Goal: Task Accomplishment & Management: Manage account settings

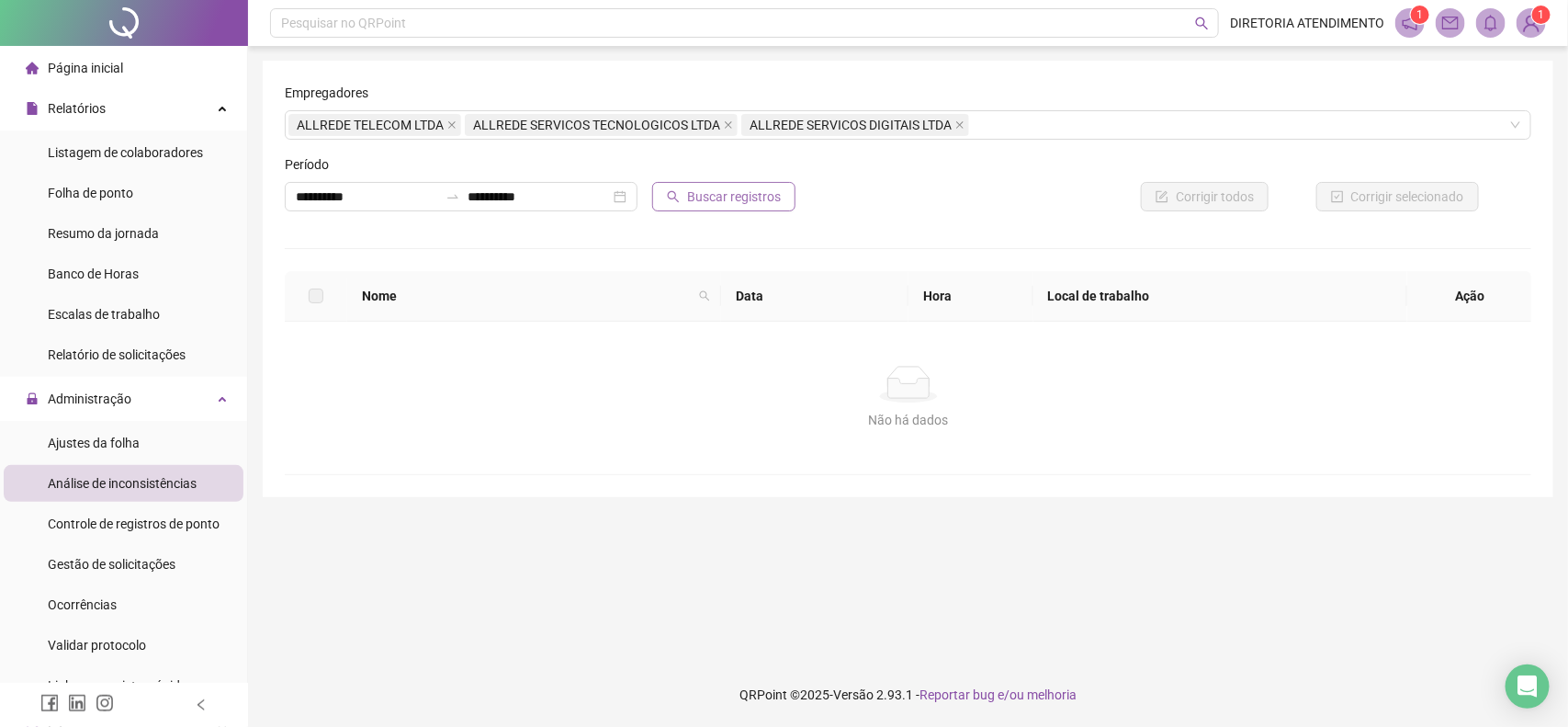
click at [703, 193] on span "Buscar registros" at bounding box center [734, 197] width 94 height 21
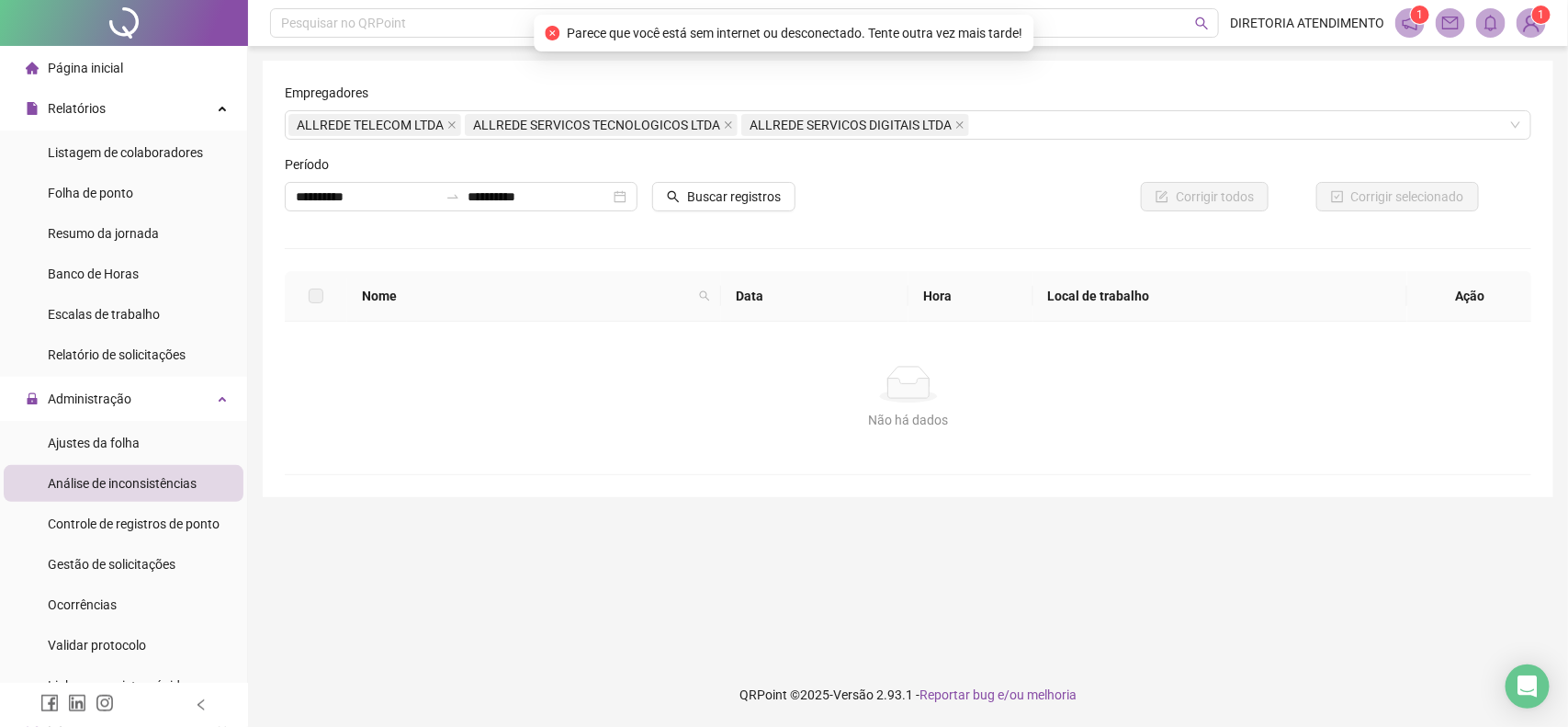
click at [576, 424] on div "Não há dados" at bounding box center [909, 420] width 1204 height 21
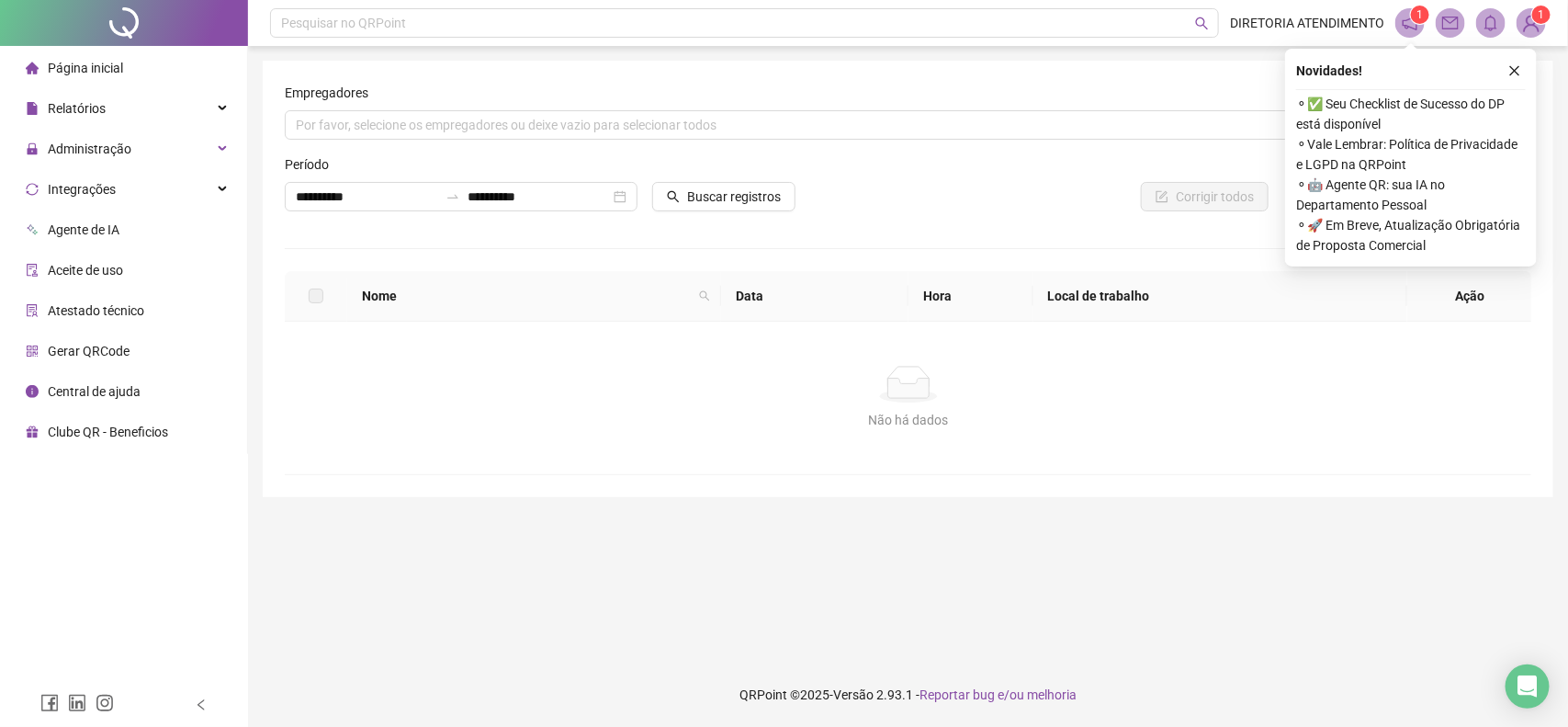
click at [512, 398] on div "Não há dados" at bounding box center [909, 383] width 1204 height 37
click at [196, 111] on div "Relatórios" at bounding box center [124, 108] width 240 height 37
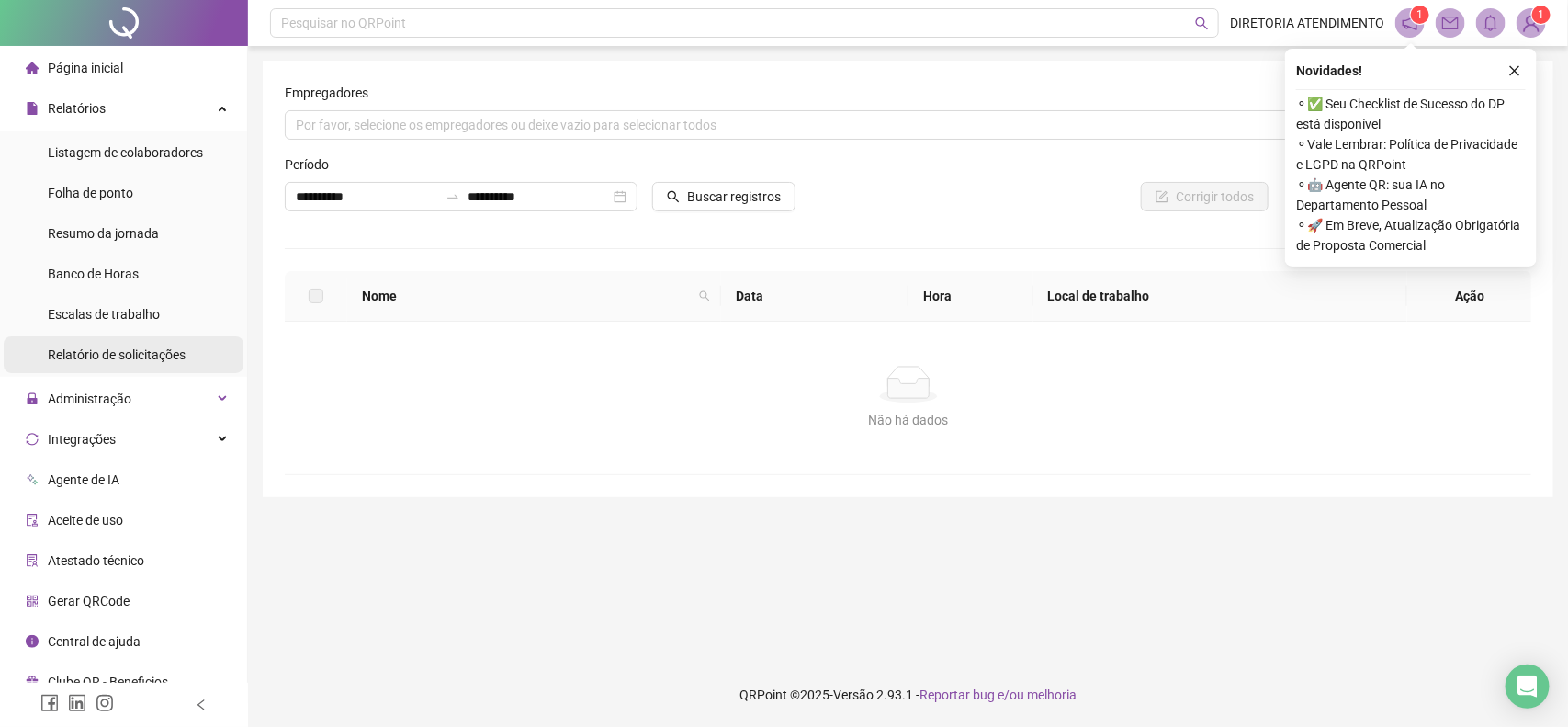
click at [159, 352] on span "Relatório de solicitações" at bounding box center [116, 355] width 138 height 15
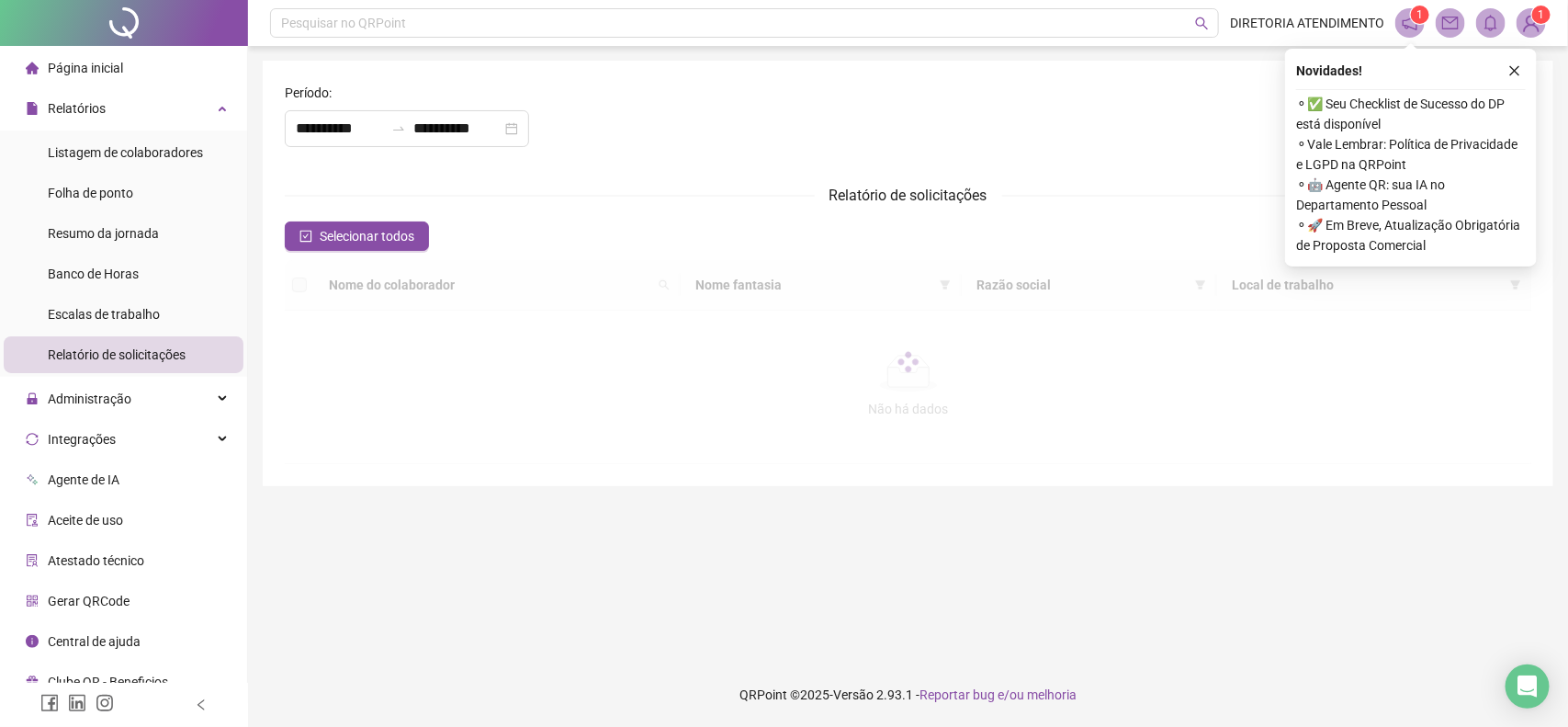
type input "**********"
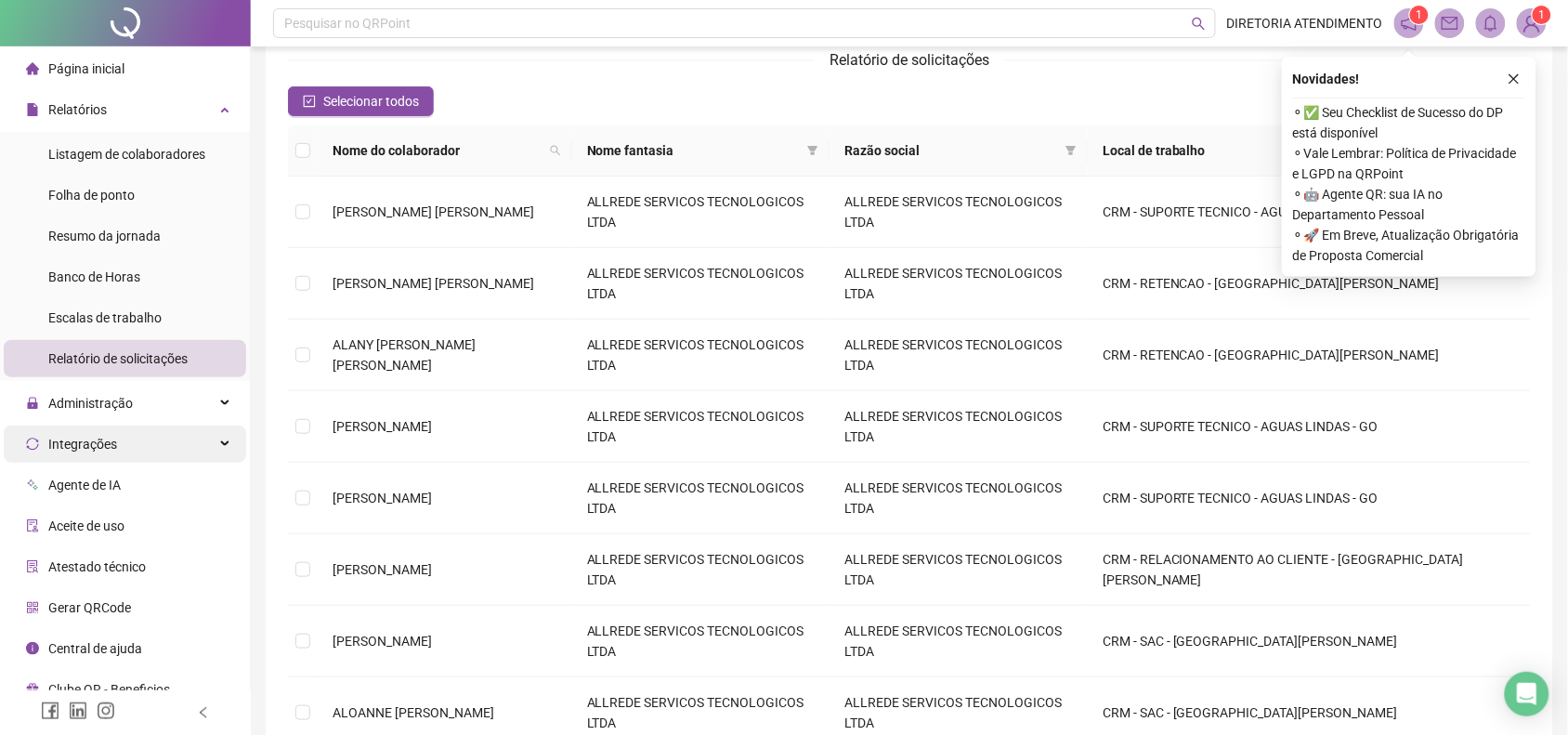
scroll to position [254, 0]
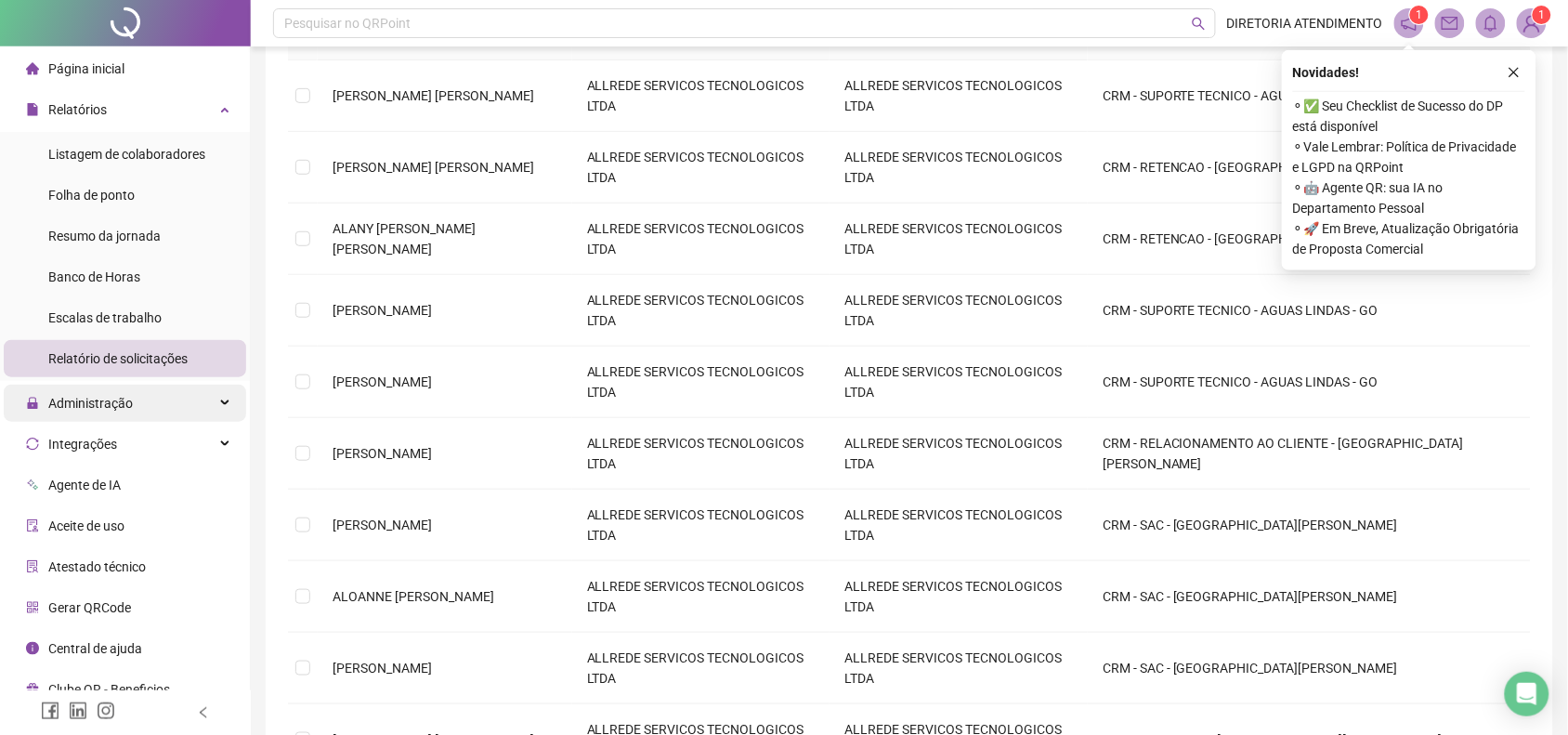
click at [223, 400] on div "Administração" at bounding box center [125, 403] width 242 height 37
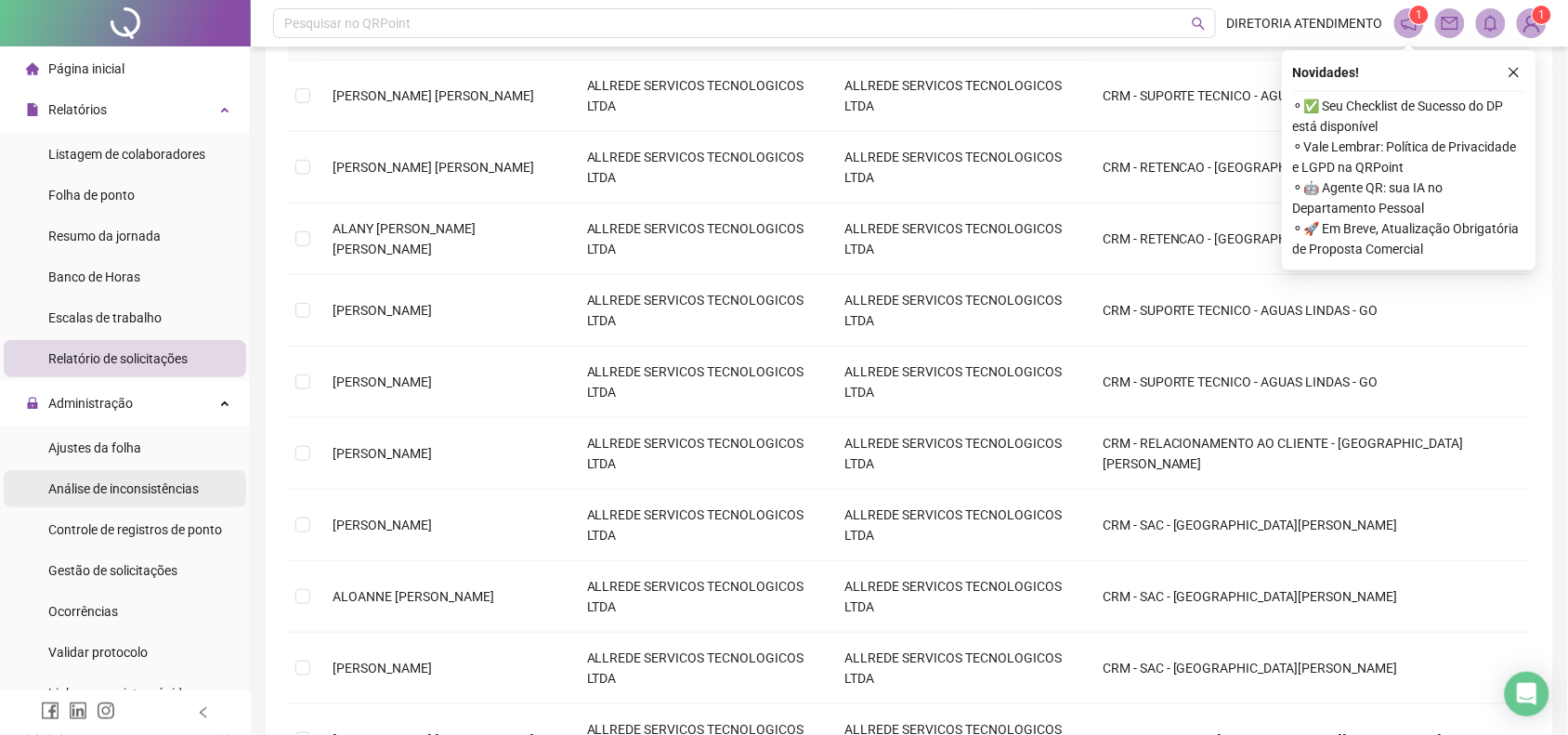
click at [154, 490] on span "Análise de inconsistências" at bounding box center [123, 489] width 151 height 15
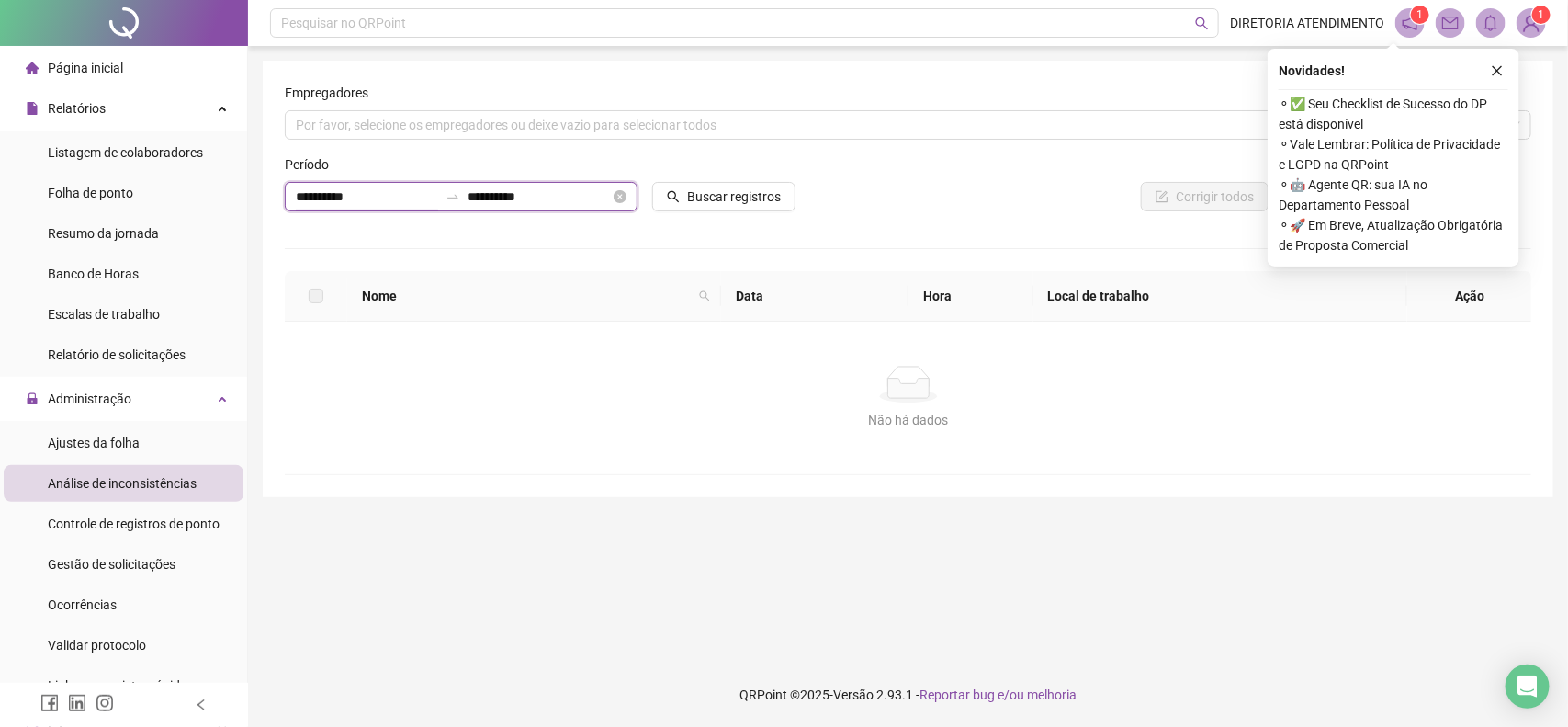
click at [386, 200] on input "**********" at bounding box center [367, 197] width 142 height 21
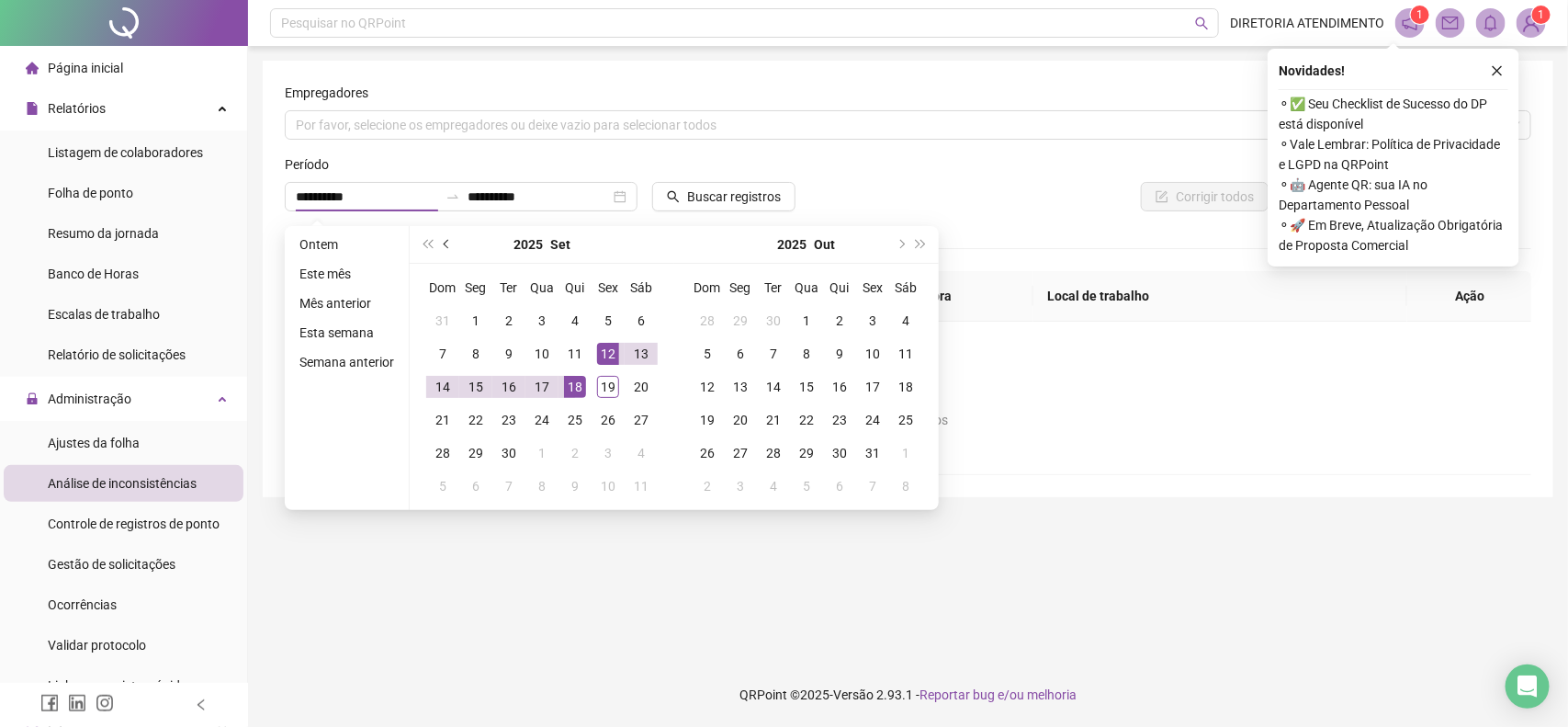
click at [448, 240] on button "prev-year" at bounding box center [448, 244] width 21 height 37
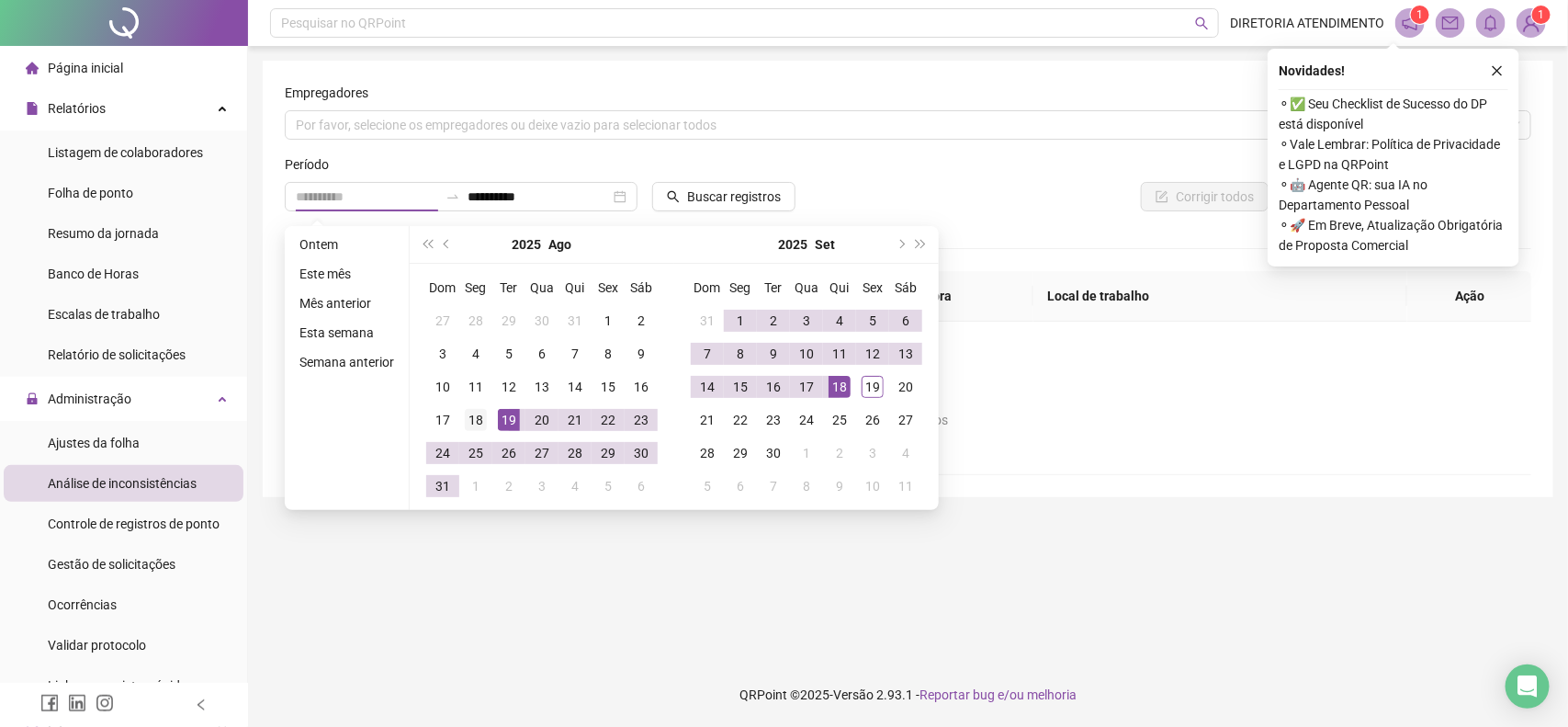
type input "**********"
click at [479, 423] on div "18" at bounding box center [476, 421] width 22 height 22
type input "**********"
click at [795, 378] on div "17" at bounding box center [806, 387] width 22 height 22
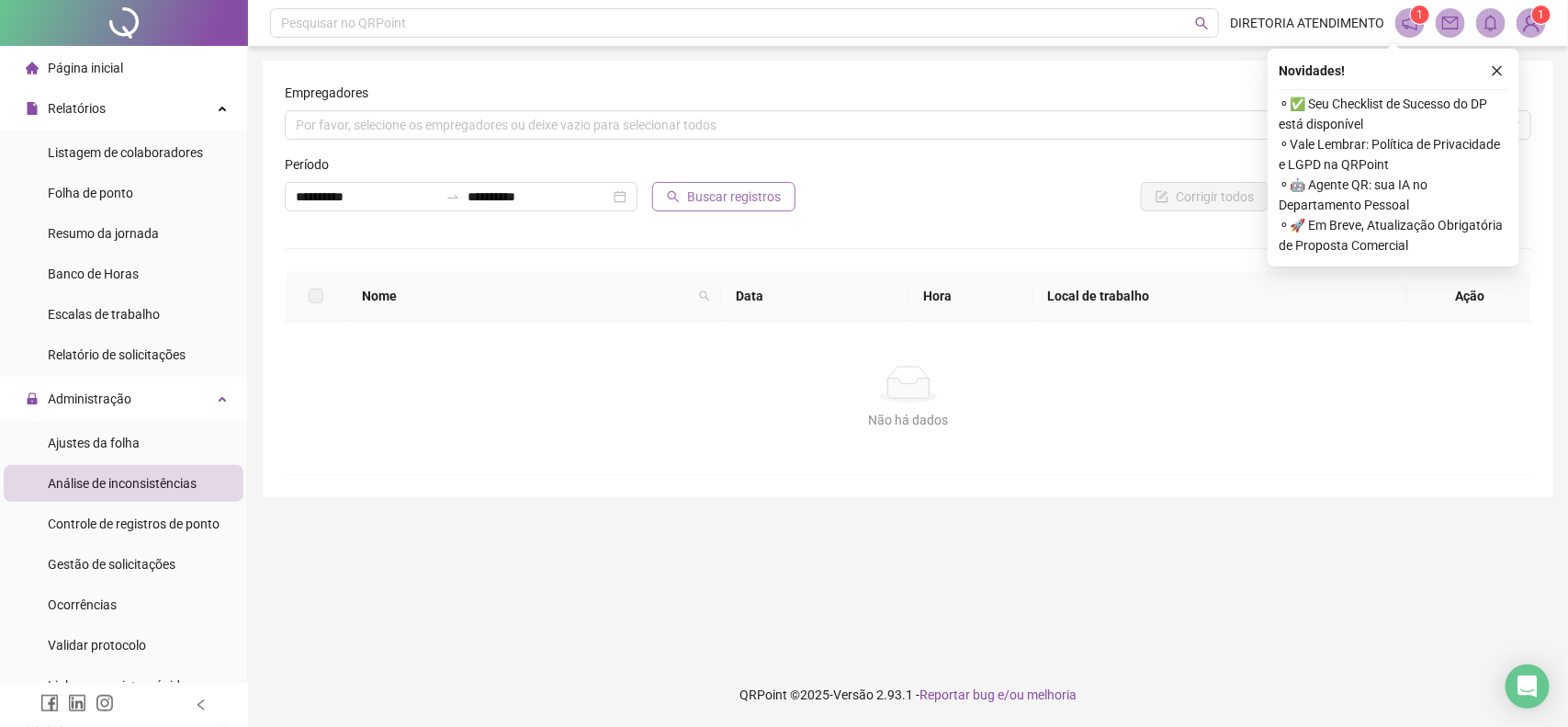
click at [717, 191] on span "Buscar registros" at bounding box center [734, 197] width 94 height 21
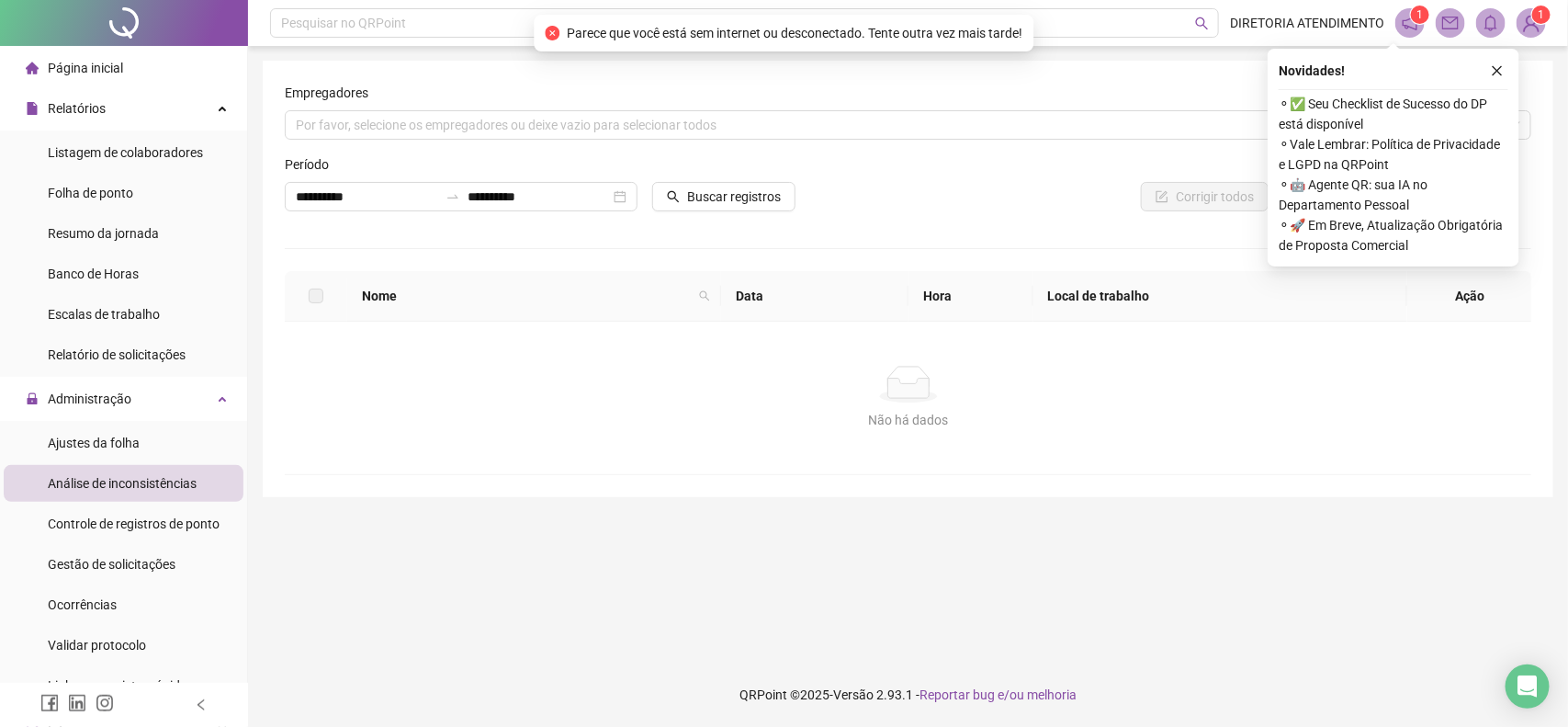
click at [626, 408] on div "Não há dados Não há dados" at bounding box center [909, 397] width 1204 height 65
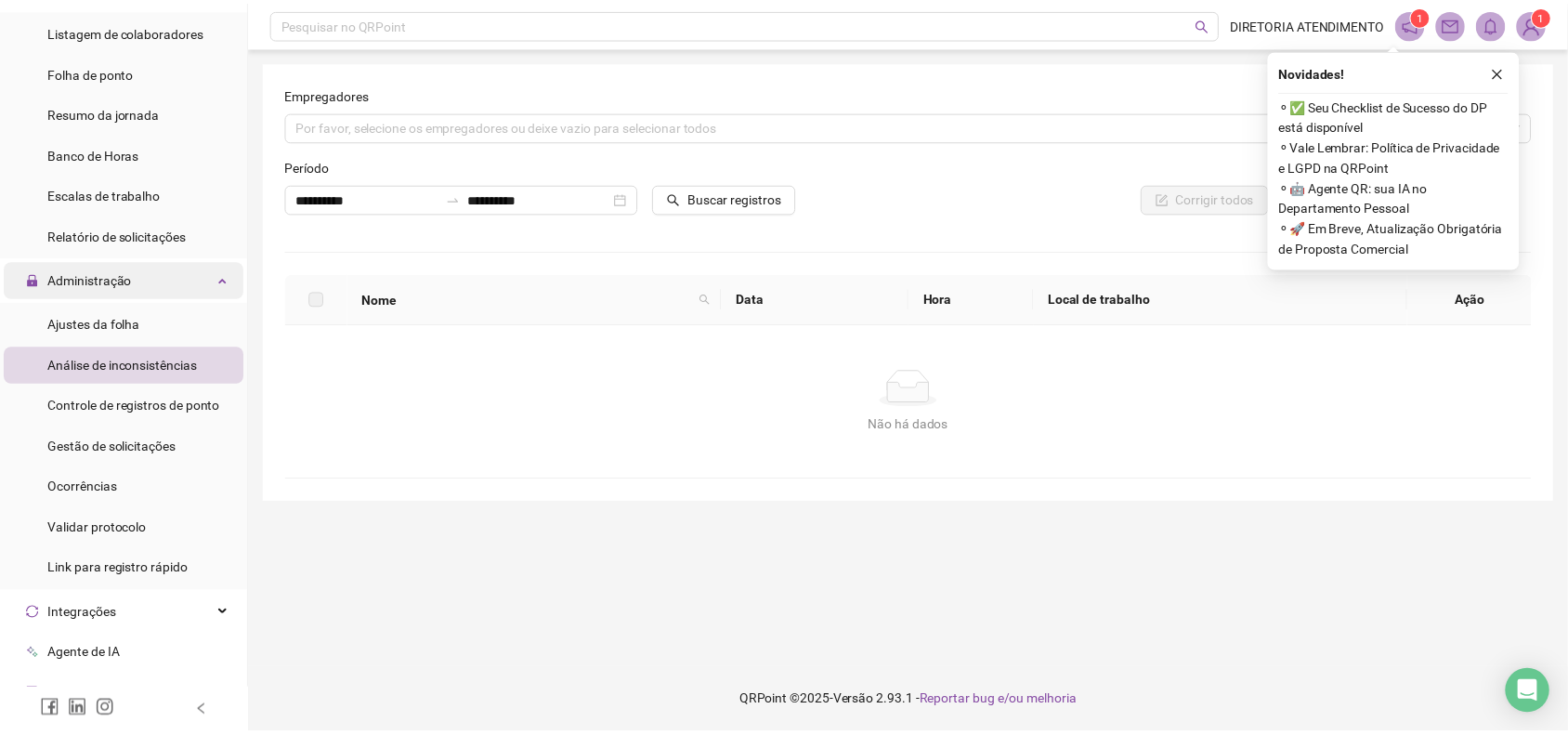
scroll to position [121, 0]
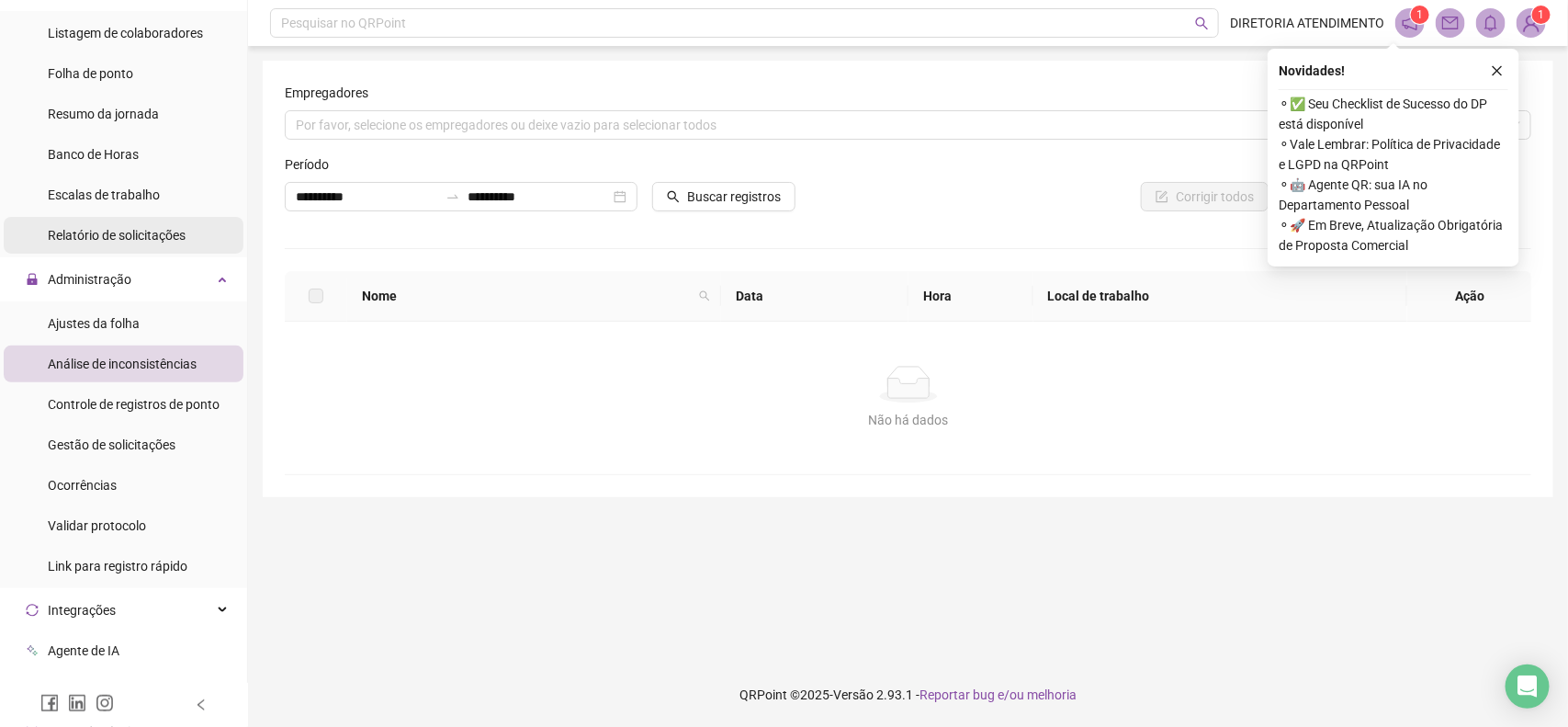
click at [136, 240] on span "Relatório de solicitações" at bounding box center [116, 235] width 138 height 15
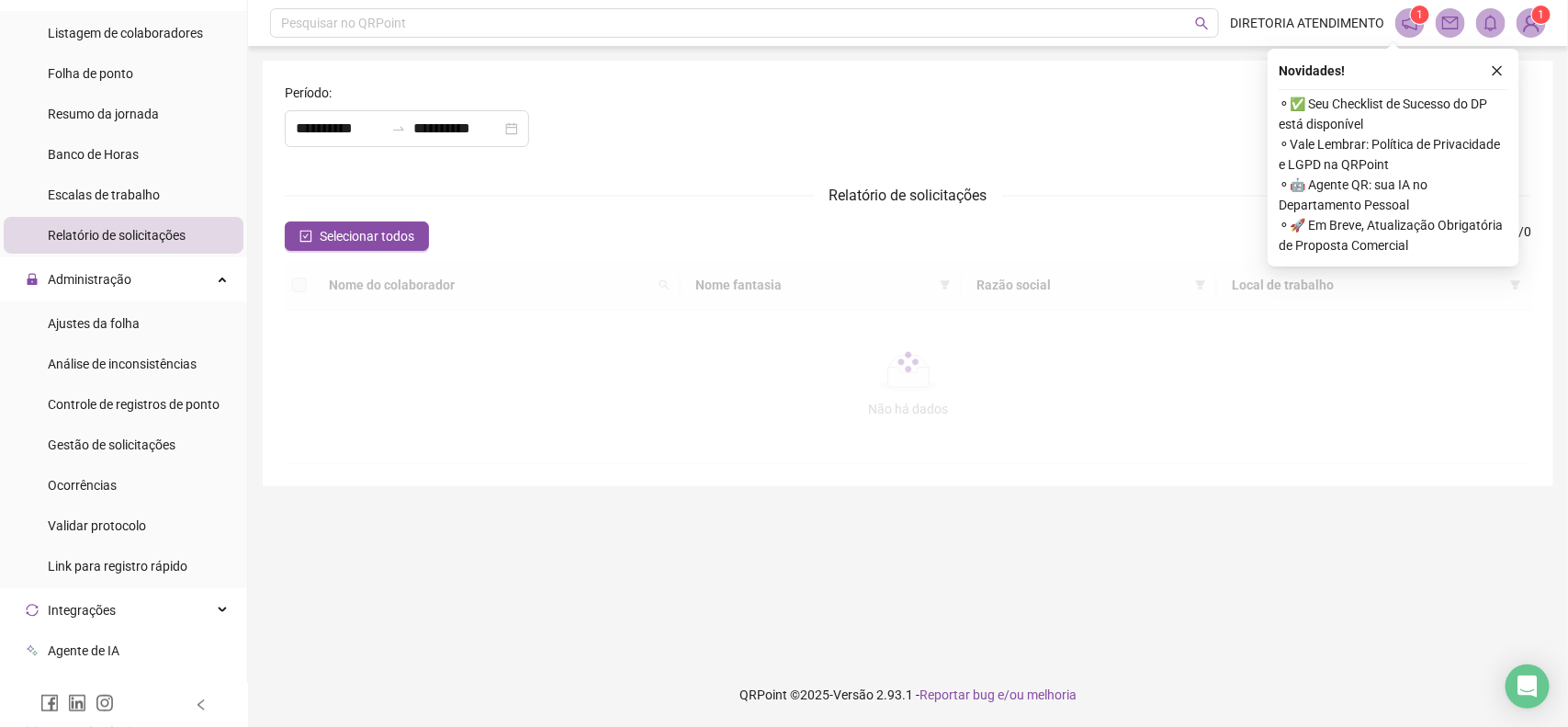
type input "**********"
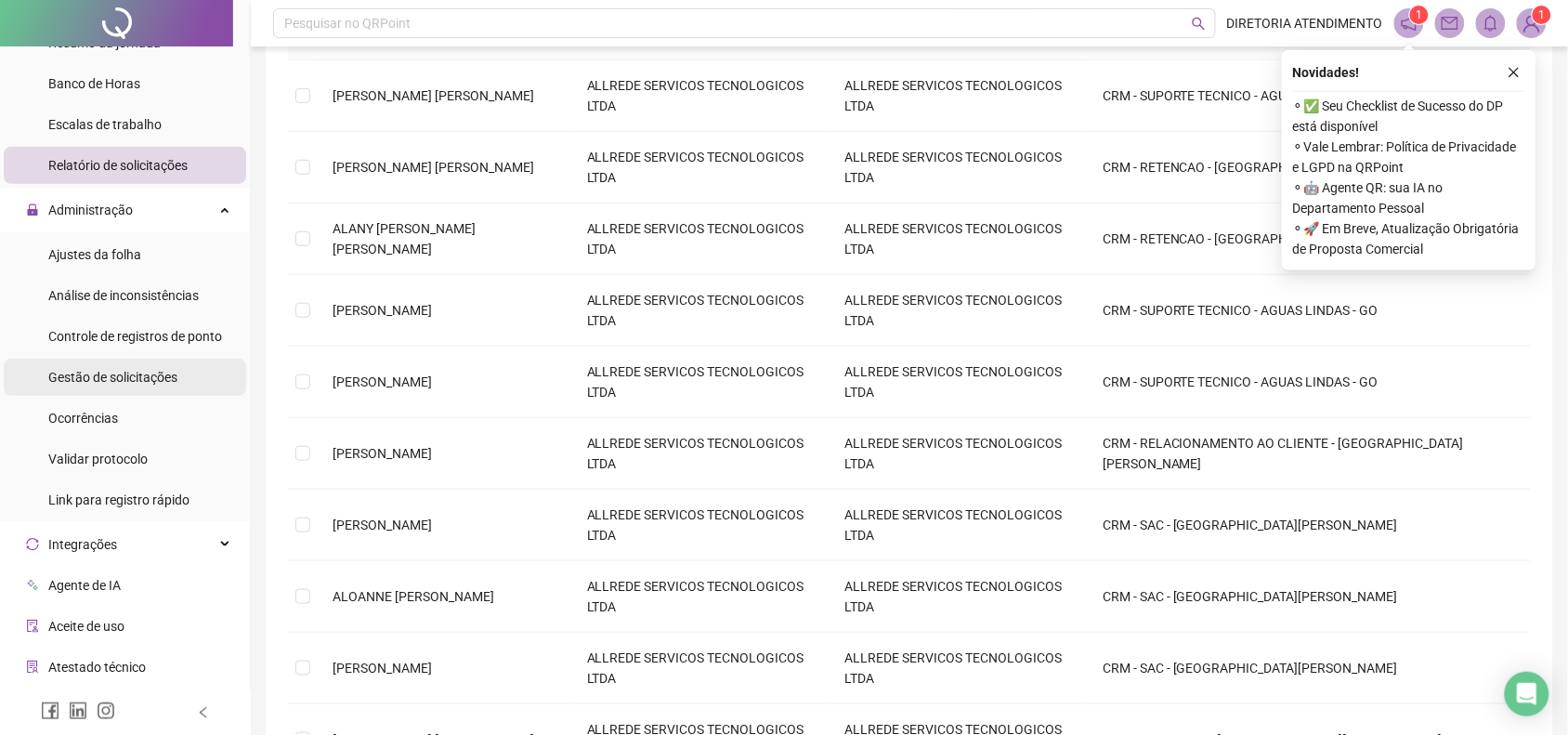
scroll to position [153, 0]
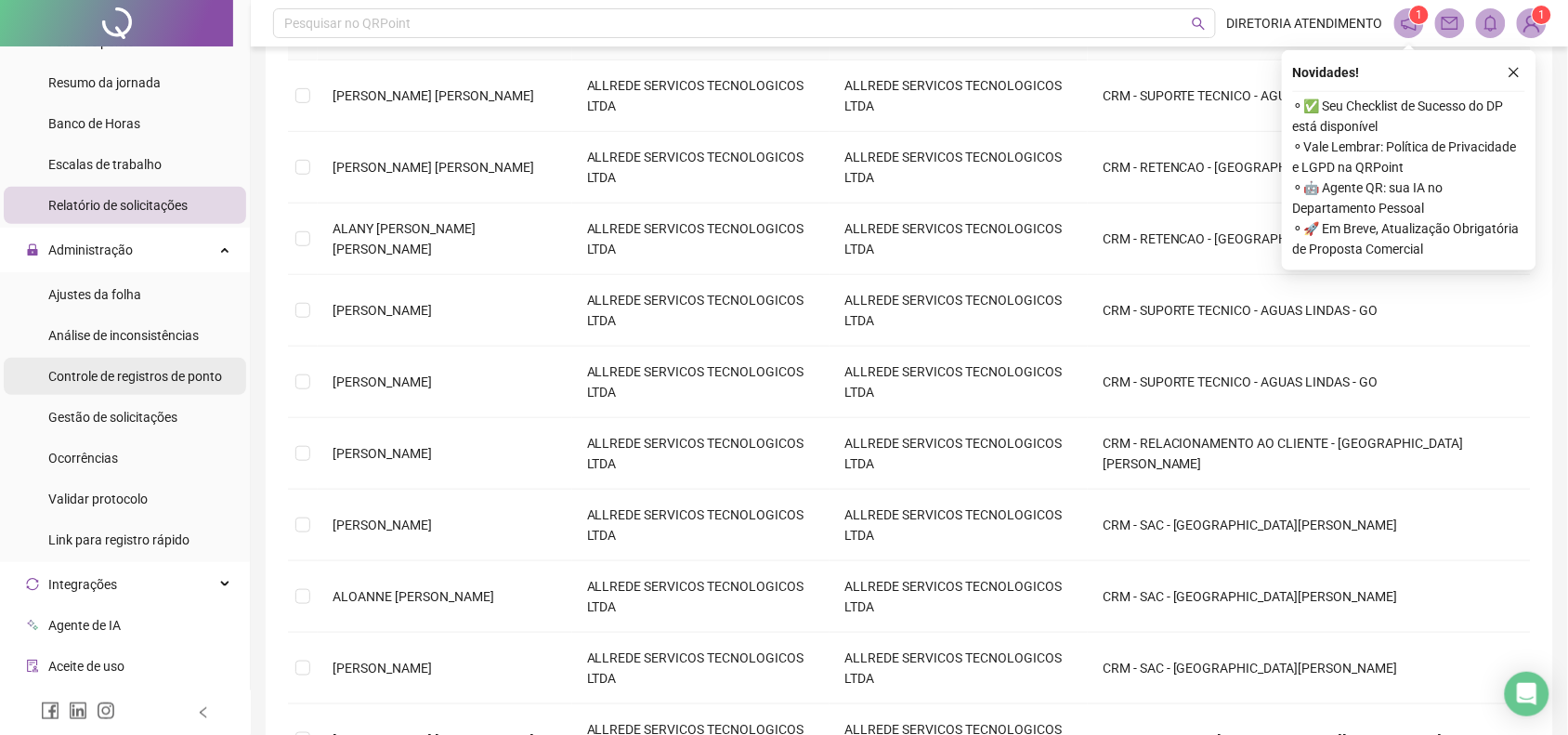
click at [108, 378] on span "Controle de registros de ponto" at bounding box center [134, 376] width 173 height 15
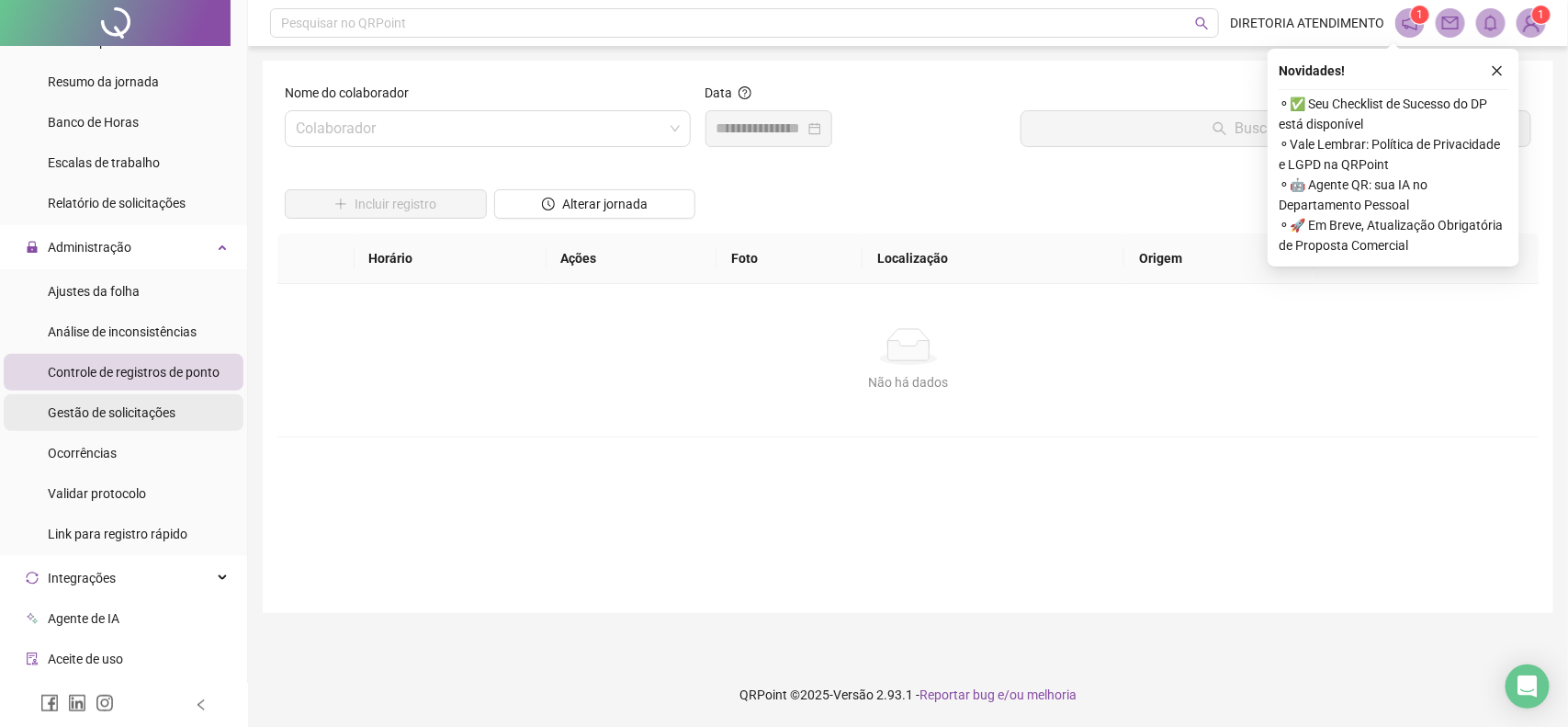
click at [138, 409] on span "Gestão de solicitações" at bounding box center [111, 413] width 127 height 15
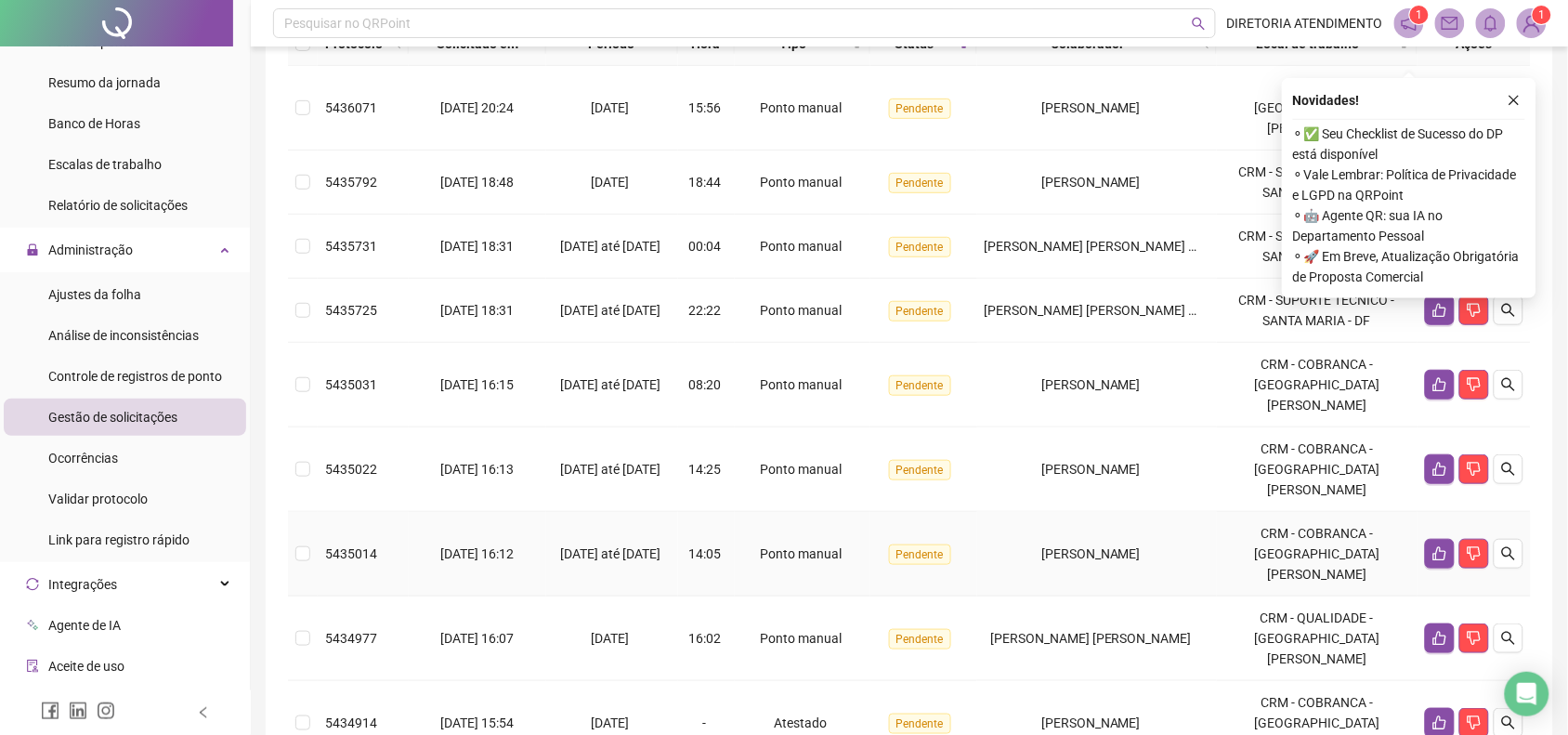
scroll to position [464, 0]
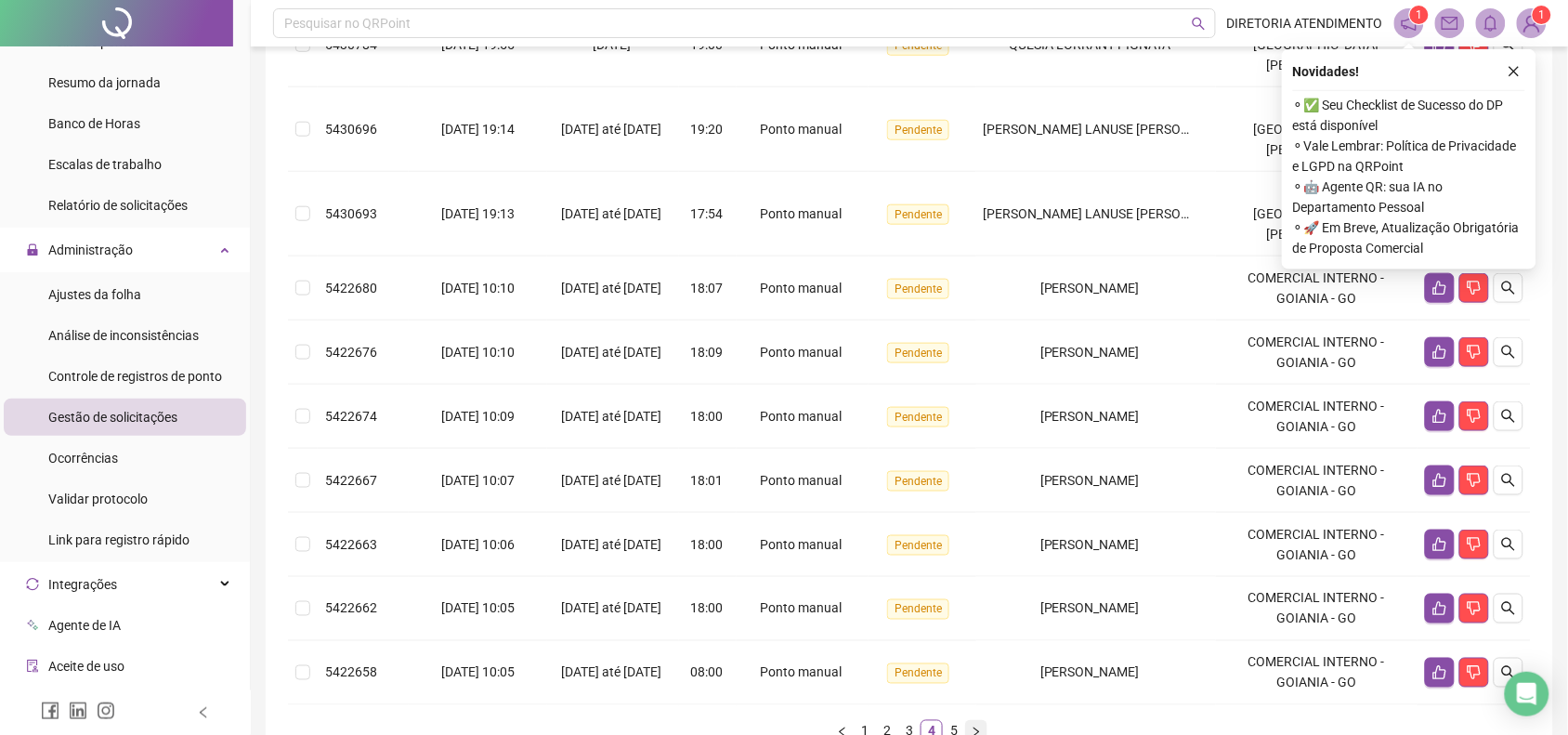
click at [982, 720] on button "button" at bounding box center [976, 731] width 23 height 23
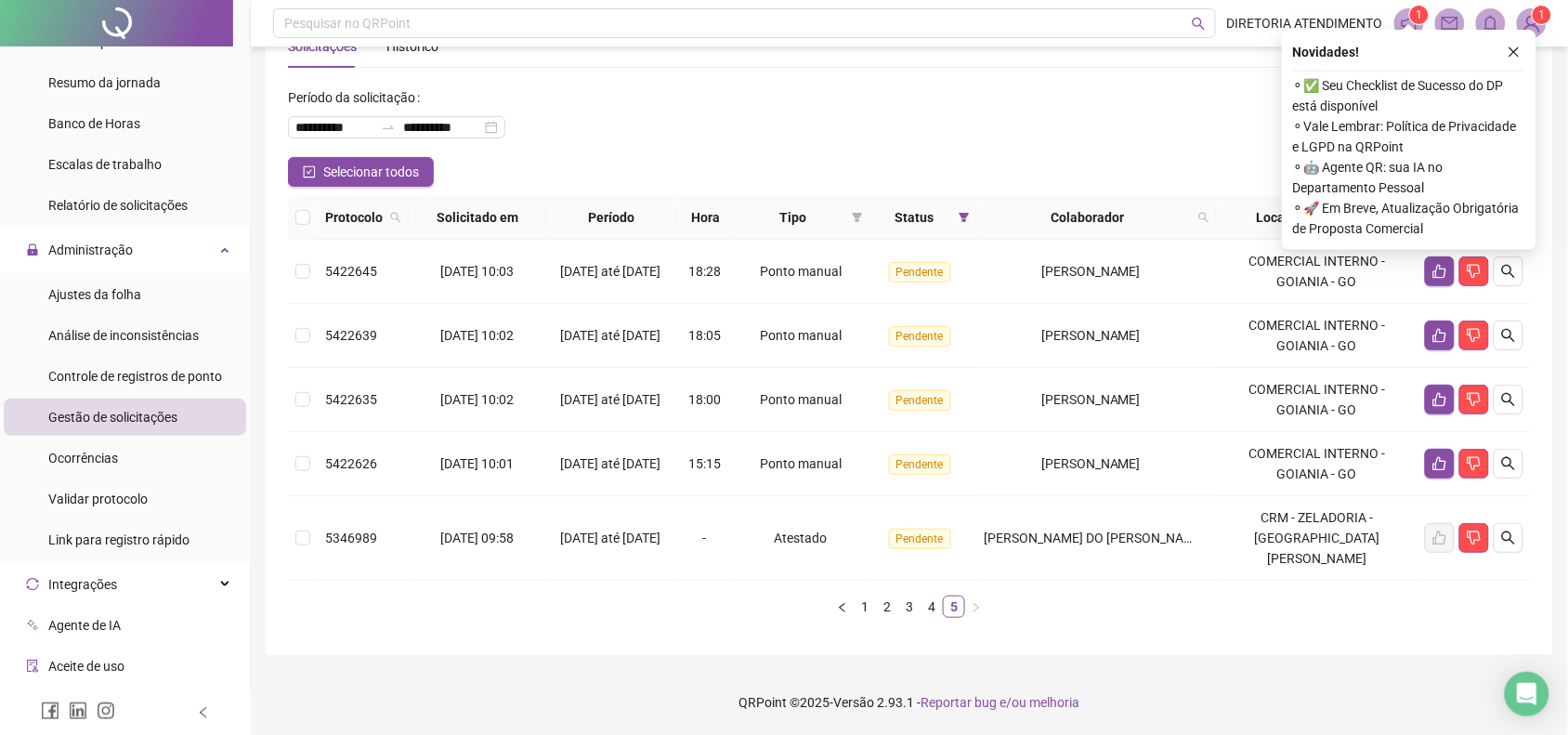
scroll to position [39, 0]
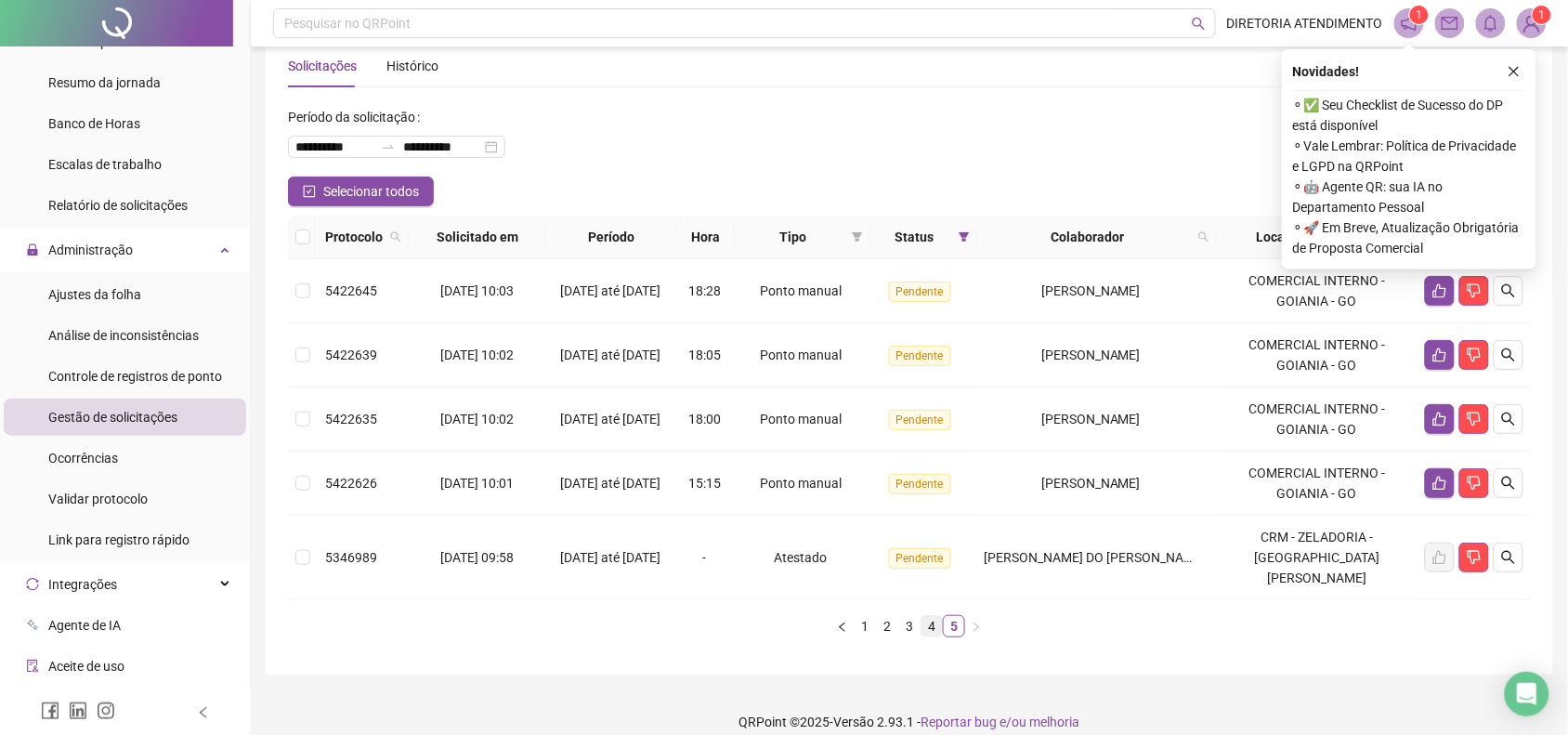
click at [936, 616] on link "4" at bounding box center [932, 626] width 21 height 21
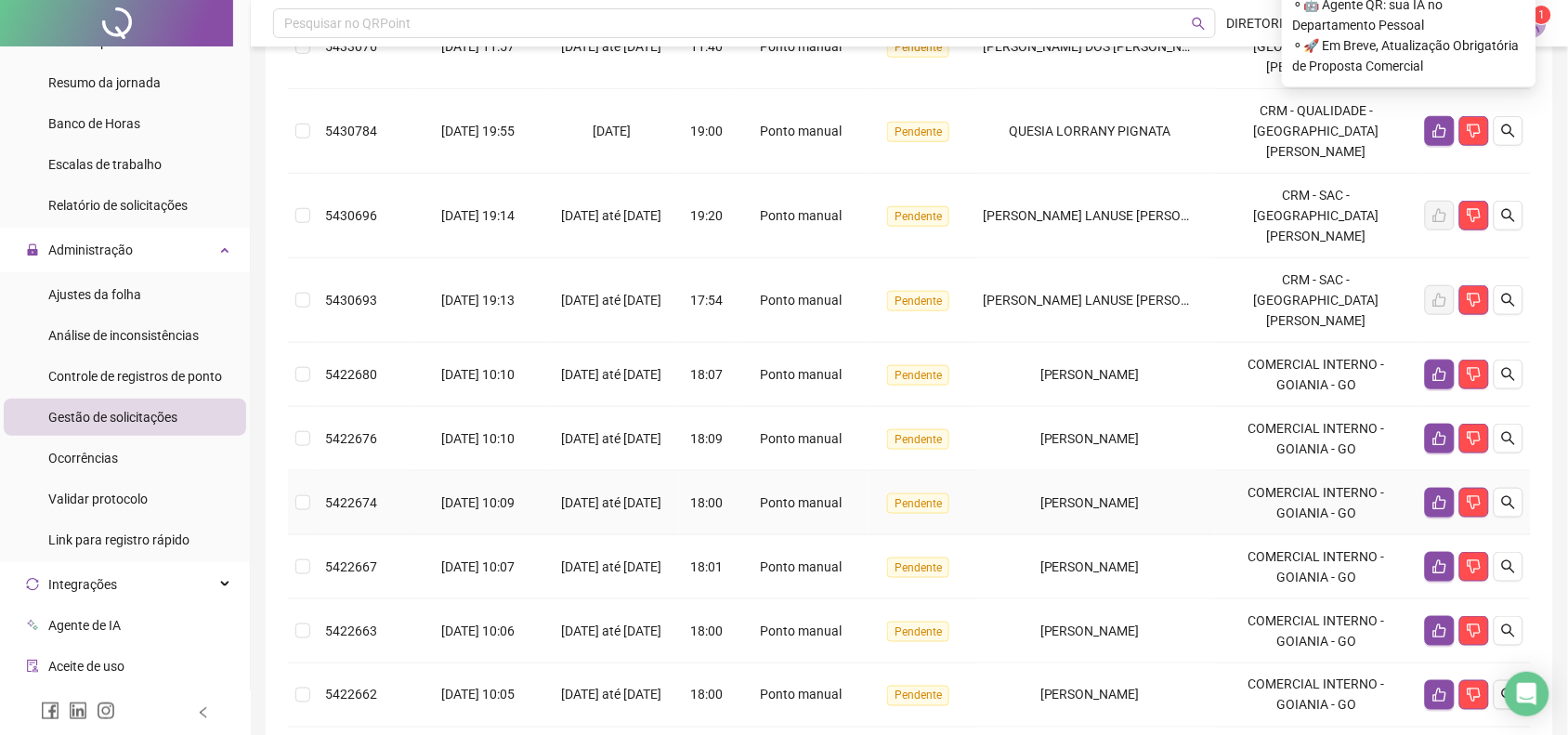
scroll to position [387, 0]
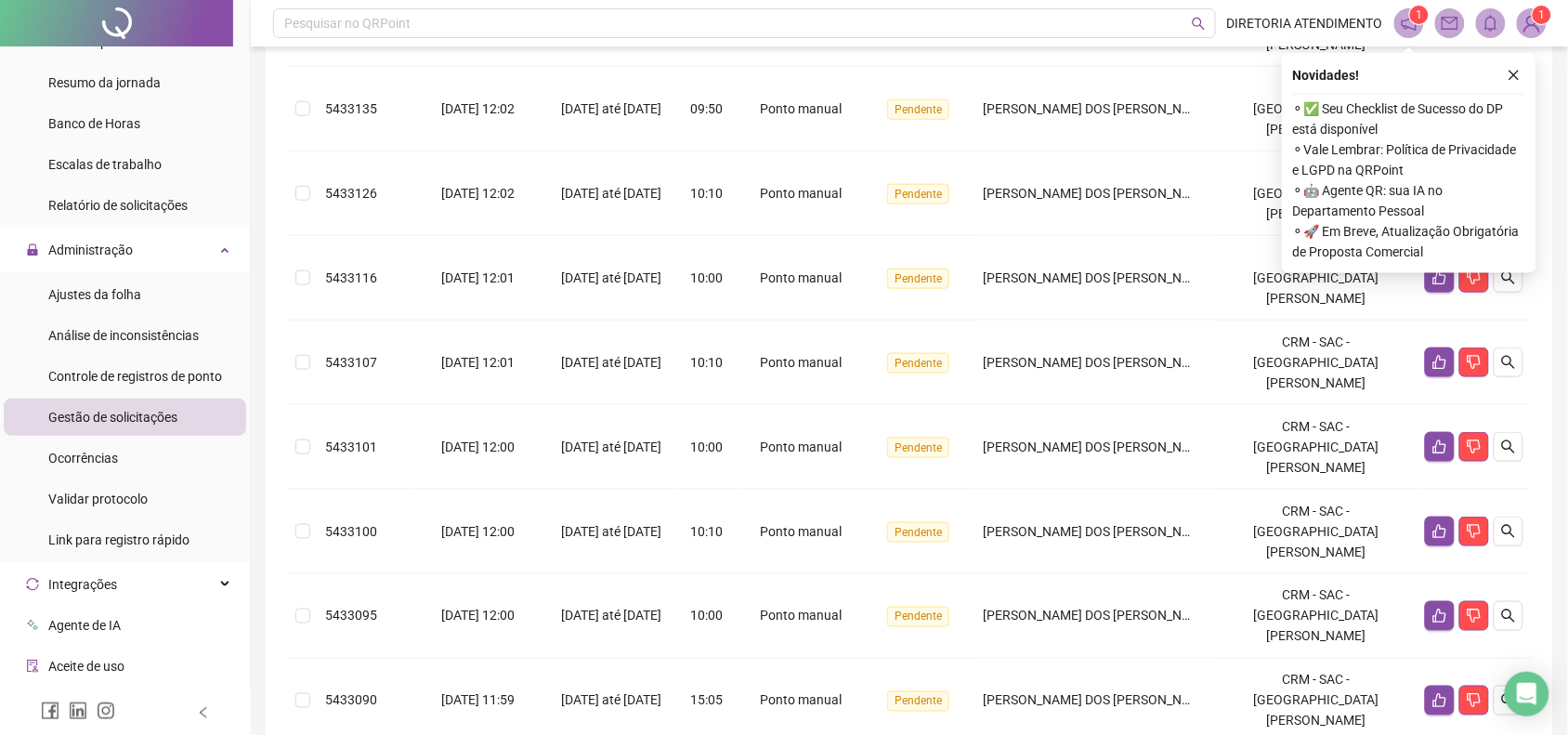
scroll to position [489, 0]
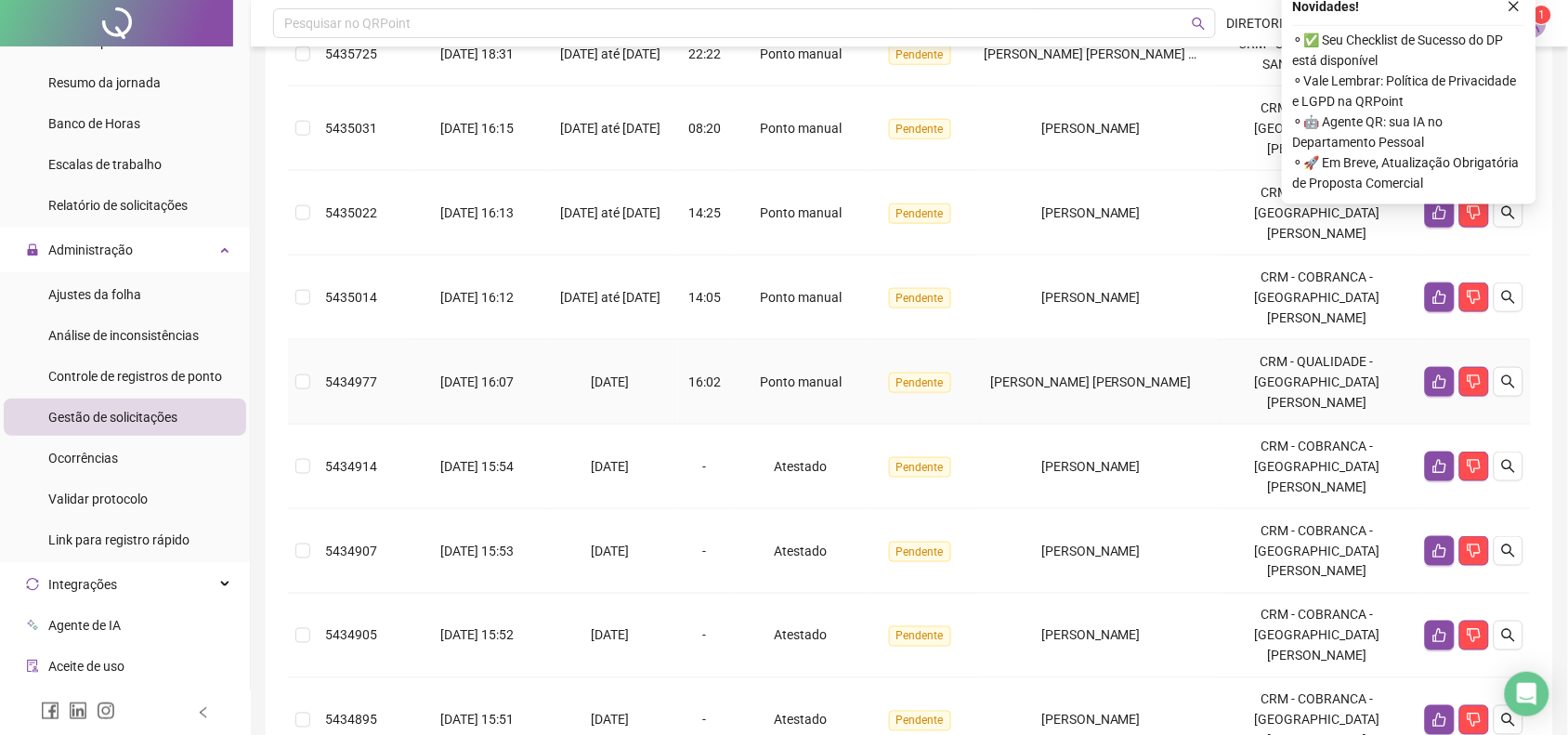
scroll to position [140, 0]
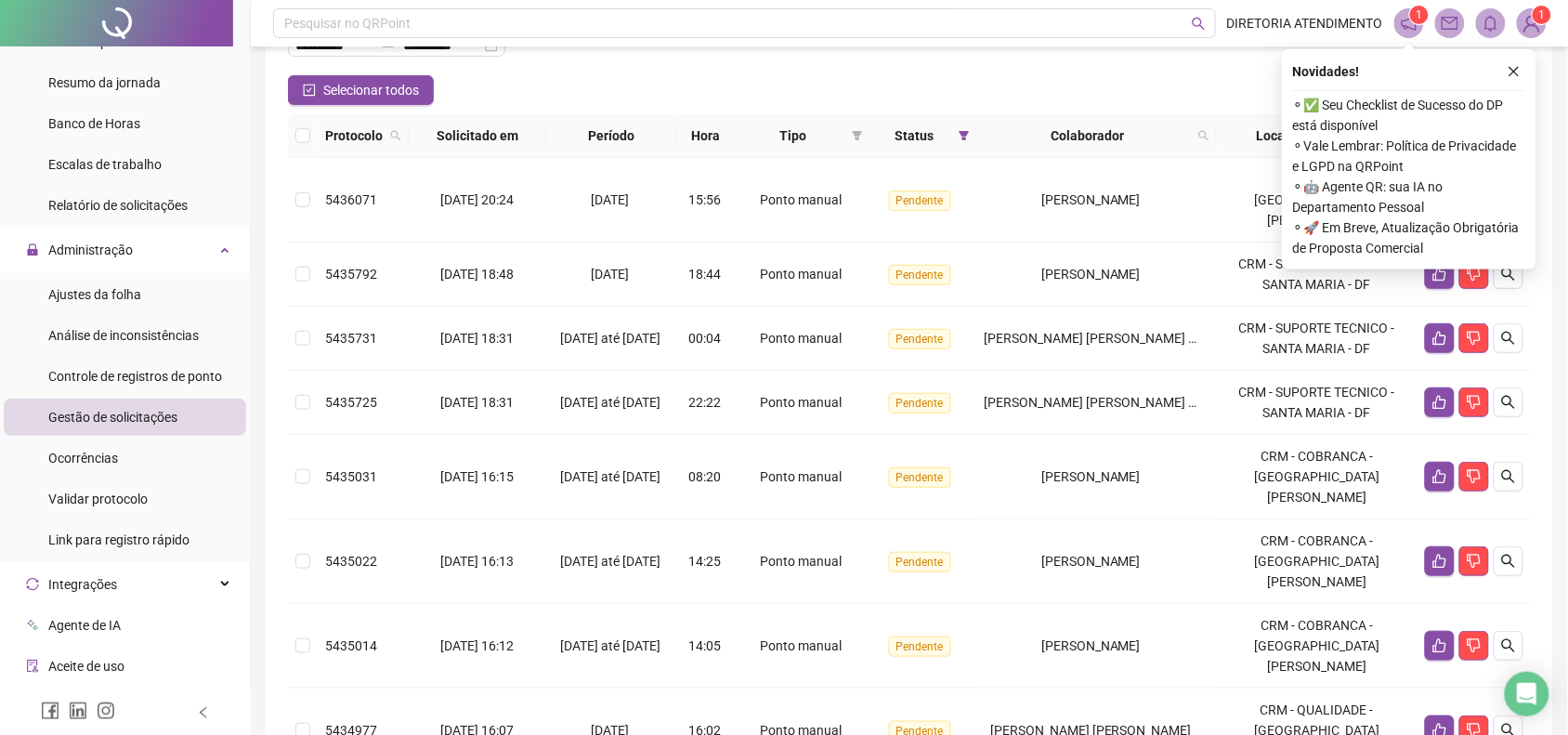
click at [1114, 130] on span "Colaborador" at bounding box center [1088, 135] width 206 height 21
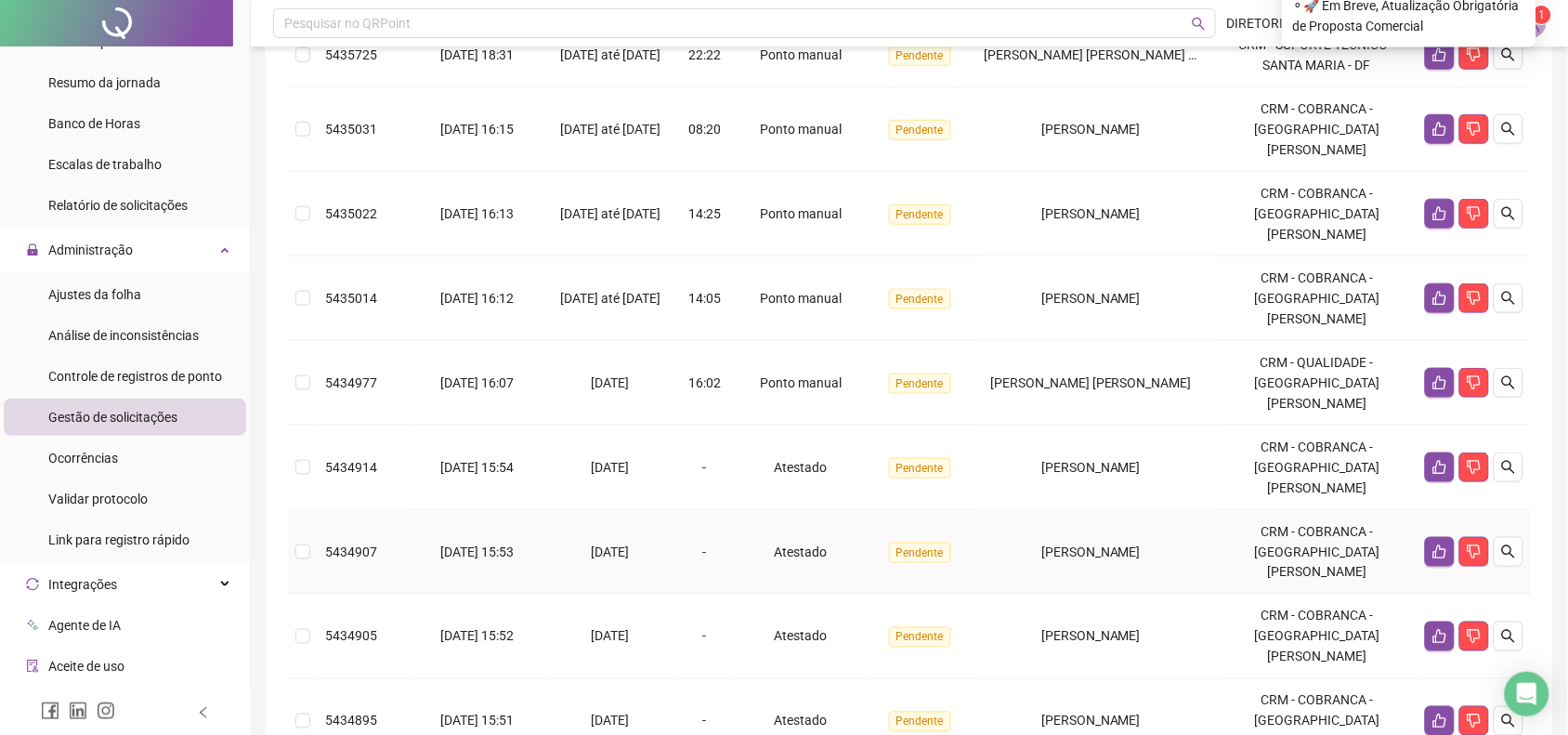
scroll to position [489, 0]
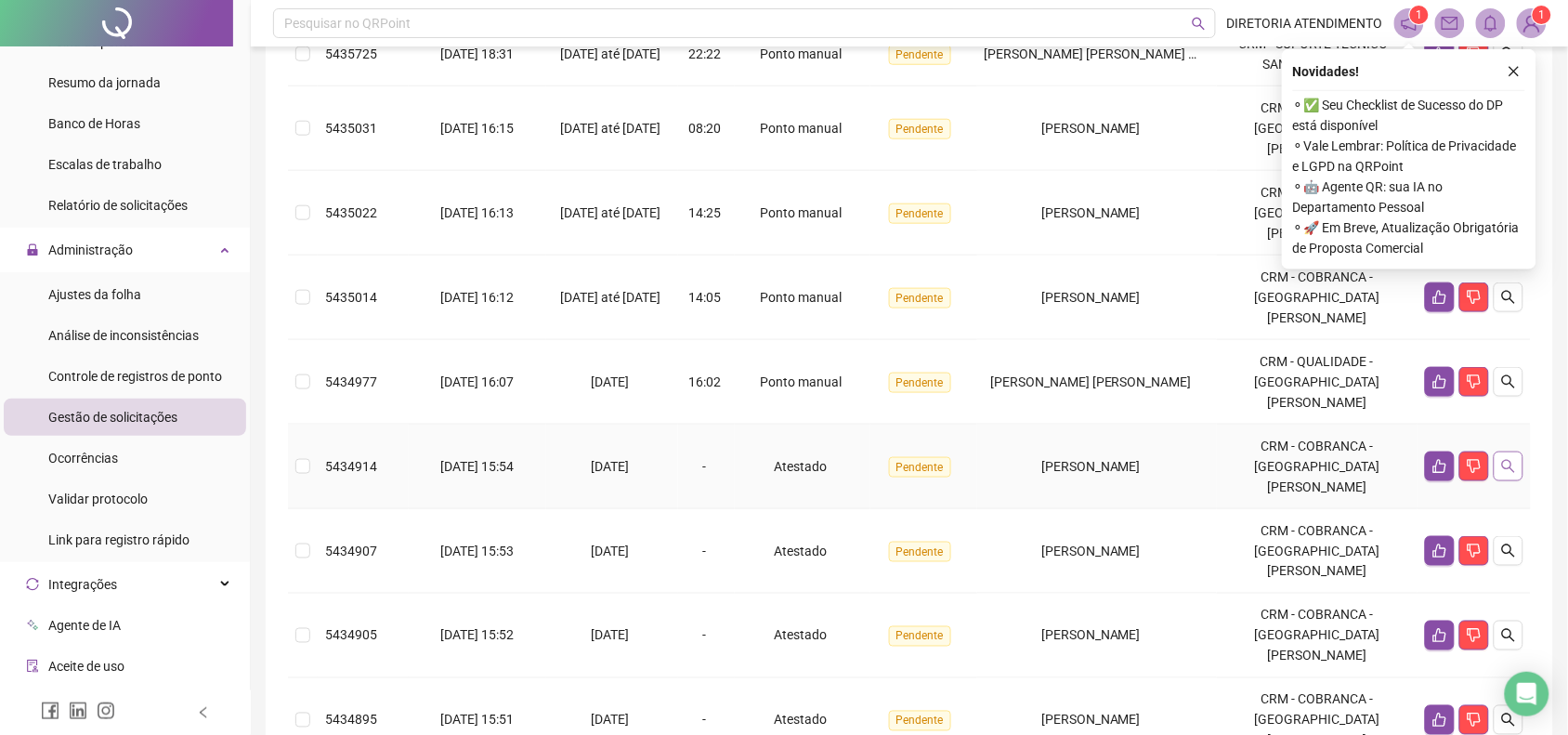
click at [1503, 459] on icon "search" at bounding box center [1508, 467] width 15 height 15
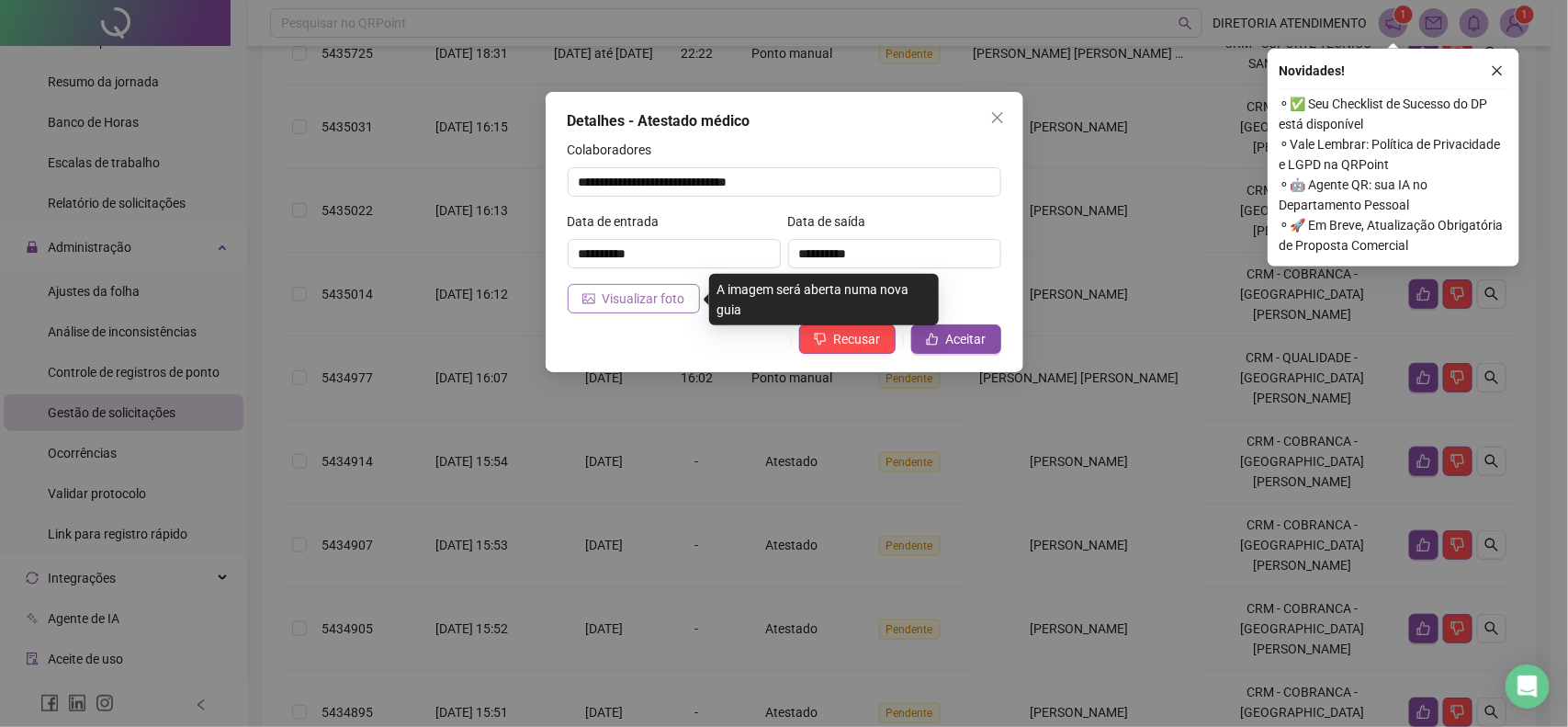
click at [599, 294] on button "Visualizar foto" at bounding box center [633, 298] width 132 height 29
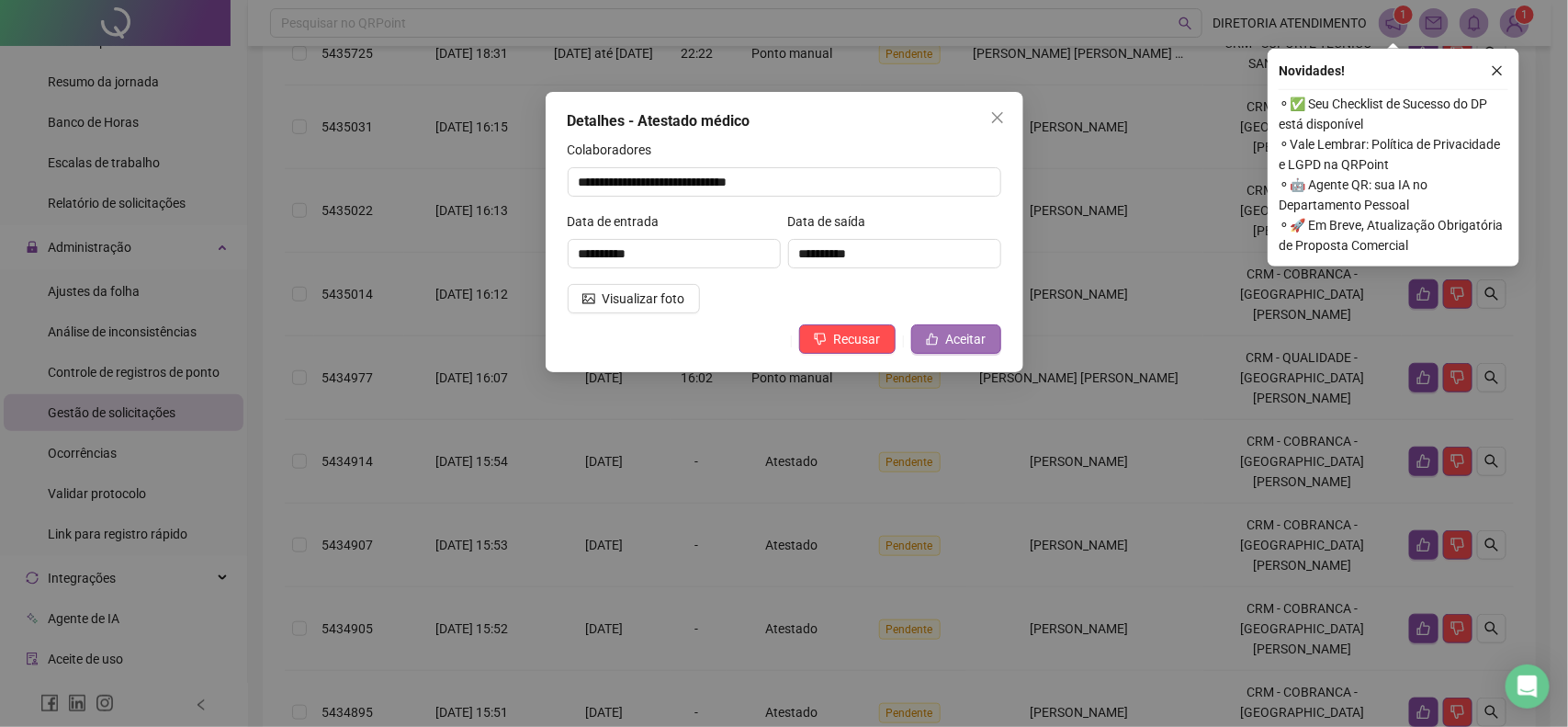
click at [958, 334] on span "Aceitar" at bounding box center [966, 339] width 40 height 21
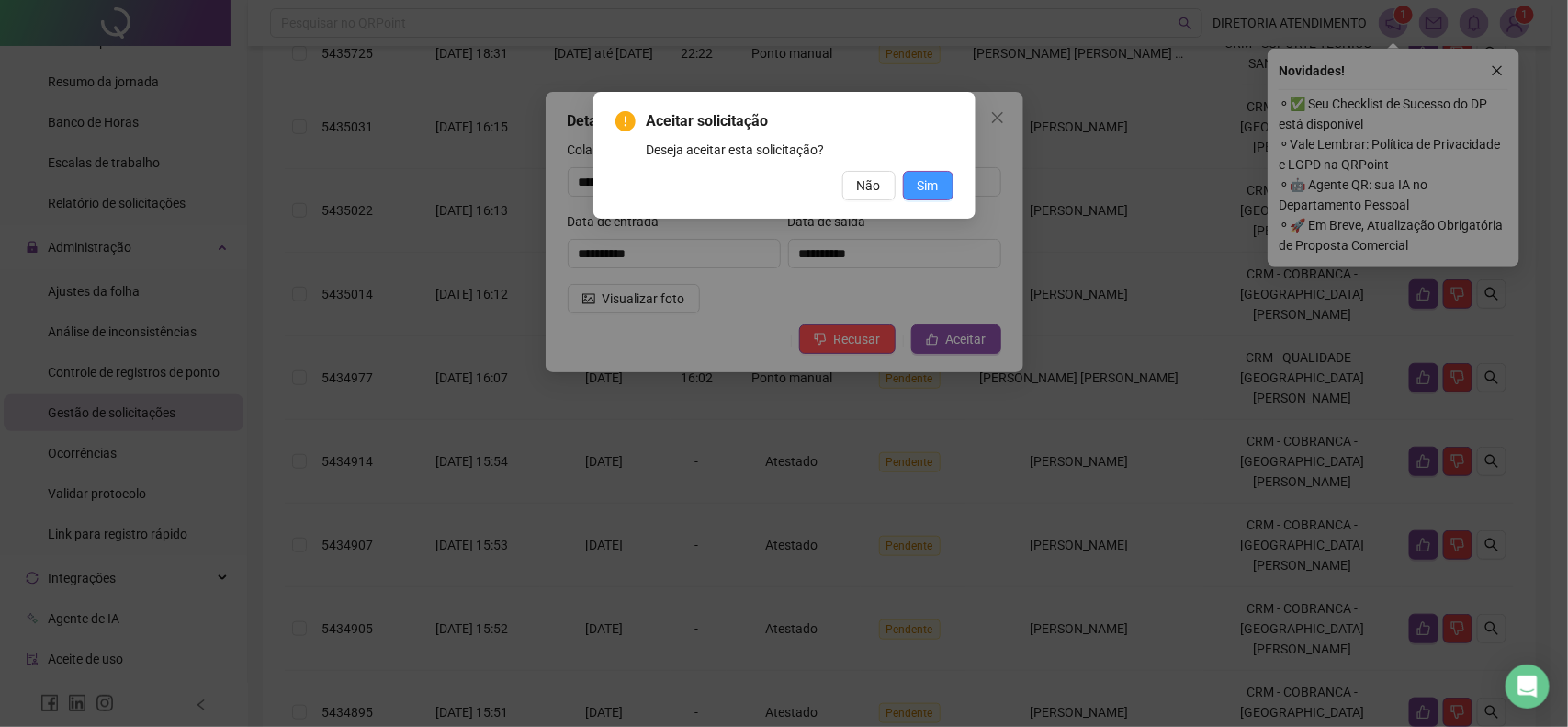
click at [935, 180] on span "Sim" at bounding box center [928, 185] width 22 height 21
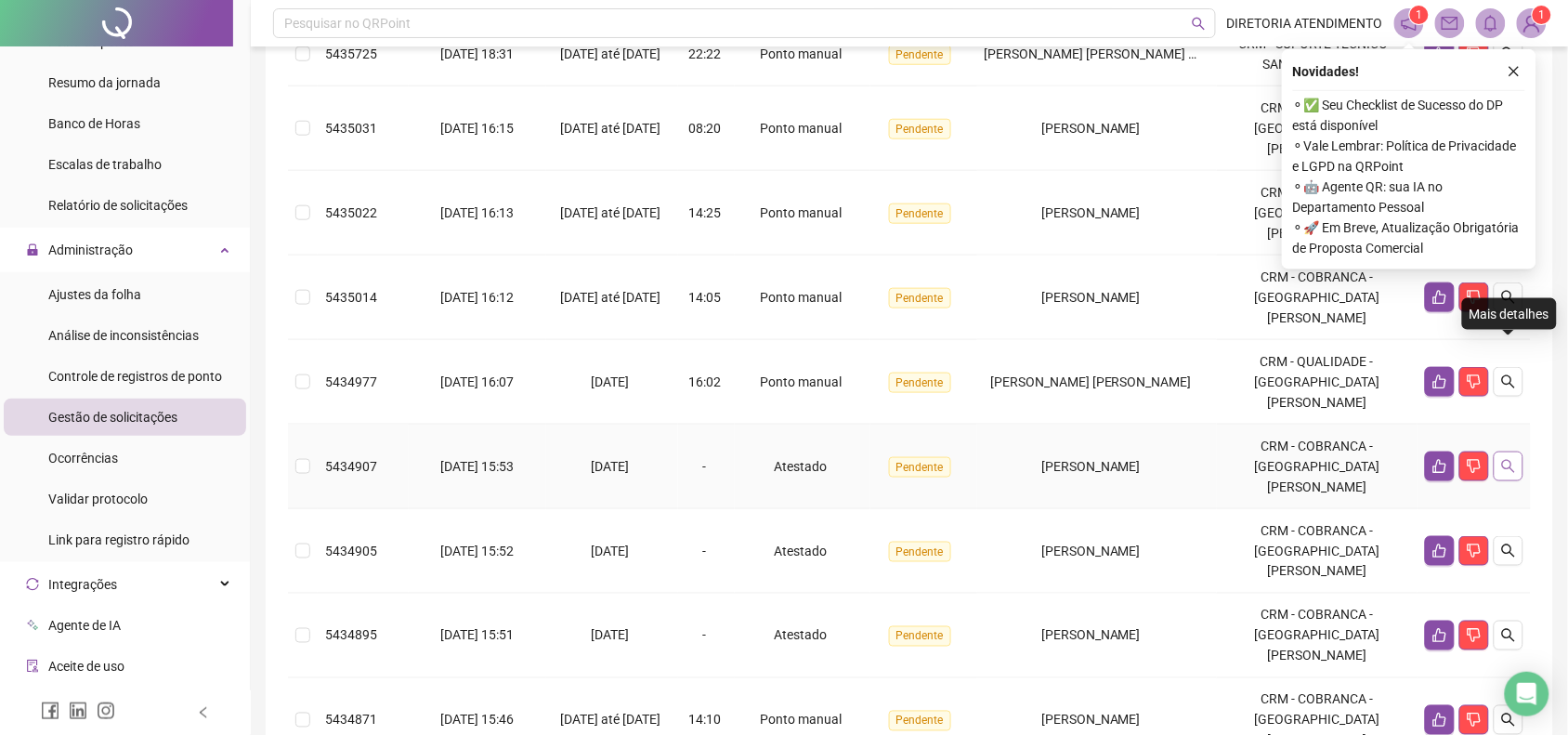
click at [1505, 459] on icon "search" at bounding box center [1508, 467] width 15 height 15
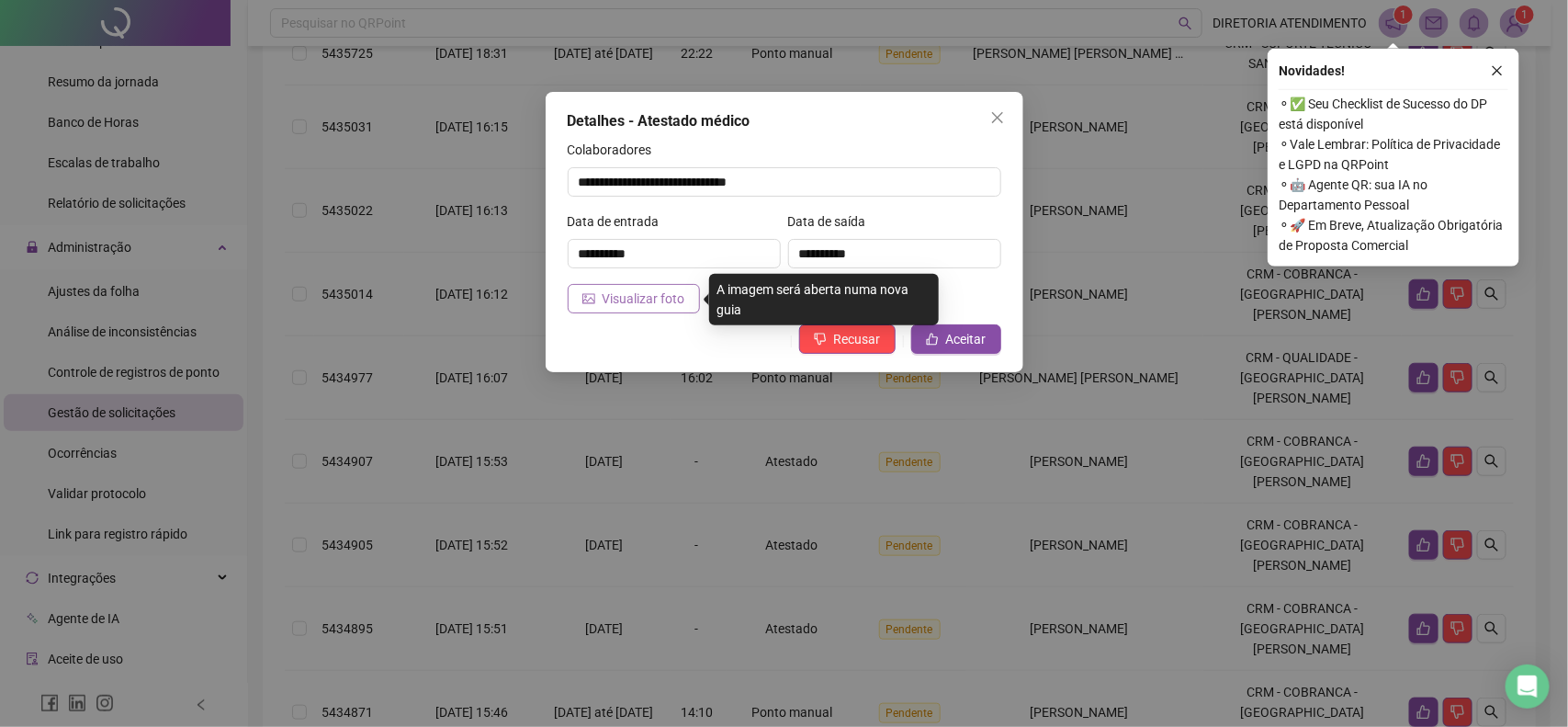
click at [637, 300] on span "Visualizar foto" at bounding box center [643, 299] width 82 height 21
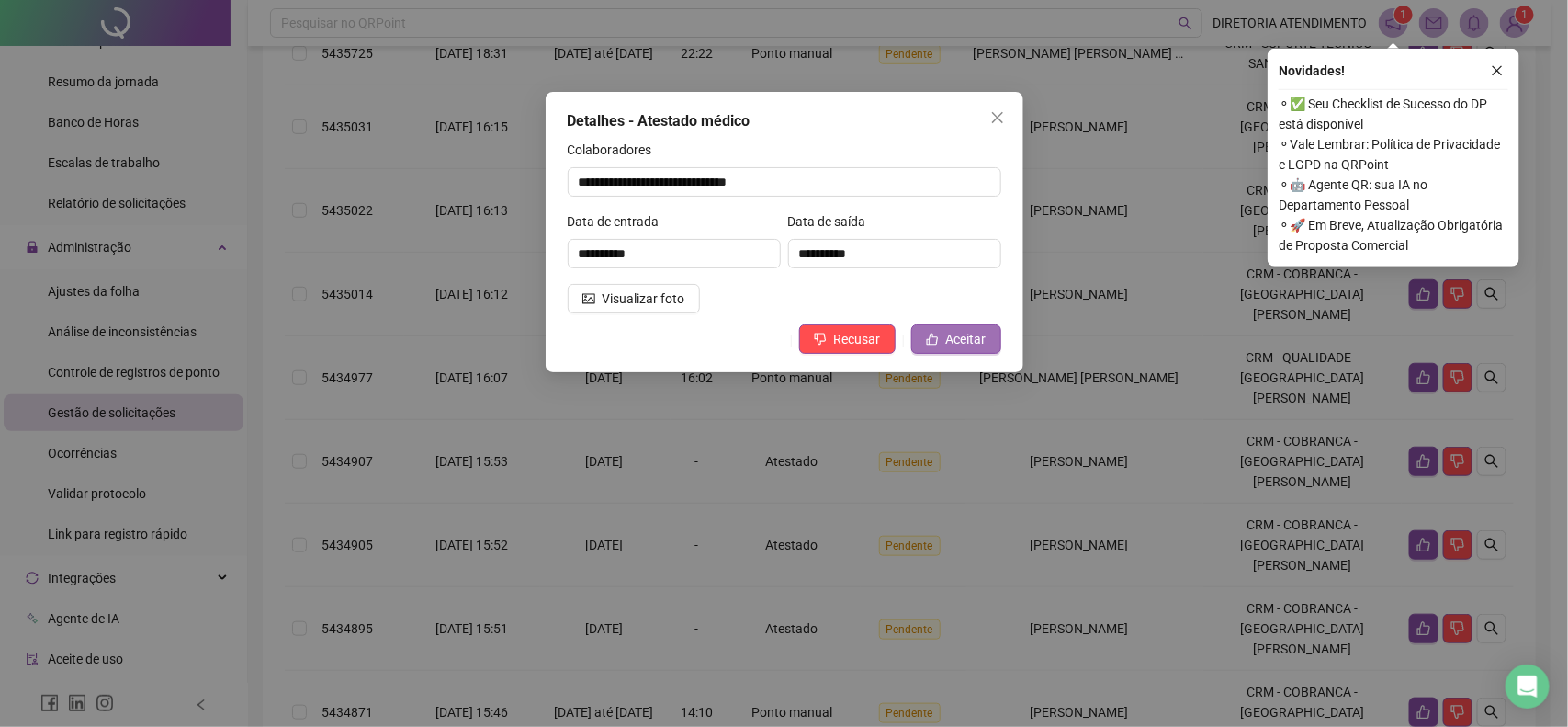
click at [951, 334] on span "Aceitar" at bounding box center [966, 339] width 40 height 21
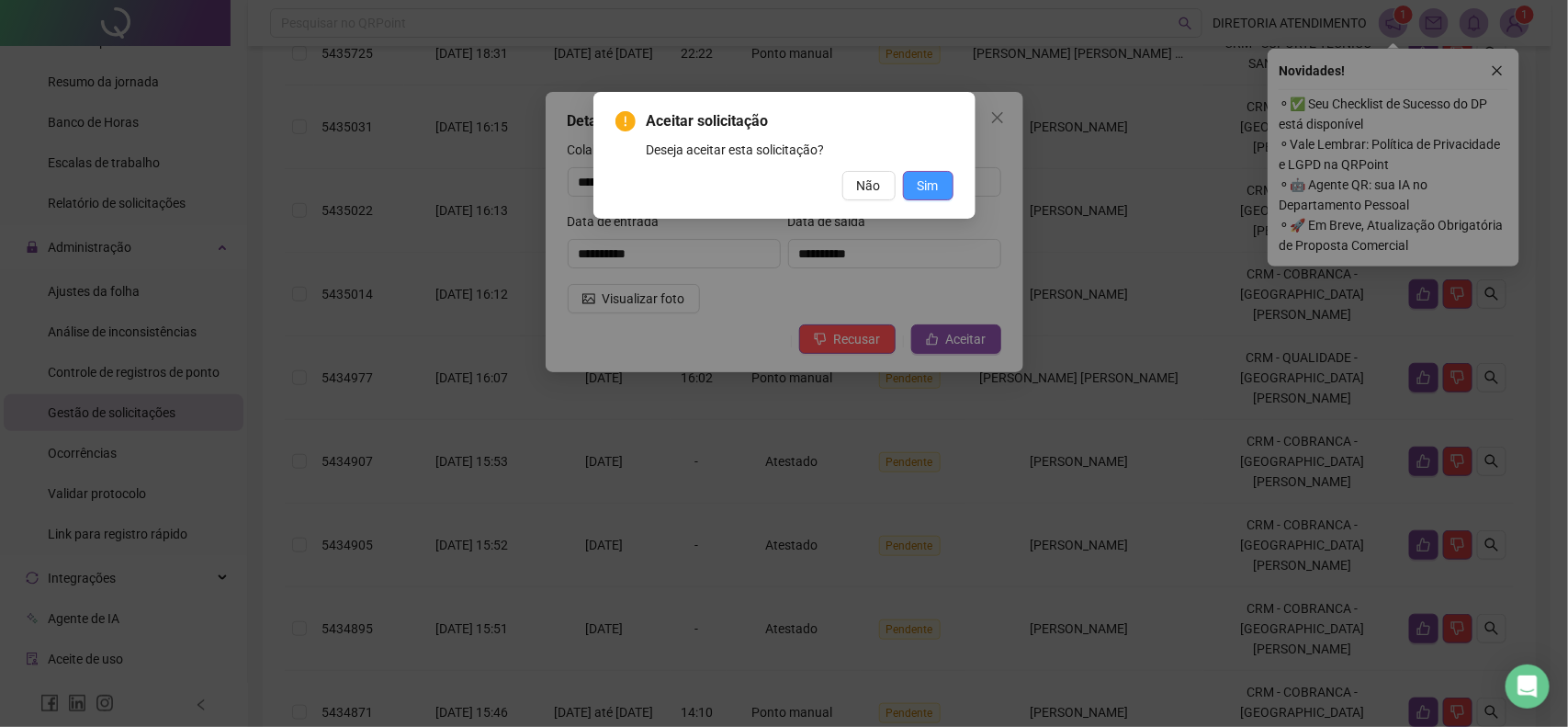
click at [930, 184] on span "Sim" at bounding box center [928, 185] width 22 height 21
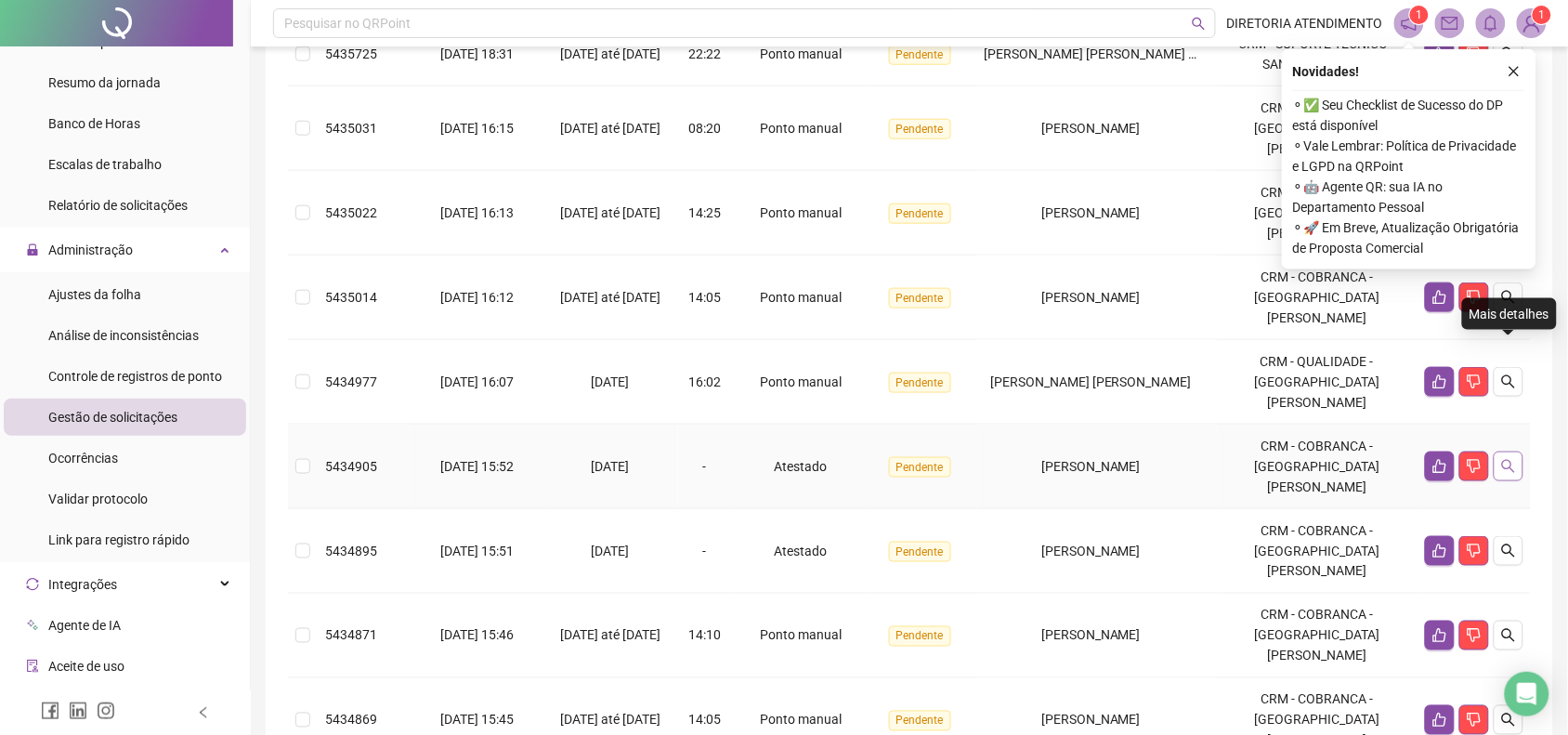
click at [1511, 459] on icon "search" at bounding box center [1508, 467] width 15 height 15
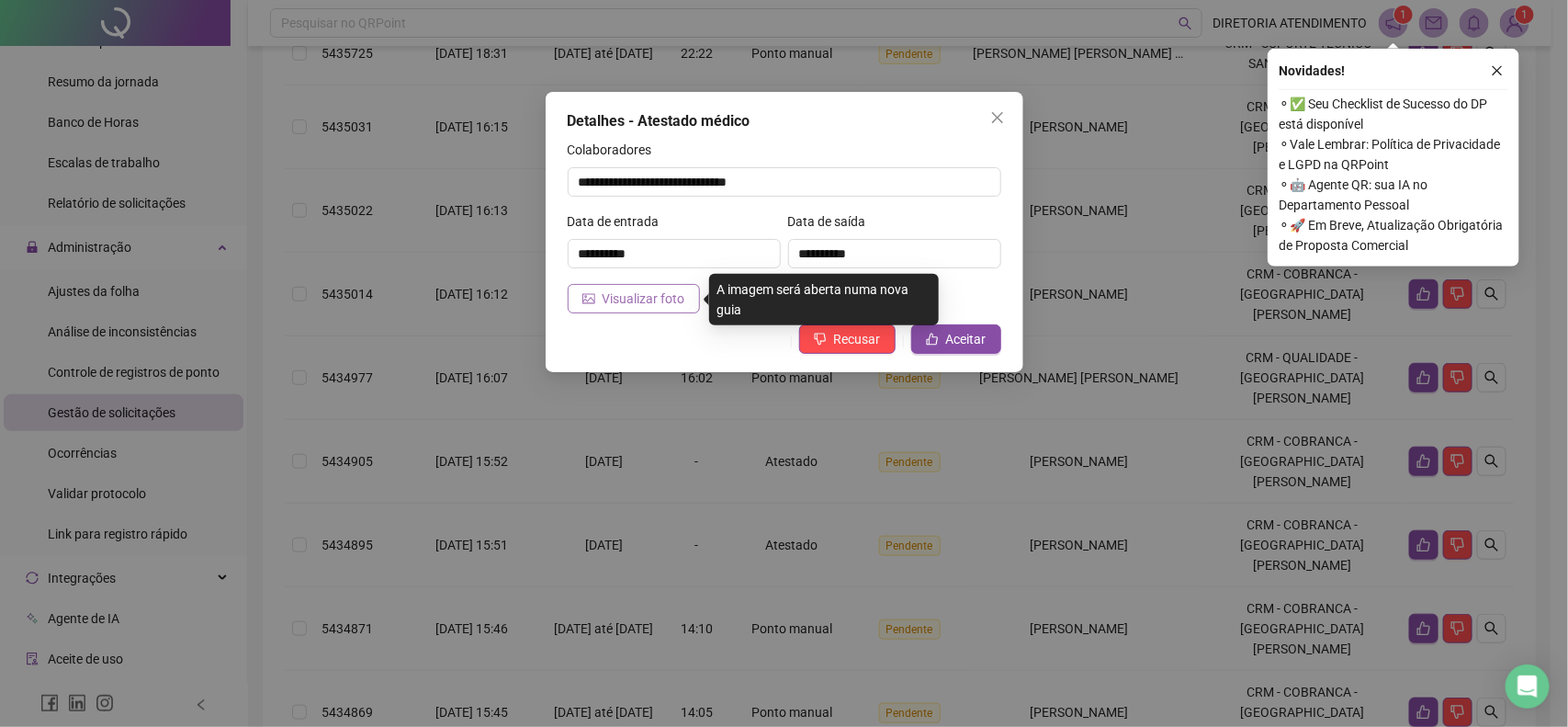
click at [637, 296] on span "Visualizar foto" at bounding box center [643, 299] width 82 height 21
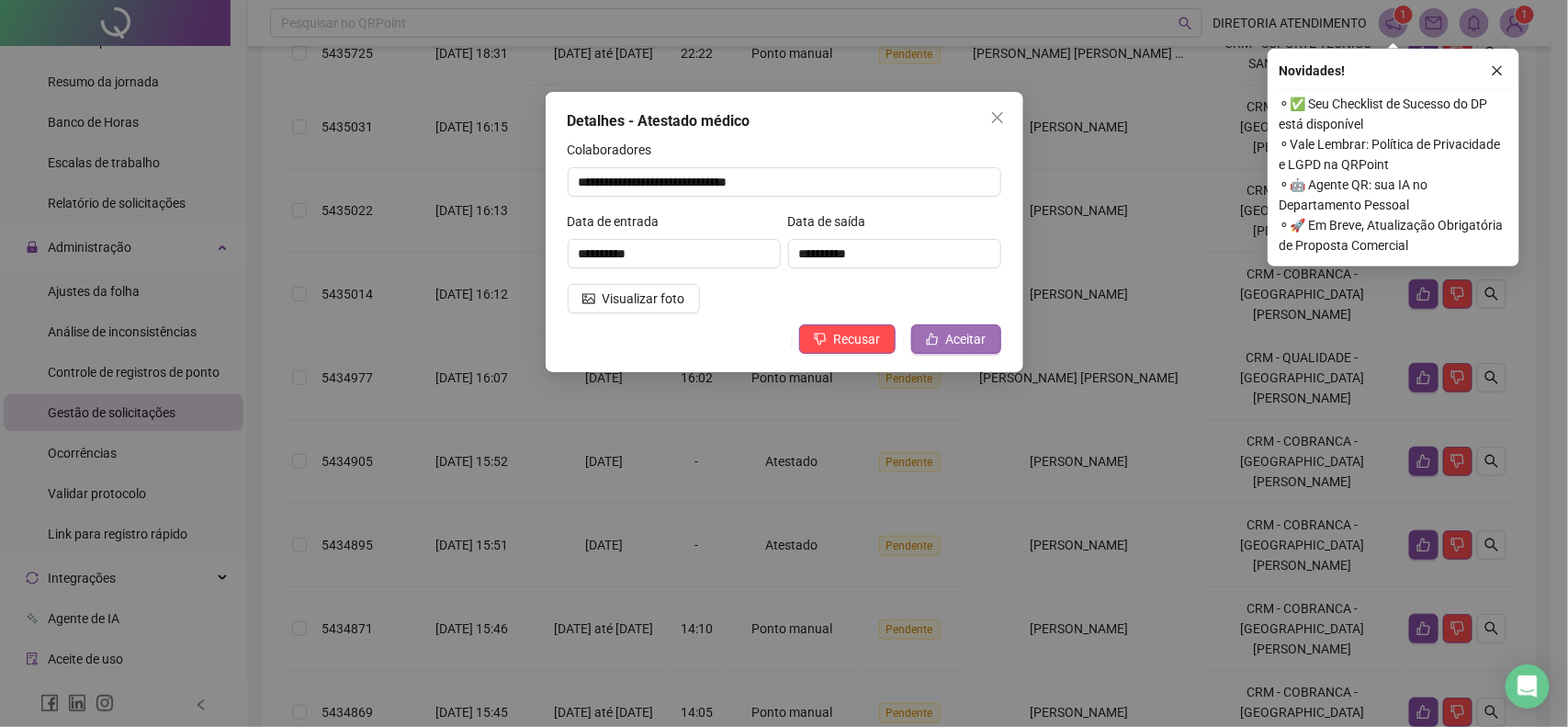
click at [948, 345] on span "Aceitar" at bounding box center [966, 339] width 40 height 21
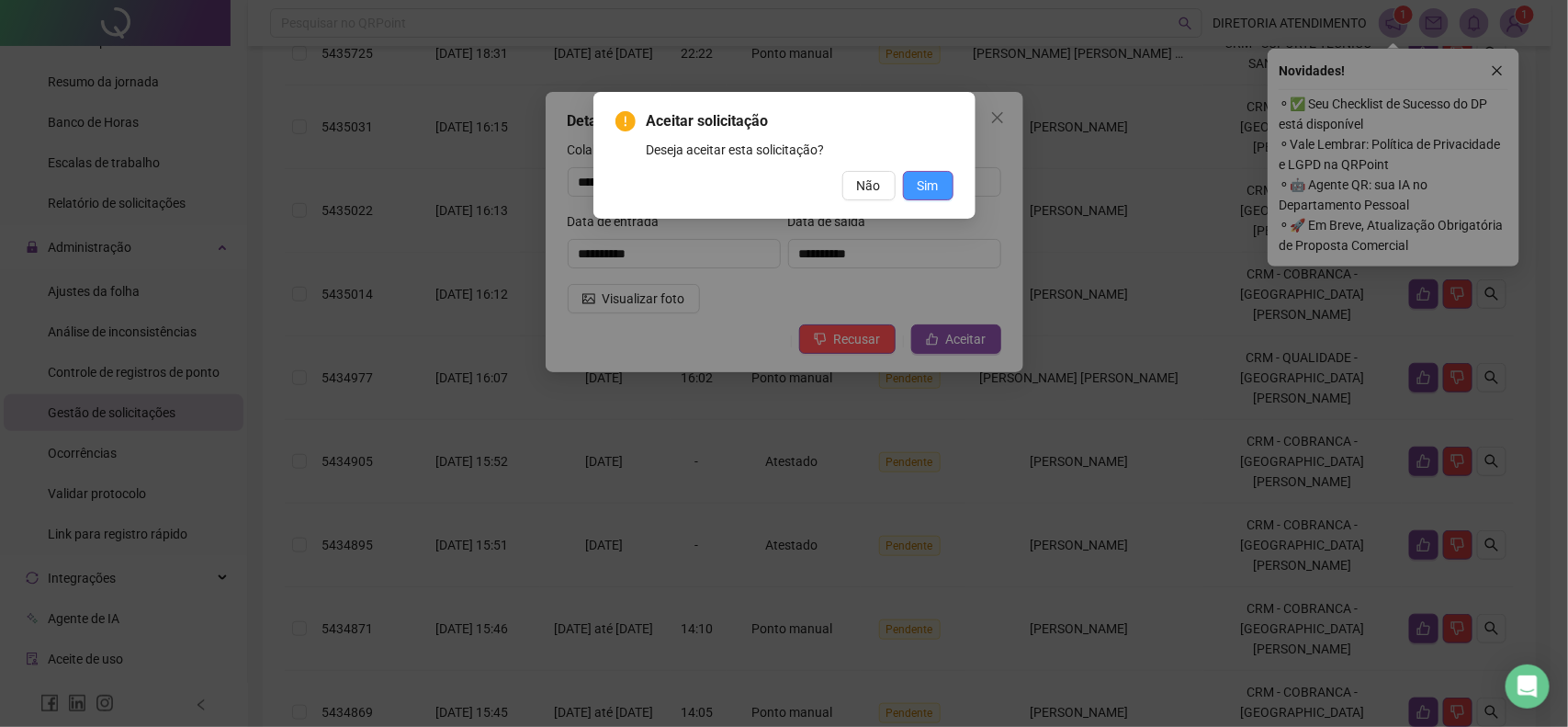
click at [914, 176] on button "Sim" at bounding box center [928, 185] width 51 height 29
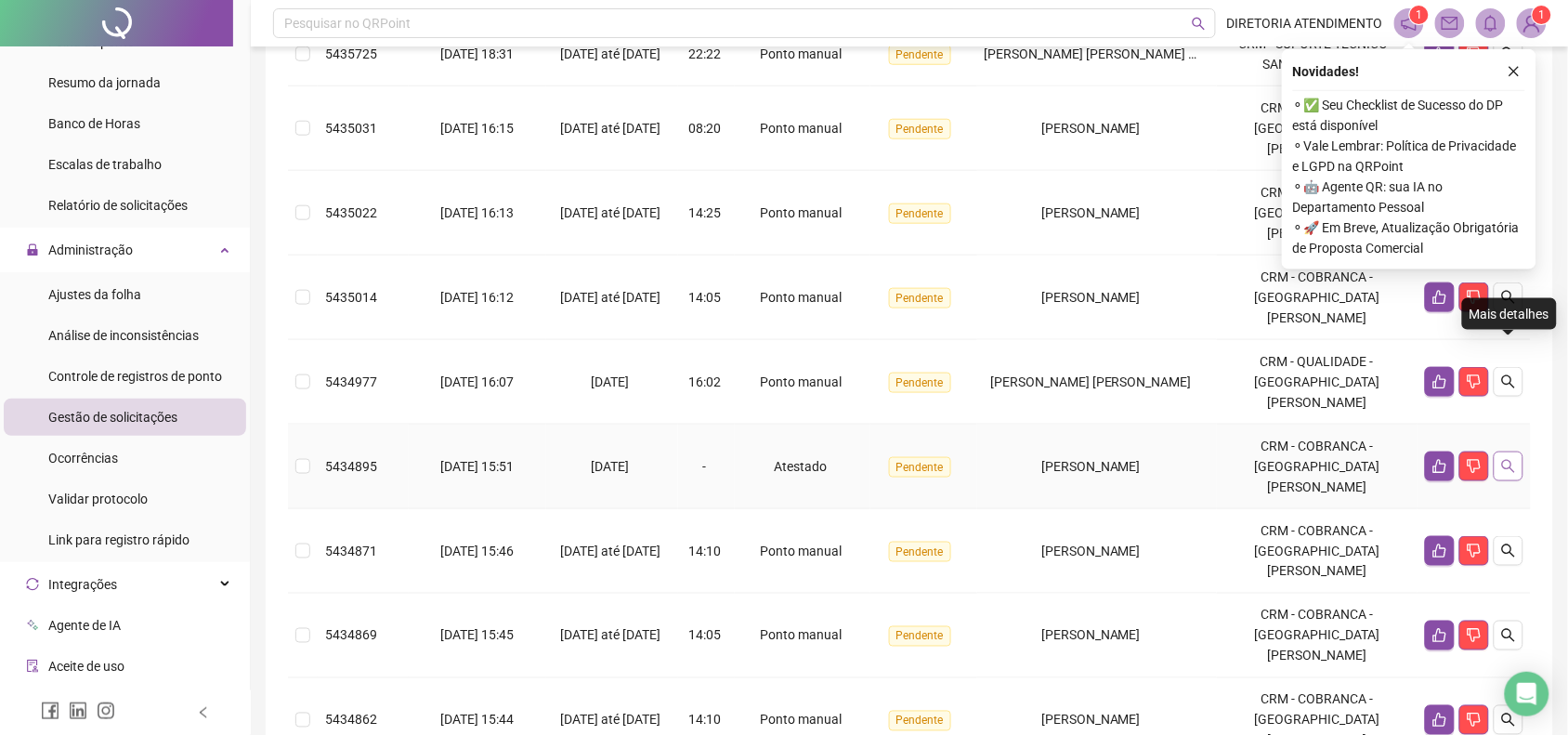
click at [1511, 459] on icon "search" at bounding box center [1508, 467] width 15 height 15
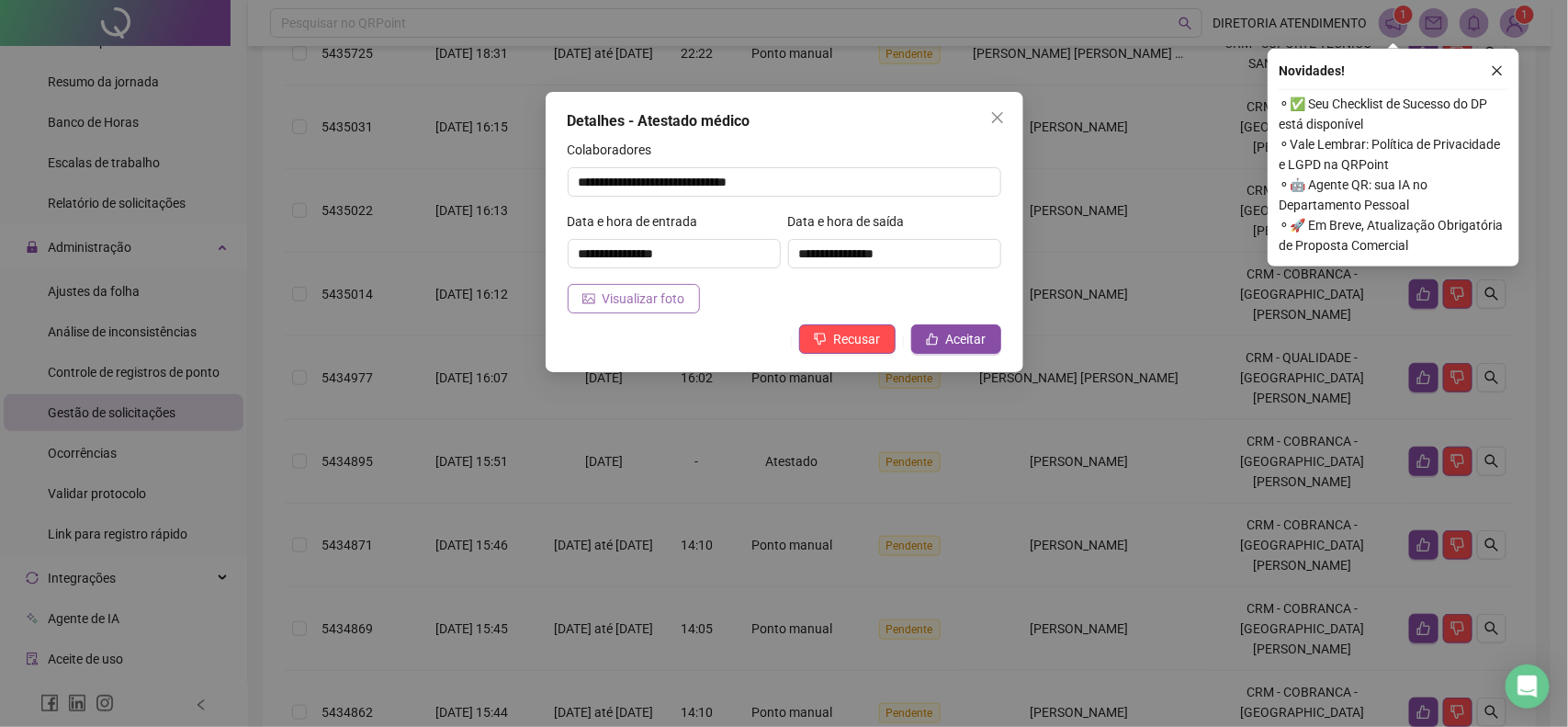
click at [620, 299] on span "Visualizar foto" at bounding box center [643, 299] width 82 height 21
click at [956, 335] on span "Aceitar" at bounding box center [966, 339] width 40 height 21
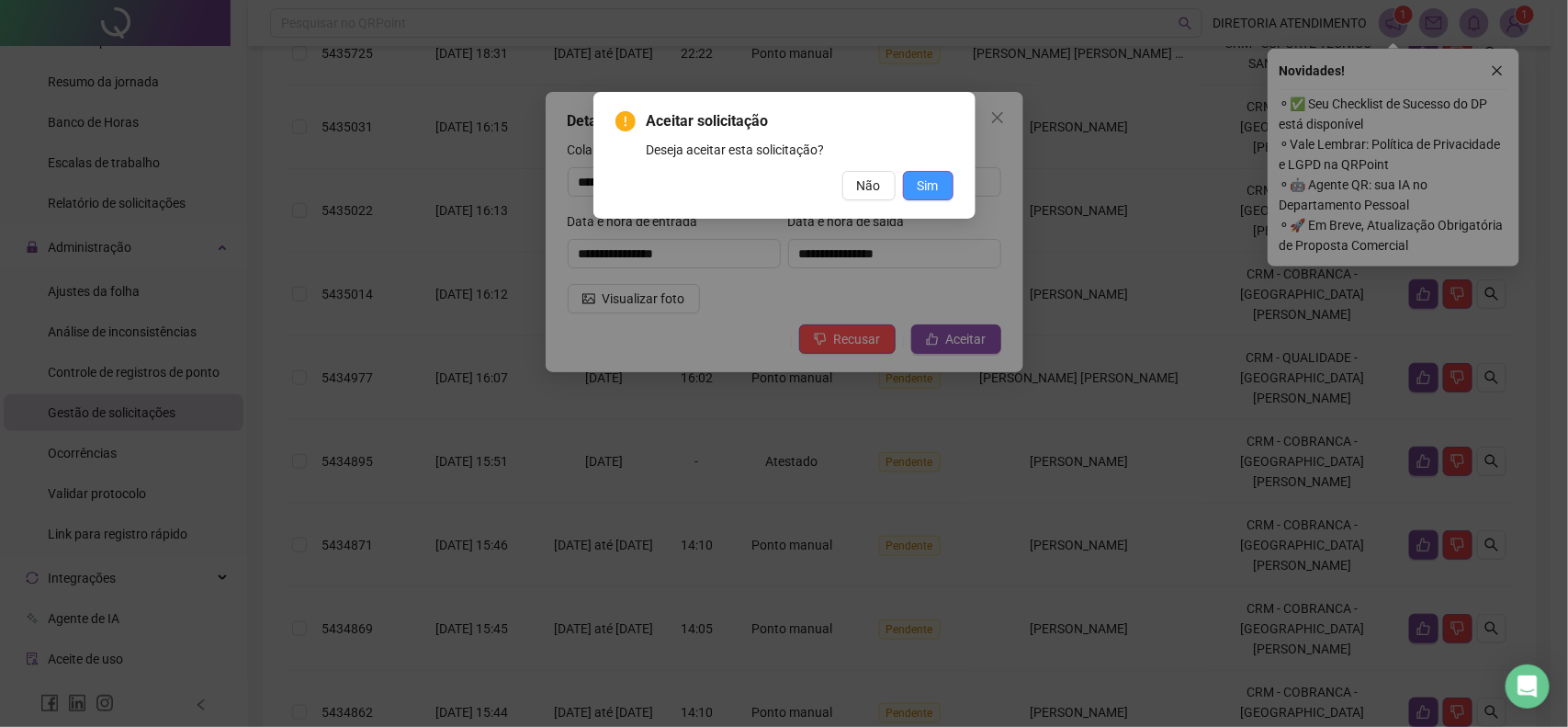
click at [926, 191] on span "Sim" at bounding box center [928, 185] width 22 height 21
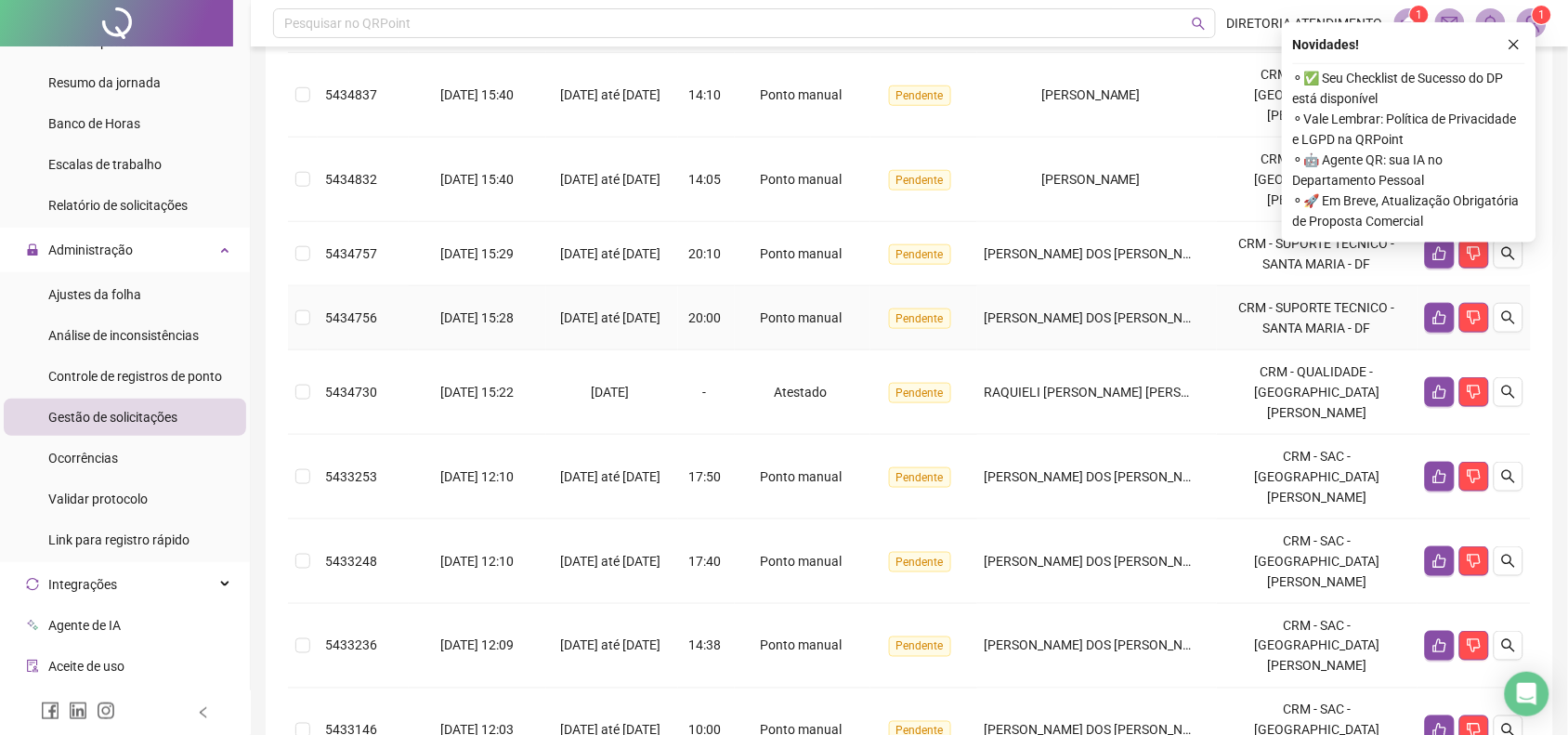
scroll to position [372, 0]
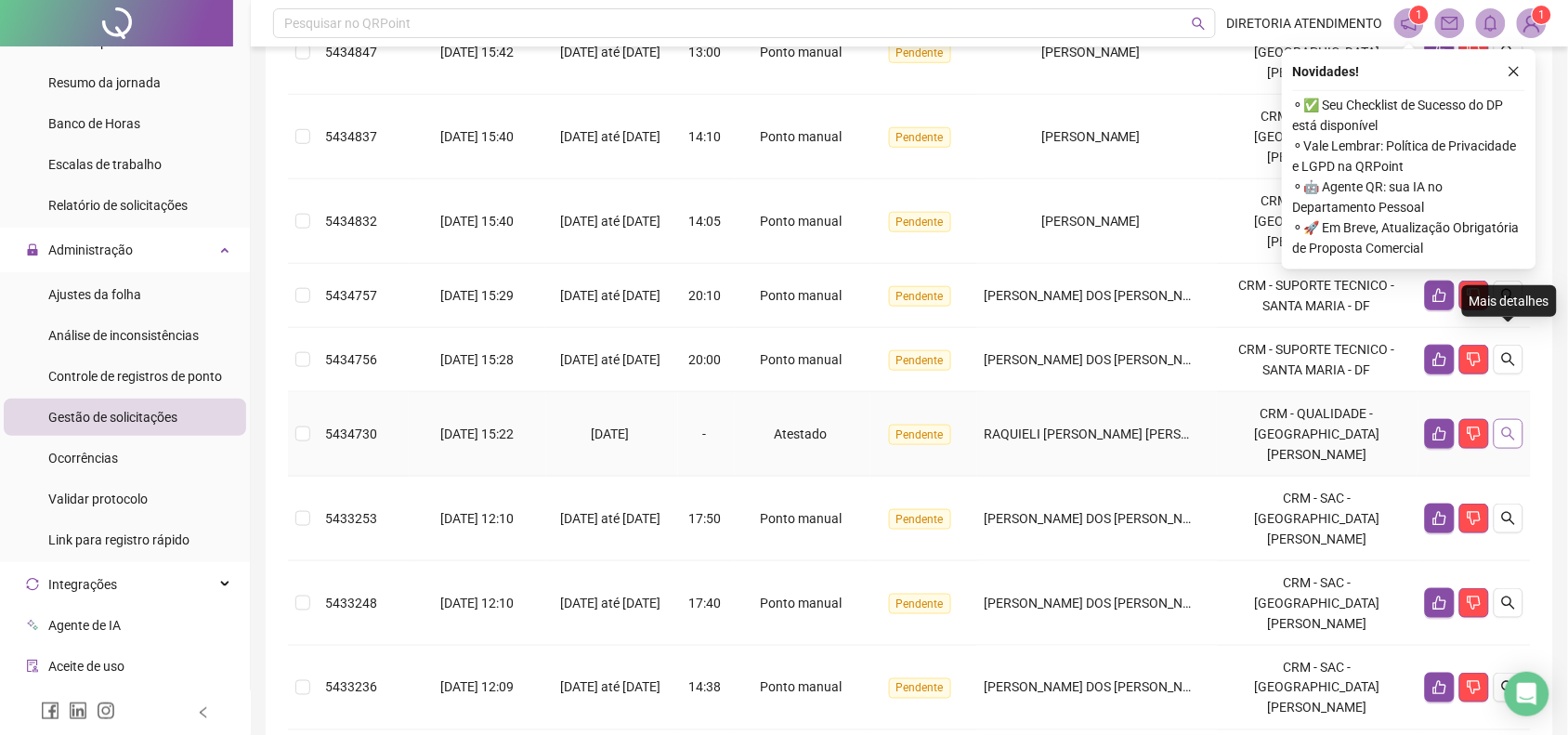
click at [1506, 426] on icon "search" at bounding box center [1508, 434] width 15 height 15
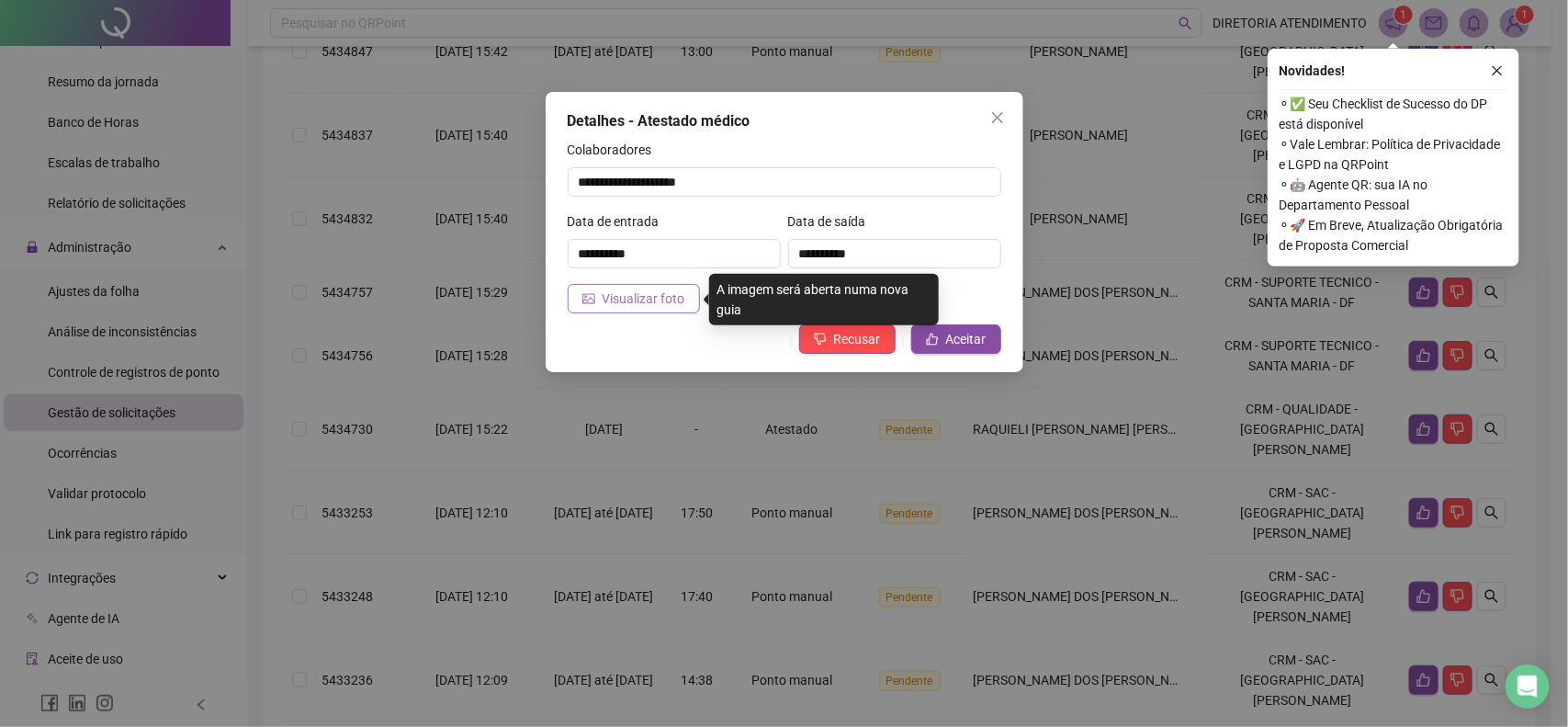
click at [621, 304] on span "Visualizar foto" at bounding box center [643, 299] width 82 height 21
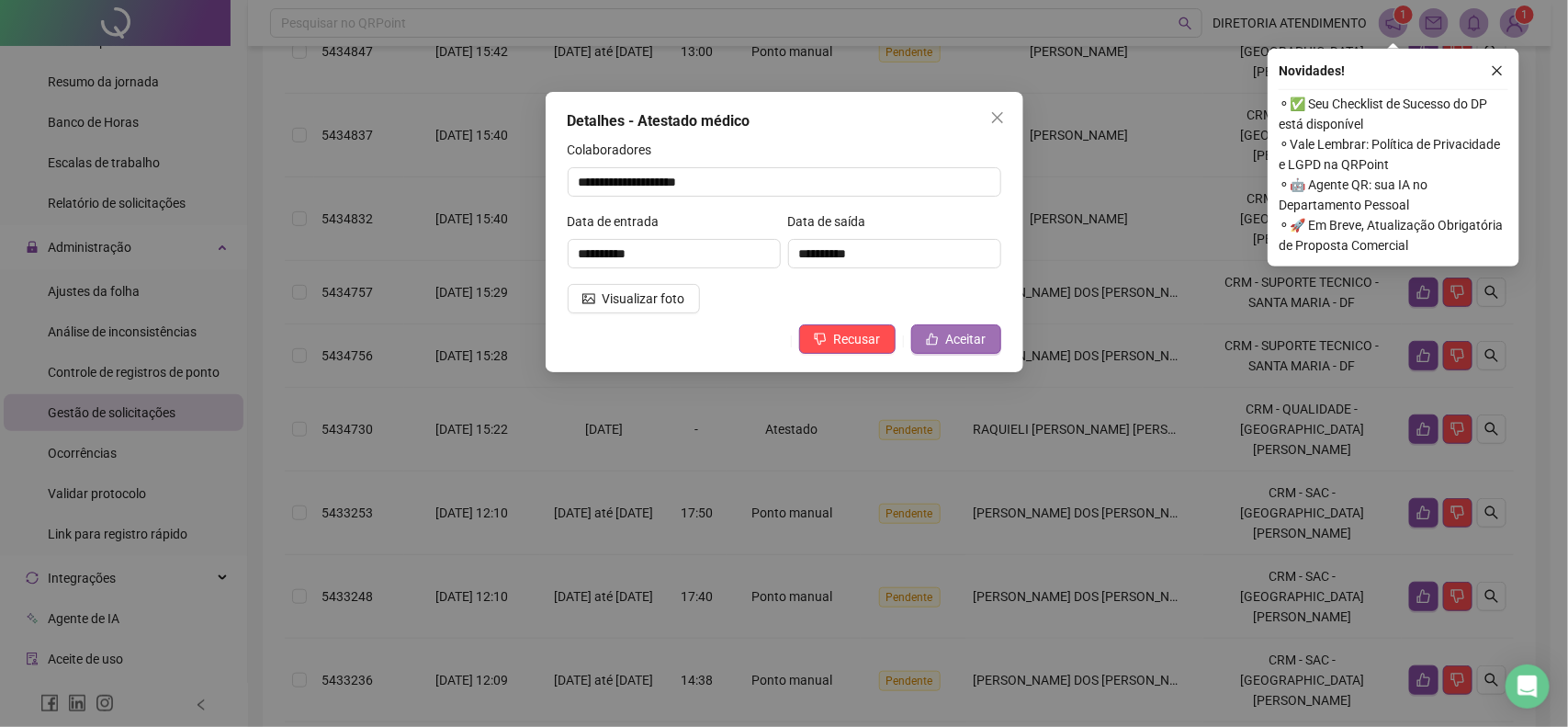
click at [955, 336] on span "Aceitar" at bounding box center [966, 339] width 40 height 21
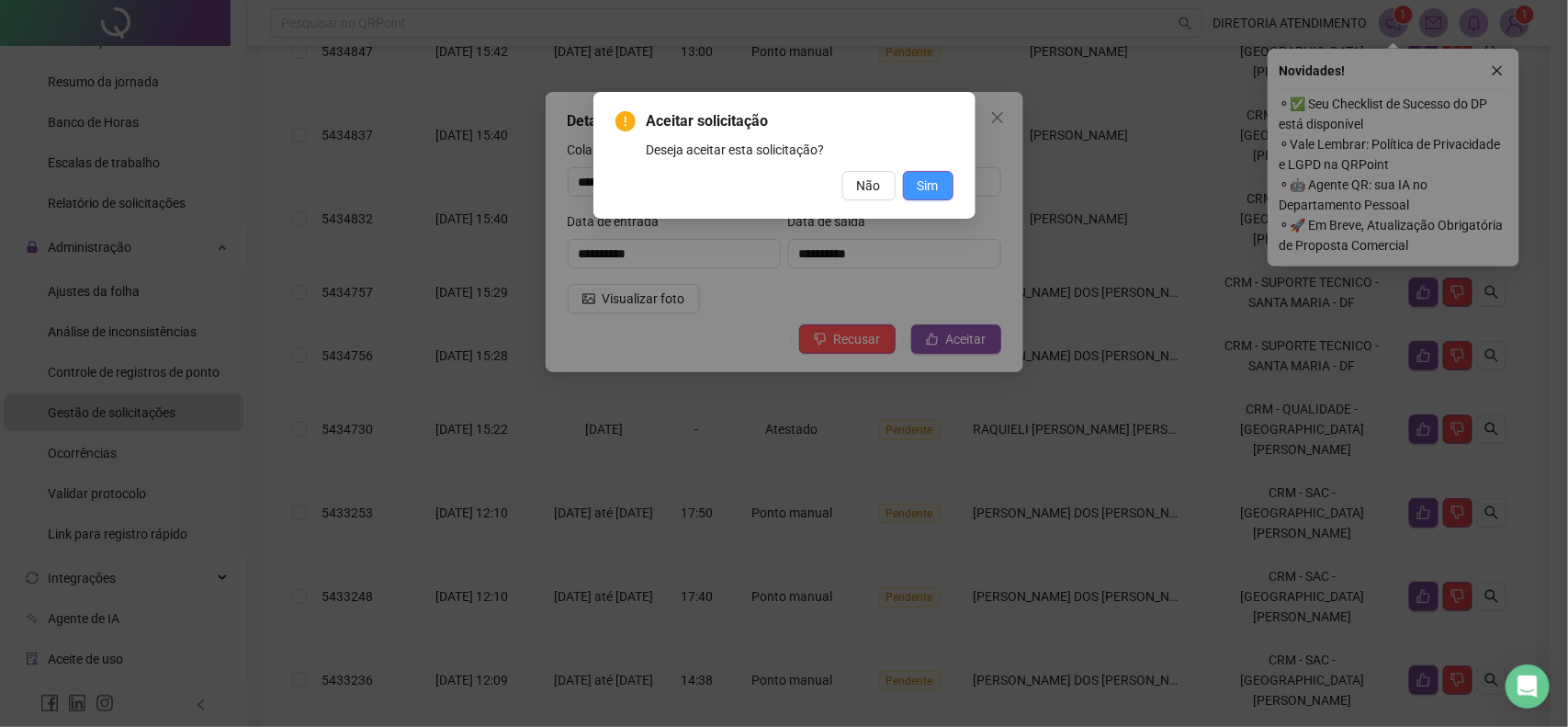
click at [921, 179] on span "Sim" at bounding box center [928, 185] width 22 height 21
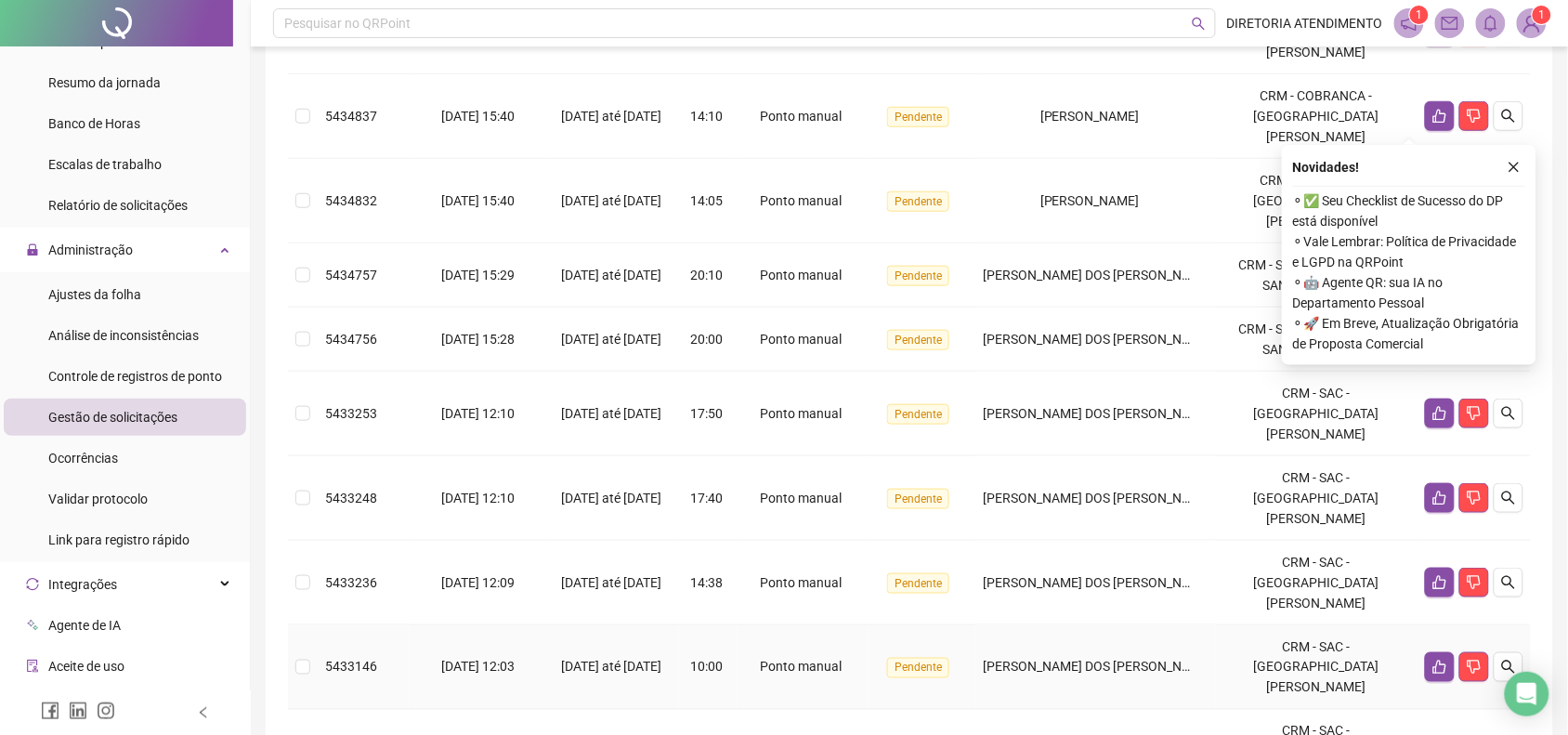
scroll to position [489, 0]
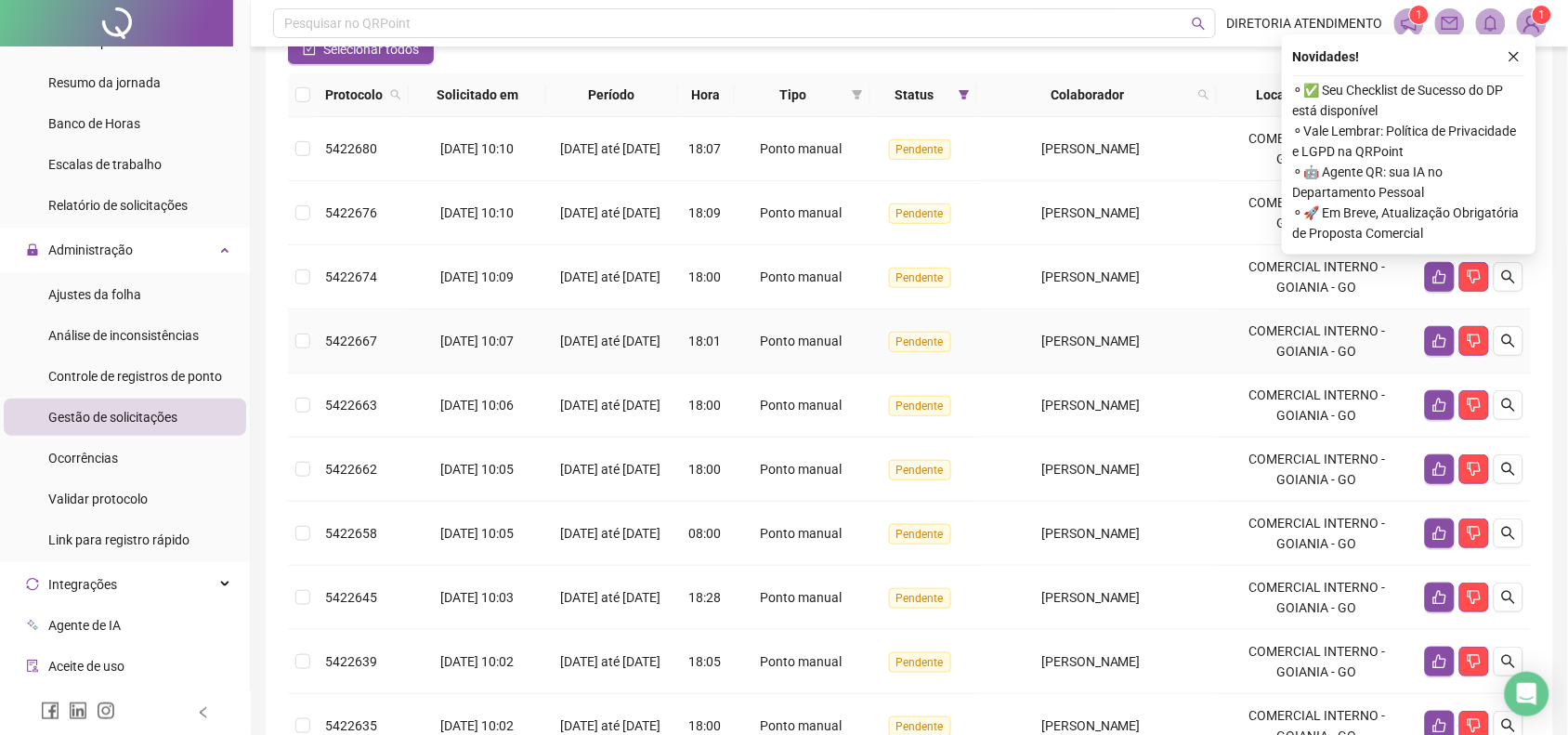
scroll to position [140, 0]
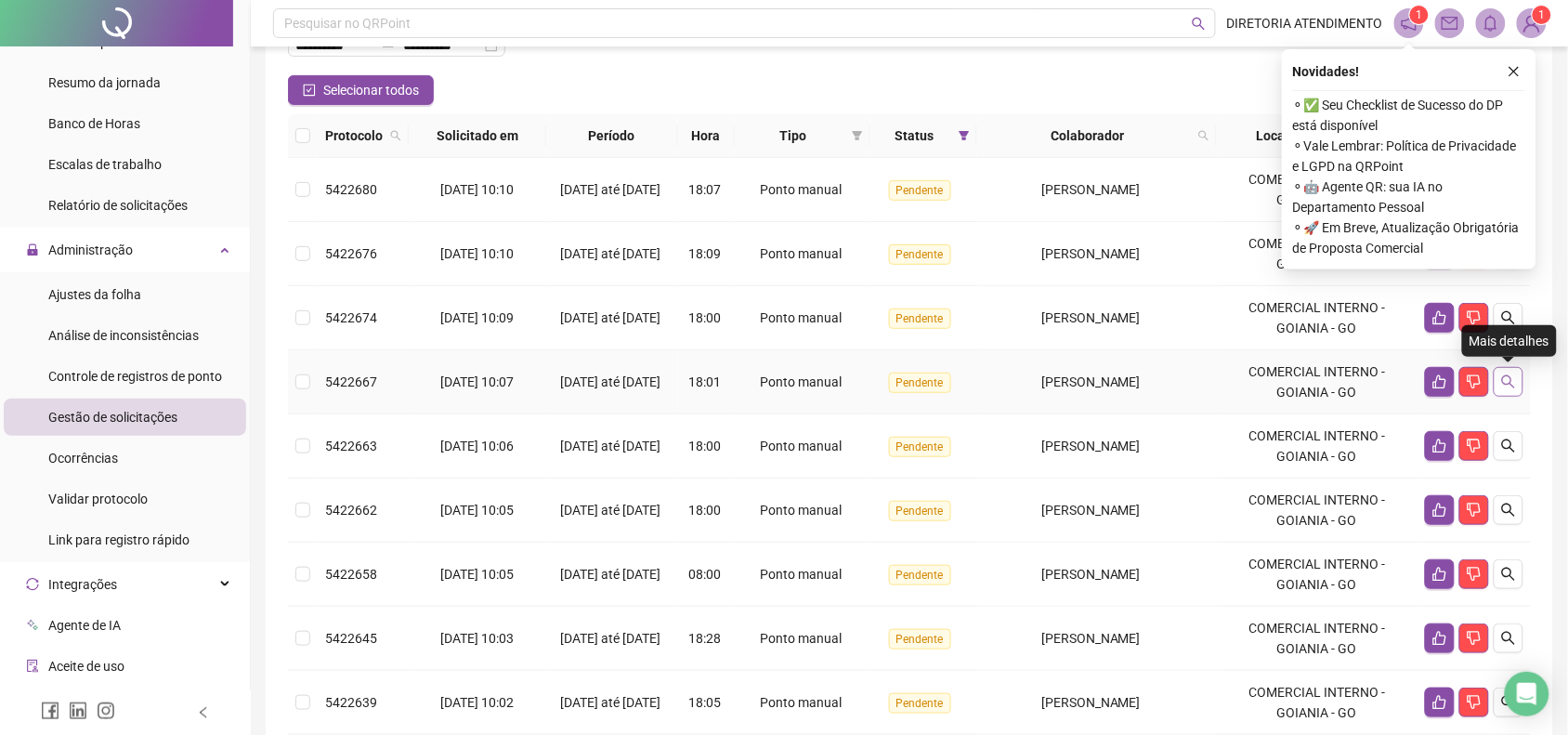
click at [1506, 377] on icon "search" at bounding box center [1508, 382] width 15 height 15
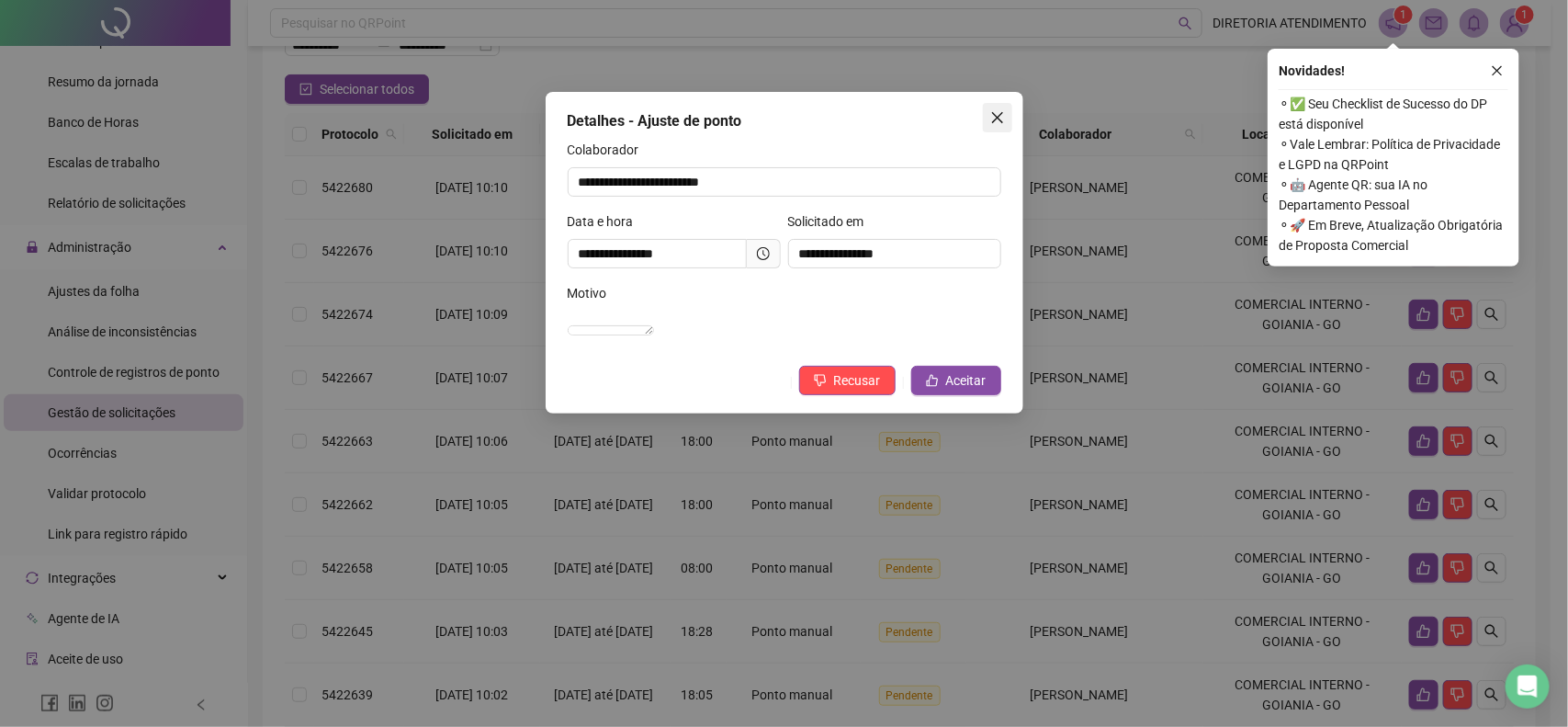
click at [990, 118] on icon "close" at bounding box center [998, 118] width 15 height 15
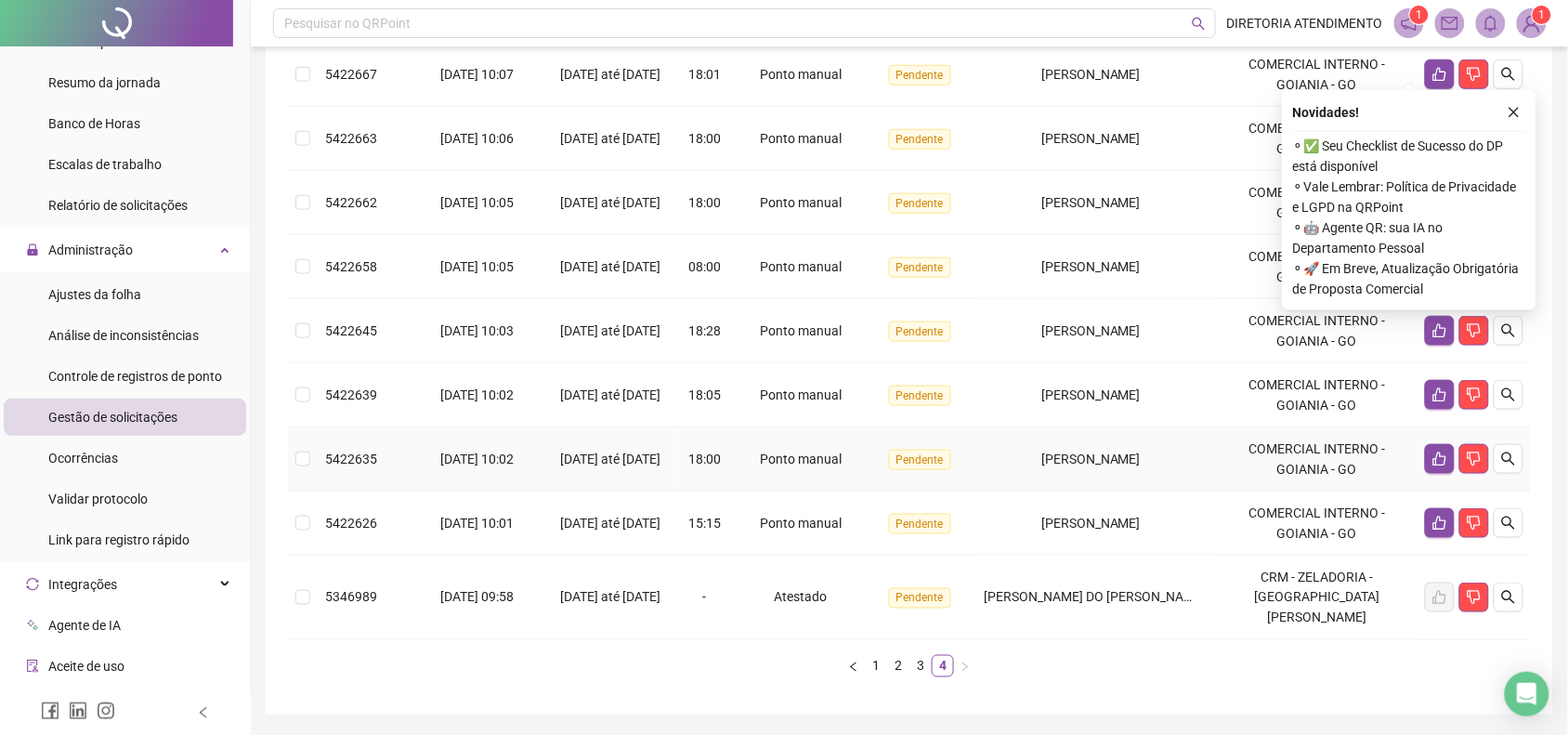
scroll to position [489, 0]
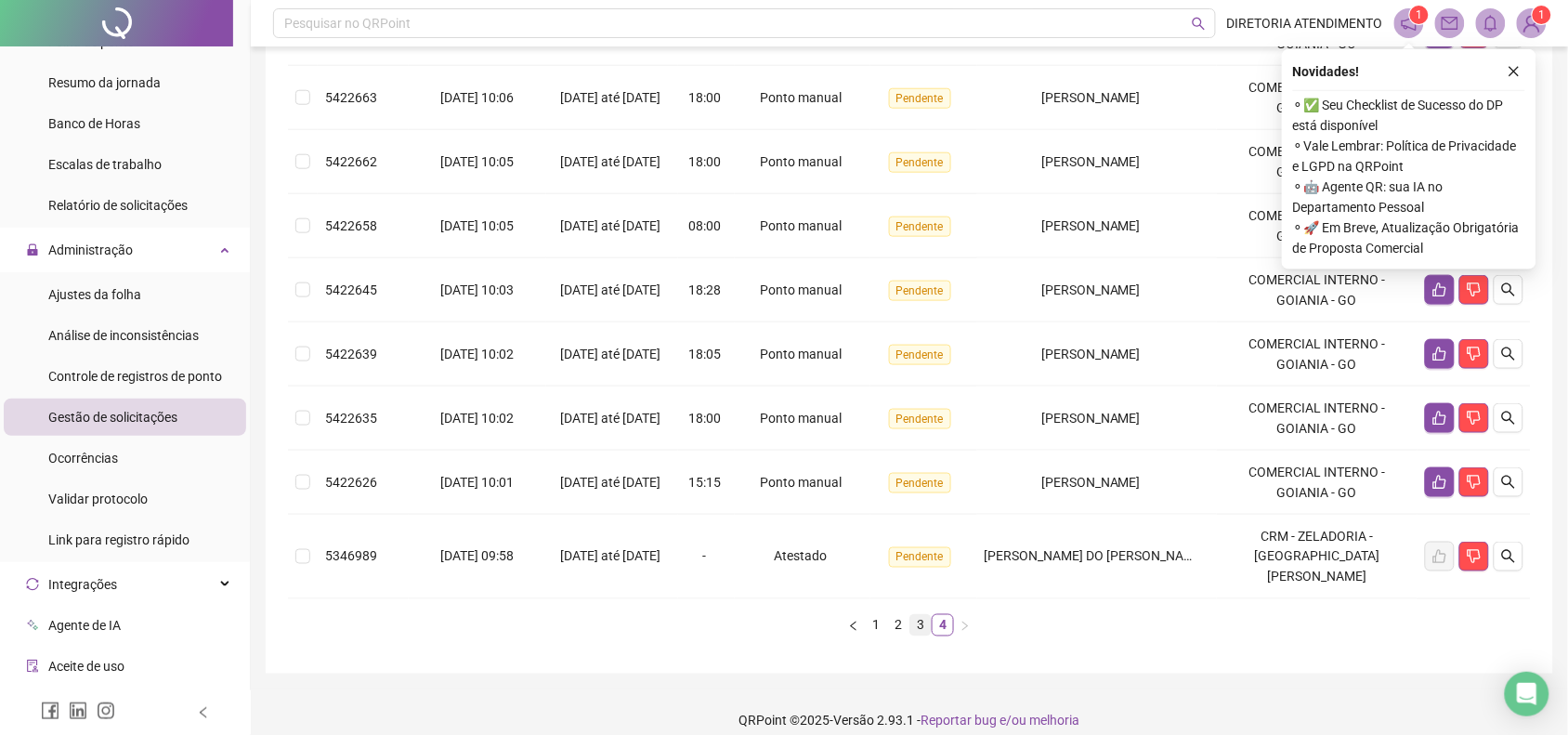
click at [913, 615] on link "3" at bounding box center [920, 625] width 21 height 21
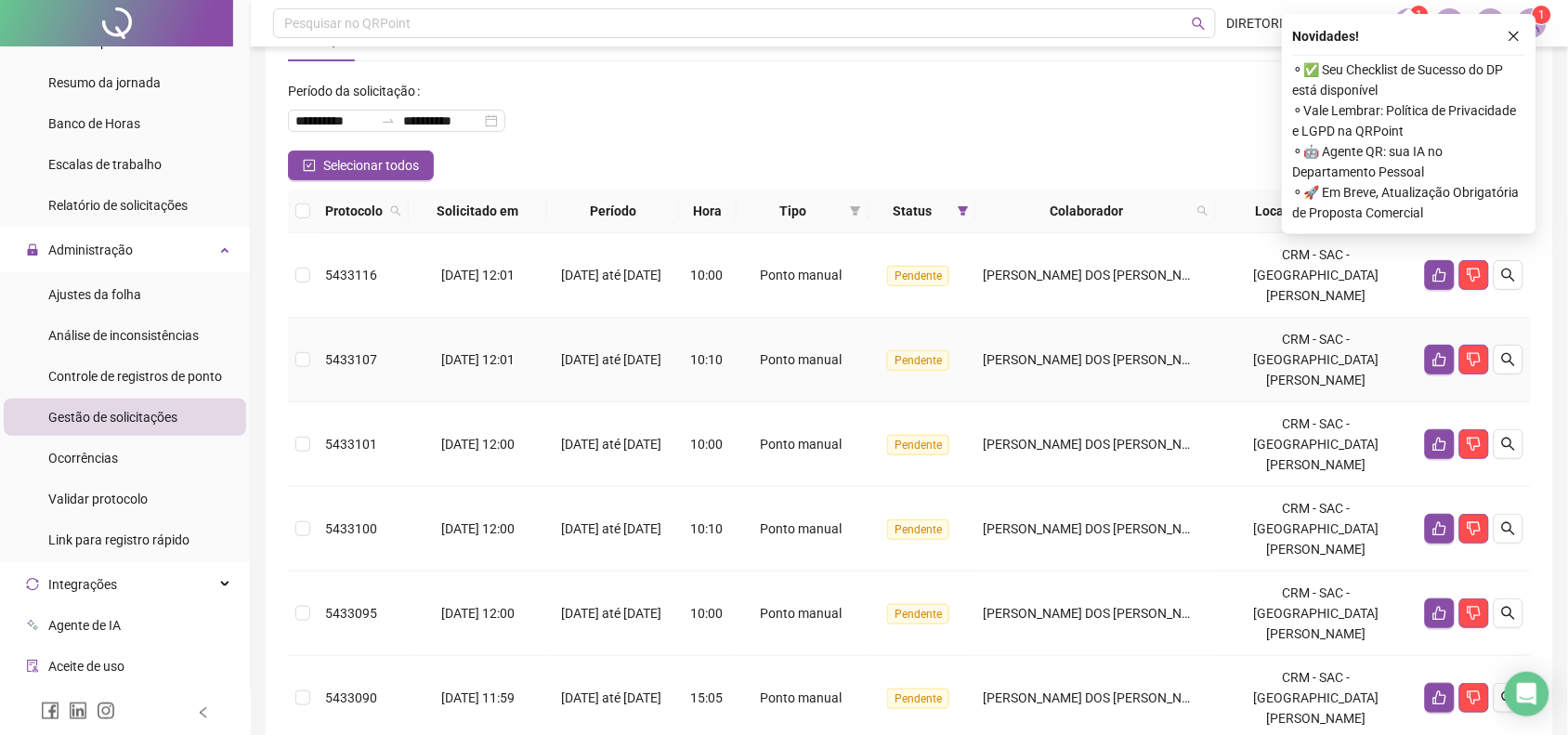
scroll to position [25, 0]
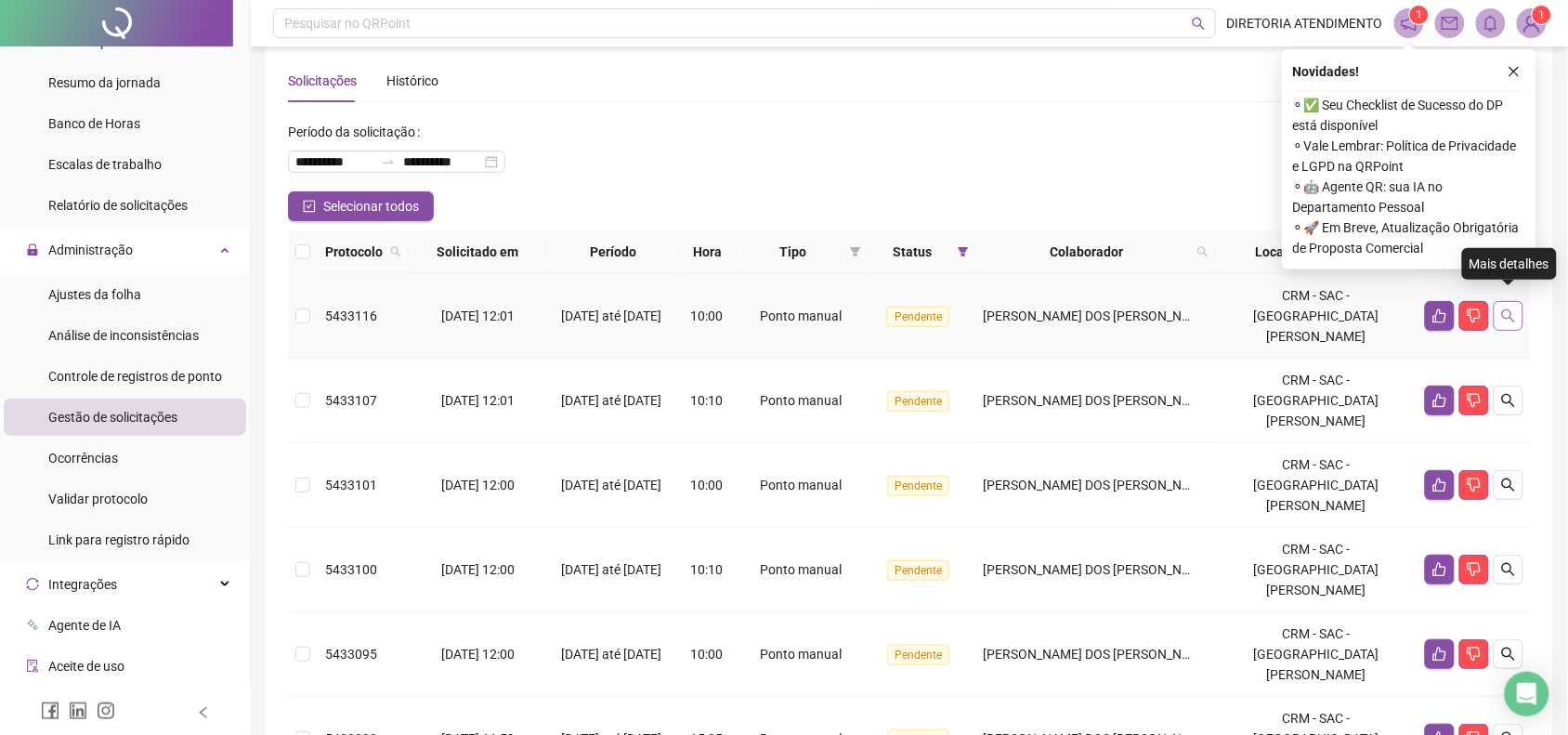
click at [1503, 310] on icon "search" at bounding box center [1508, 316] width 13 height 13
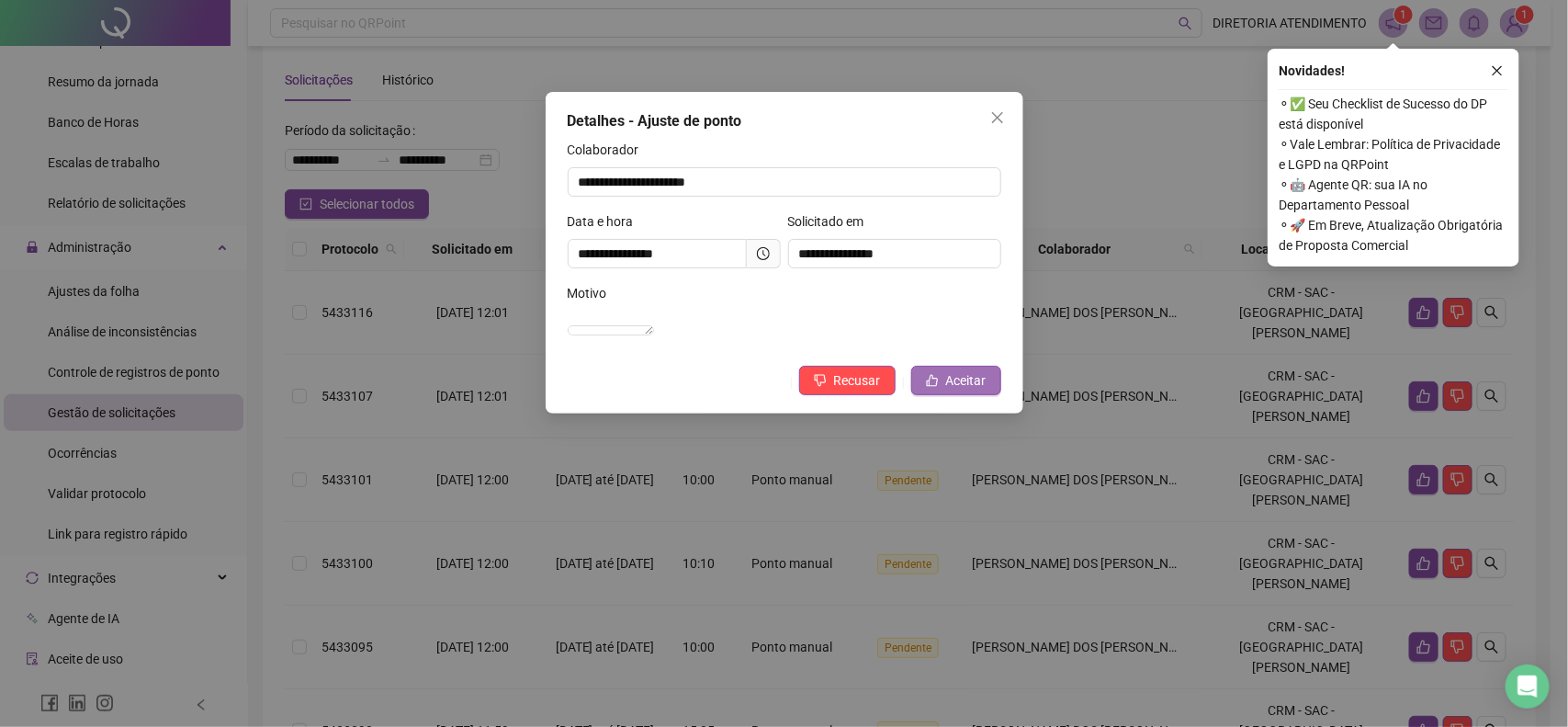
click at [954, 389] on button "Aceitar" at bounding box center [956, 379] width 90 height 29
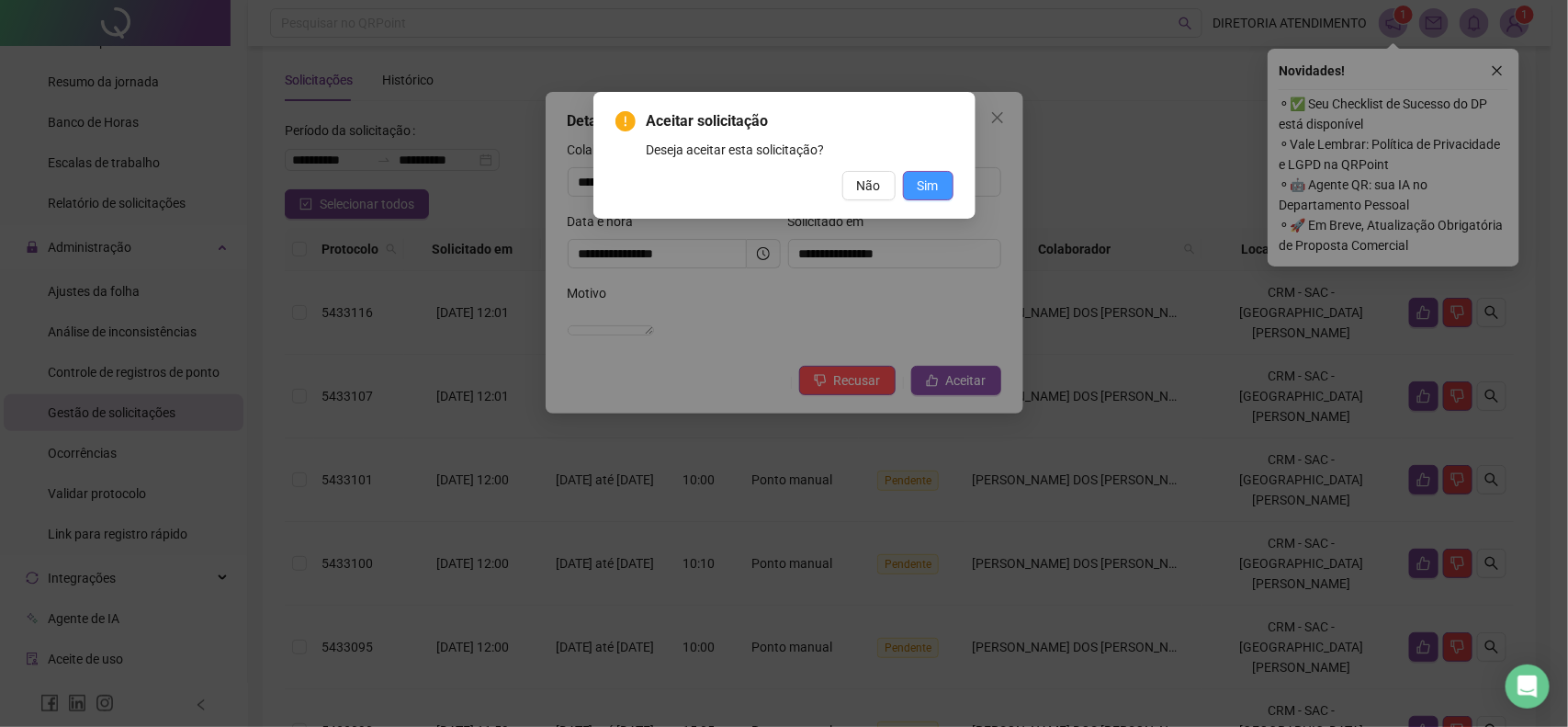
click at [948, 188] on button "Sim" at bounding box center [928, 185] width 51 height 29
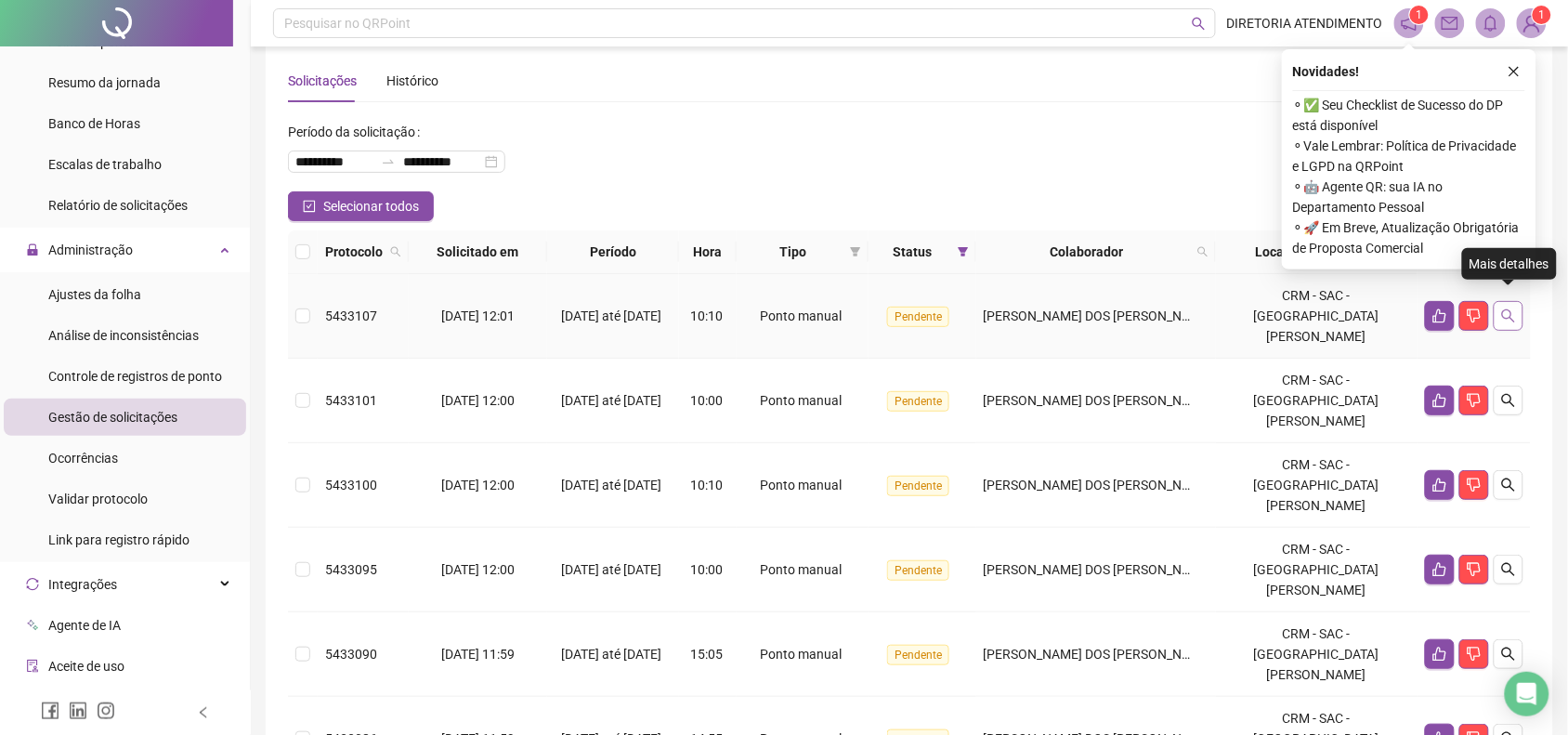
click at [1507, 309] on icon "search" at bounding box center [1508, 316] width 15 height 15
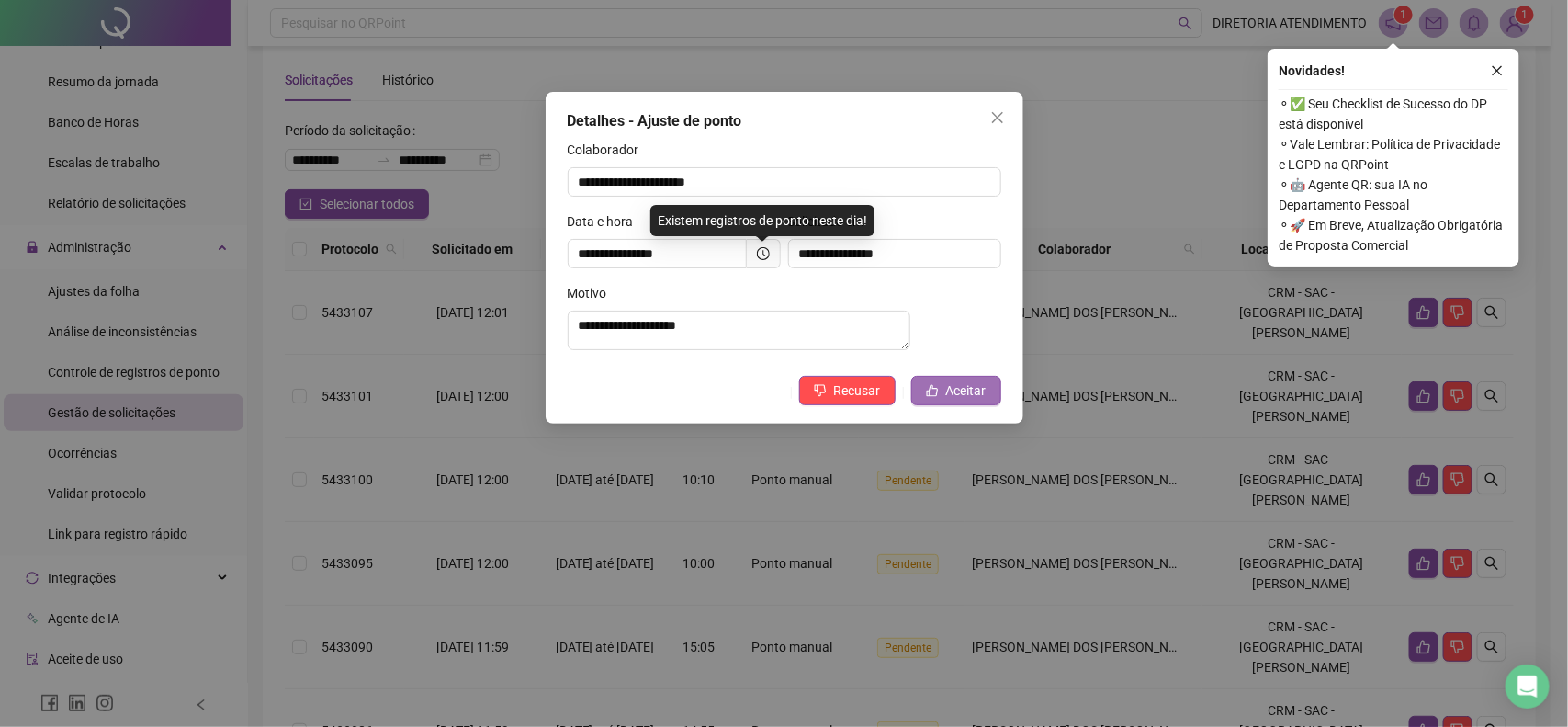
click at [951, 398] on span "Aceitar" at bounding box center [966, 391] width 40 height 21
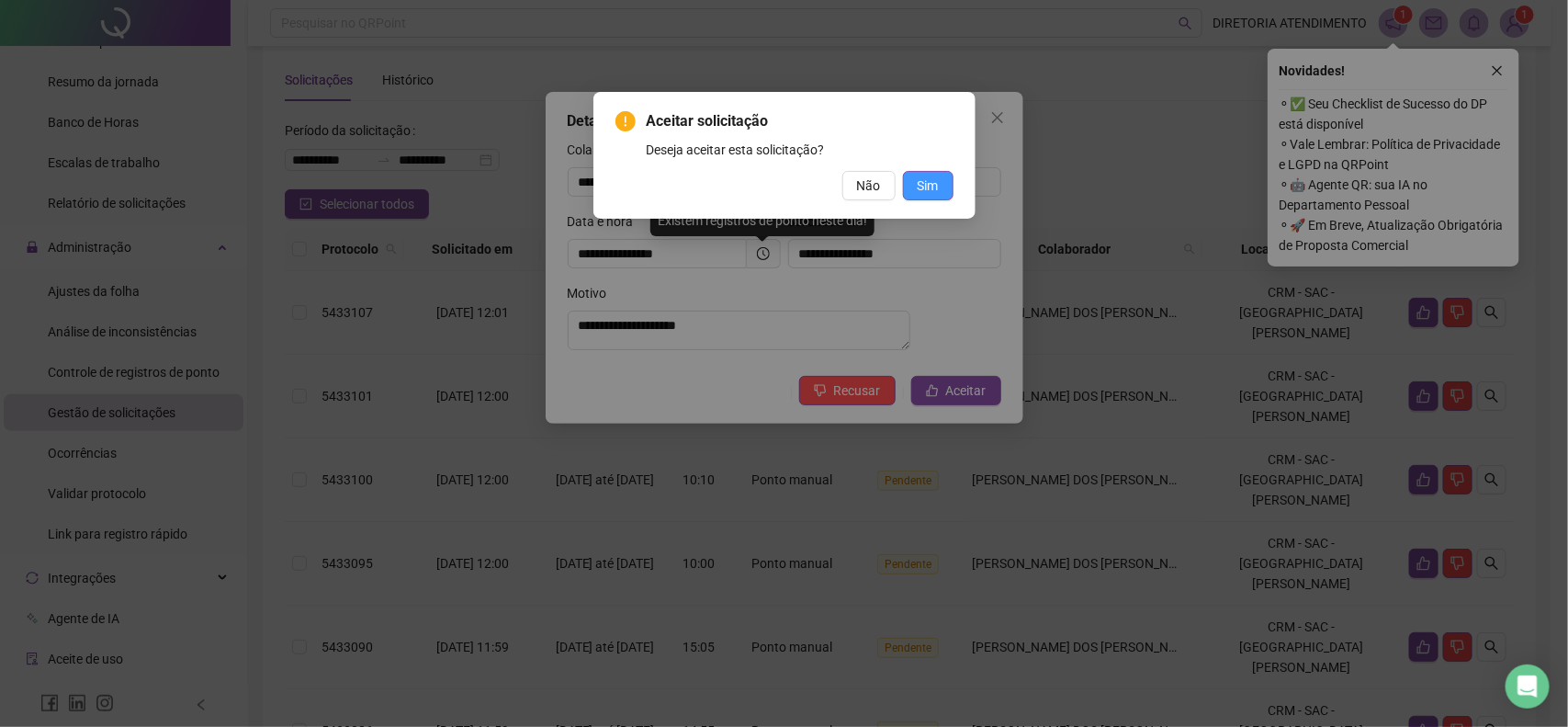
click at [911, 182] on button "Sim" at bounding box center [928, 185] width 51 height 29
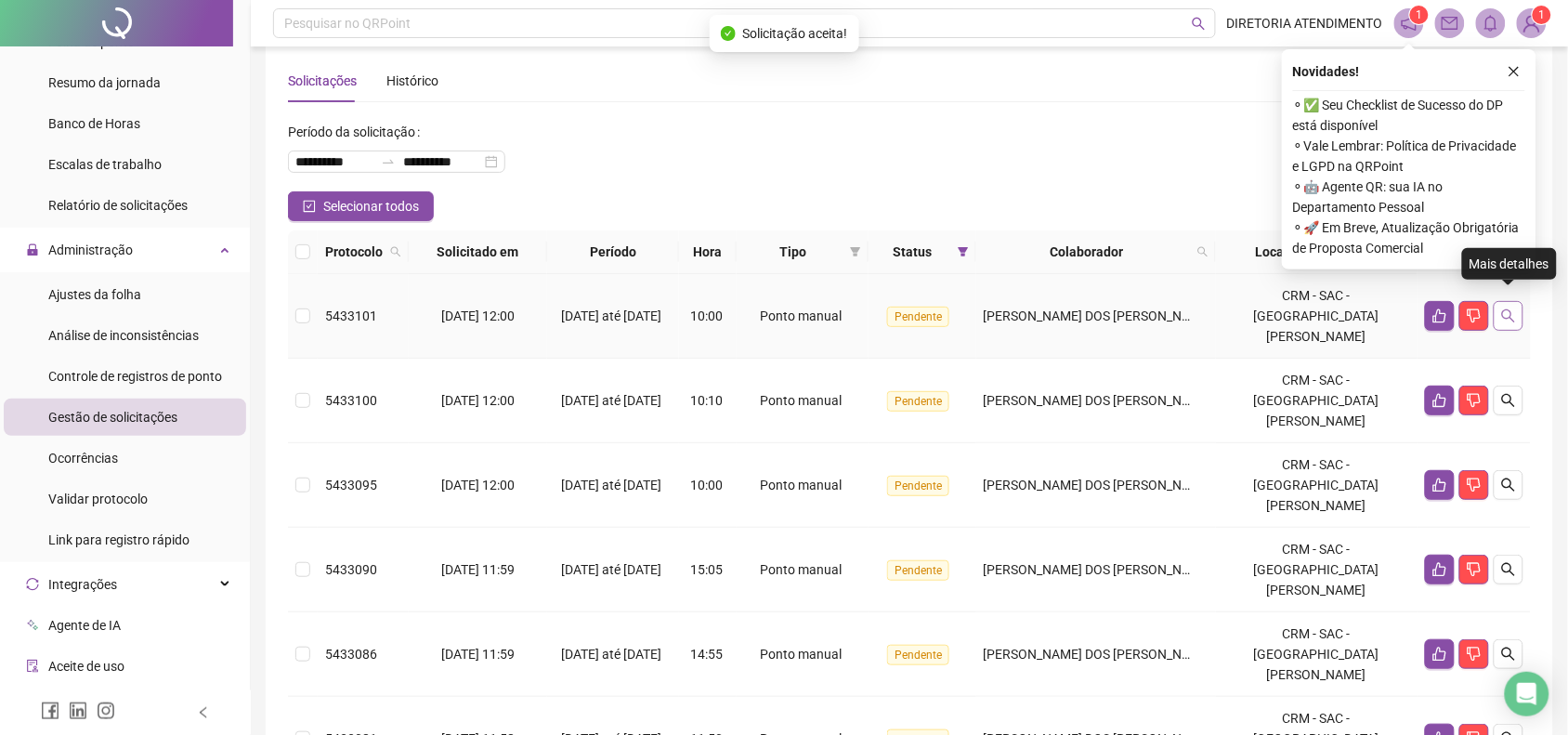
click at [1505, 309] on icon "search" at bounding box center [1508, 316] width 15 height 15
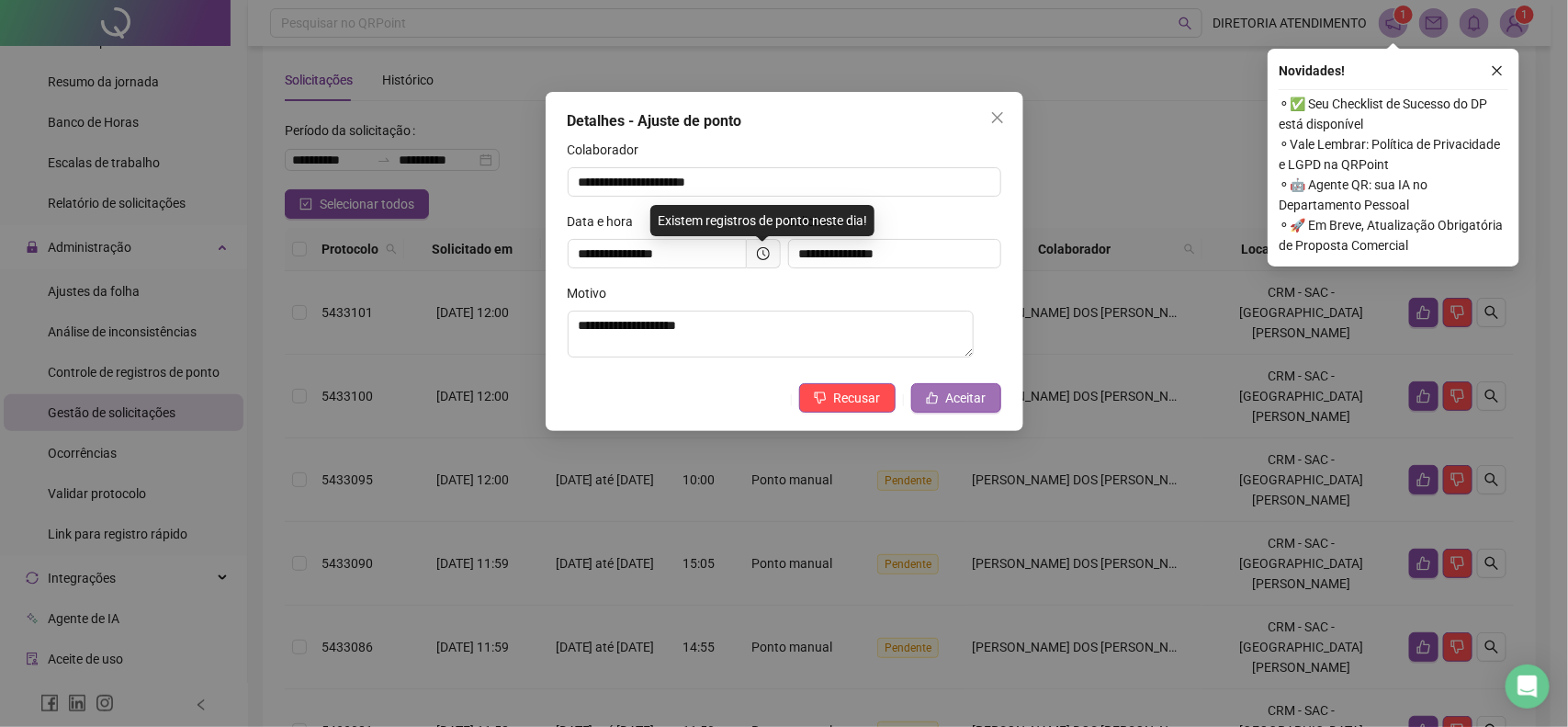
click at [966, 397] on span "Aceitar" at bounding box center [966, 398] width 40 height 21
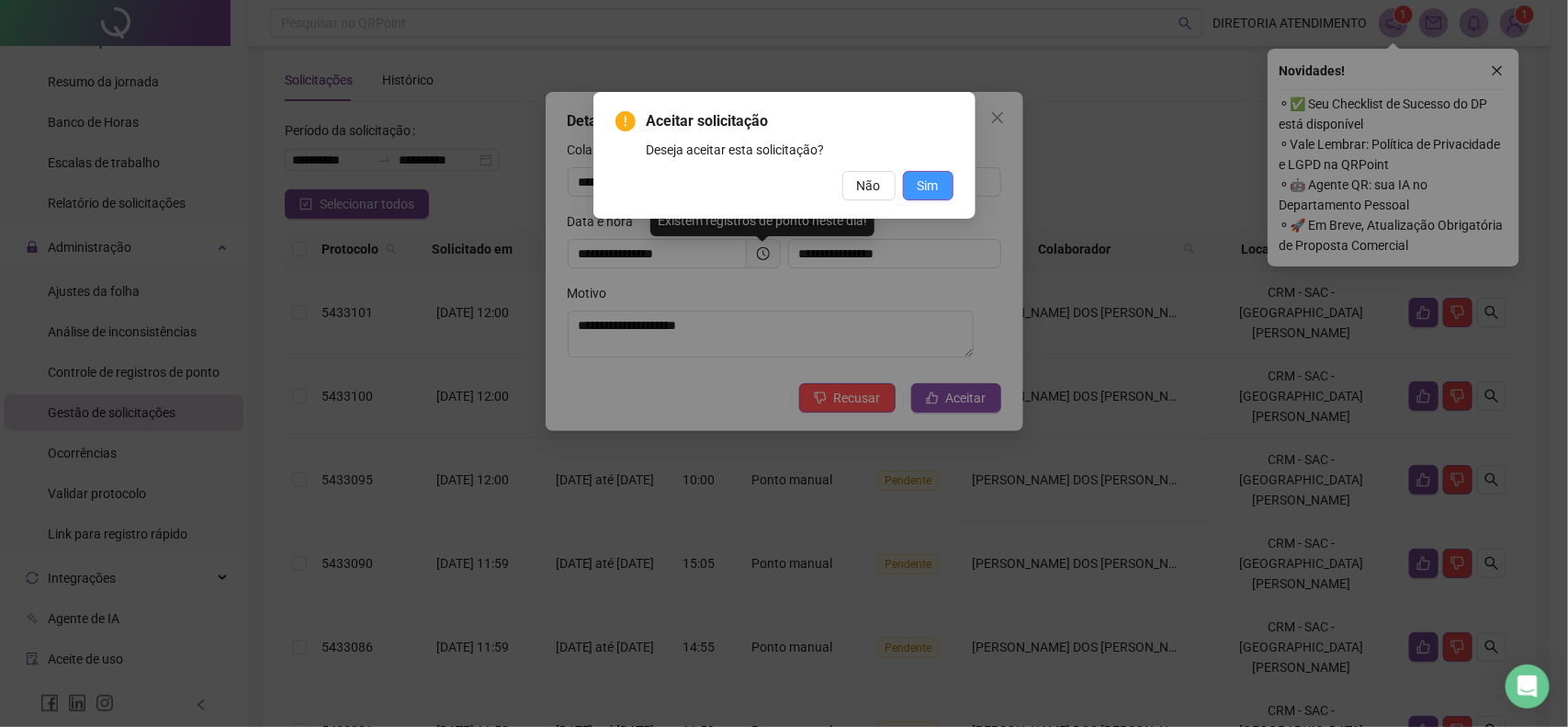
click at [929, 184] on span "Sim" at bounding box center [928, 185] width 22 height 21
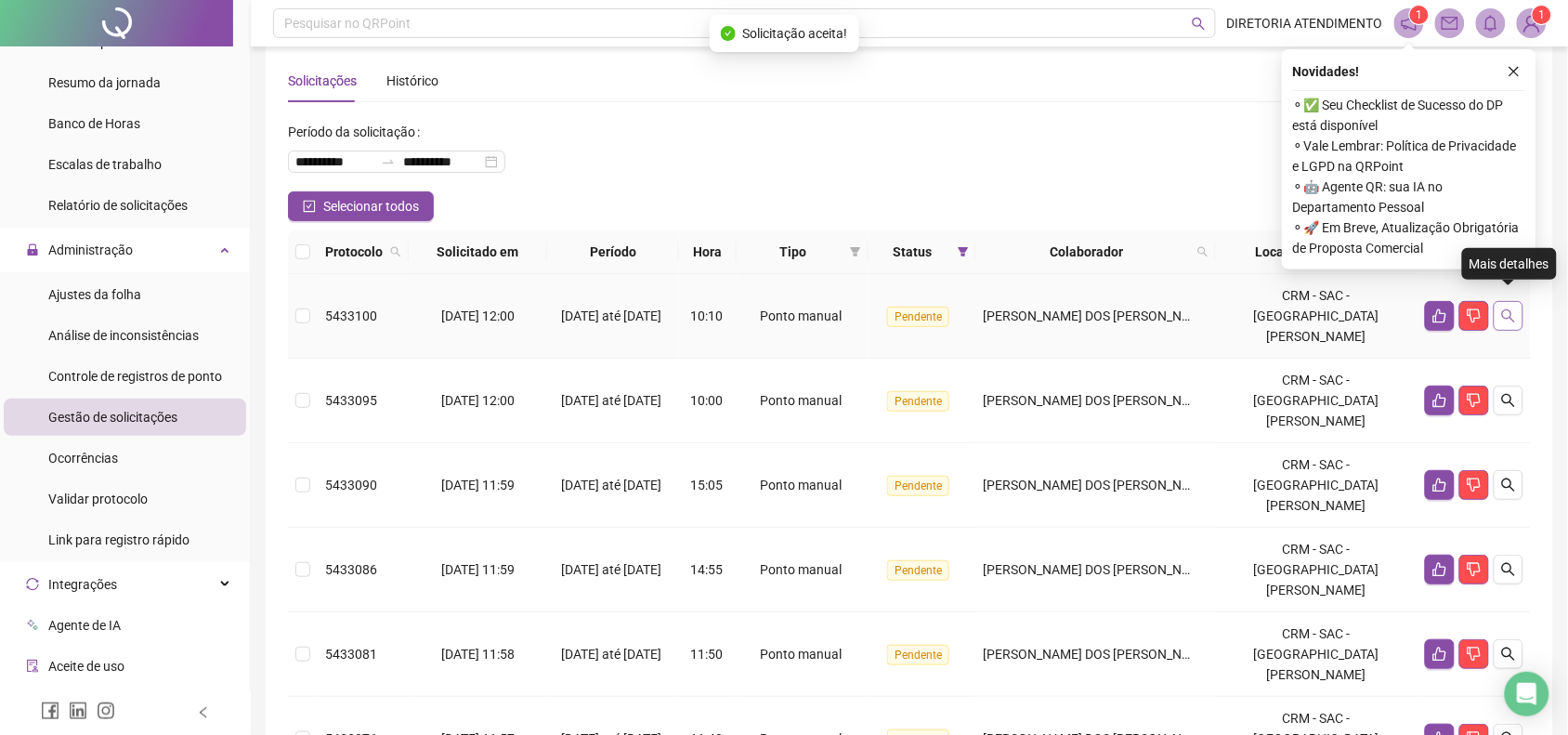
click at [1511, 309] on icon "search" at bounding box center [1508, 316] width 15 height 15
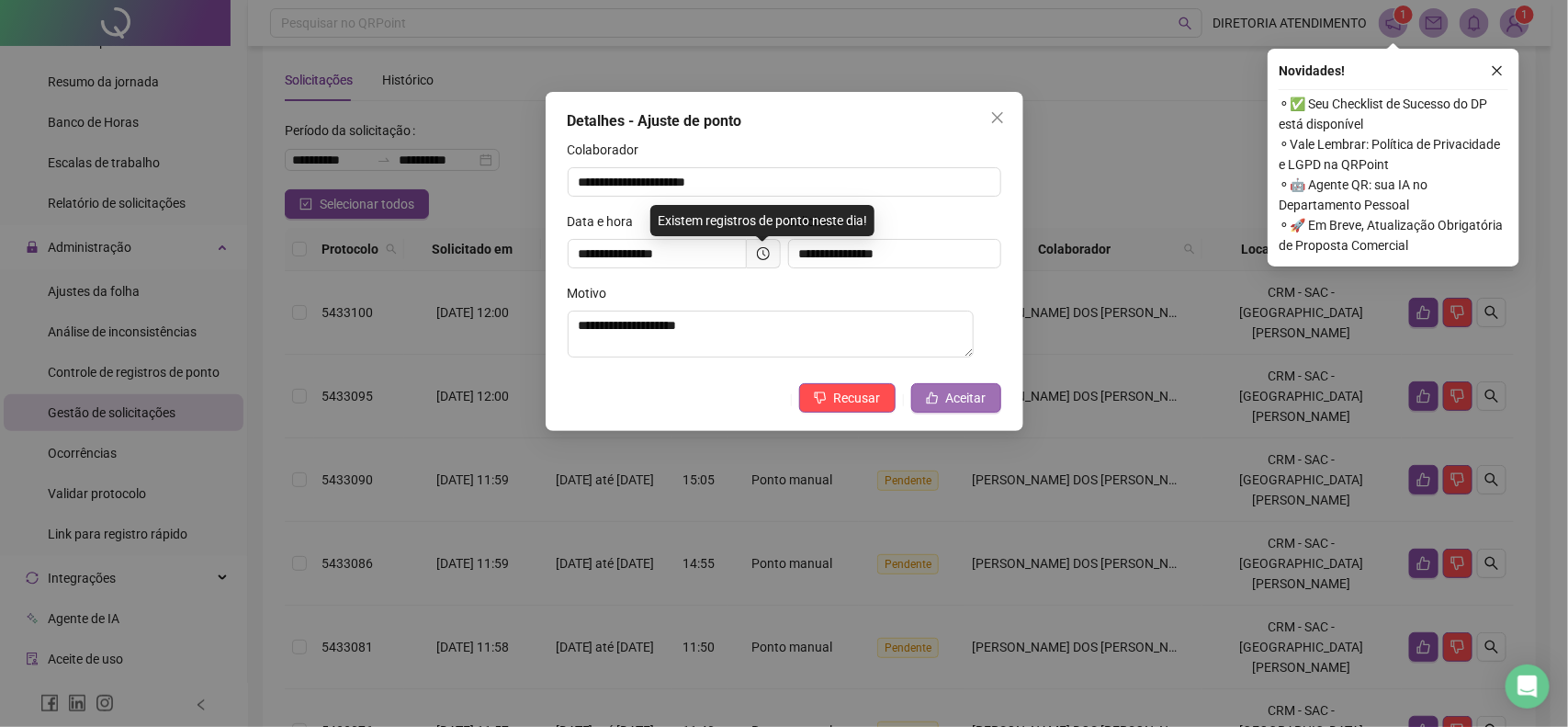
click at [955, 398] on span "Aceitar" at bounding box center [966, 398] width 40 height 21
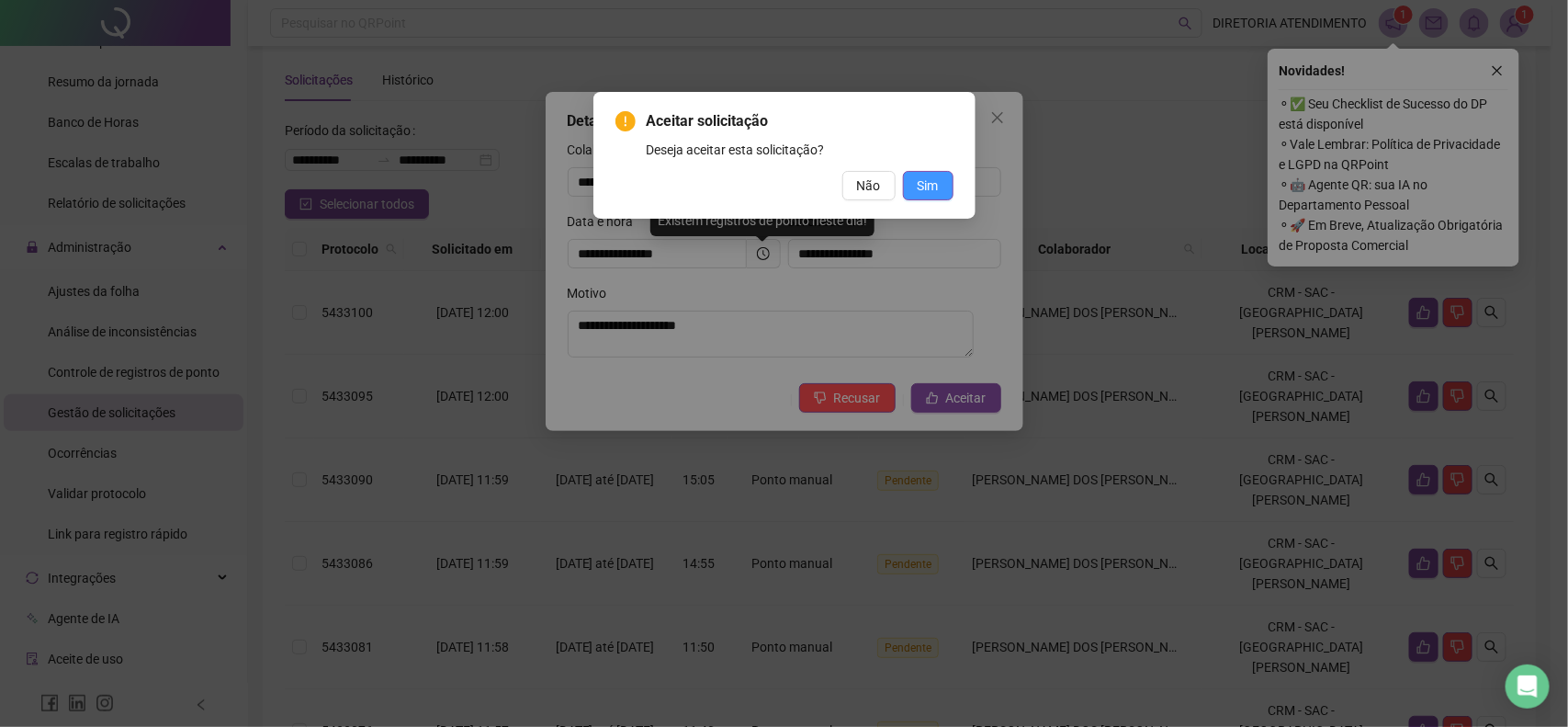
click at [928, 185] on span "Sim" at bounding box center [928, 185] width 22 height 21
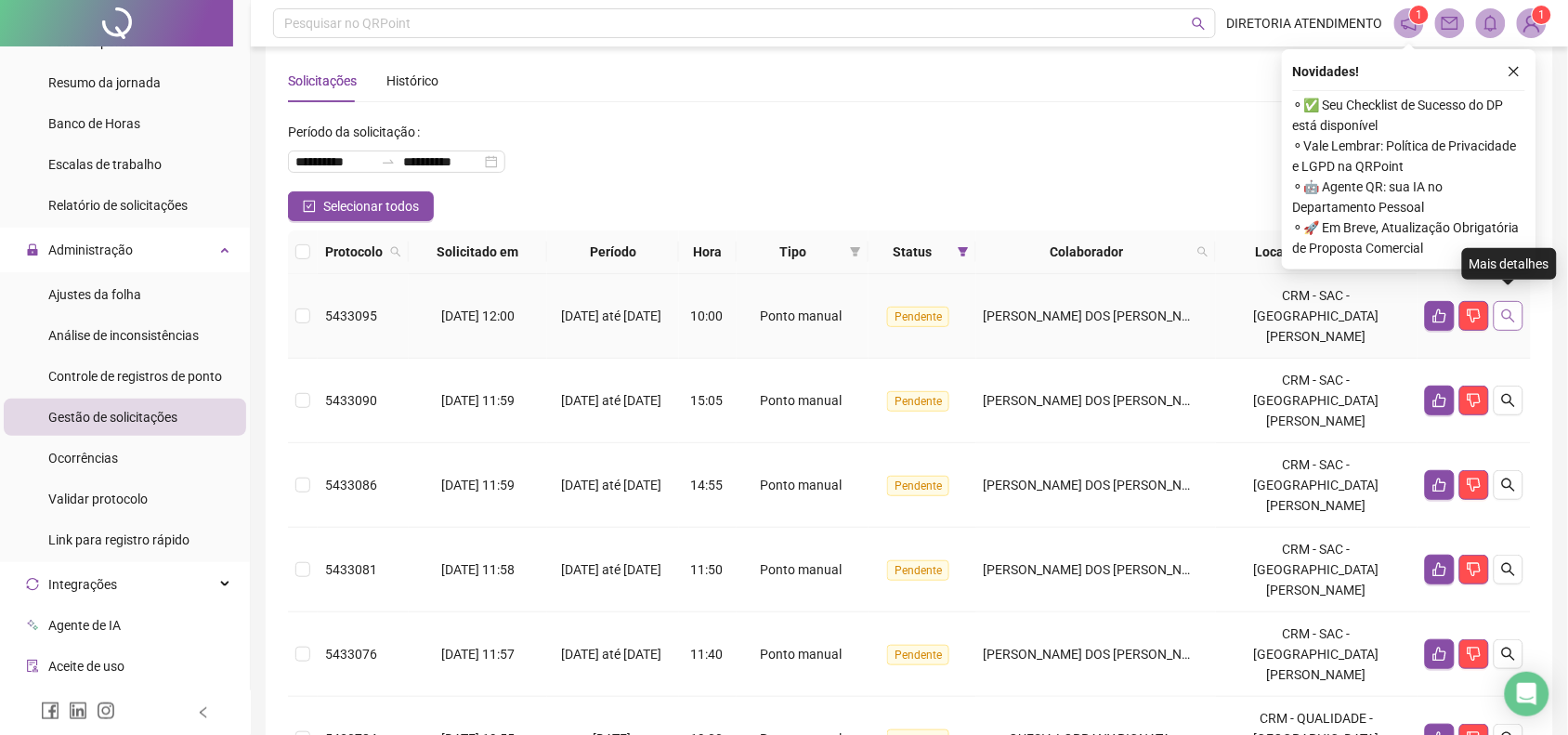
click at [1509, 312] on icon "search" at bounding box center [1508, 316] width 15 height 15
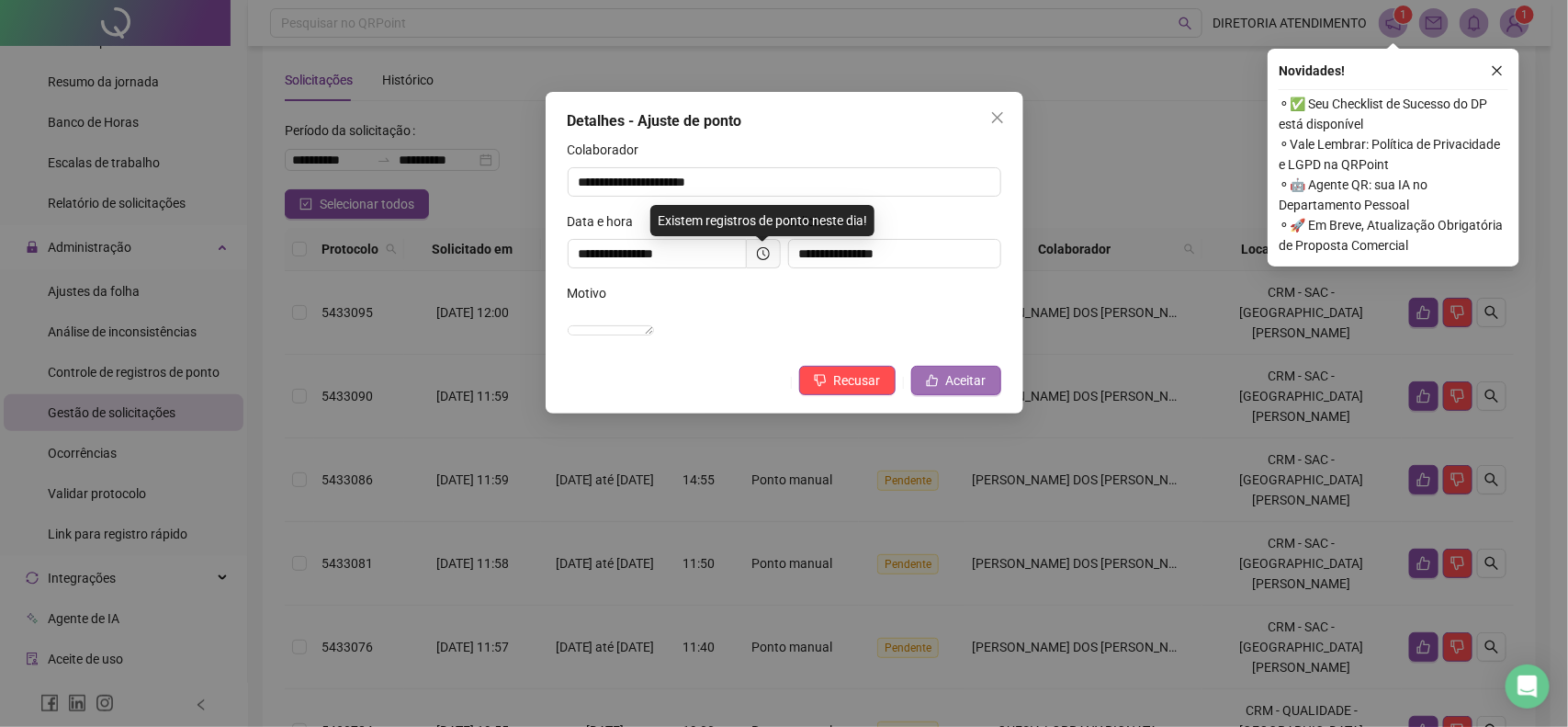
click at [956, 391] on span "Aceitar" at bounding box center [966, 380] width 40 height 21
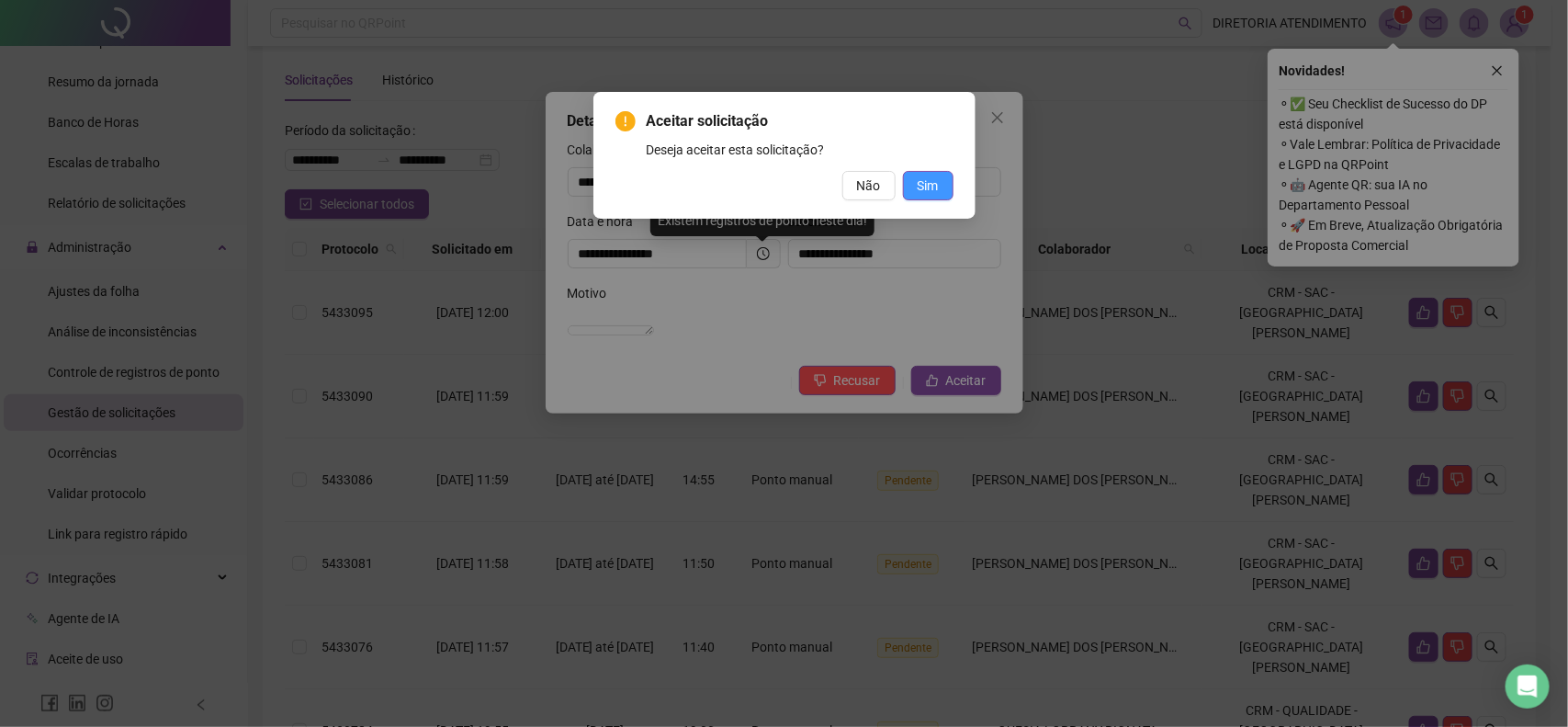
click at [934, 184] on span "Sim" at bounding box center [928, 185] width 22 height 21
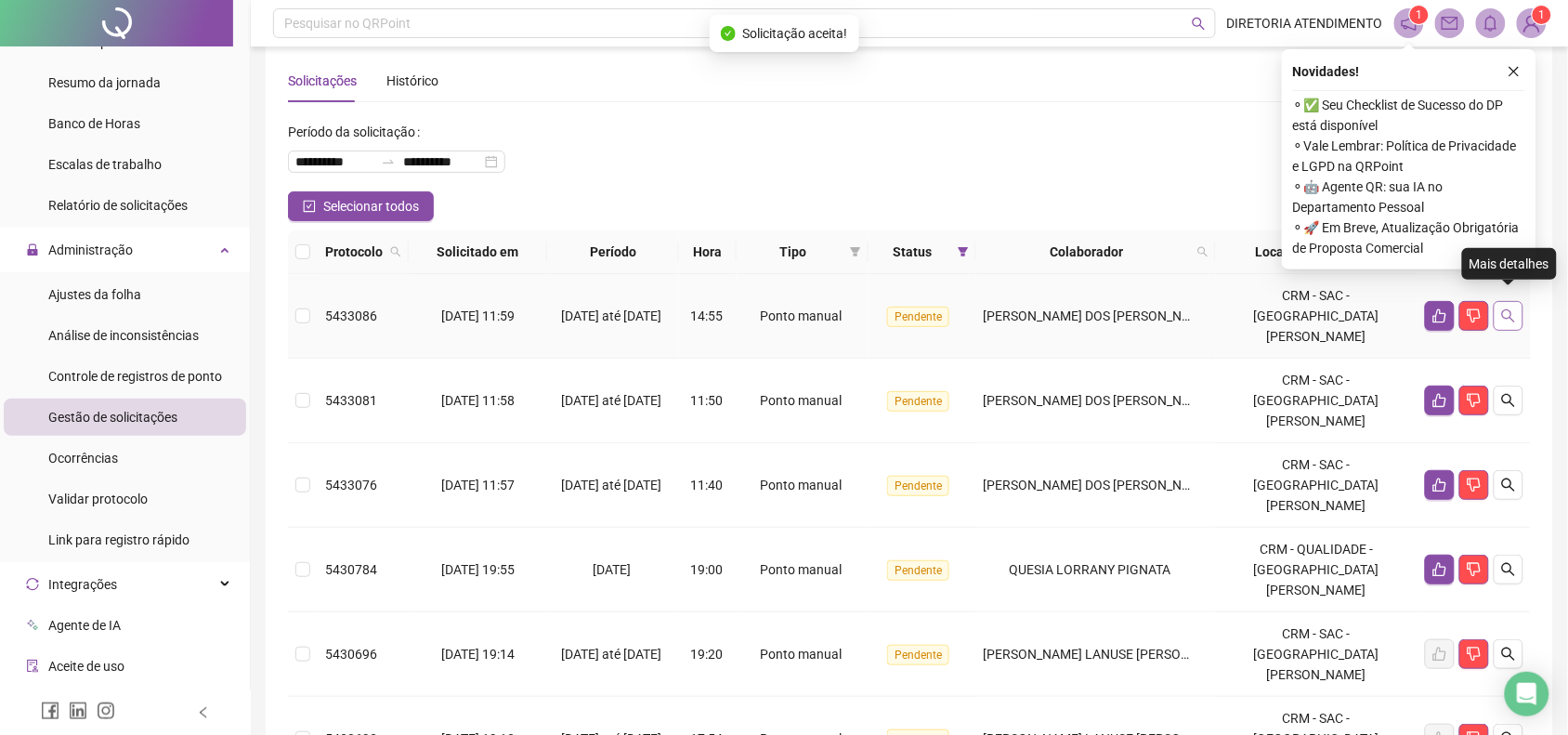
click at [1500, 303] on button "button" at bounding box center [1507, 315] width 29 height 29
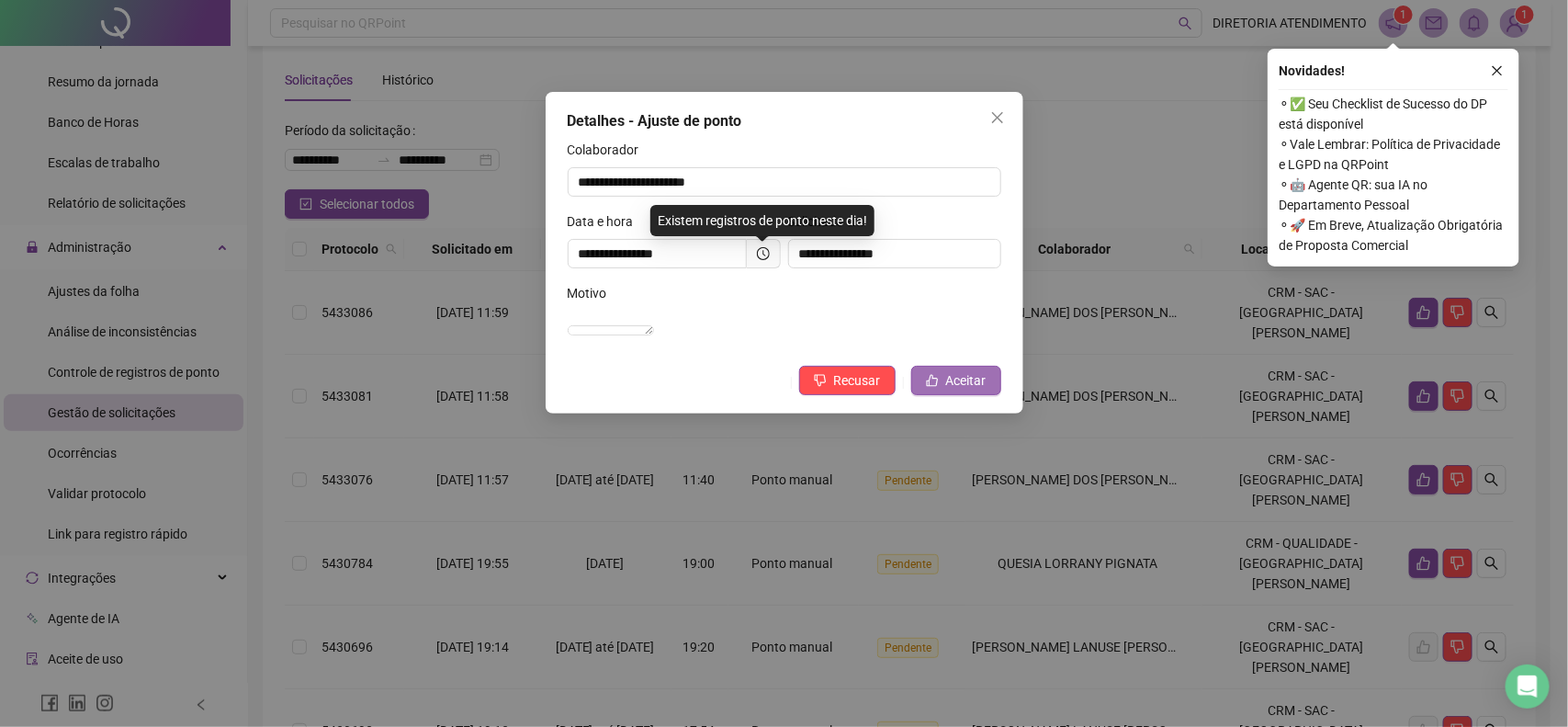
click at [960, 391] on span "Aceitar" at bounding box center [966, 380] width 40 height 21
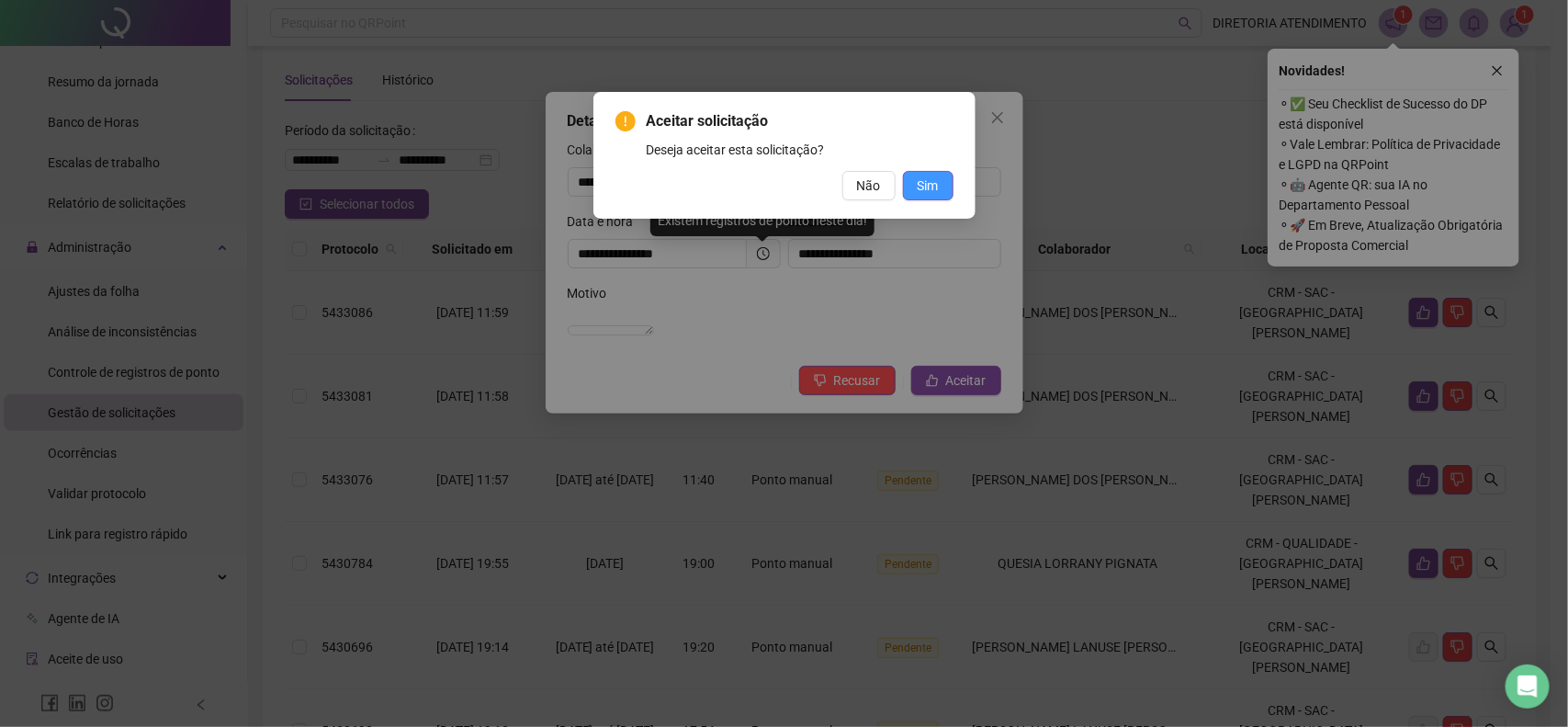
click at [930, 180] on span "Sim" at bounding box center [928, 185] width 22 height 21
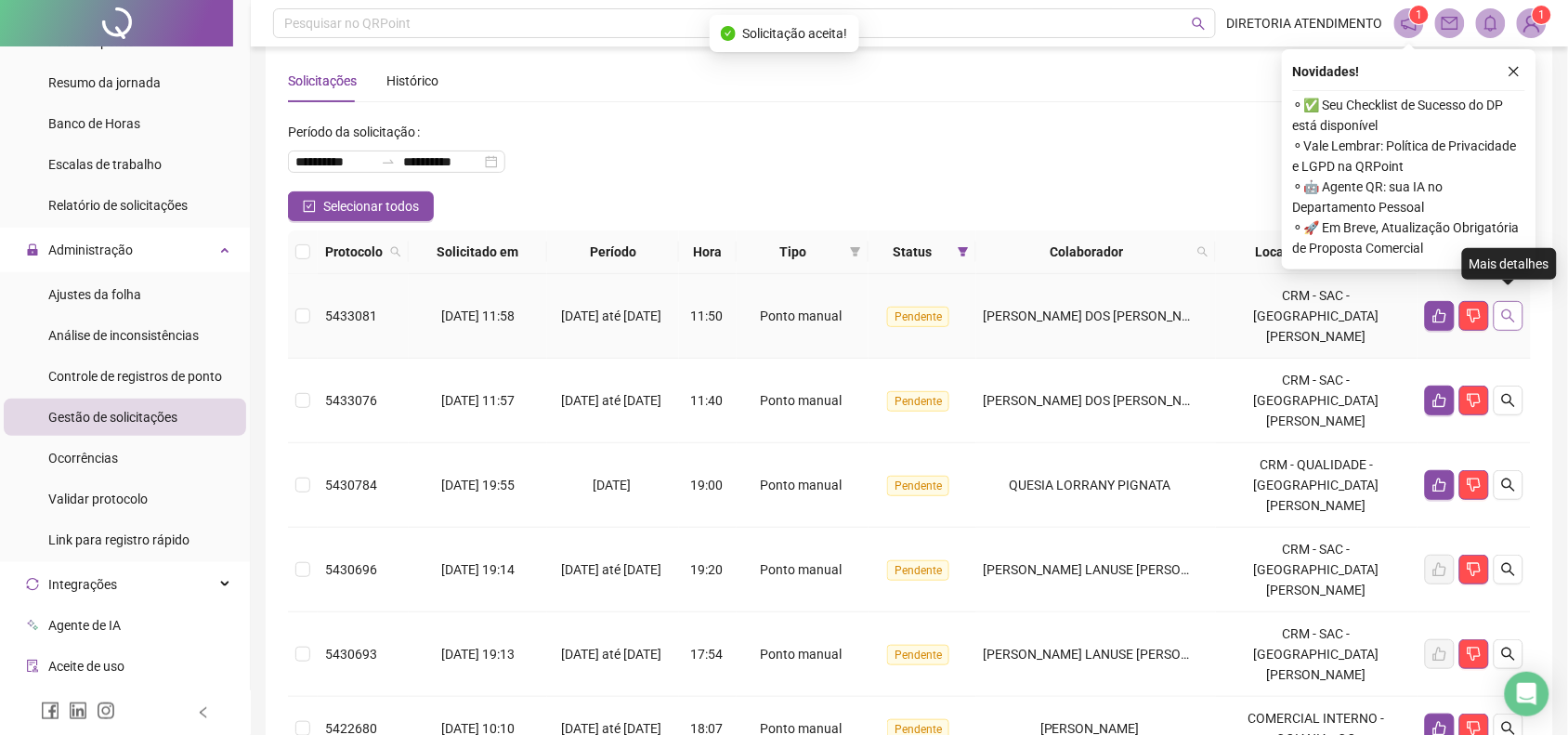
click at [1514, 309] on icon "search" at bounding box center [1508, 316] width 15 height 15
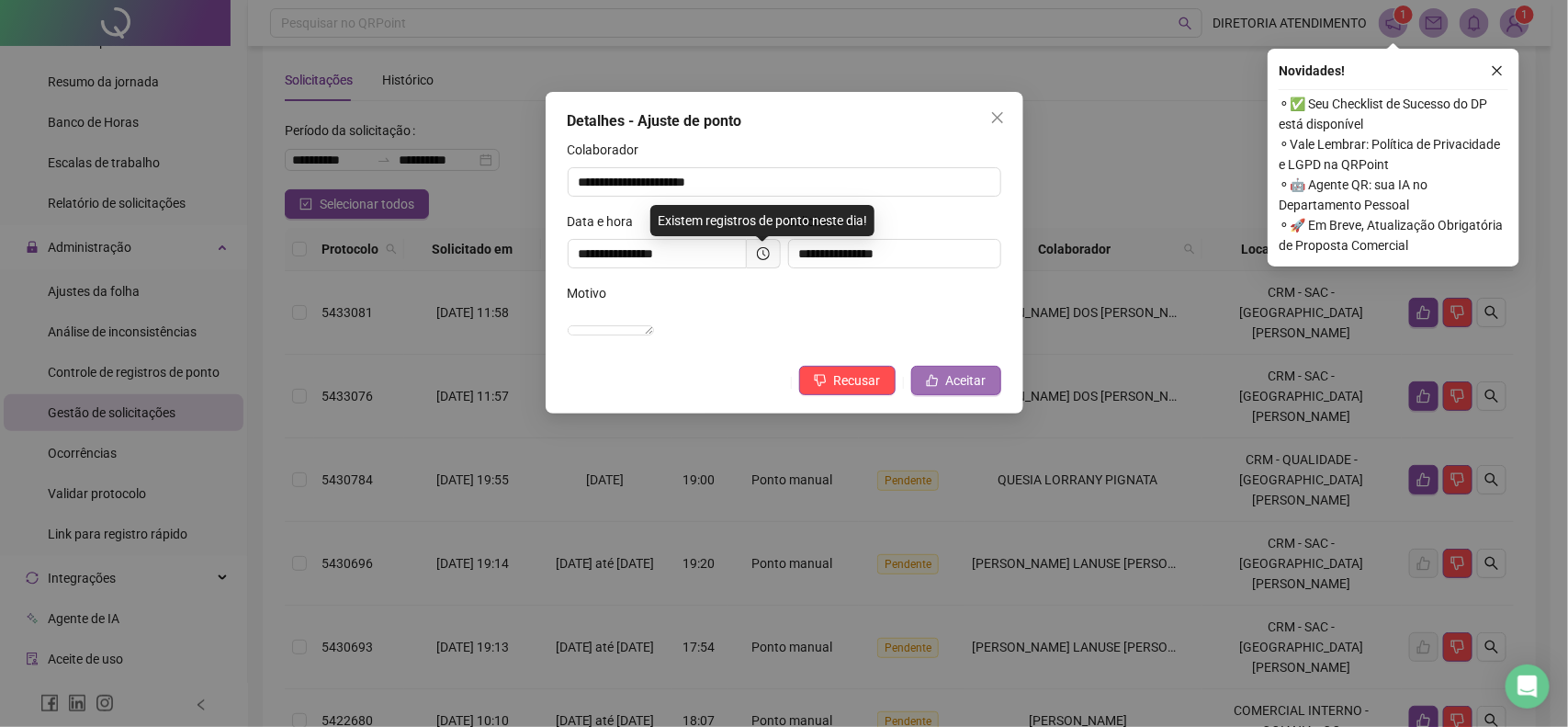
click at [956, 391] on span "Aceitar" at bounding box center [966, 380] width 40 height 21
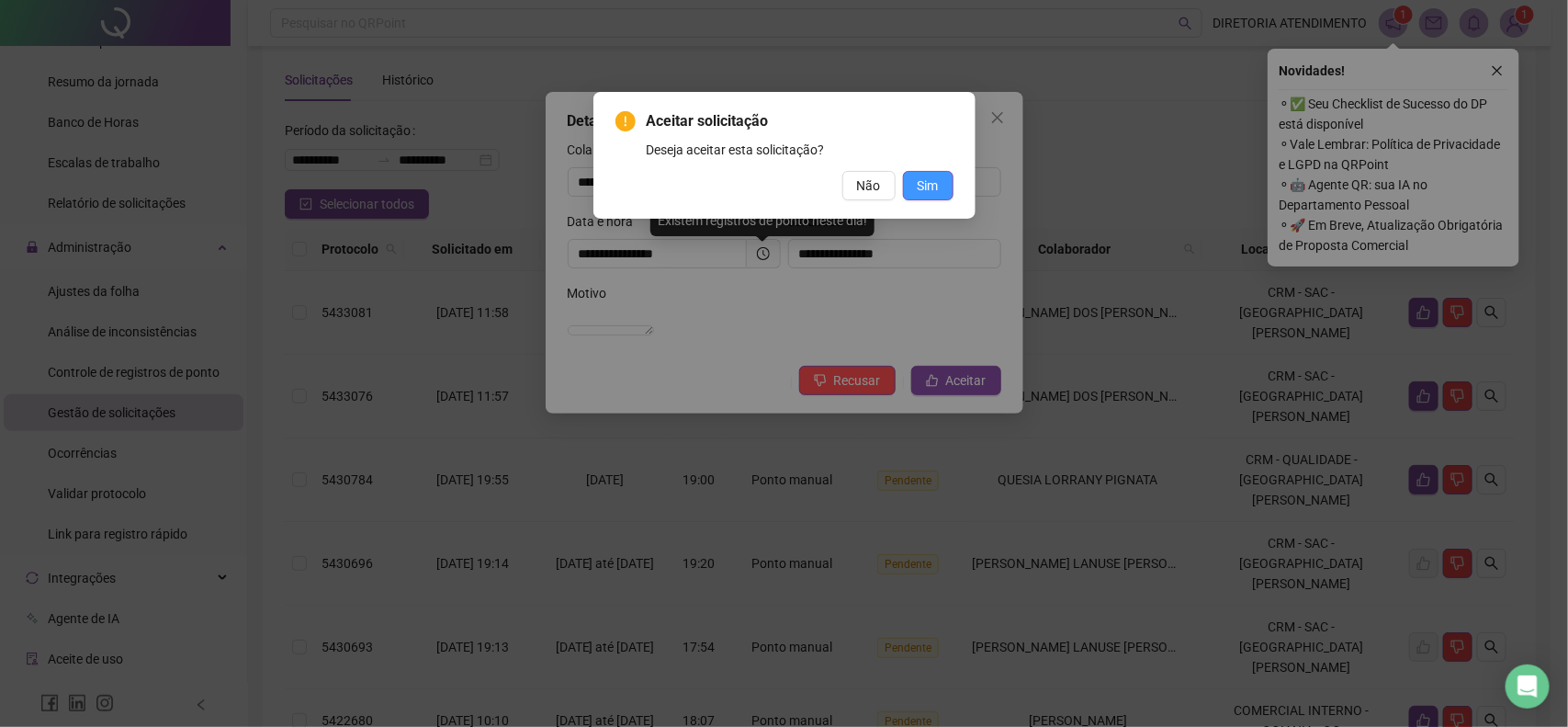
click at [936, 177] on span "Sim" at bounding box center [928, 185] width 22 height 21
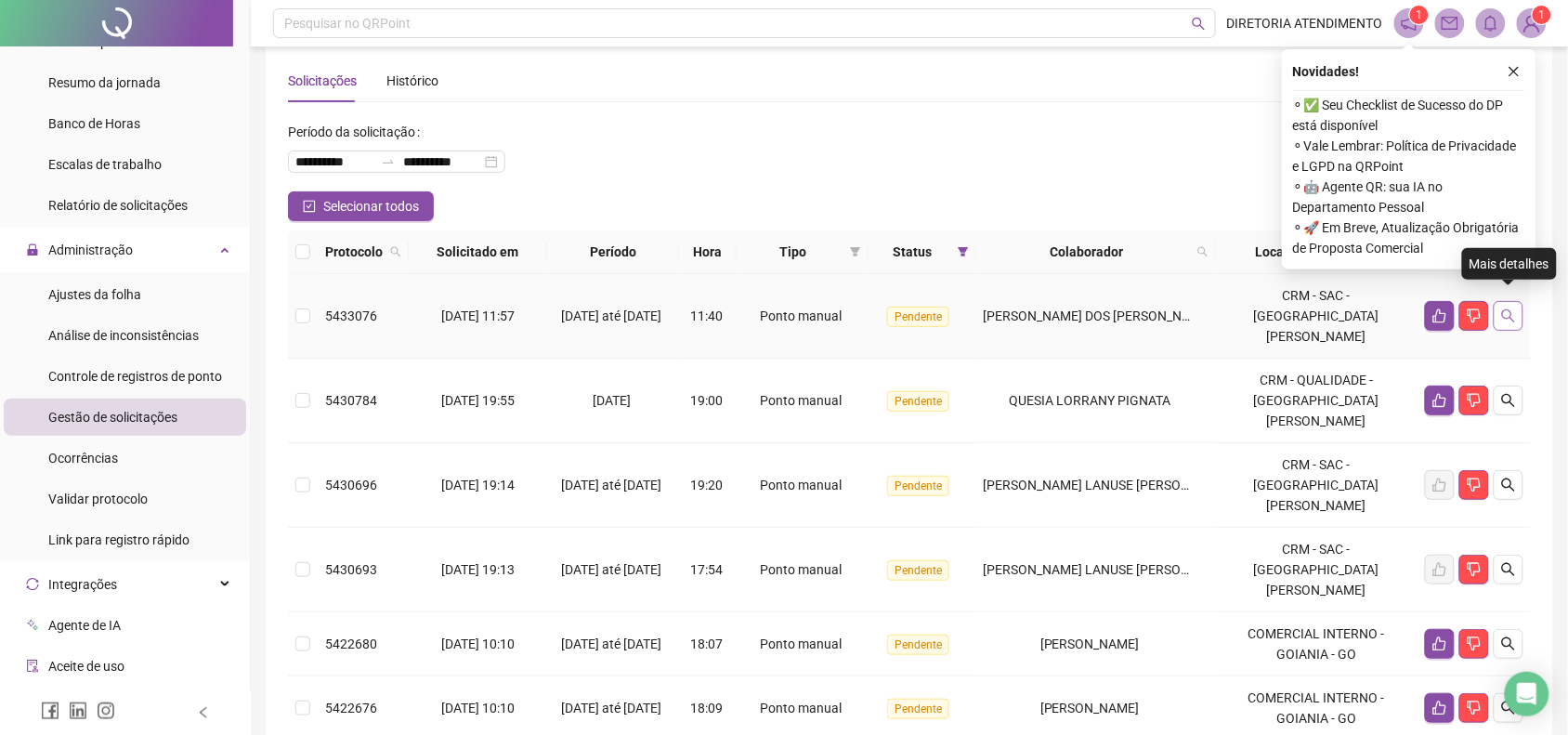
click at [1511, 312] on icon "search" at bounding box center [1508, 316] width 15 height 15
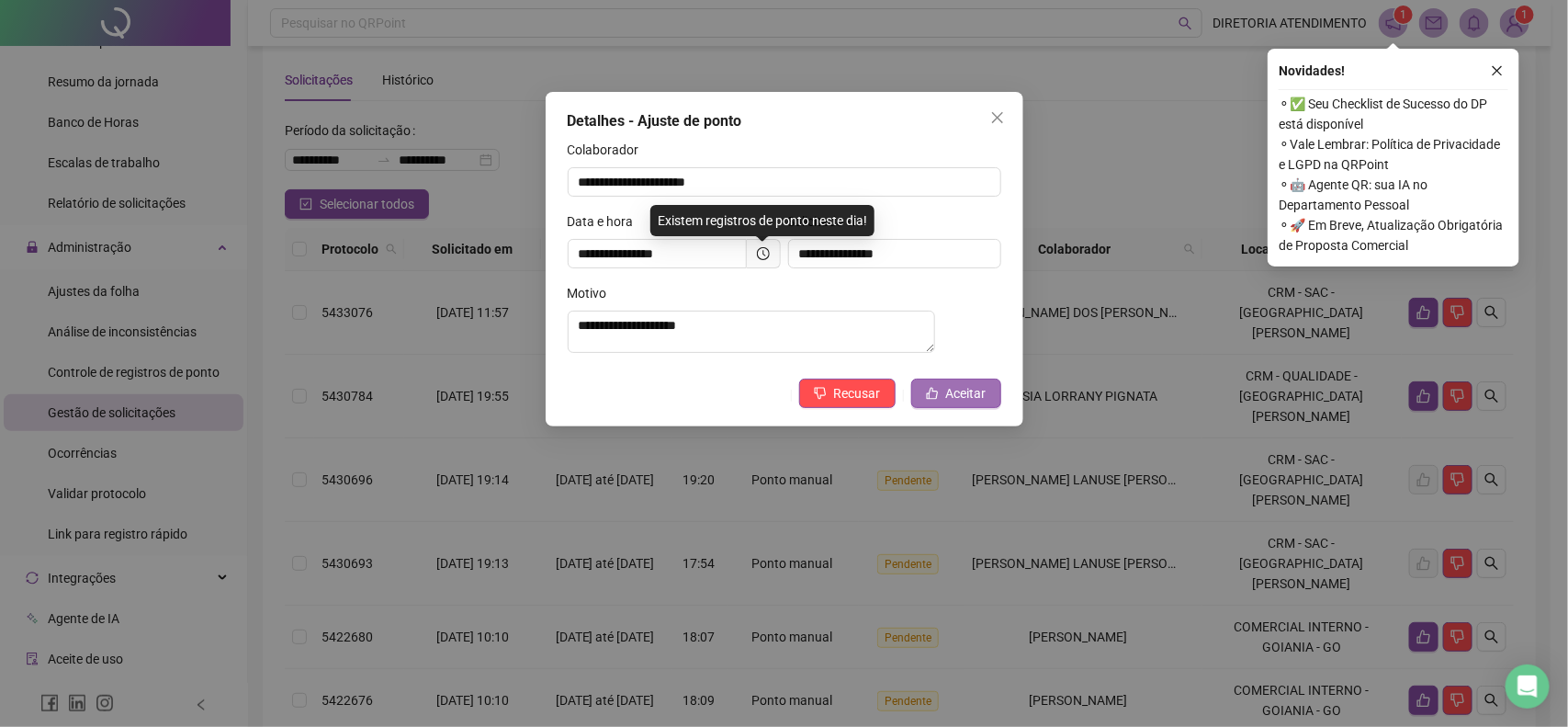
click at [934, 393] on button "Aceitar" at bounding box center [956, 393] width 90 height 29
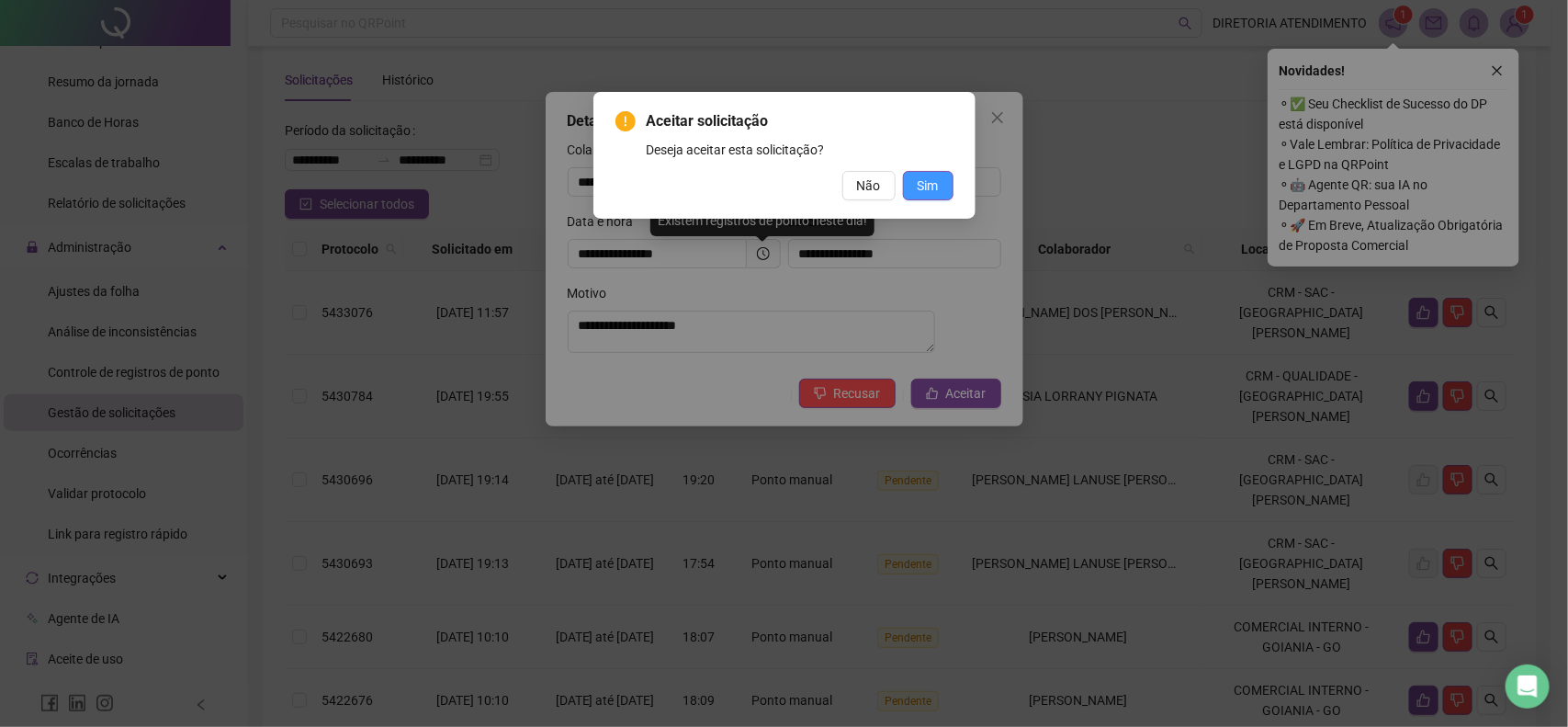
click at [925, 182] on span "Sim" at bounding box center [928, 185] width 22 height 21
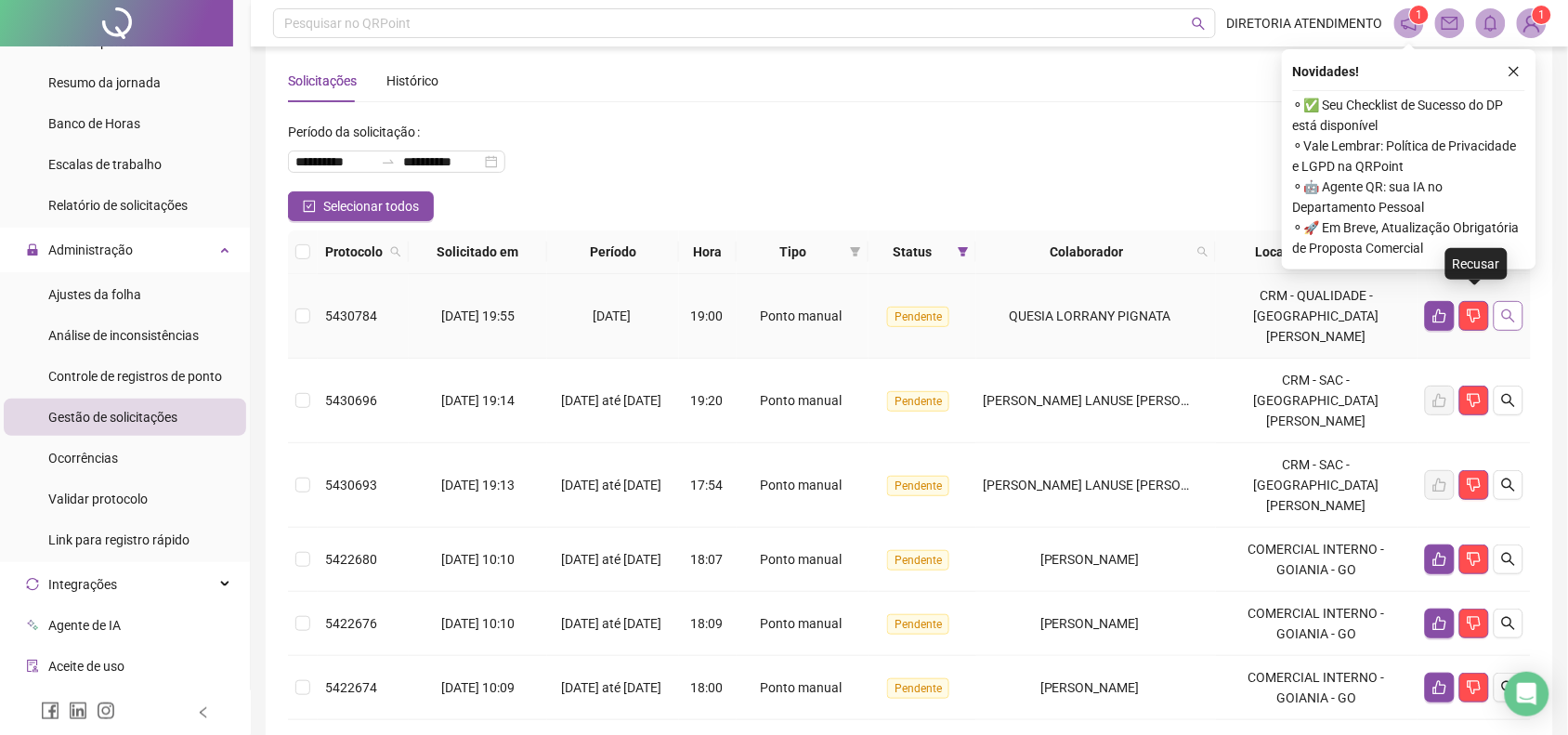
click at [1506, 309] on icon "search" at bounding box center [1508, 316] width 15 height 15
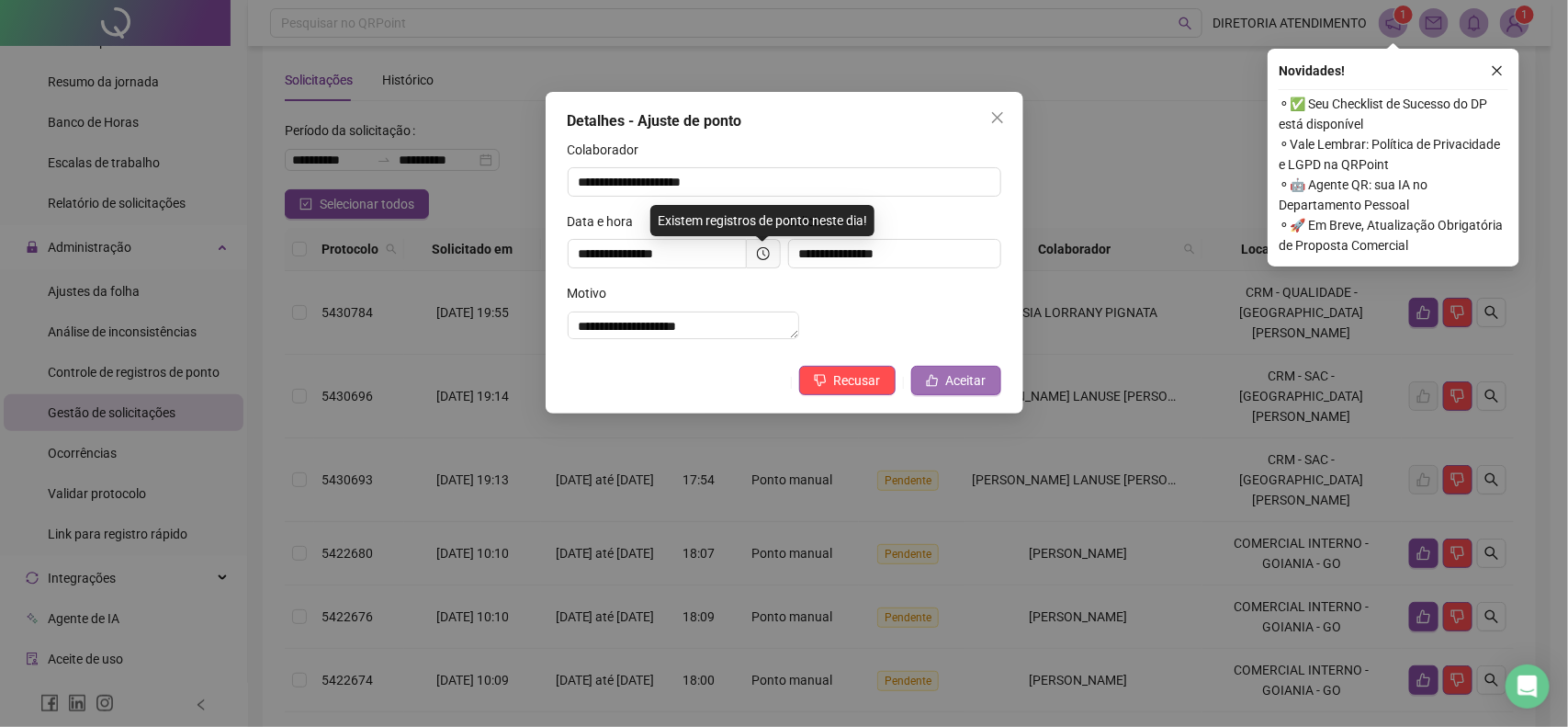
click at [961, 391] on span "Aceitar" at bounding box center [966, 380] width 40 height 21
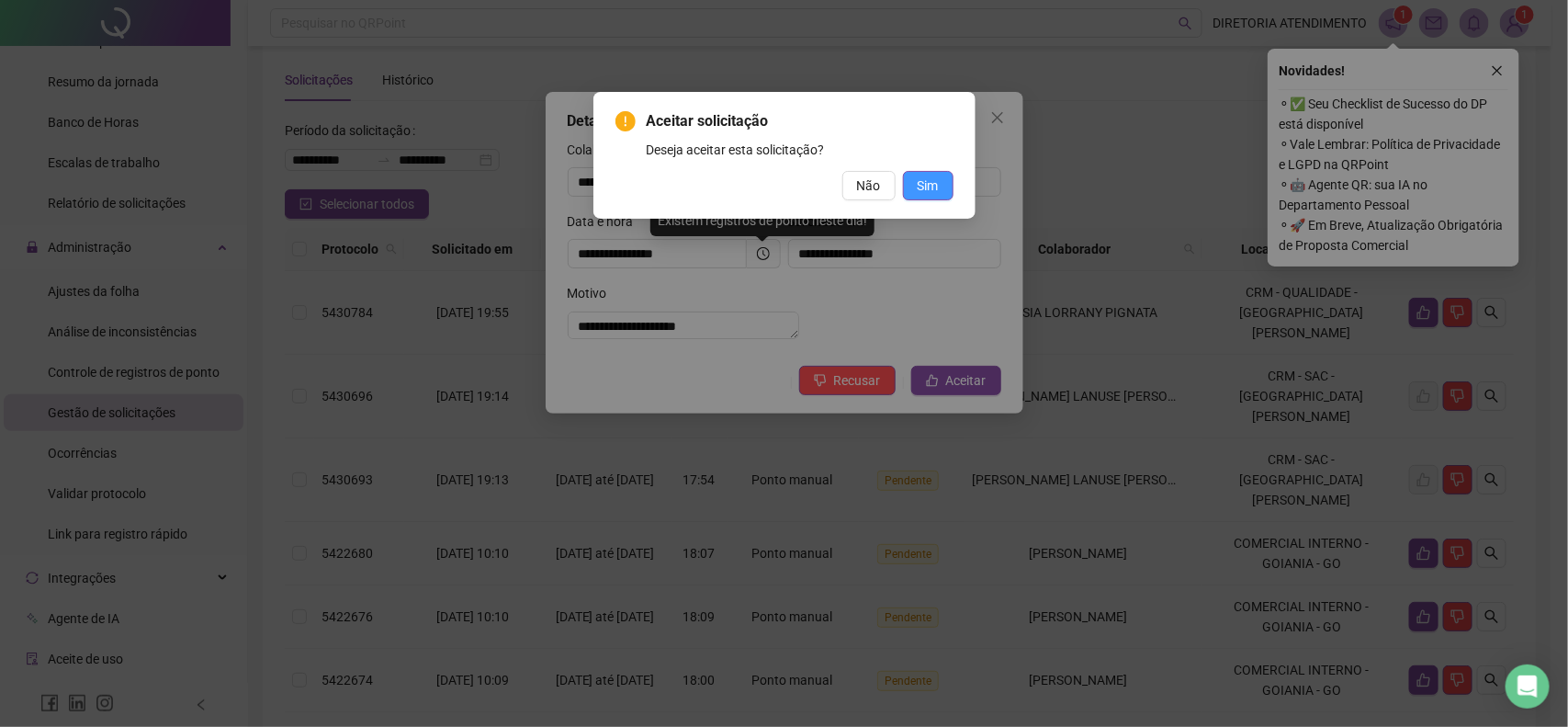
click at [934, 175] on span "Sim" at bounding box center [928, 185] width 22 height 21
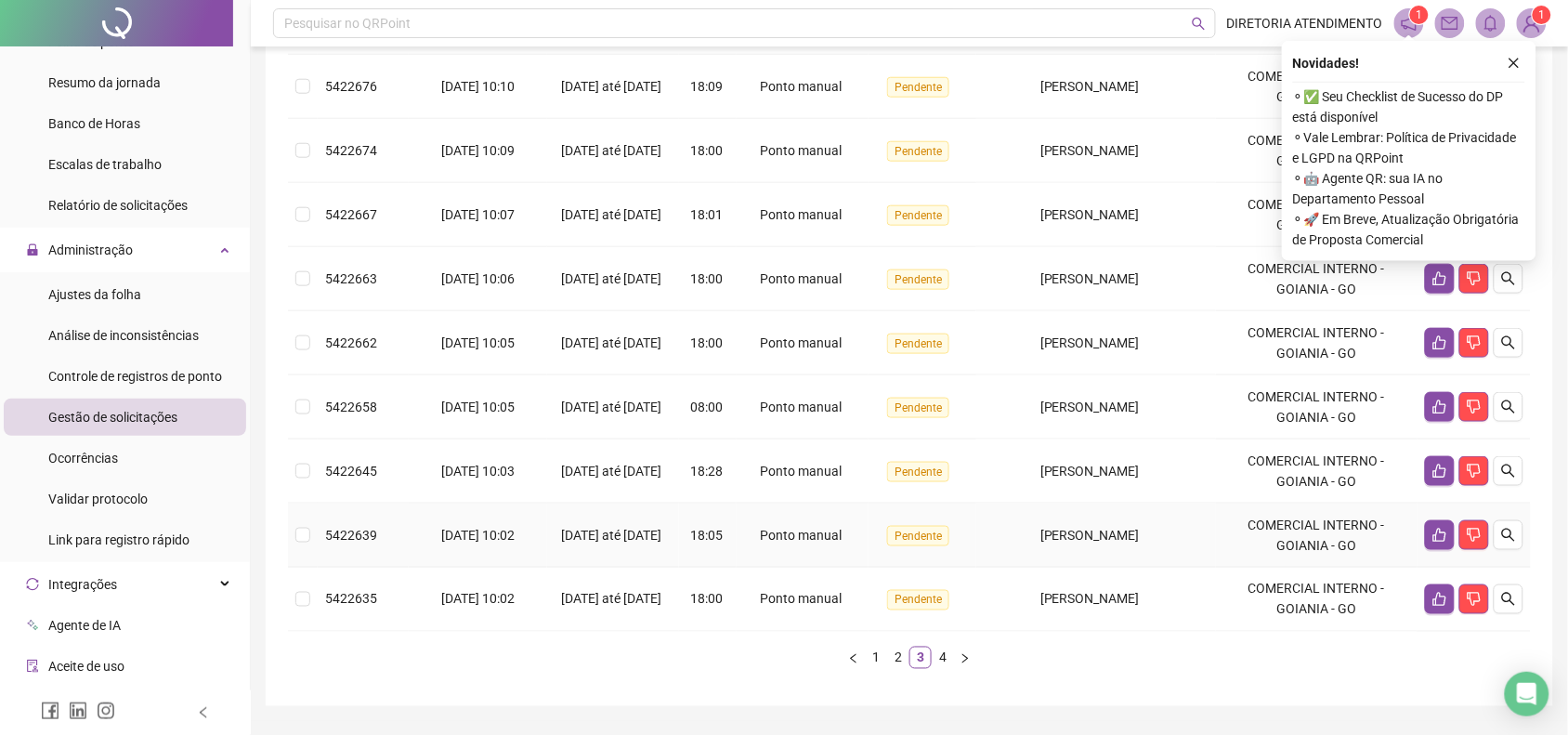
scroll to position [489, 0]
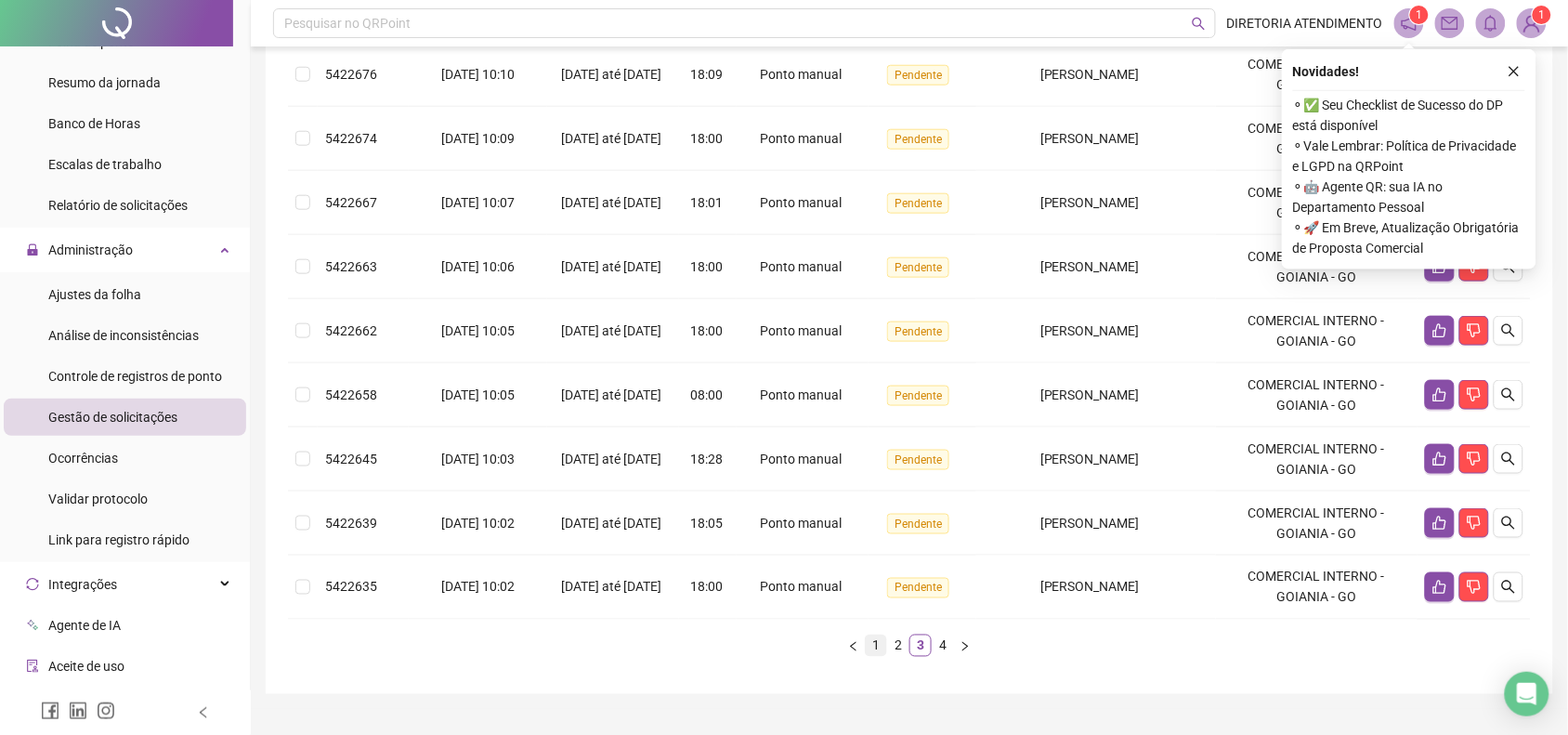
click at [878, 636] on link "1" at bounding box center [876, 646] width 21 height 21
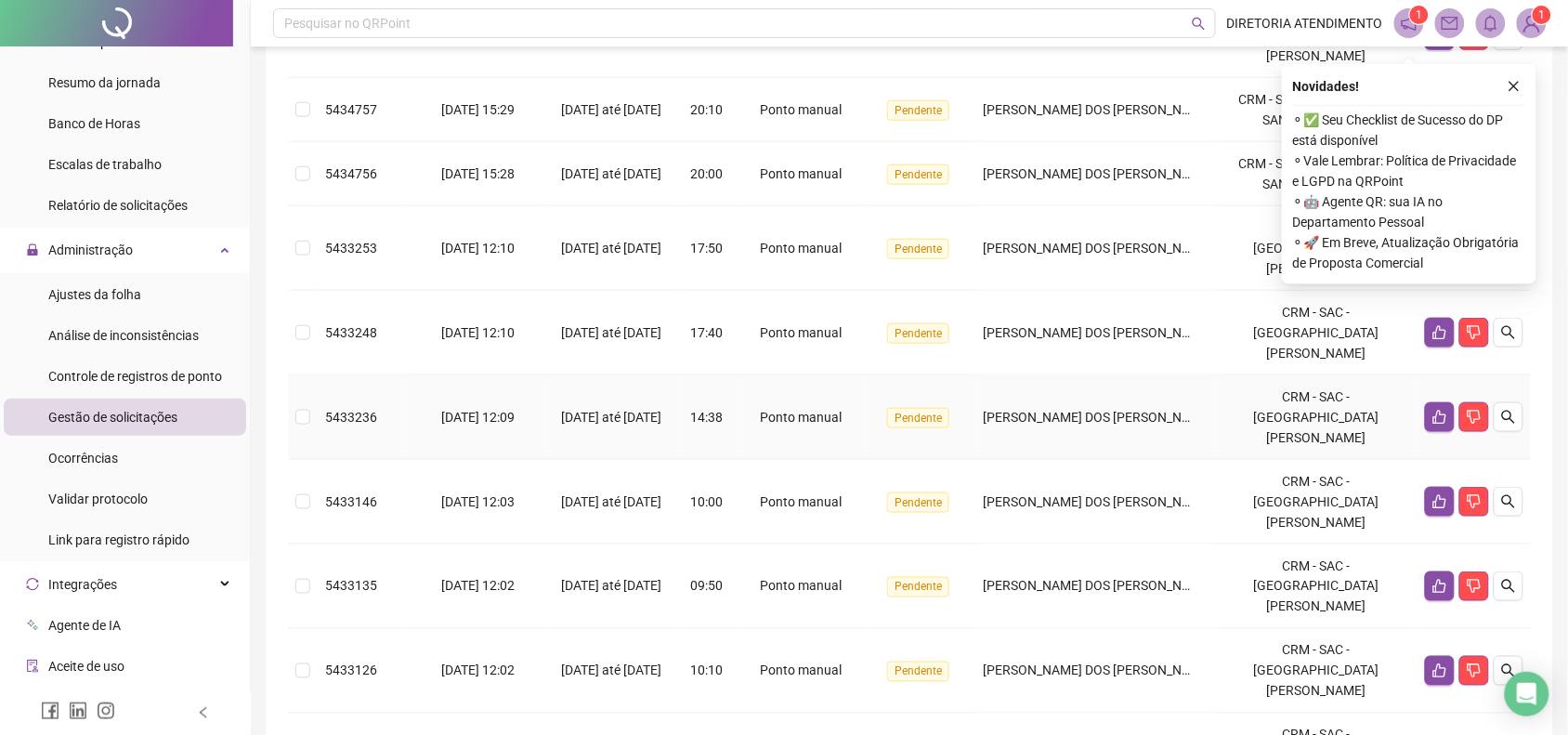
scroll to position [372, 0]
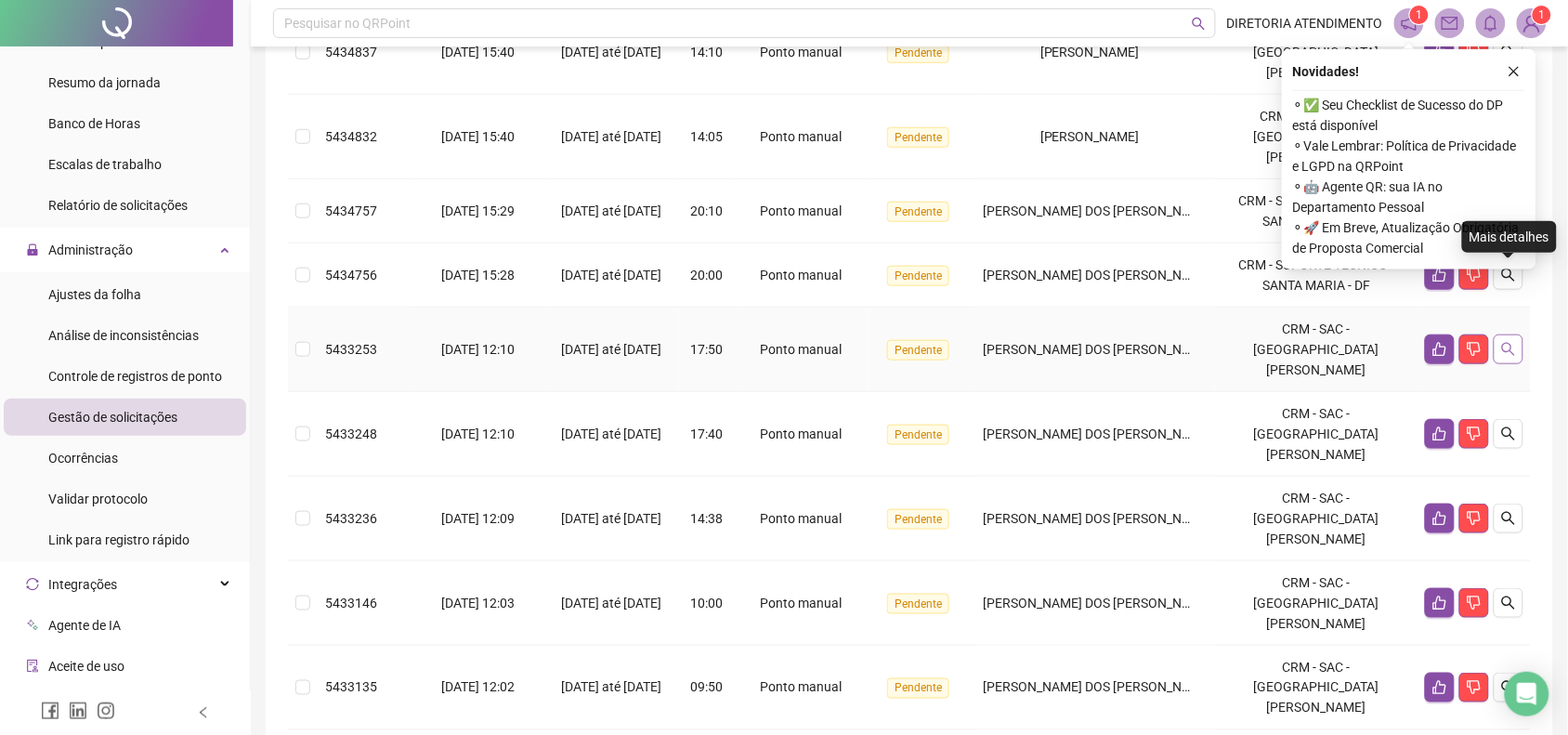
click at [1505, 342] on icon "search" at bounding box center [1508, 350] width 15 height 15
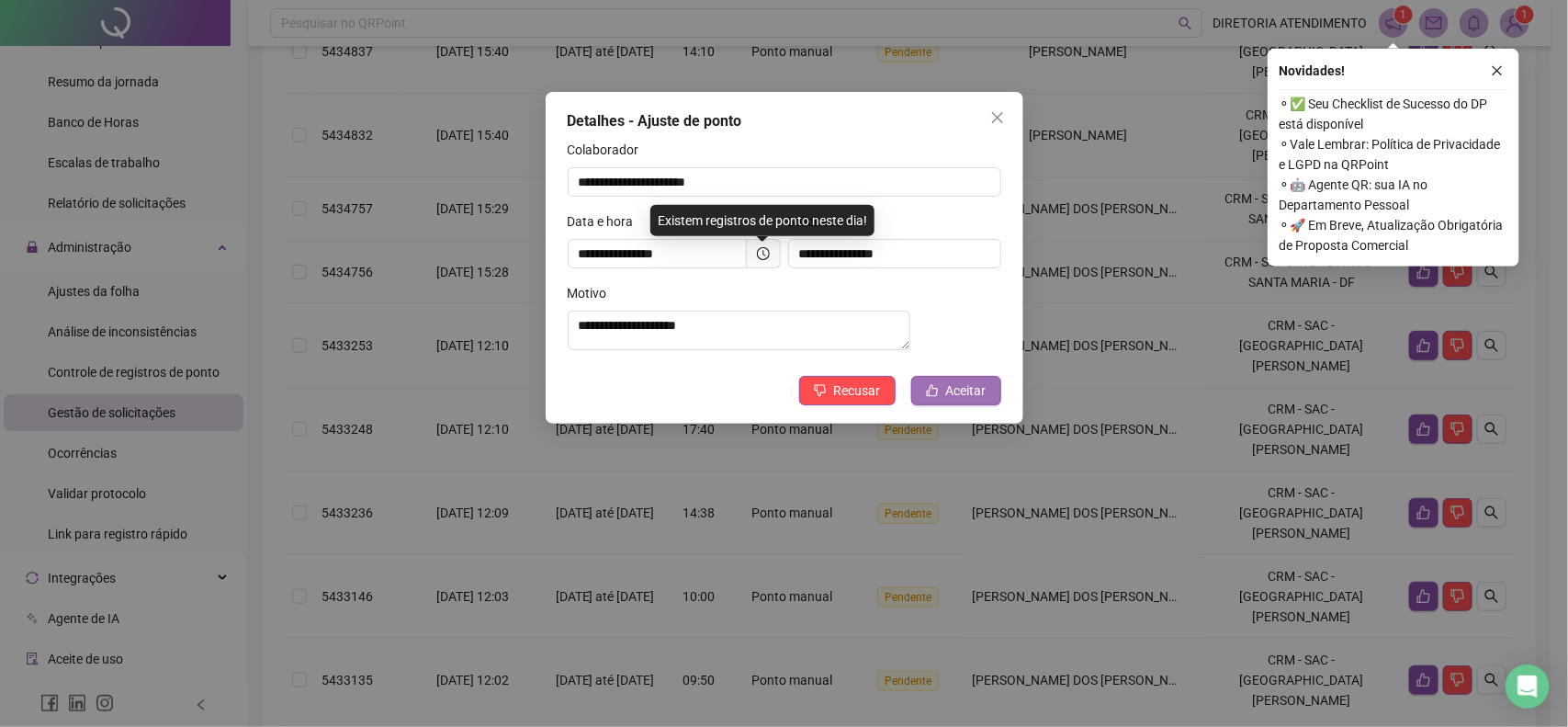
click at [986, 403] on button "Aceitar" at bounding box center [956, 390] width 90 height 29
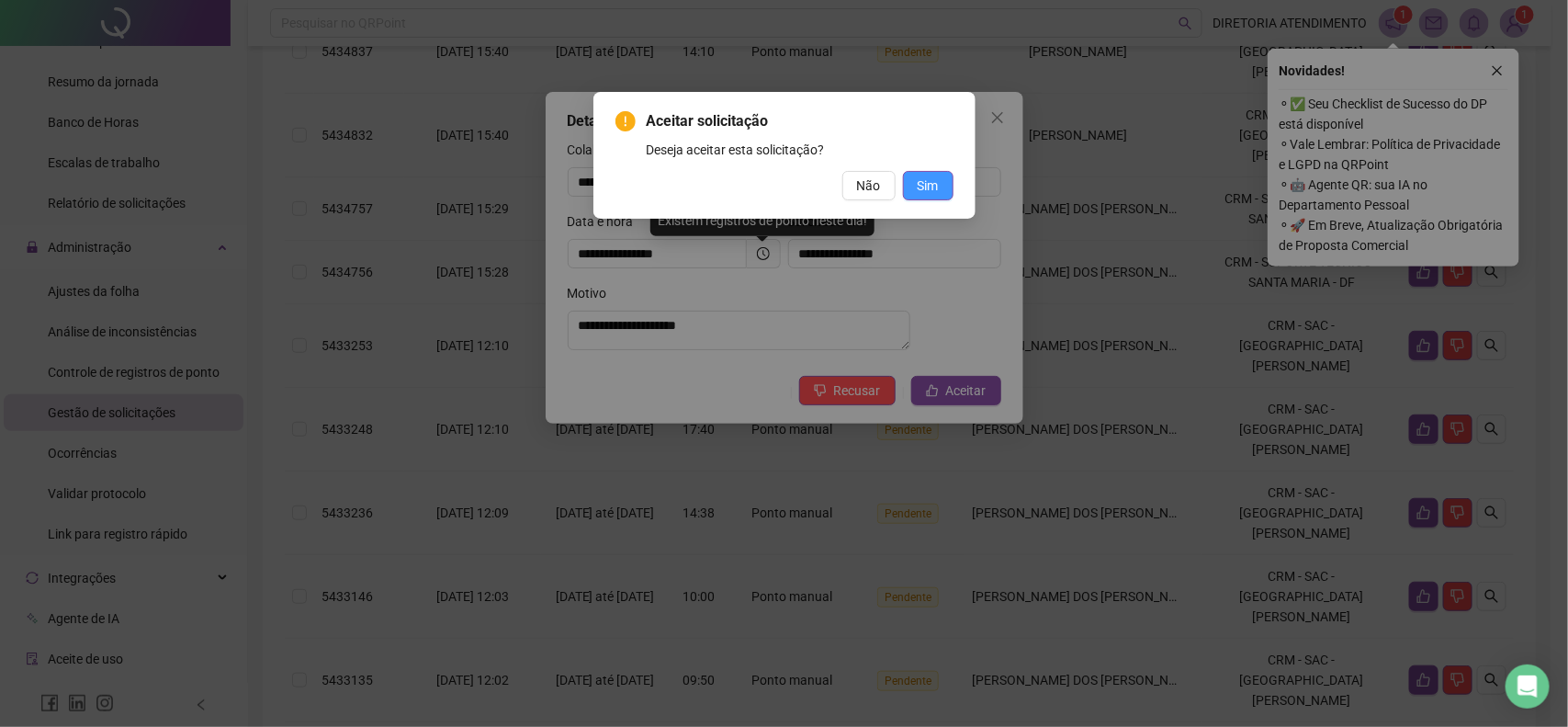
click at [928, 199] on button "Sim" at bounding box center [928, 185] width 51 height 29
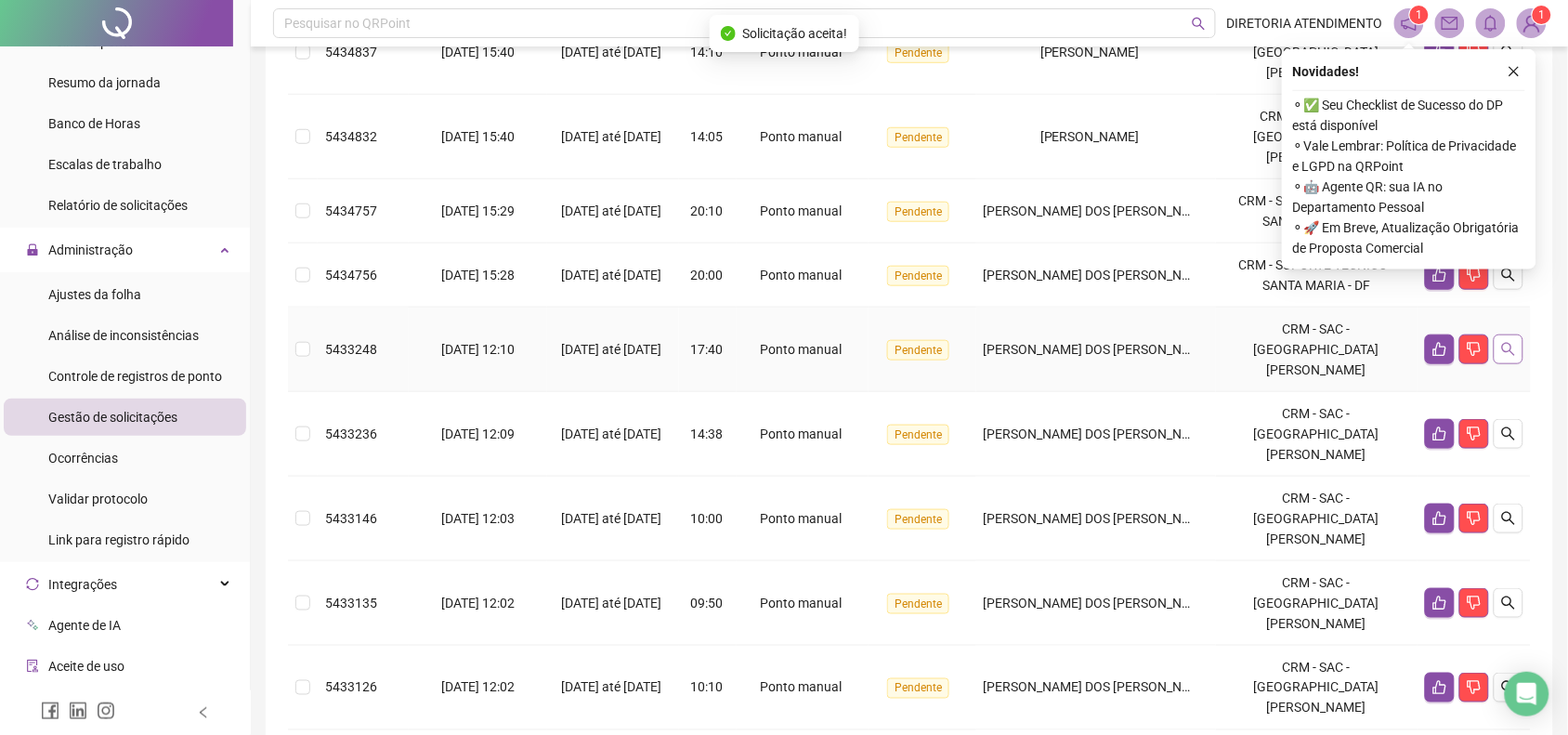
click at [1501, 342] on icon "search" at bounding box center [1508, 350] width 15 height 15
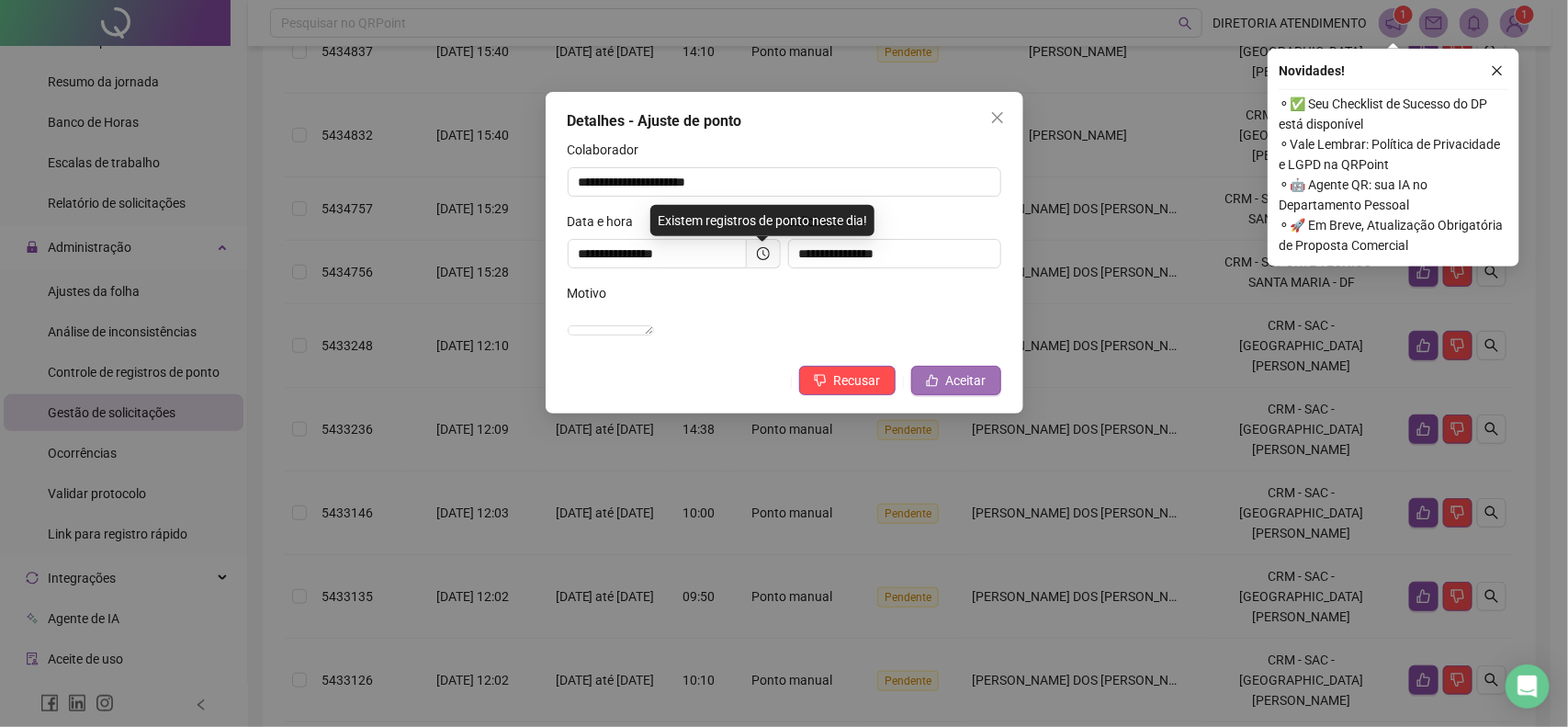
click at [985, 391] on span "Aceitar" at bounding box center [966, 380] width 40 height 21
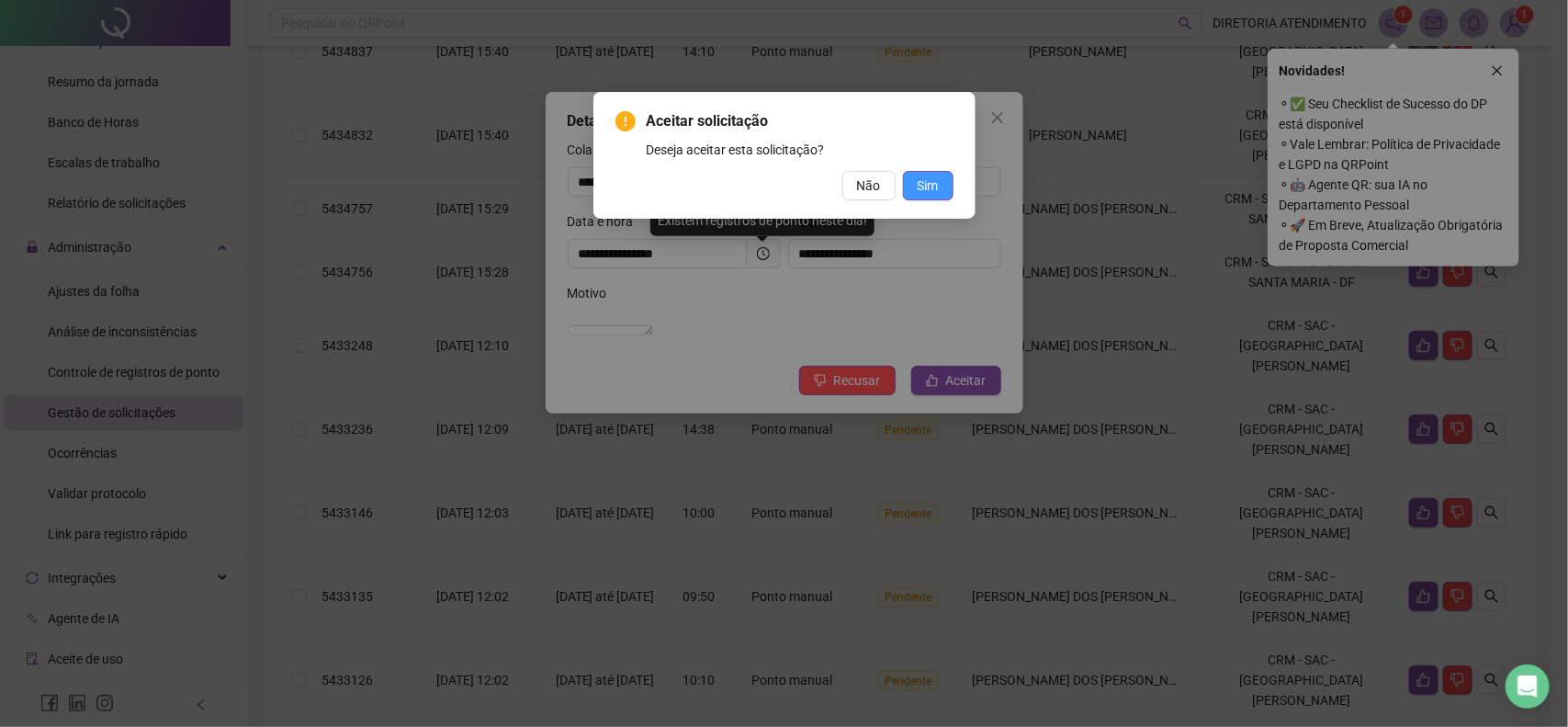
click at [936, 181] on span "Sim" at bounding box center [928, 185] width 22 height 21
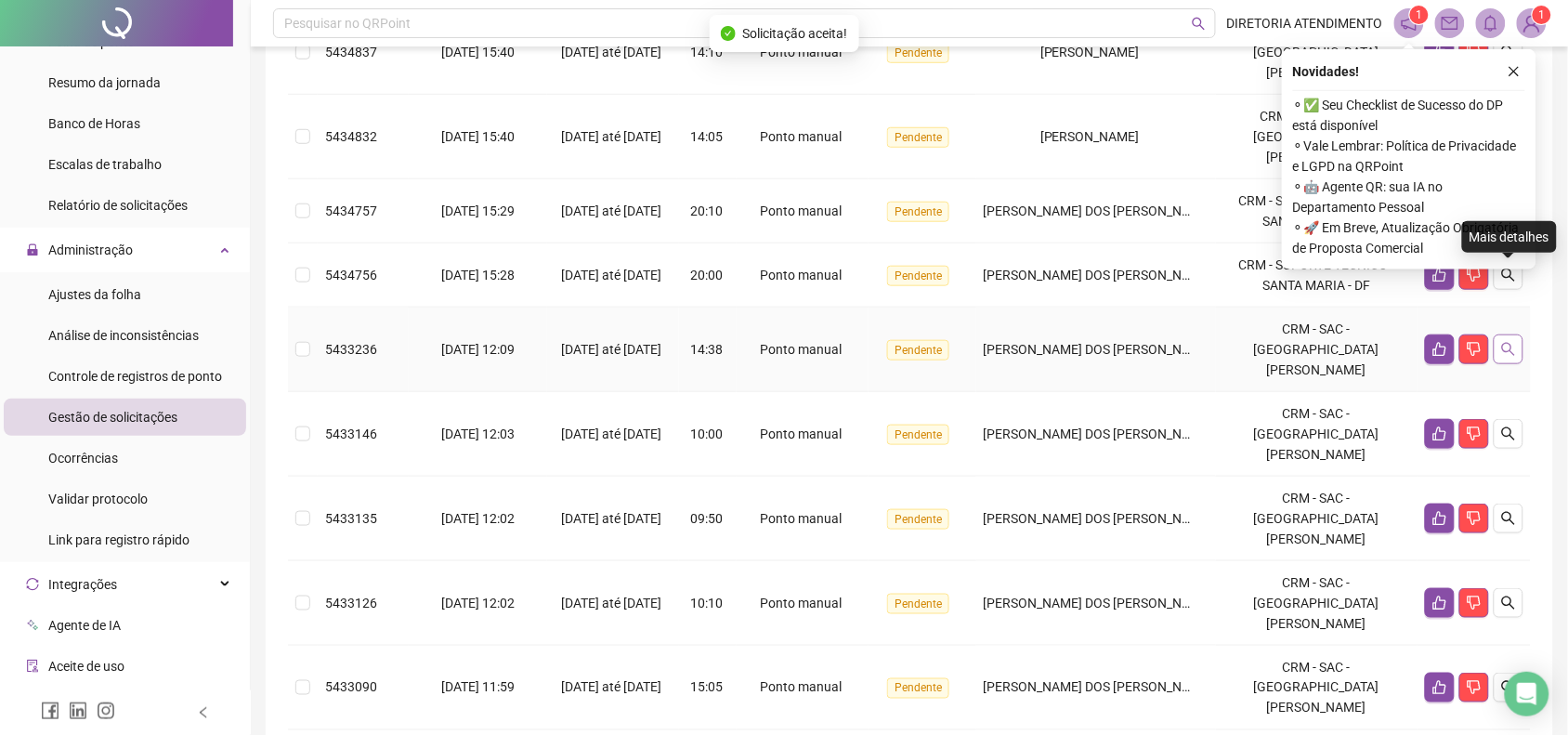
click at [1498, 334] on button "button" at bounding box center [1507, 349] width 29 height 29
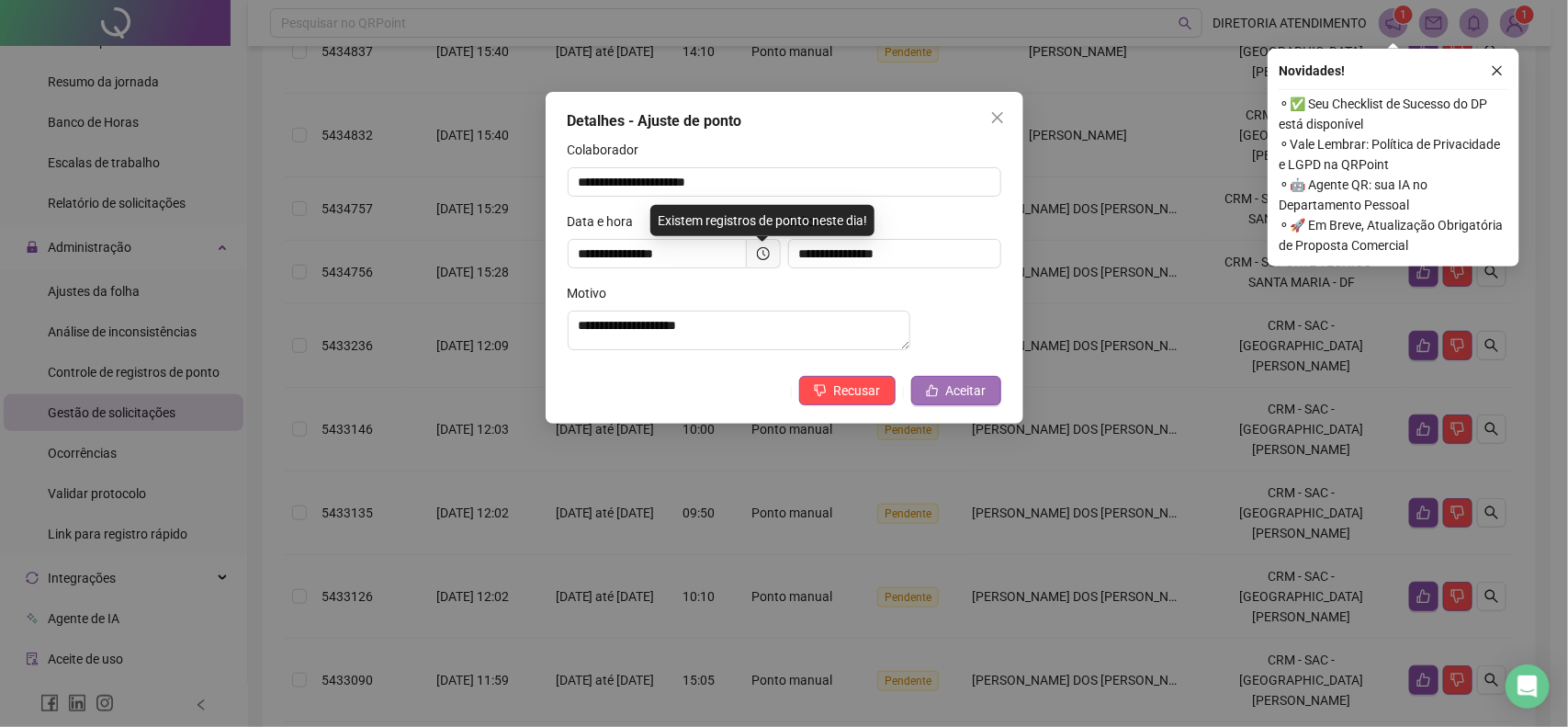
click at [989, 400] on button "Aceitar" at bounding box center [956, 390] width 90 height 29
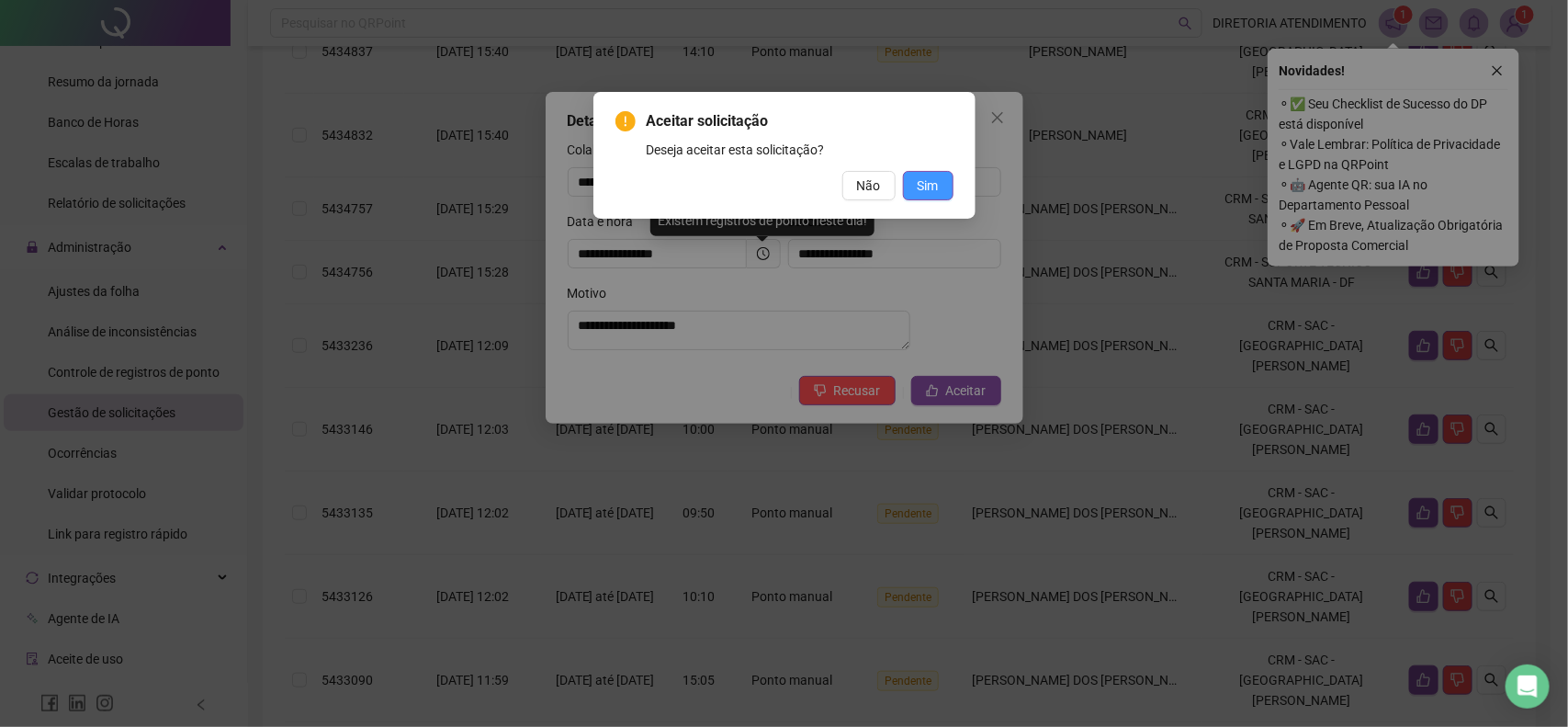
drag, startPoint x: 935, startPoint y: 182, endPoint x: 924, endPoint y: 199, distance: 20.2
click at [935, 181] on span "Sim" at bounding box center [928, 185] width 22 height 21
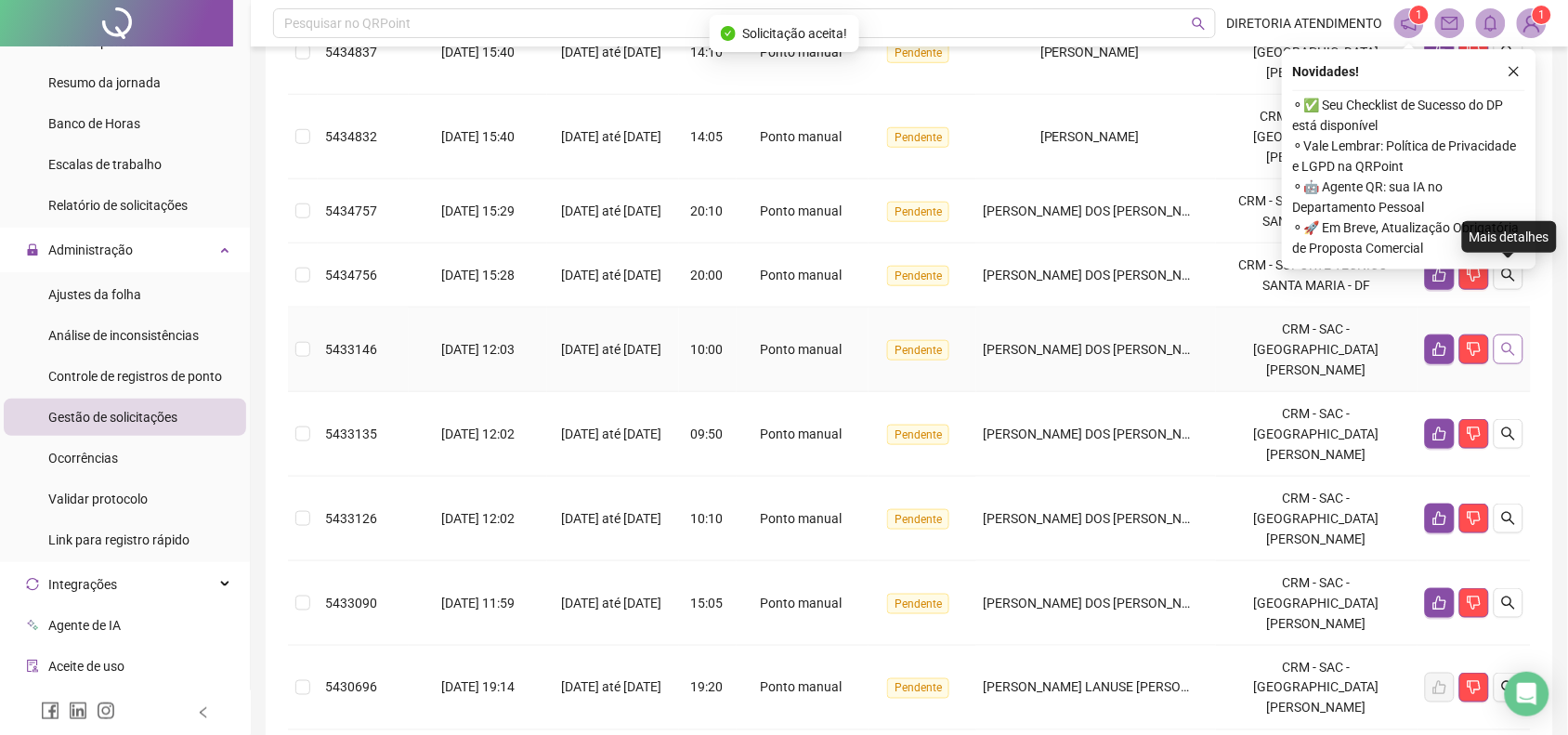
click at [1507, 342] on icon "search" at bounding box center [1508, 350] width 15 height 15
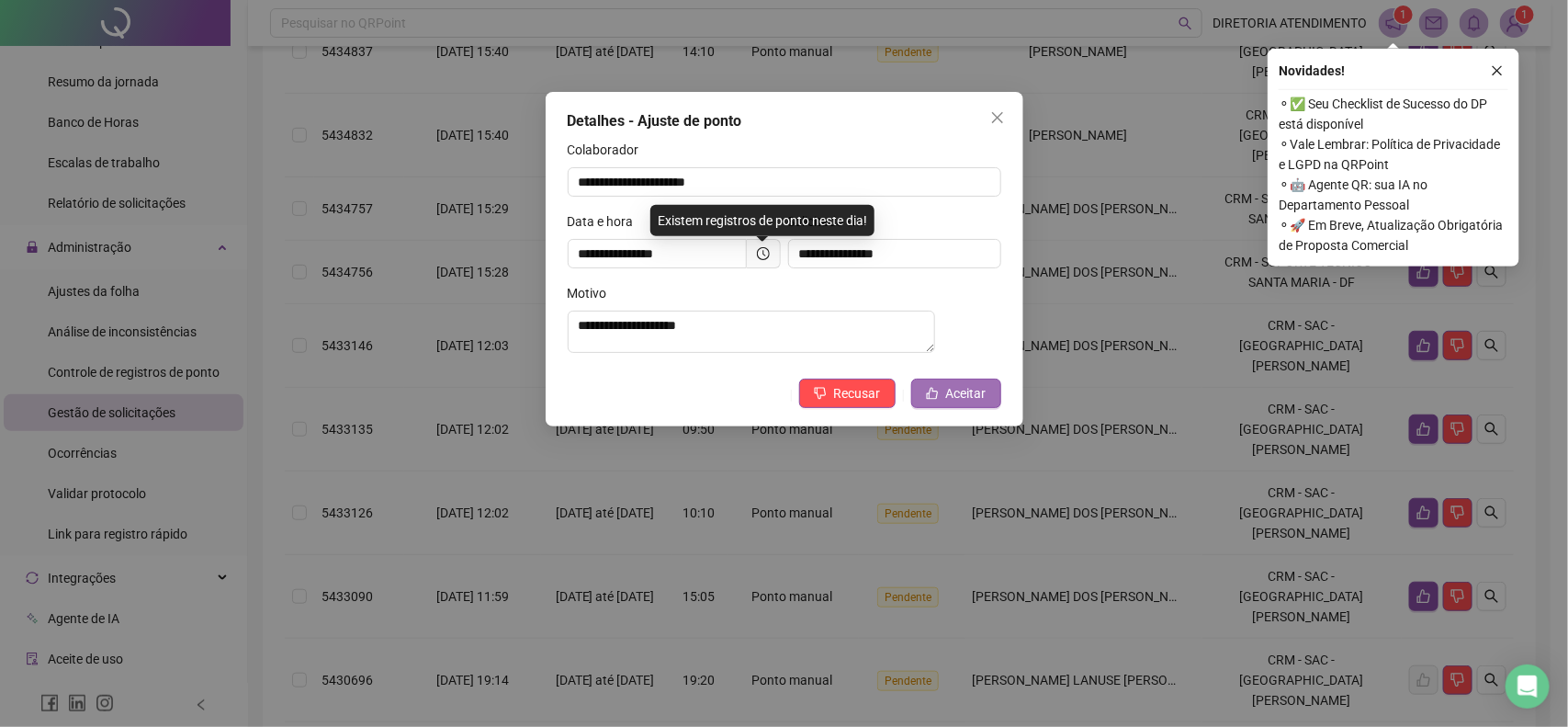
click at [990, 391] on button "Aceitar" at bounding box center [956, 393] width 90 height 29
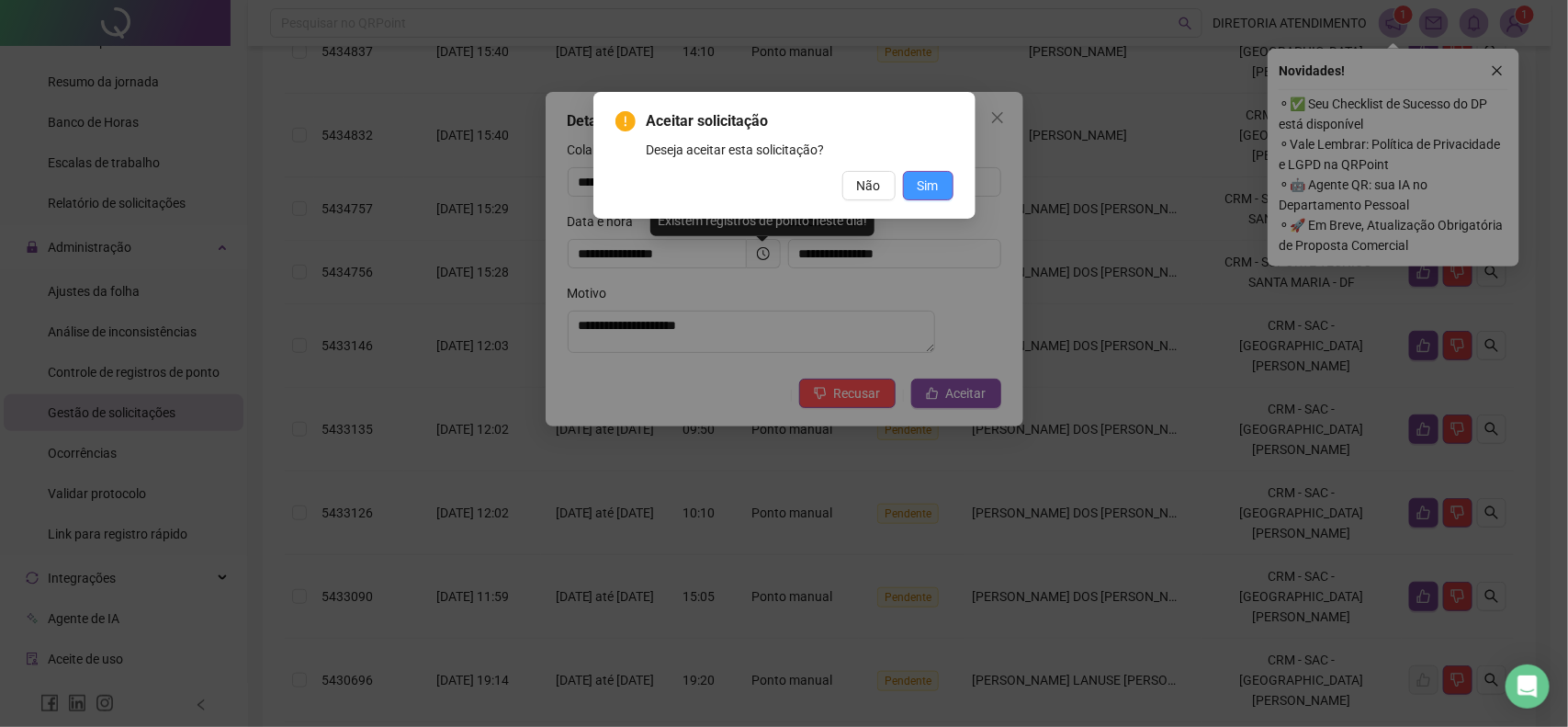
click at [925, 186] on span "Sim" at bounding box center [928, 185] width 22 height 21
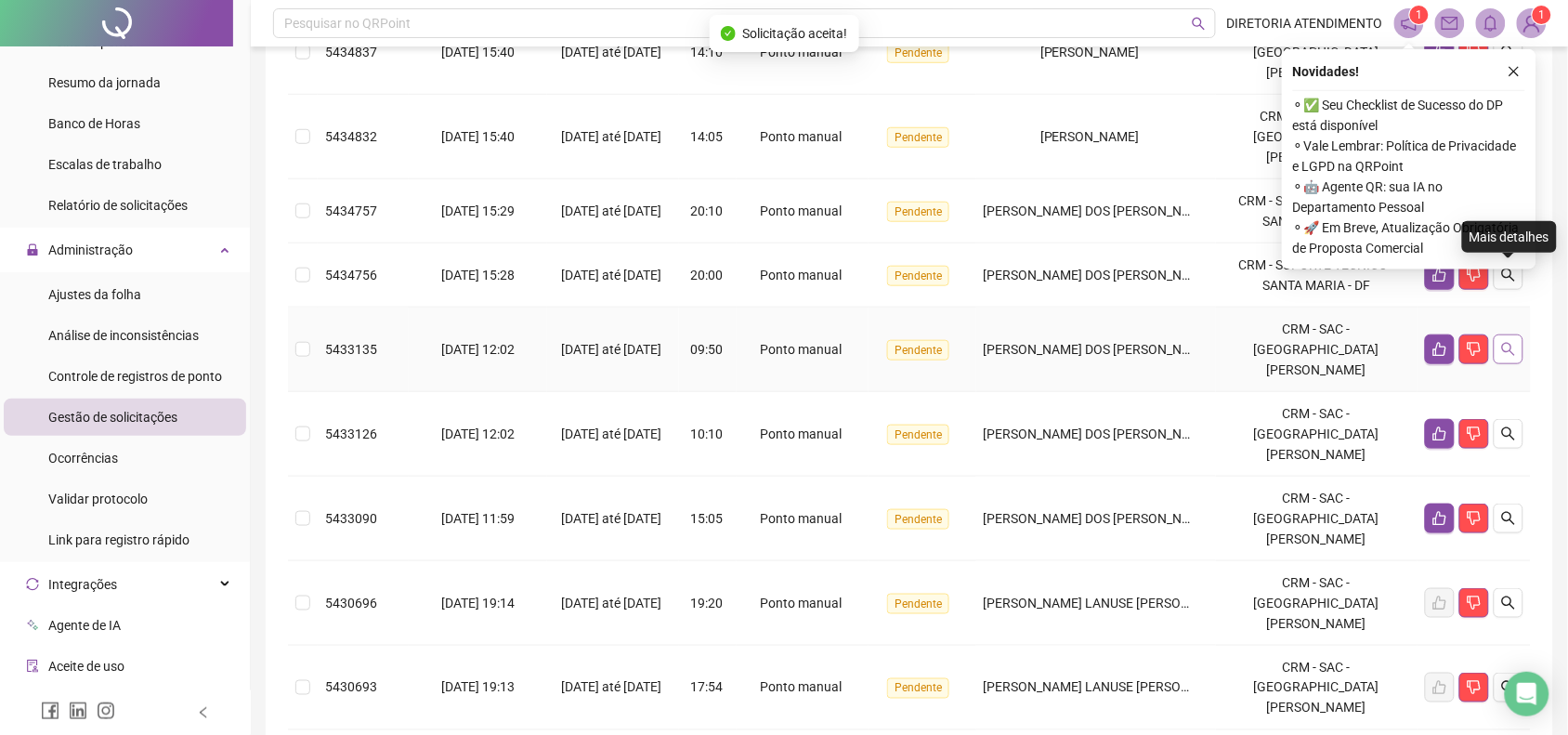
click at [1506, 342] on icon "search" at bounding box center [1508, 350] width 15 height 15
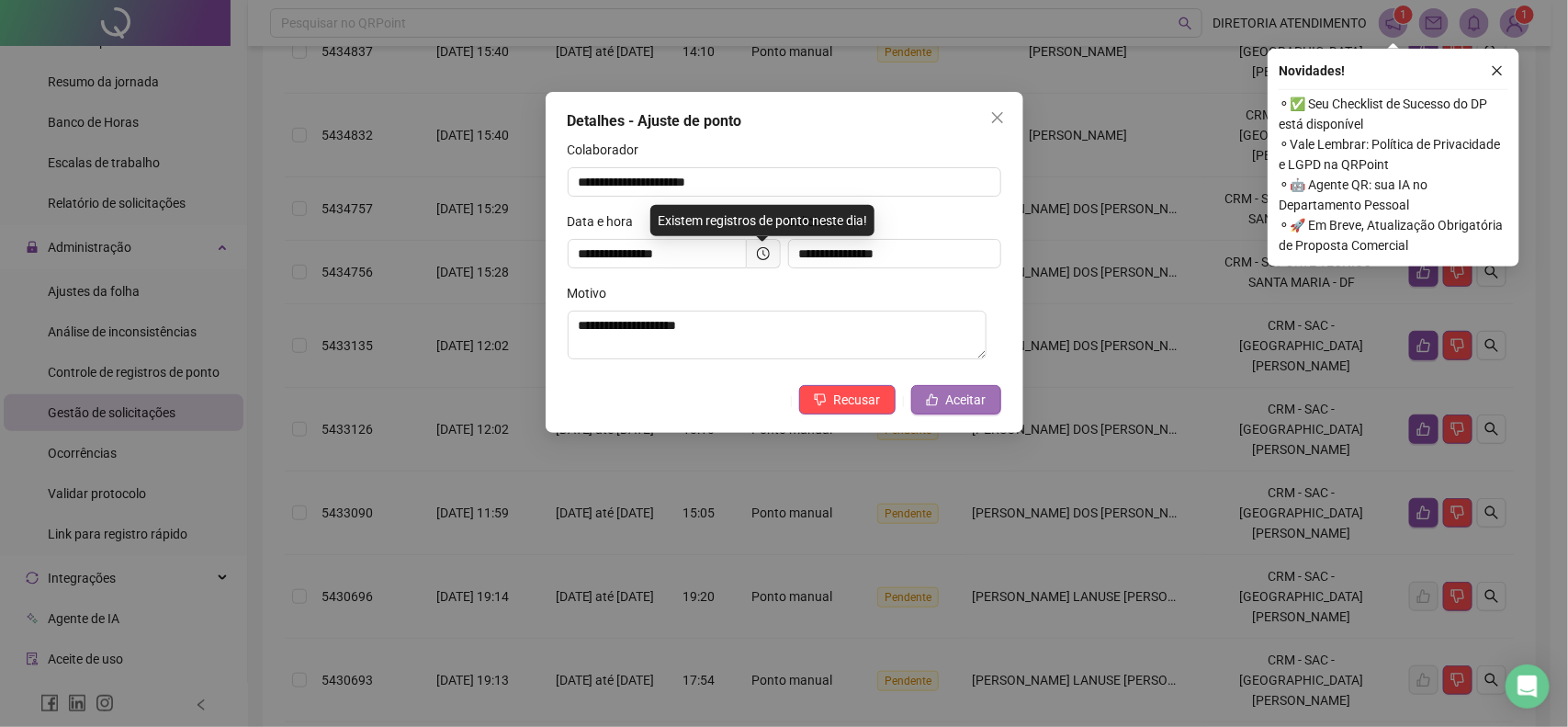
click at [965, 402] on span "Aceitar" at bounding box center [966, 400] width 40 height 21
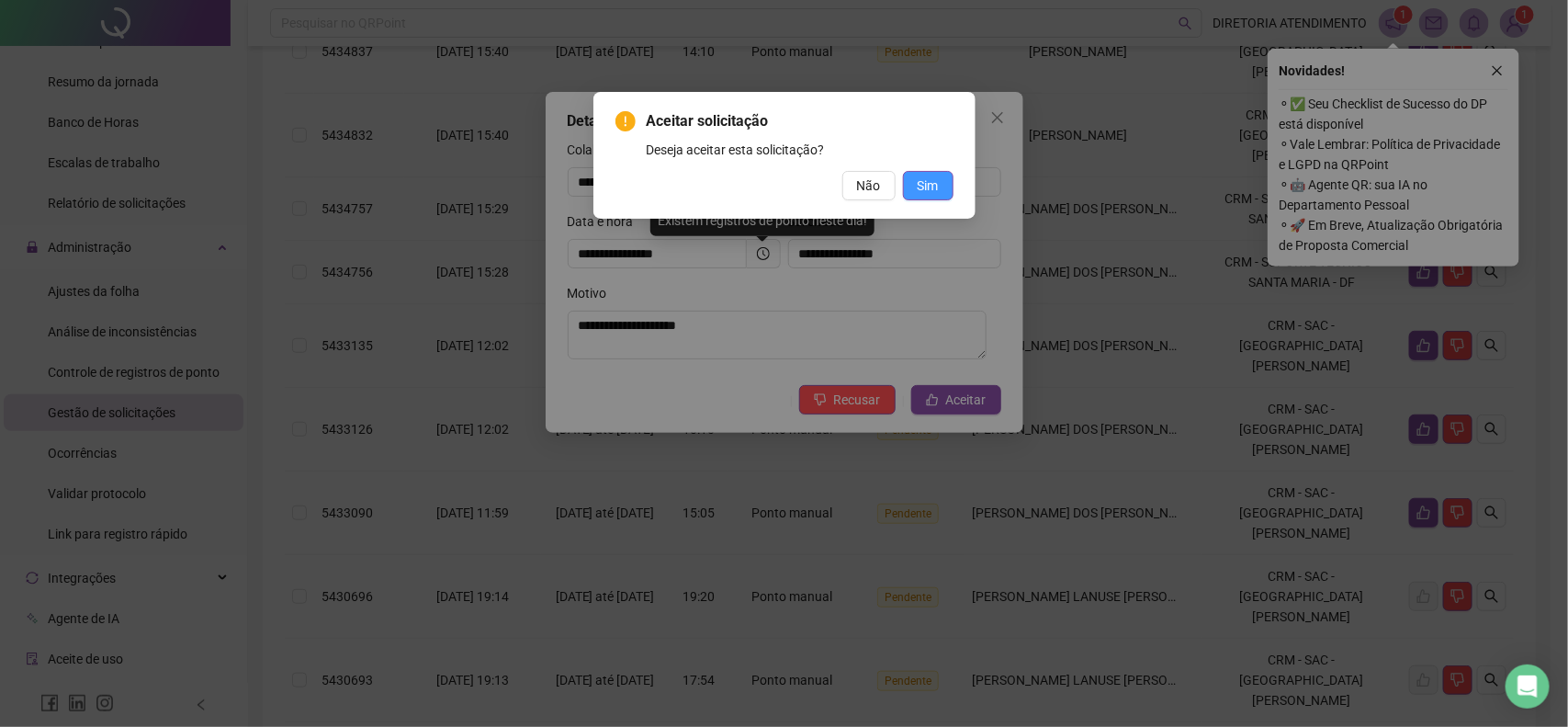
click at [939, 176] on button "Sim" at bounding box center [928, 185] width 51 height 29
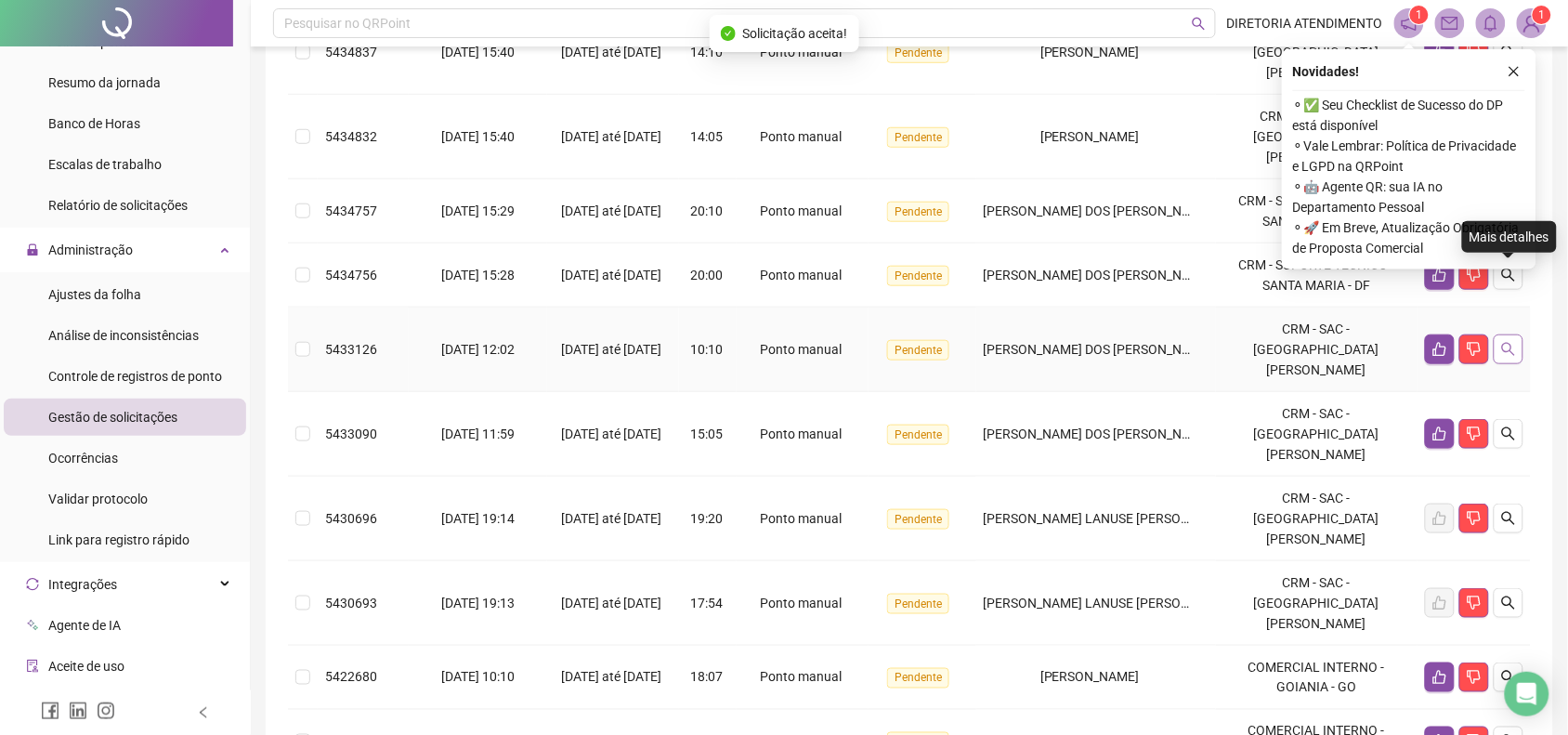
click at [1510, 342] on icon "search" at bounding box center [1508, 350] width 15 height 15
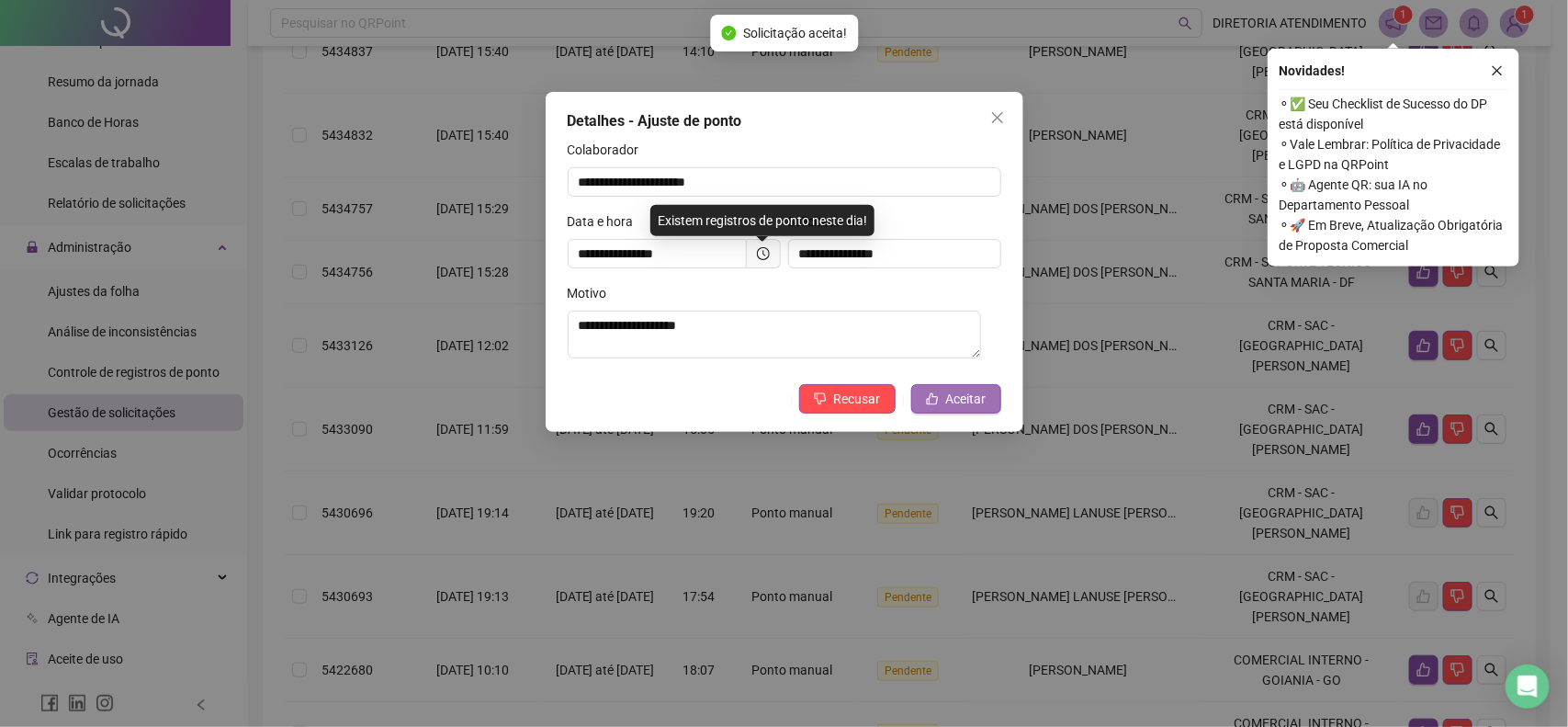
click at [941, 397] on button "Aceitar" at bounding box center [956, 398] width 90 height 29
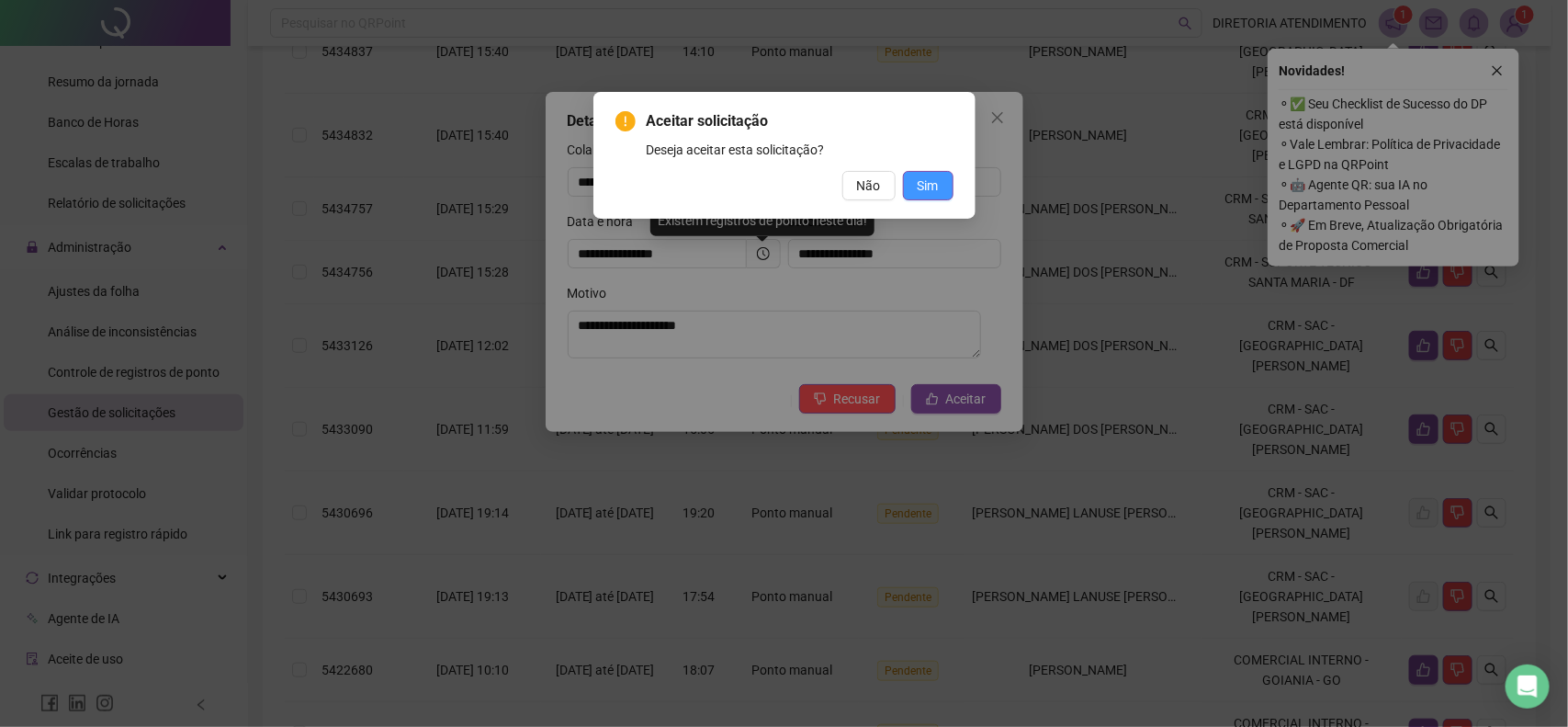
click at [936, 189] on span "Sim" at bounding box center [928, 185] width 22 height 21
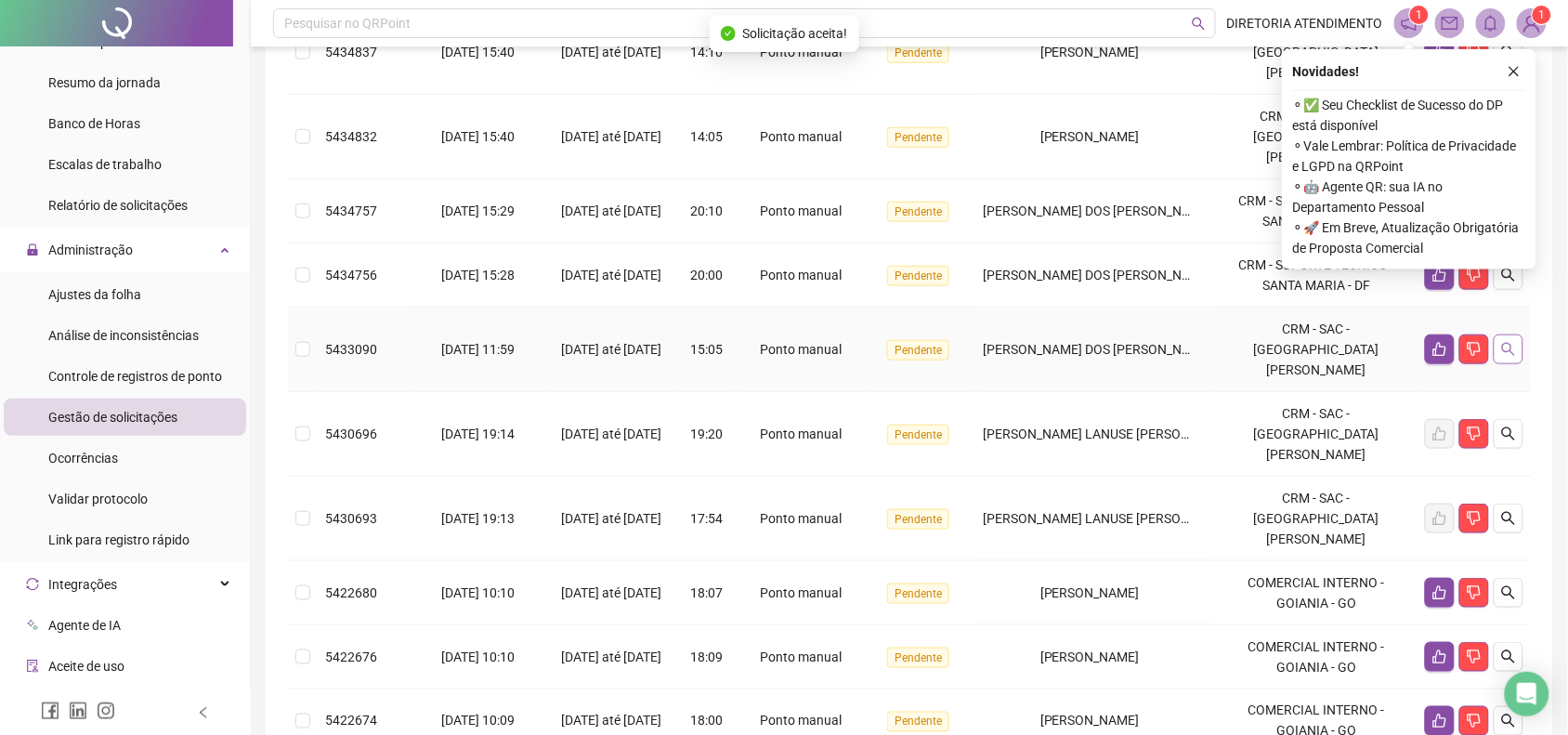
click at [1502, 342] on icon "search" at bounding box center [1508, 350] width 15 height 15
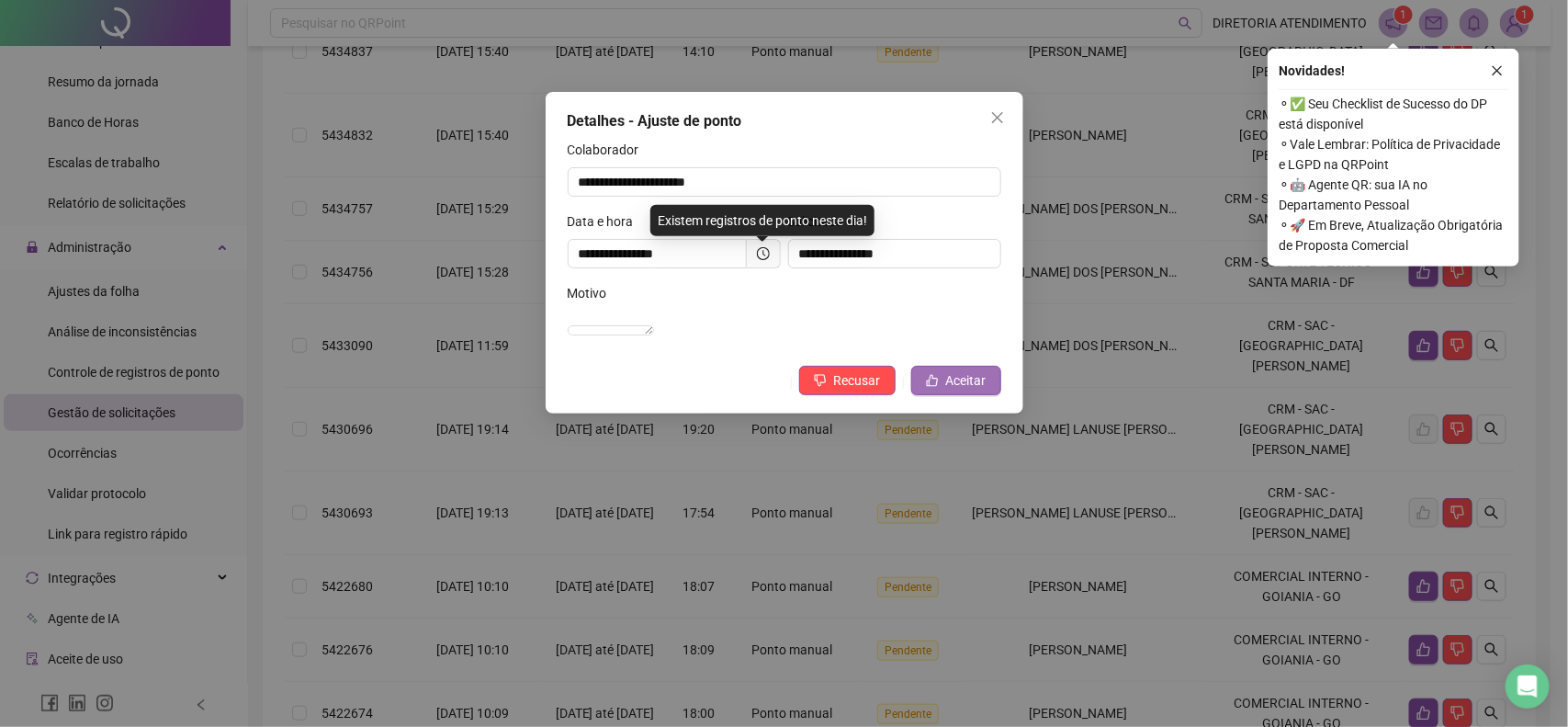
click at [957, 391] on span "Aceitar" at bounding box center [966, 380] width 40 height 21
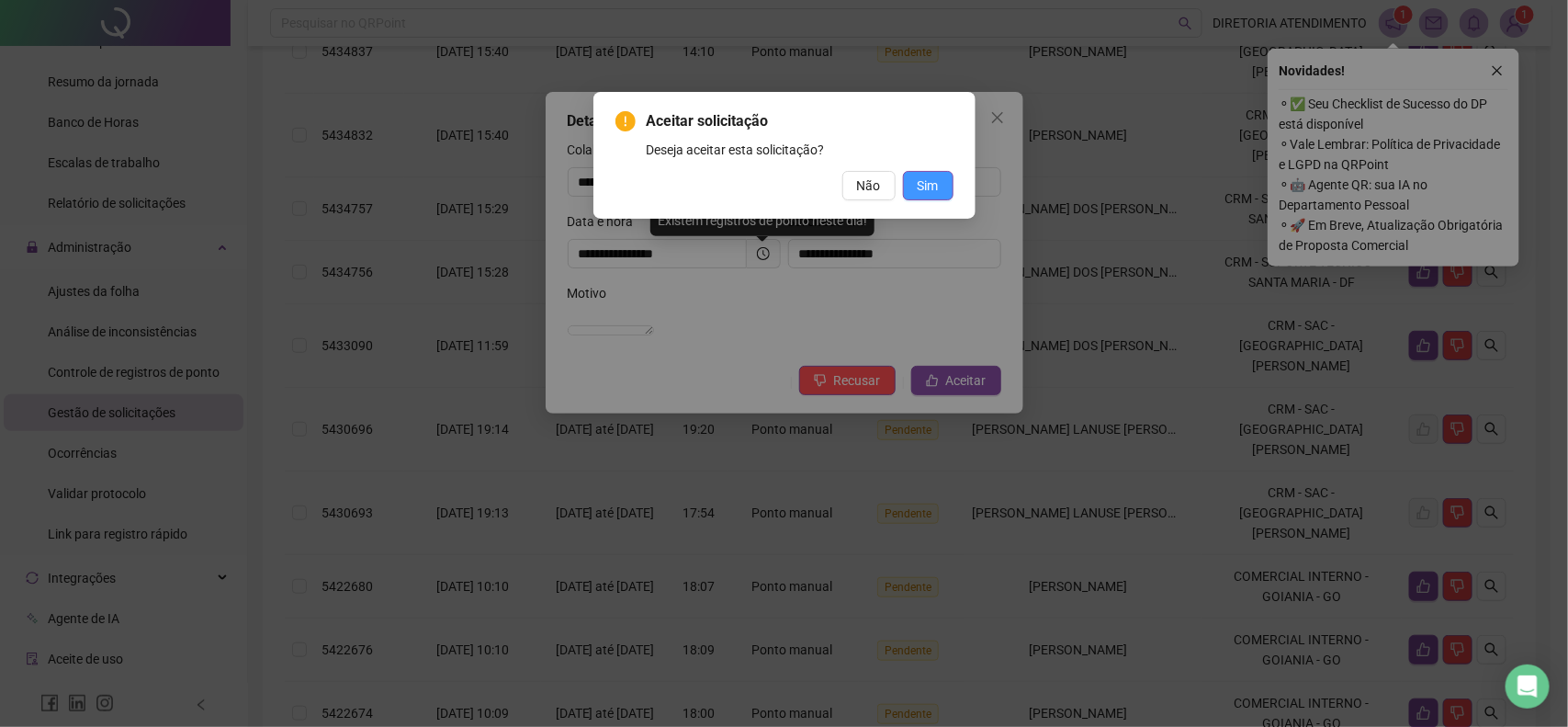
click at [941, 189] on button "Sim" at bounding box center [928, 185] width 51 height 29
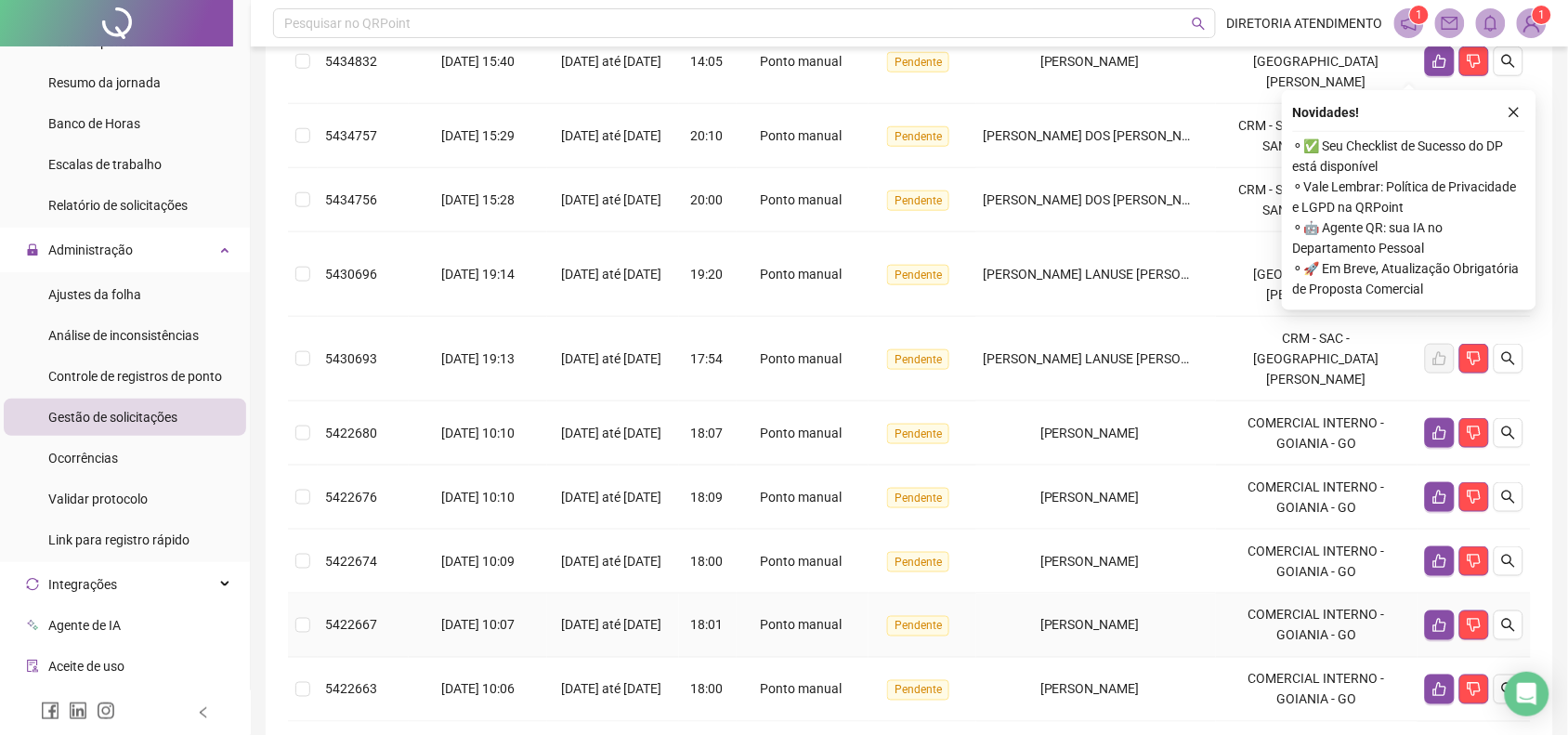
scroll to position [489, 0]
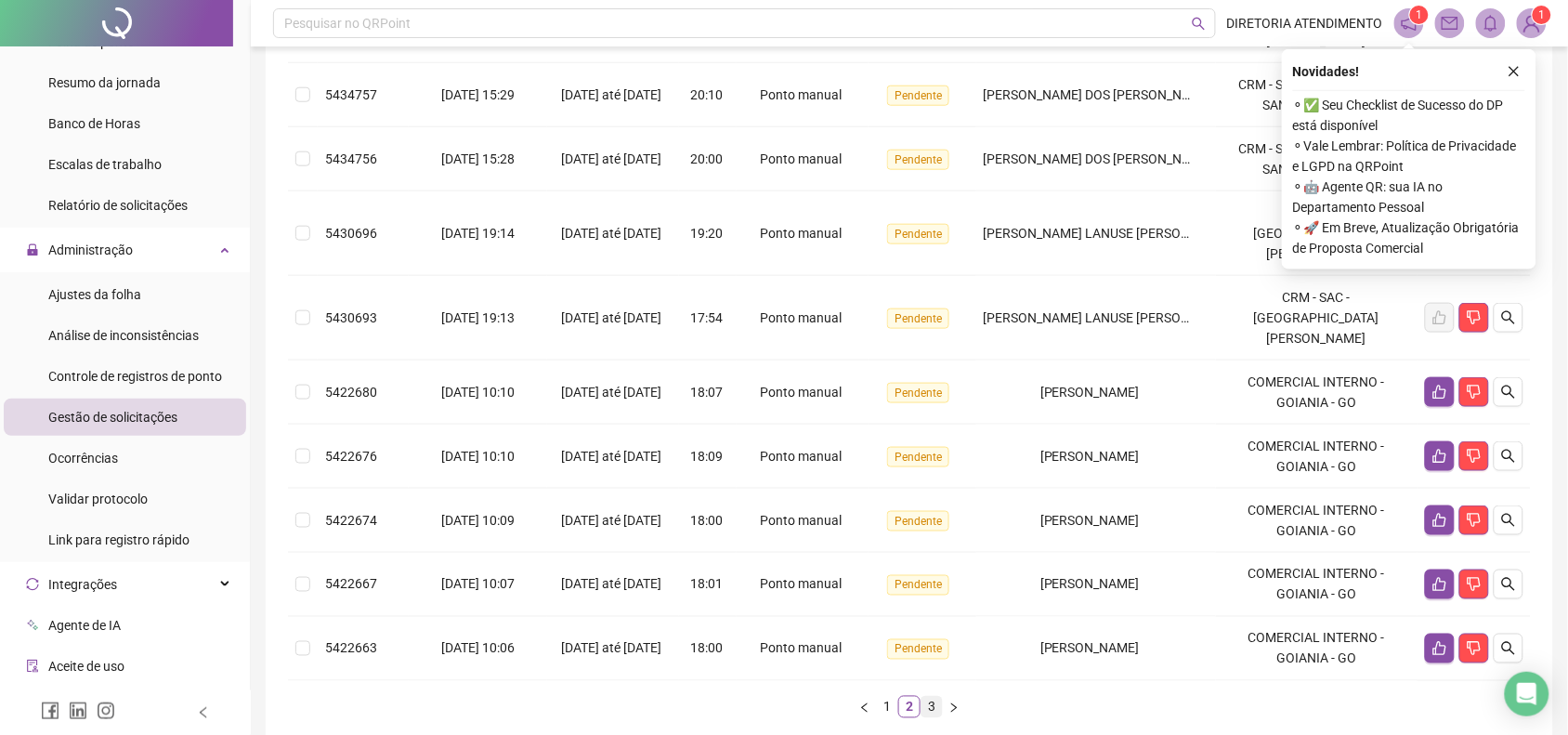
click at [930, 697] on link "3" at bounding box center [932, 708] width 21 height 21
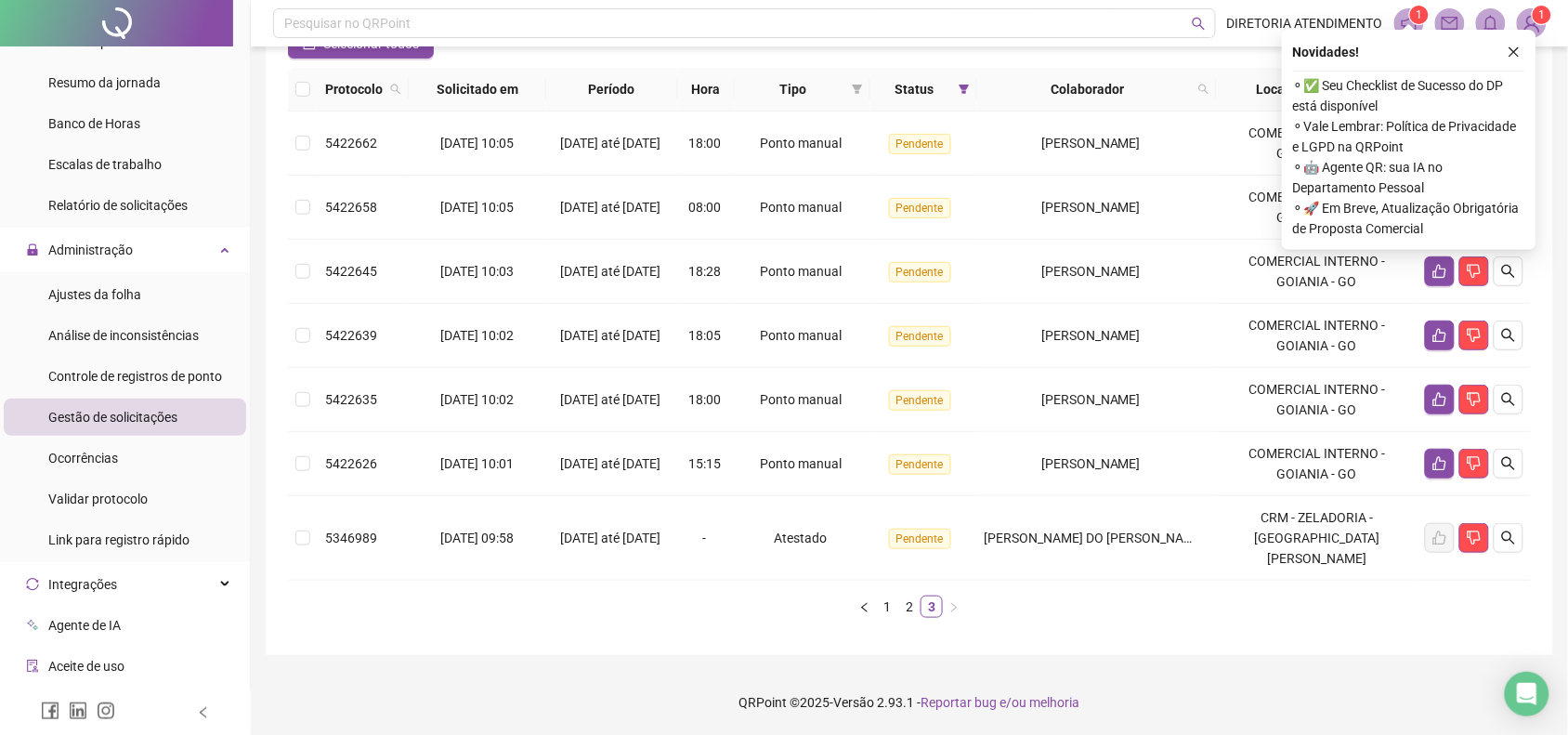
scroll to position [168, 0]
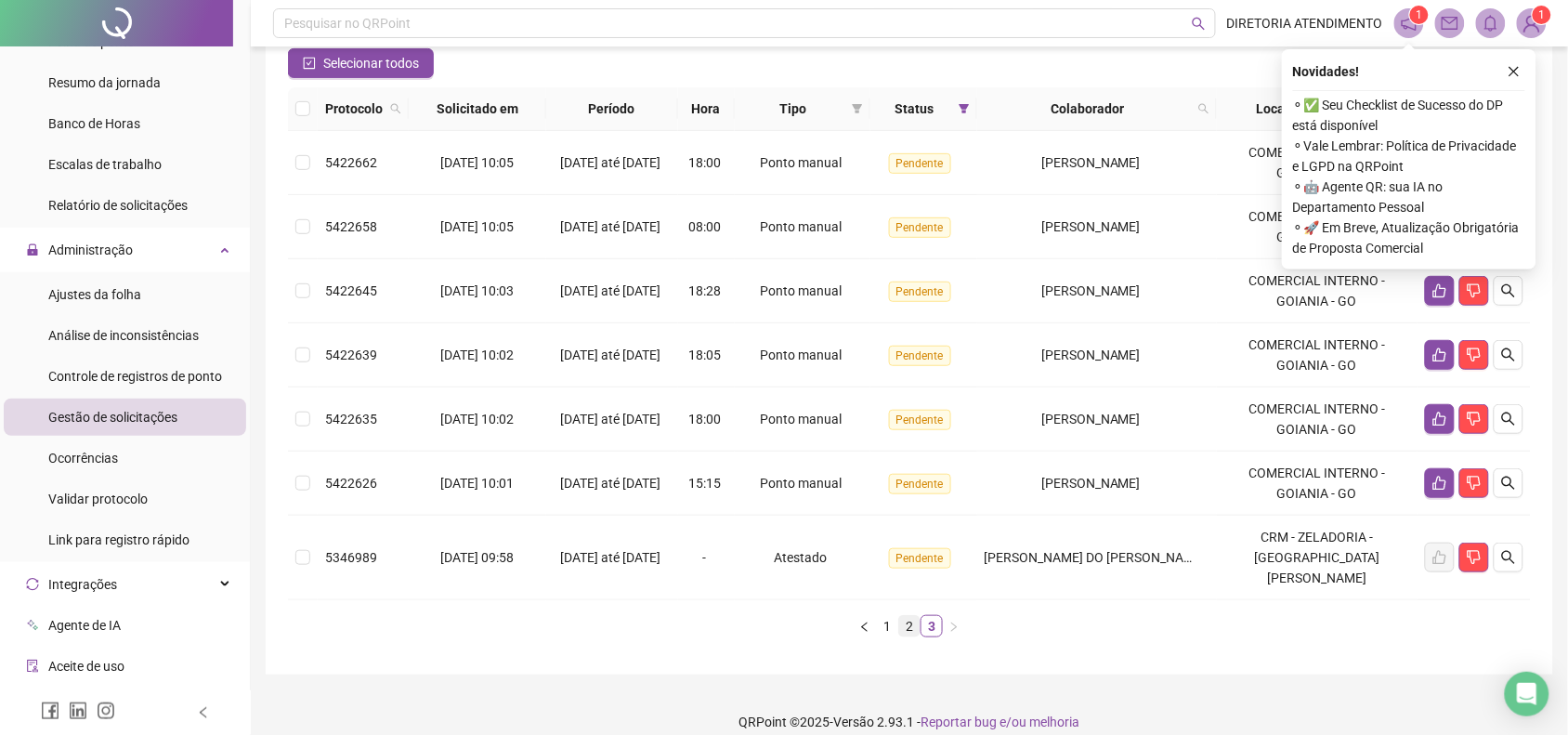
click at [901, 616] on link "2" at bounding box center [910, 626] width 21 height 21
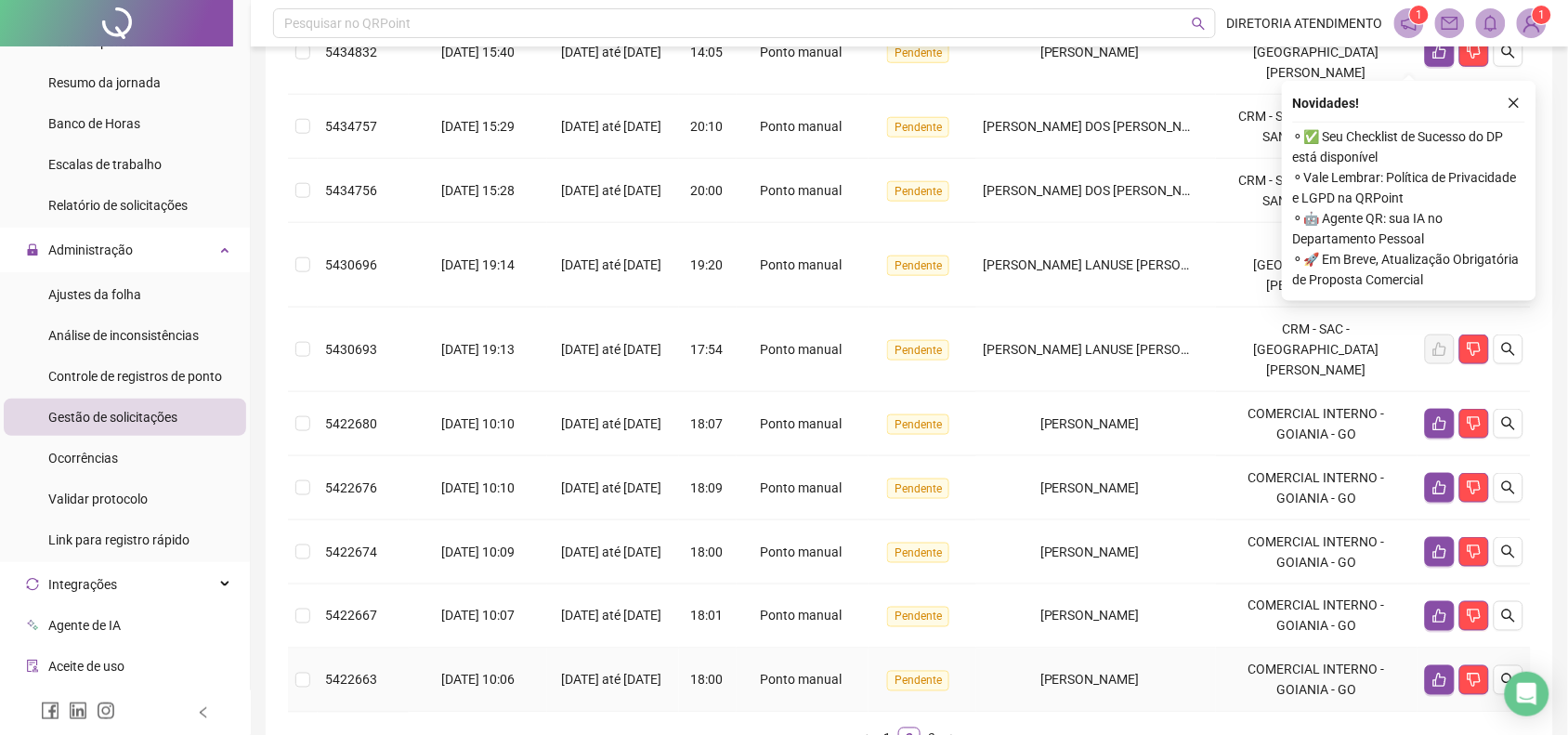
scroll to position [489, 0]
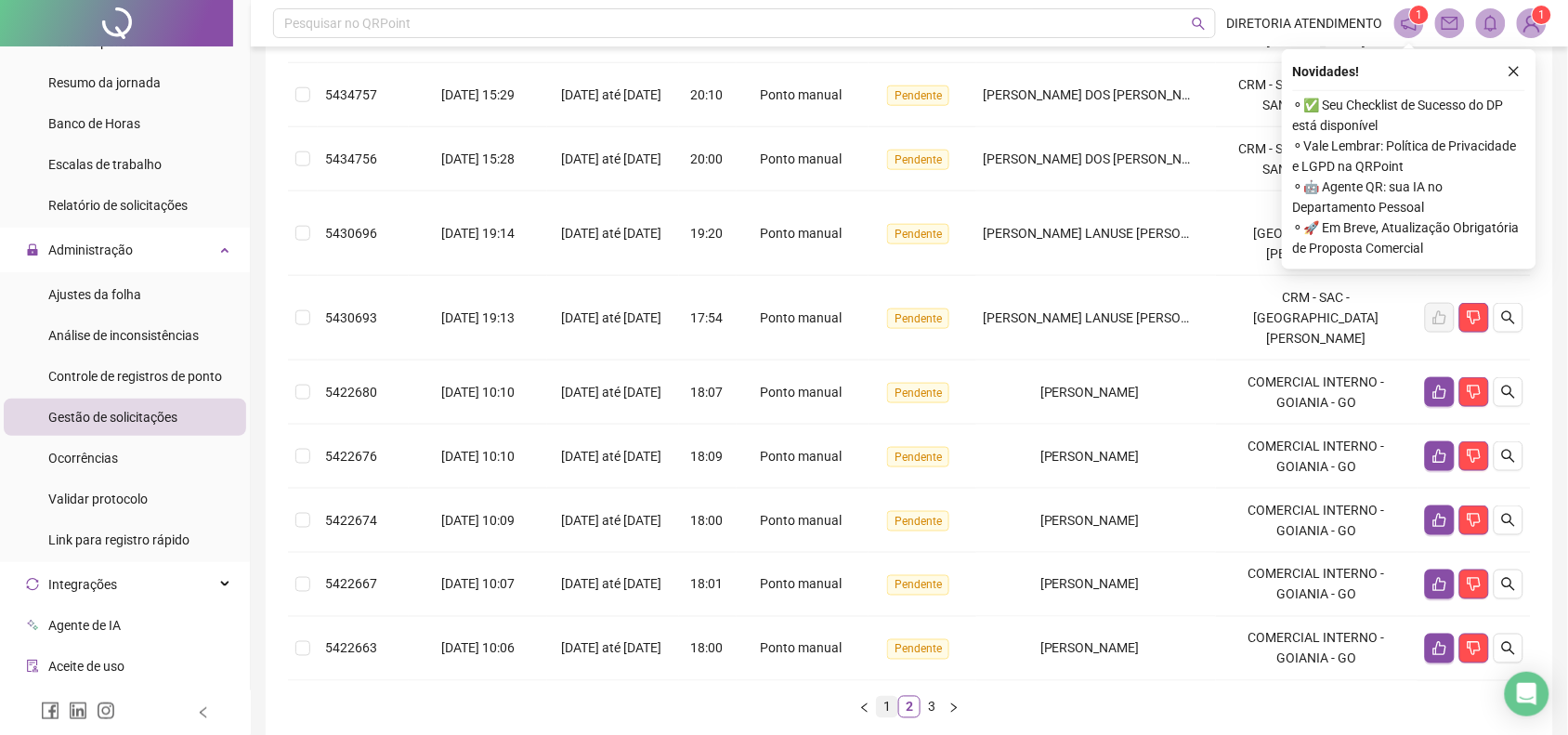
click at [884, 697] on link "1" at bounding box center [887, 708] width 21 height 21
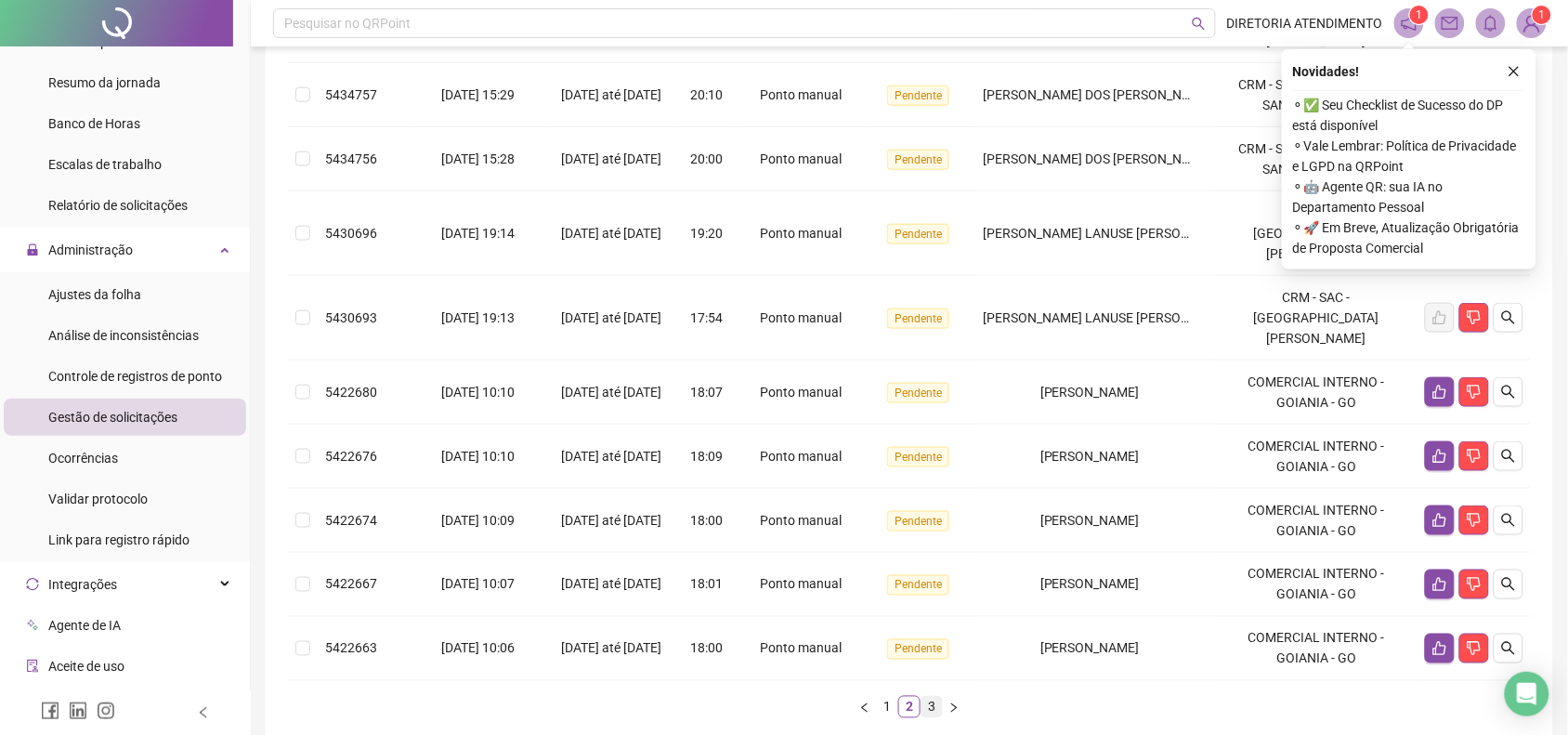
click at [930, 697] on link "3" at bounding box center [932, 708] width 21 height 21
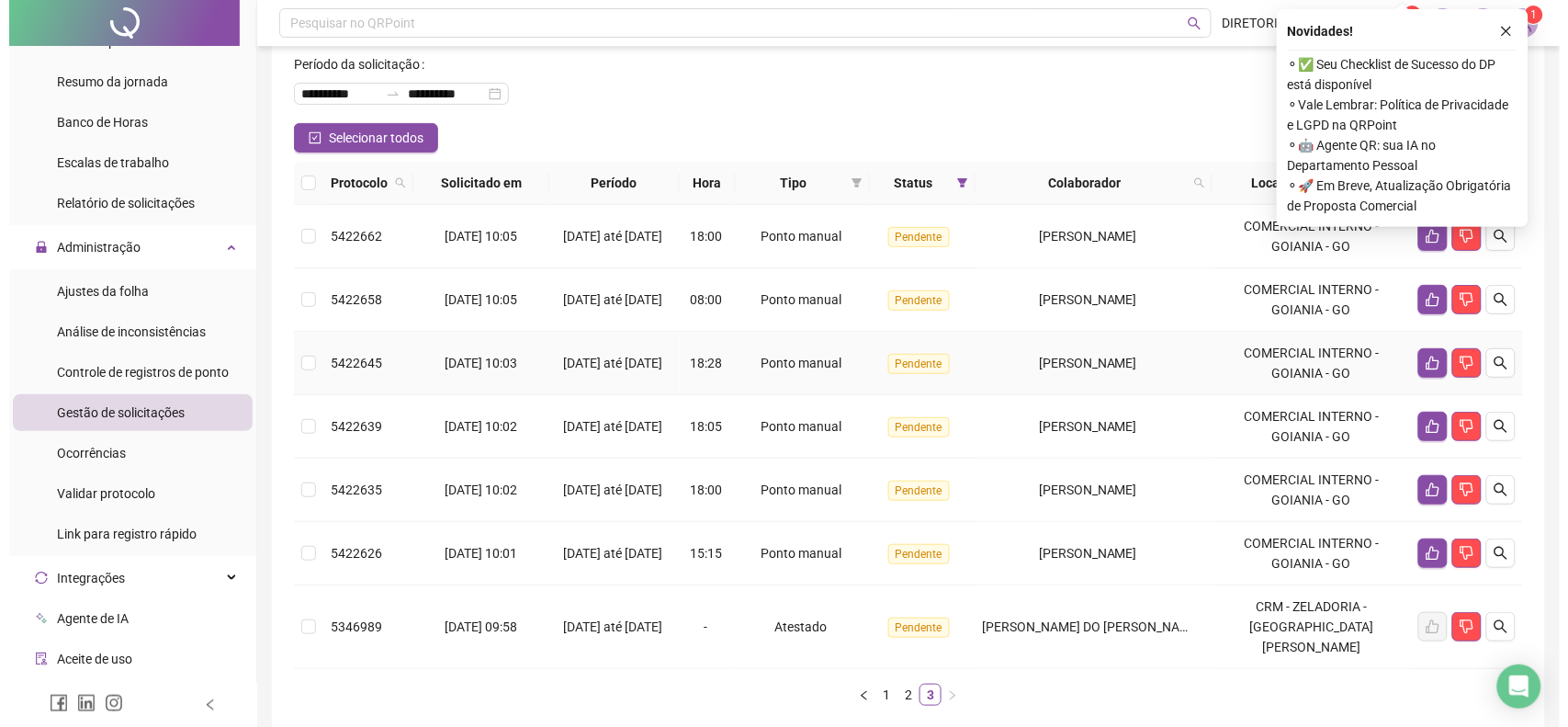
scroll to position [51, 0]
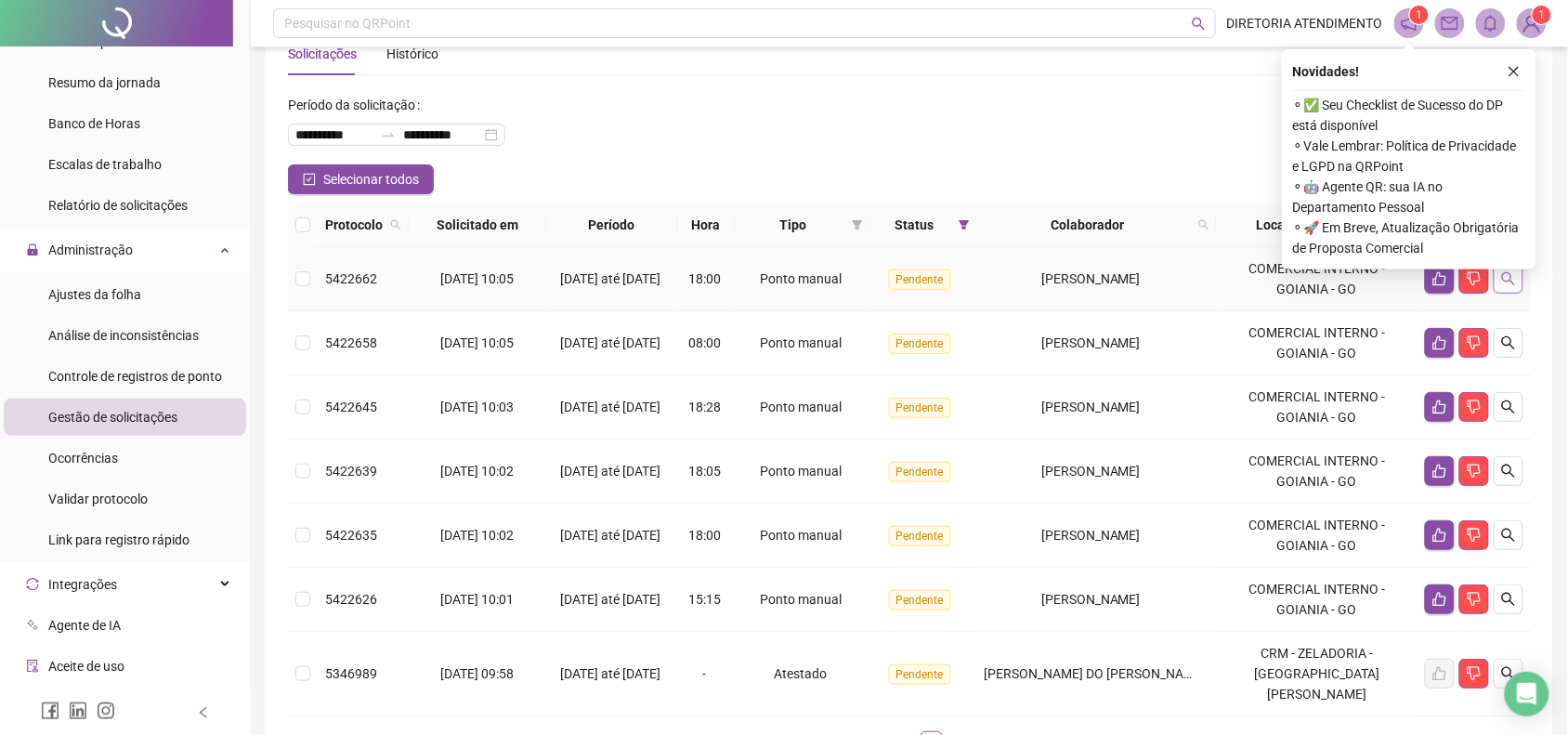
click at [1511, 278] on icon "search" at bounding box center [1508, 278] width 13 height 13
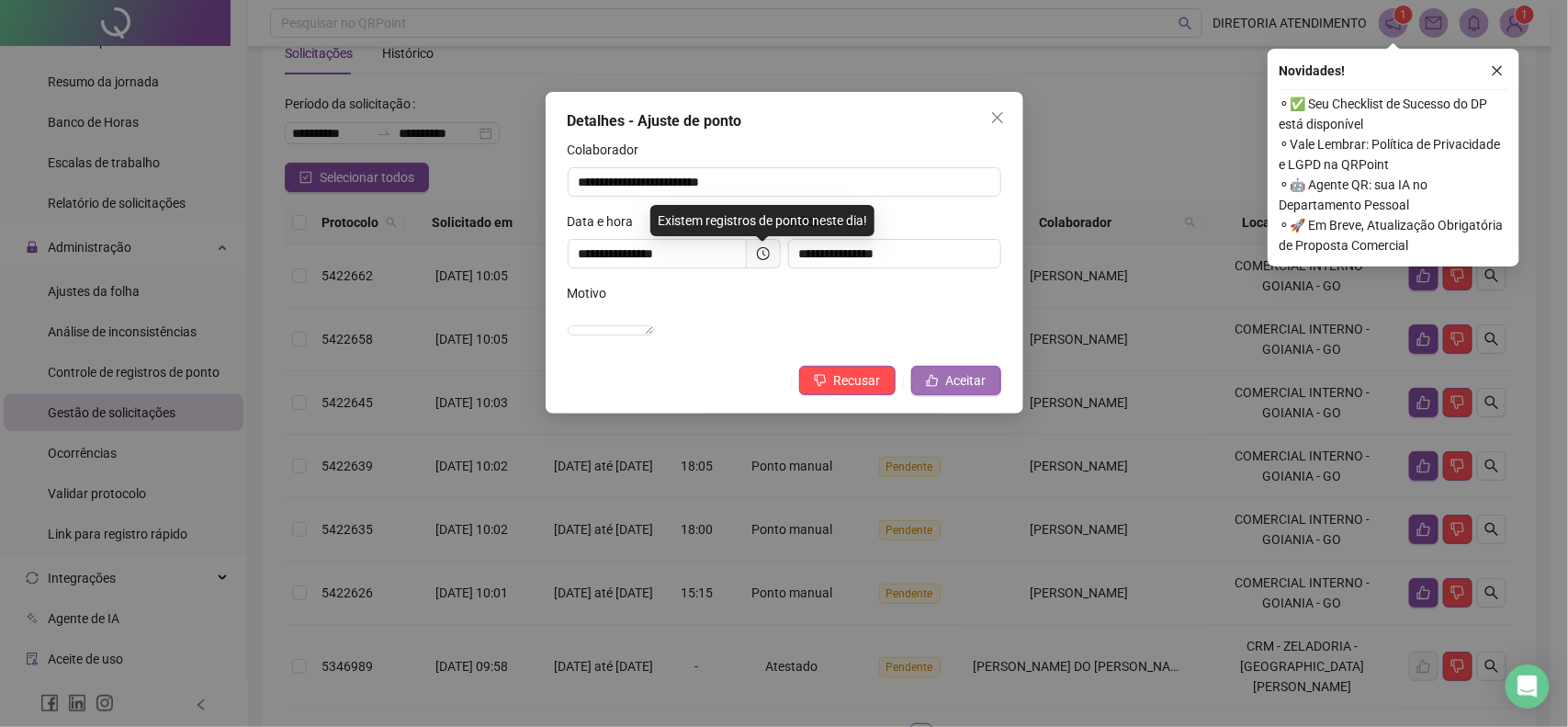
click at [946, 391] on span "Aceitar" at bounding box center [966, 380] width 40 height 21
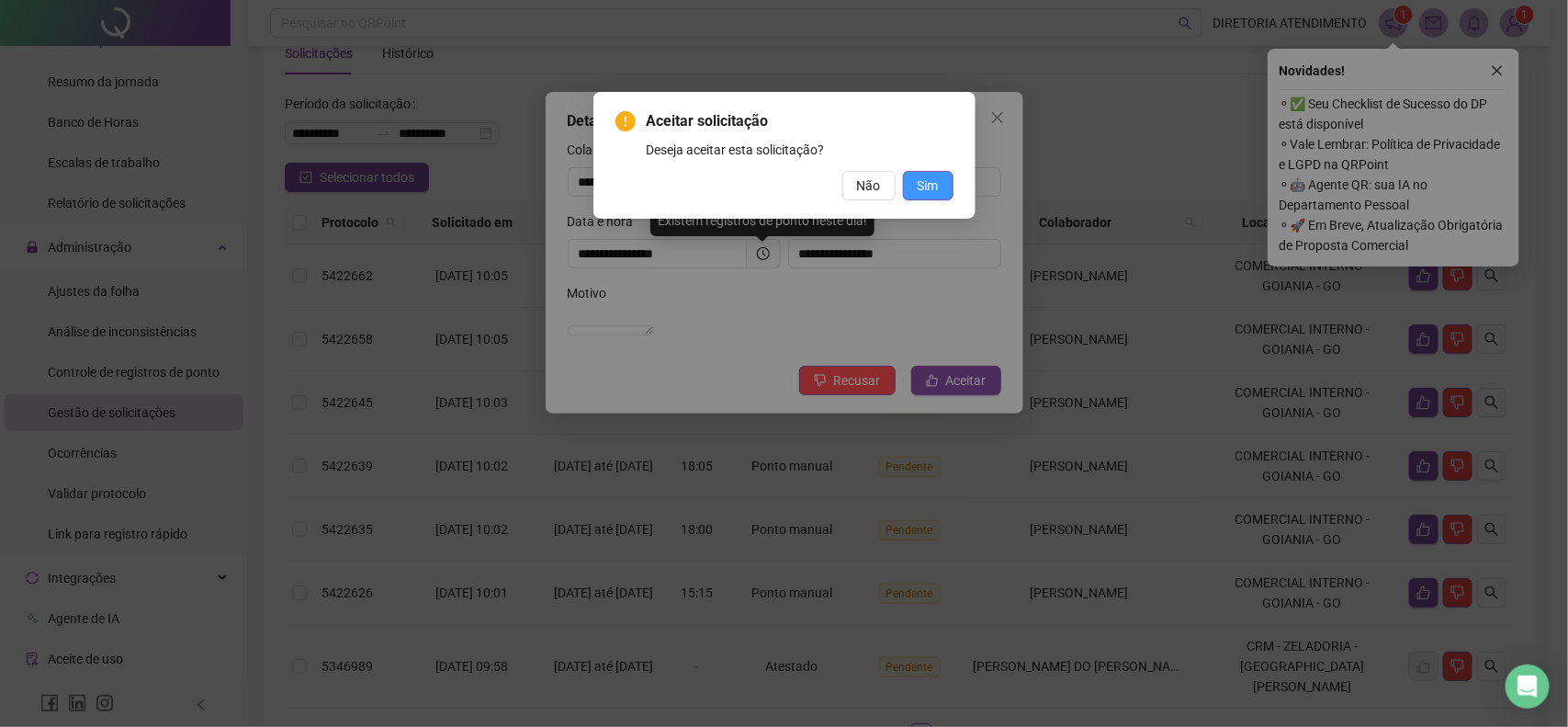
click at [953, 179] on button "Sim" at bounding box center [928, 185] width 51 height 29
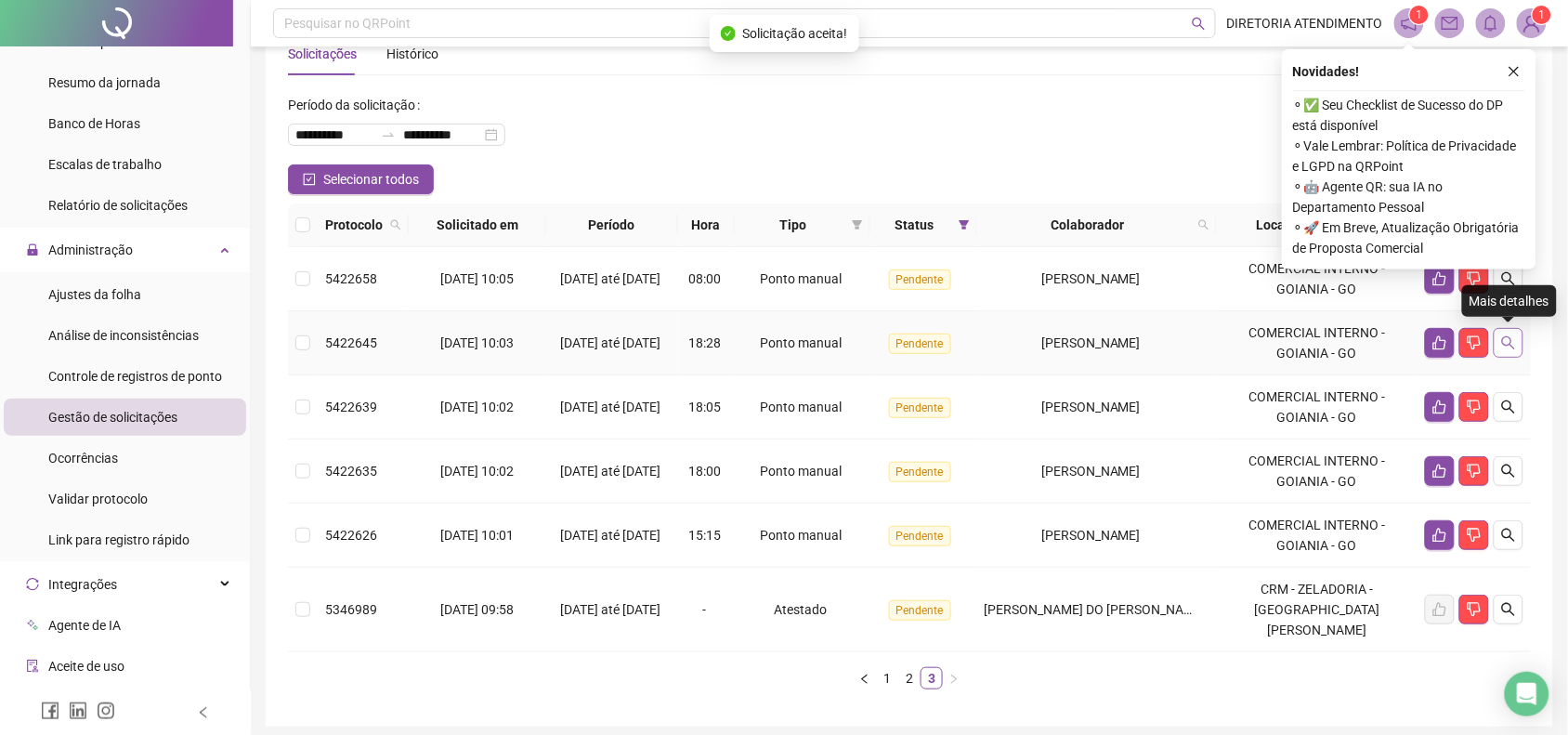
click at [1506, 336] on icon "search" at bounding box center [1508, 343] width 13 height 13
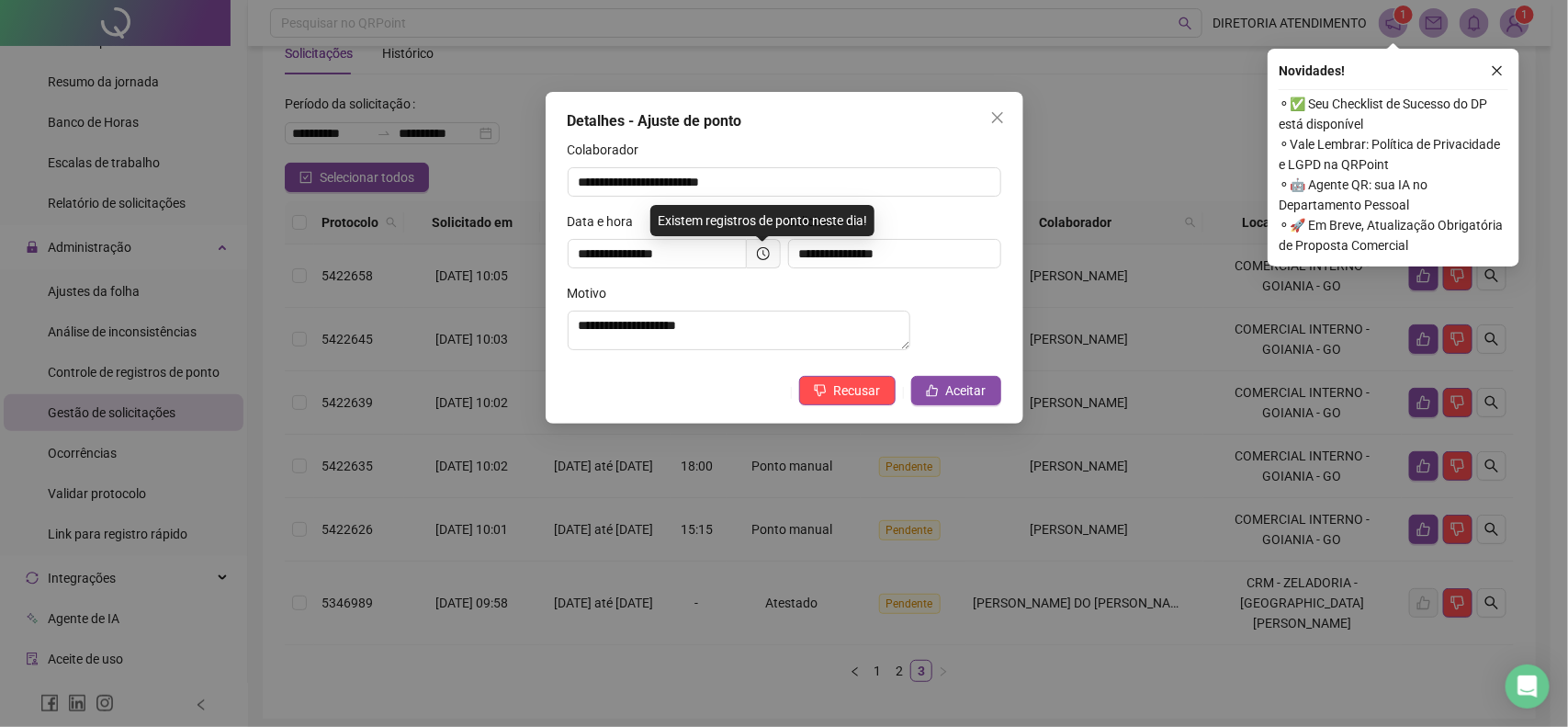
click at [975, 382] on div "**********" at bounding box center [785, 258] width 478 height 332
click at [966, 400] on span "Aceitar" at bounding box center [966, 391] width 40 height 21
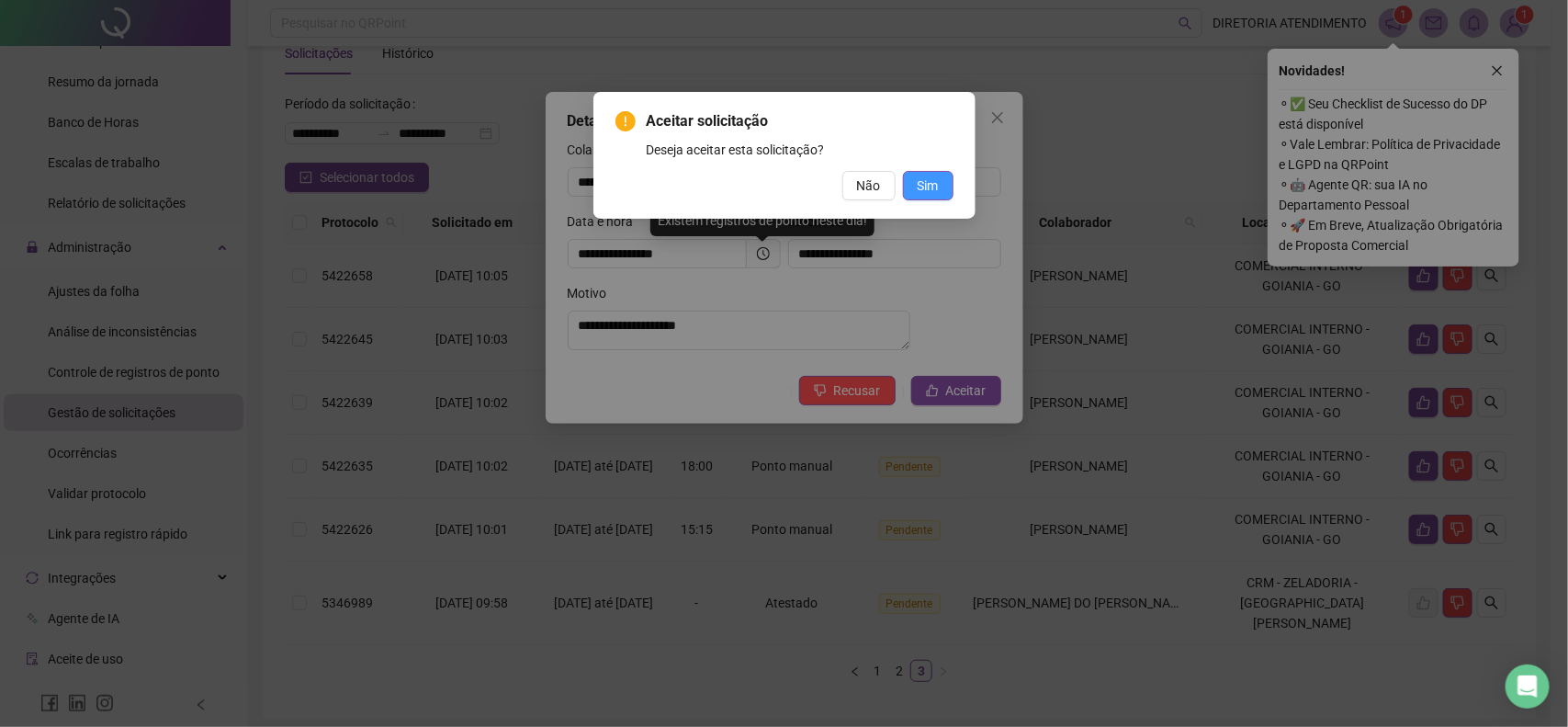
click at [934, 177] on span "Sim" at bounding box center [928, 185] width 22 height 21
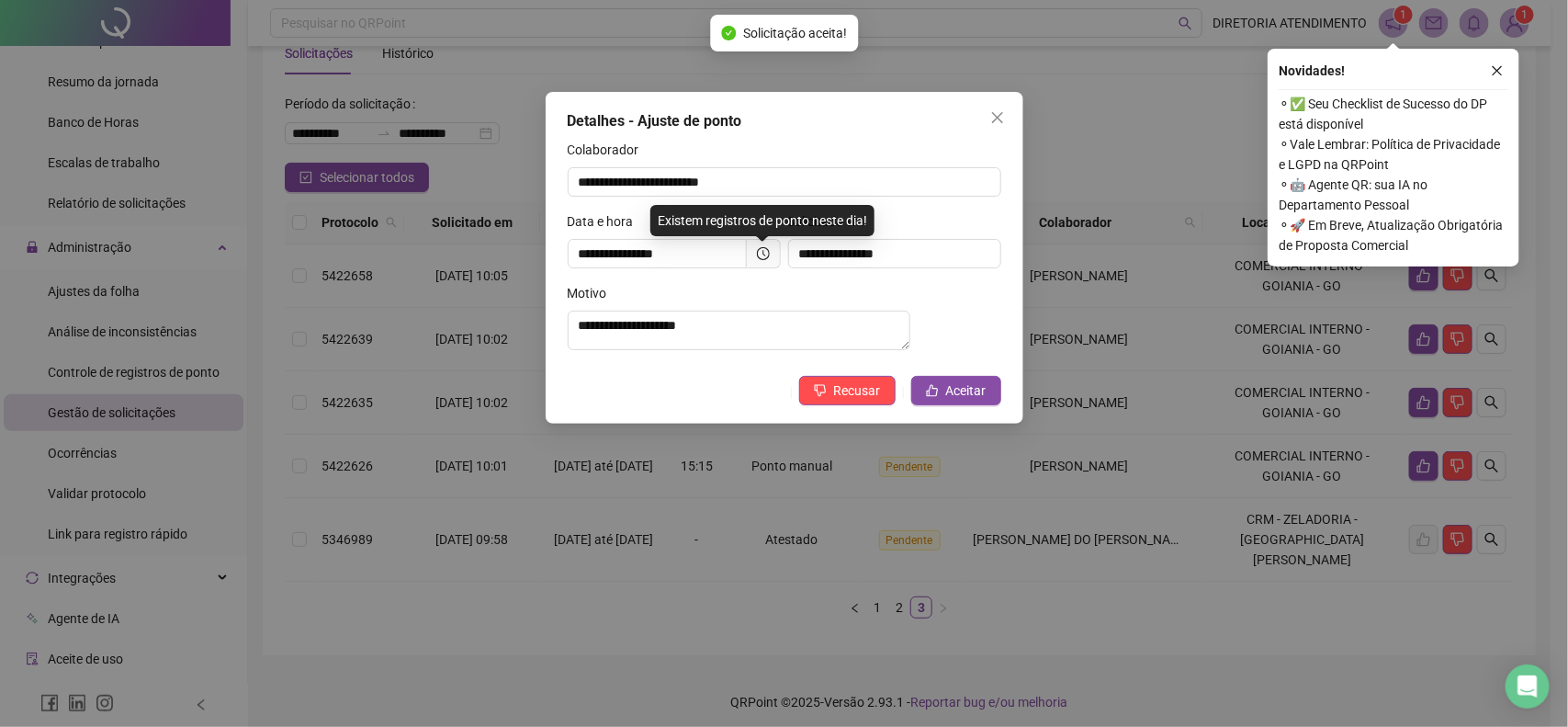
scroll to position [38, 0]
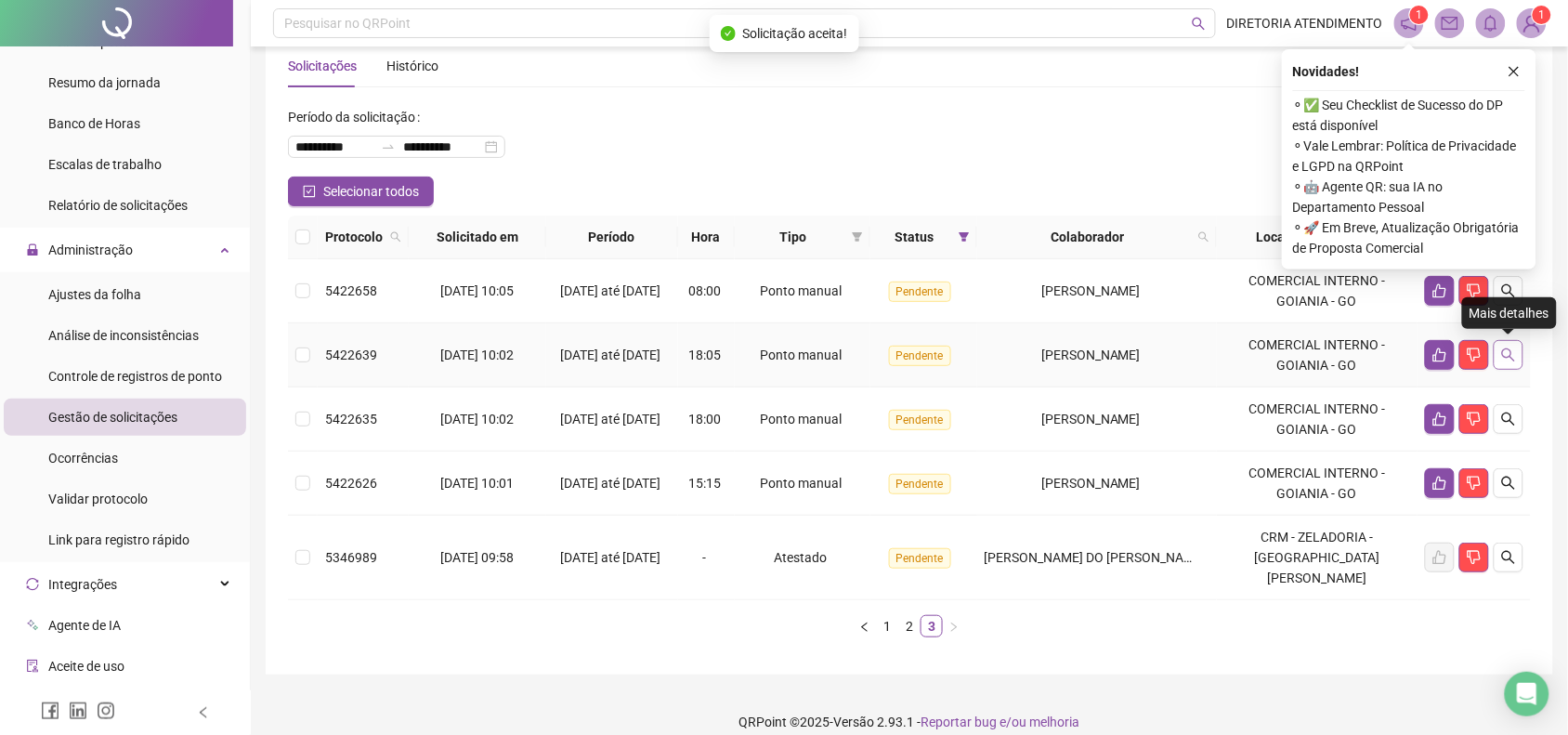
click at [1507, 350] on icon "search" at bounding box center [1508, 355] width 15 height 15
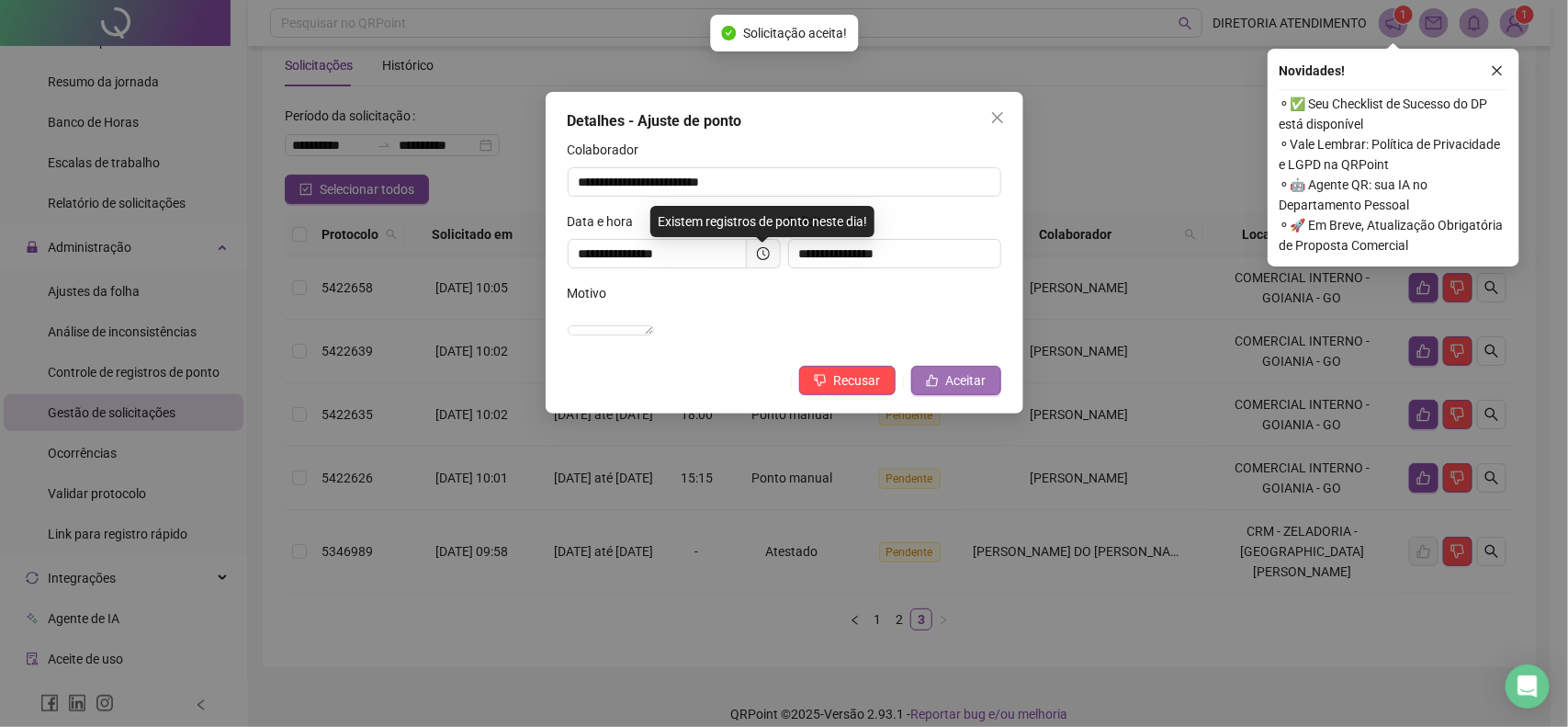
click at [935, 387] on icon "like" at bounding box center [933, 380] width 13 height 13
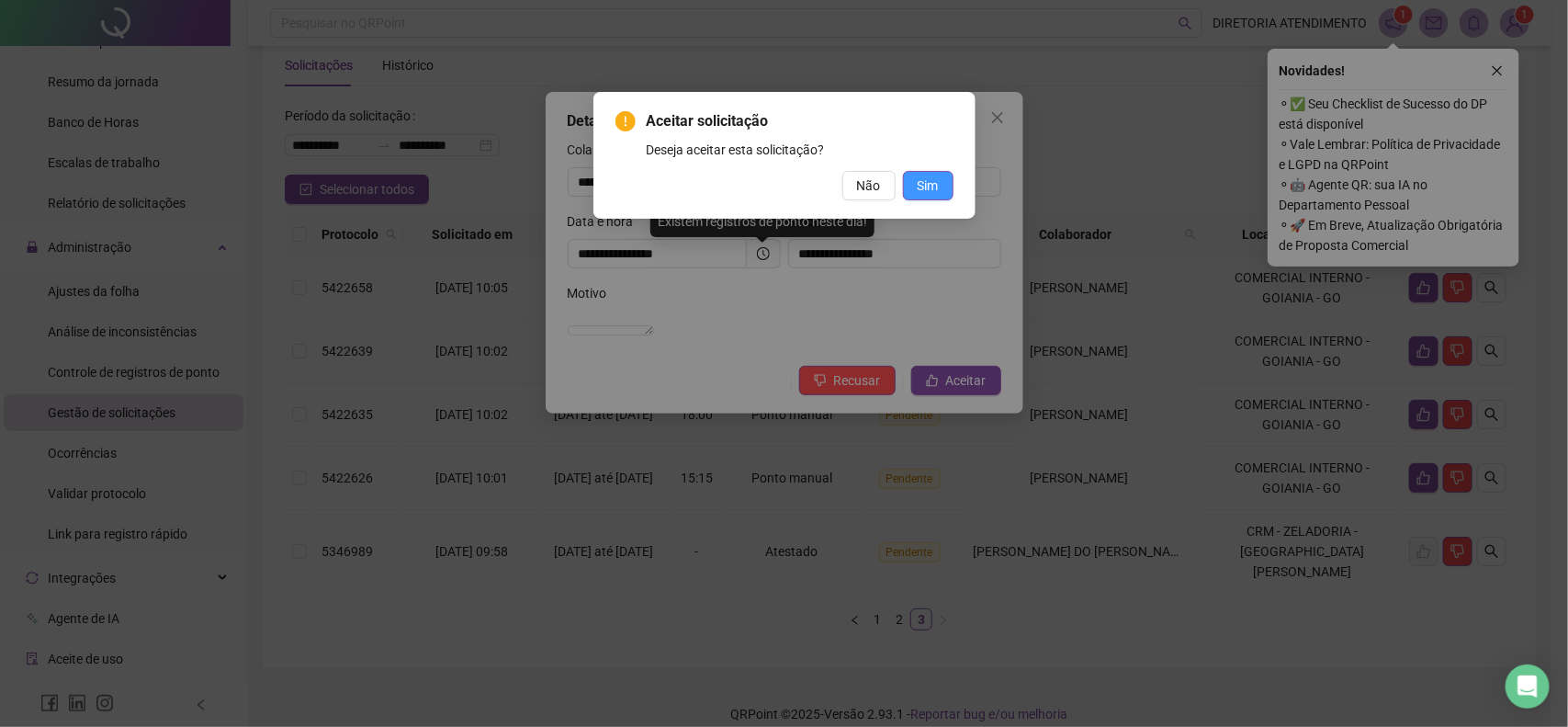
click at [918, 182] on span "Sim" at bounding box center [928, 185] width 22 height 21
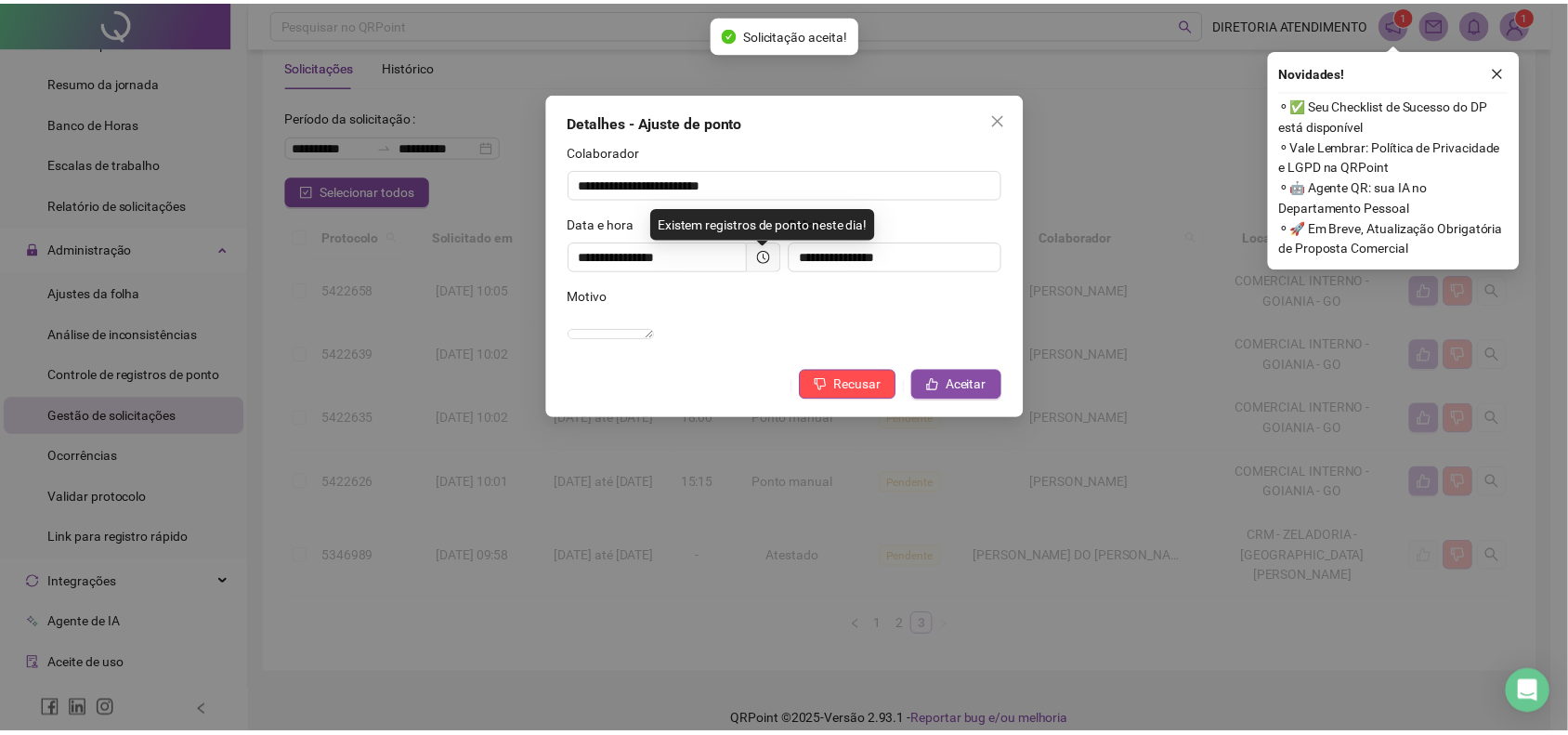
scroll to position [0, 0]
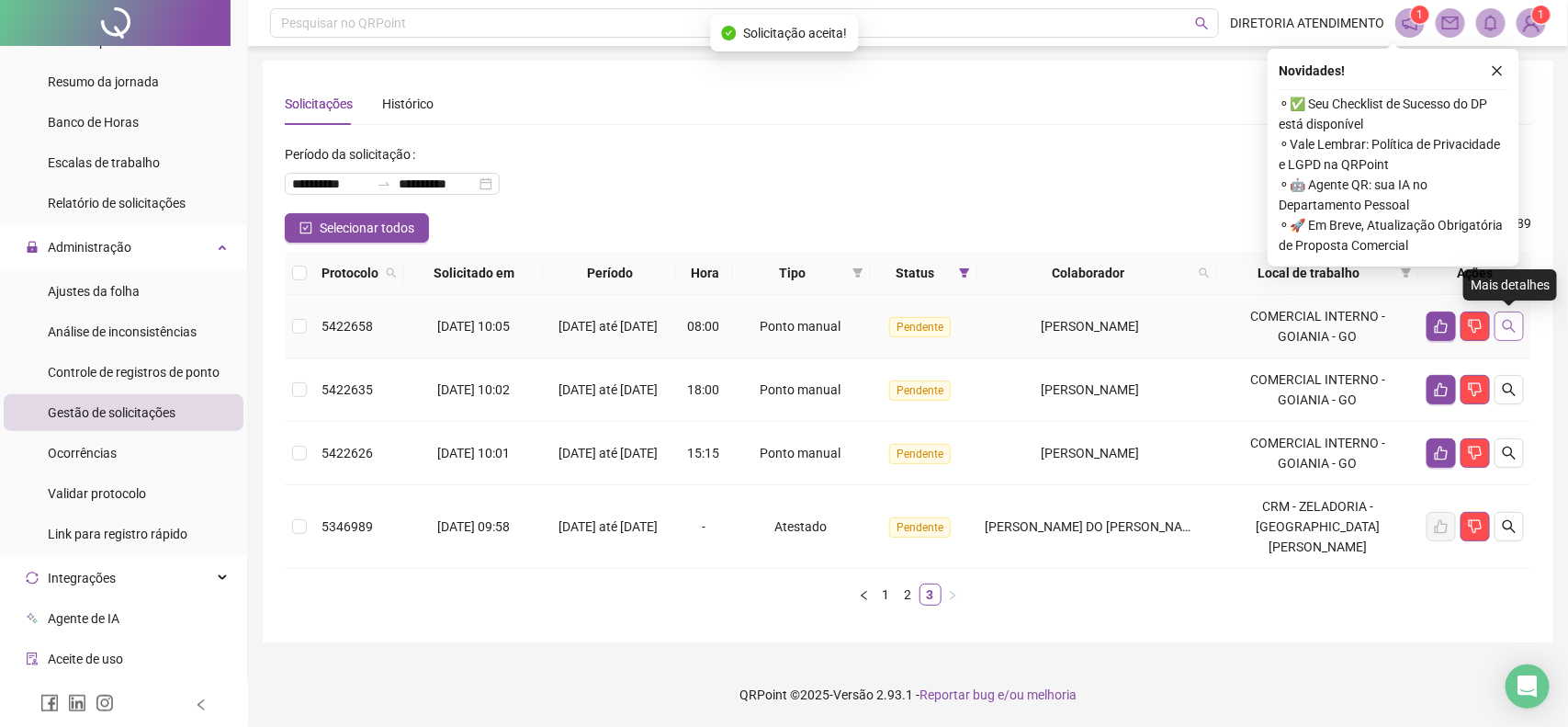
click at [1517, 326] on icon "search" at bounding box center [1510, 326] width 15 height 15
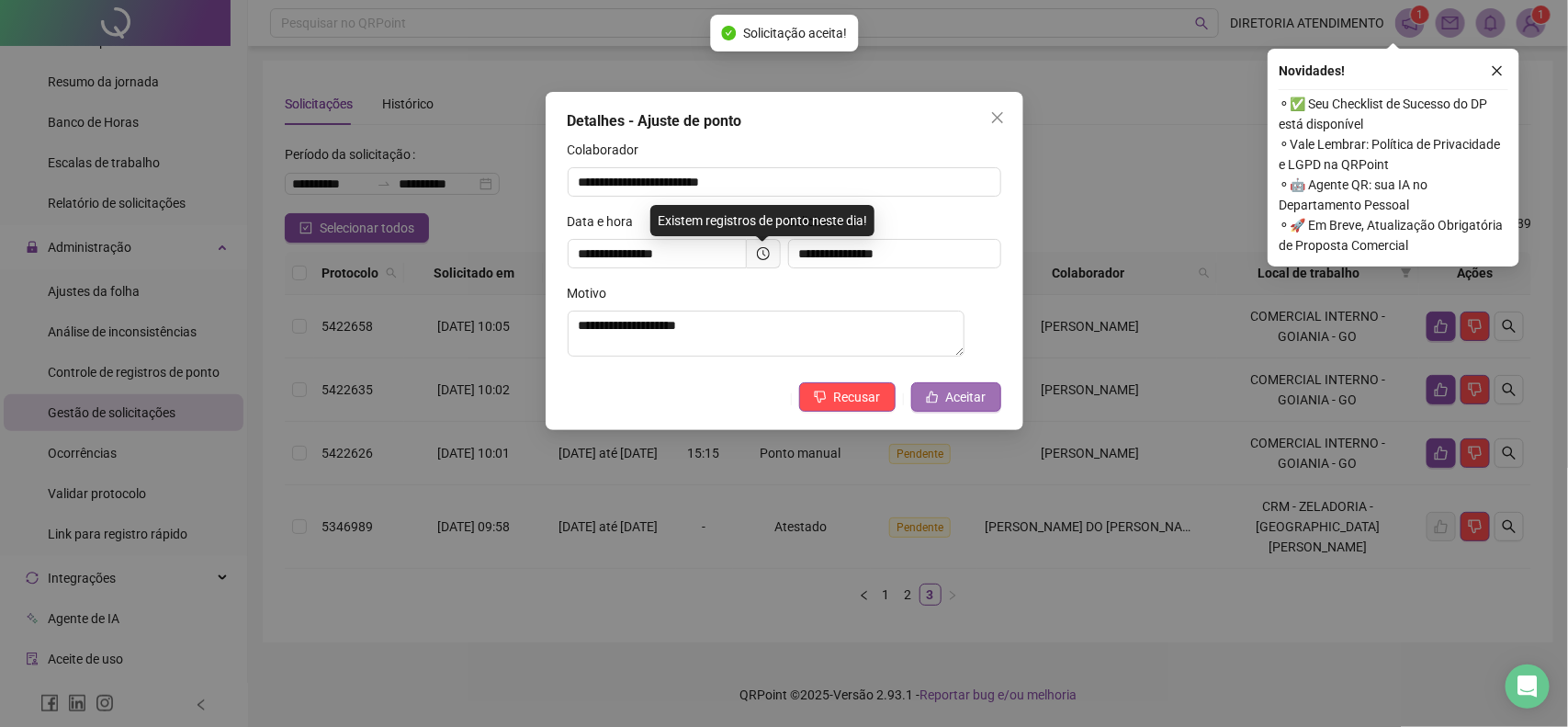
click at [948, 403] on span "Aceitar" at bounding box center [966, 397] width 40 height 21
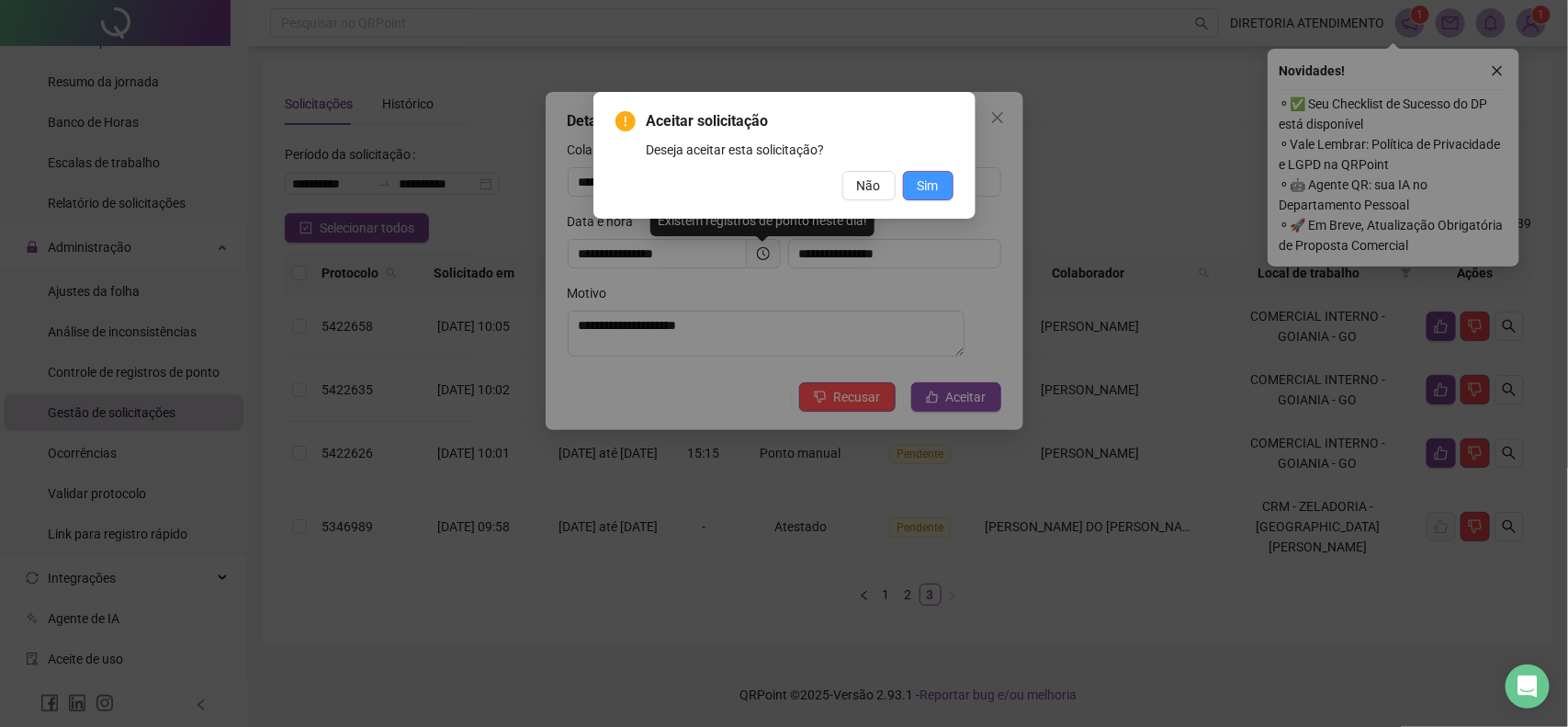
click at [938, 190] on button "Sim" at bounding box center [928, 185] width 51 height 29
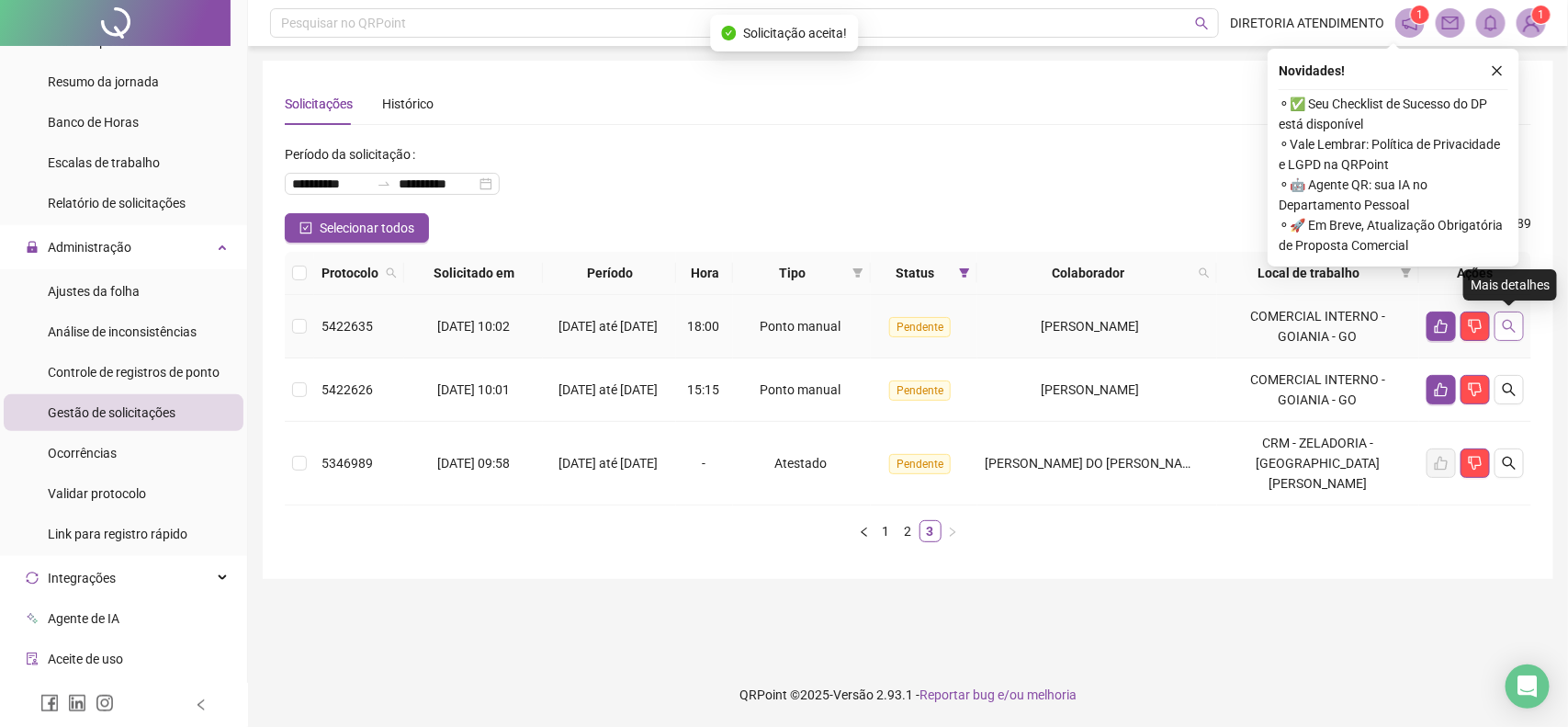
click at [1516, 323] on icon "search" at bounding box center [1510, 326] width 15 height 15
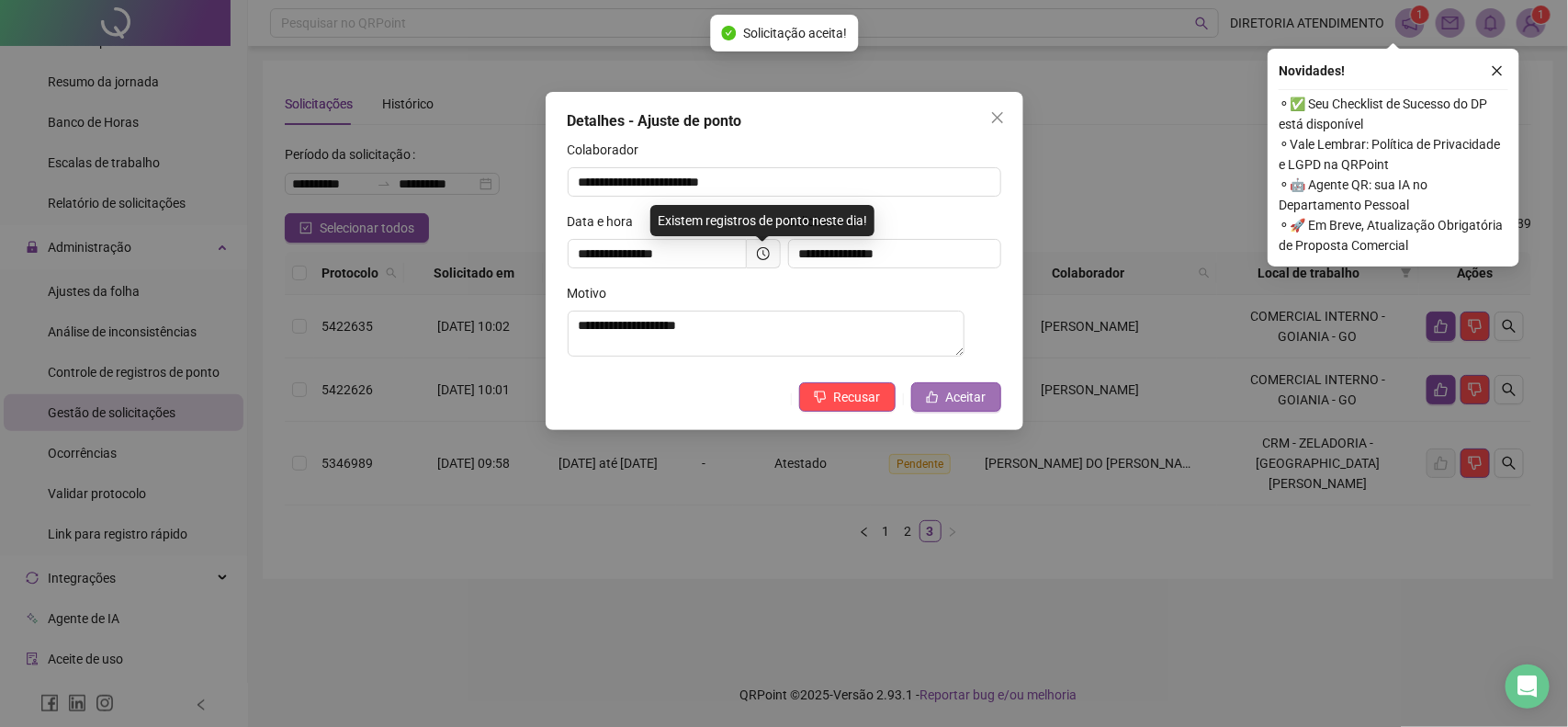
click at [941, 393] on button "Aceitar" at bounding box center [956, 396] width 90 height 29
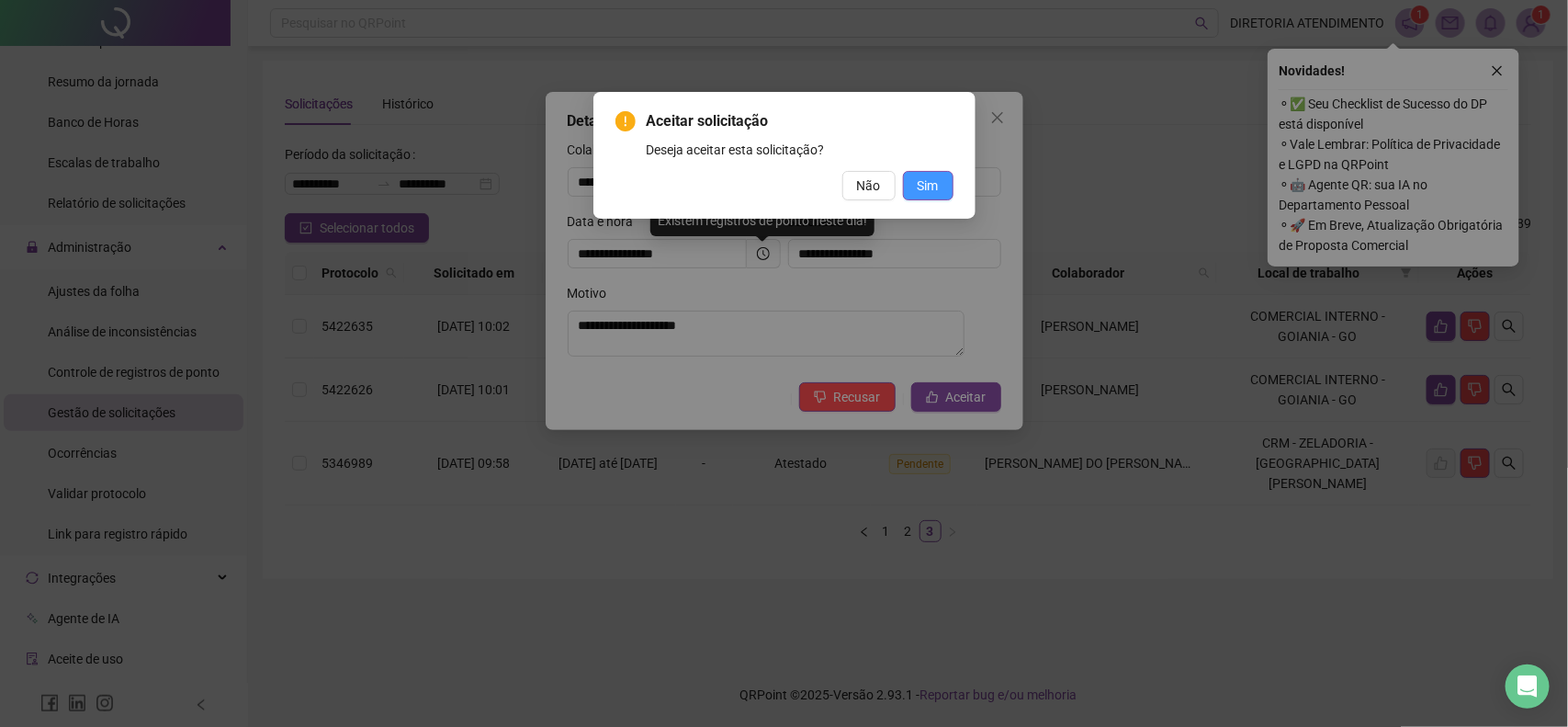
click at [930, 182] on span "Sim" at bounding box center [928, 185] width 22 height 21
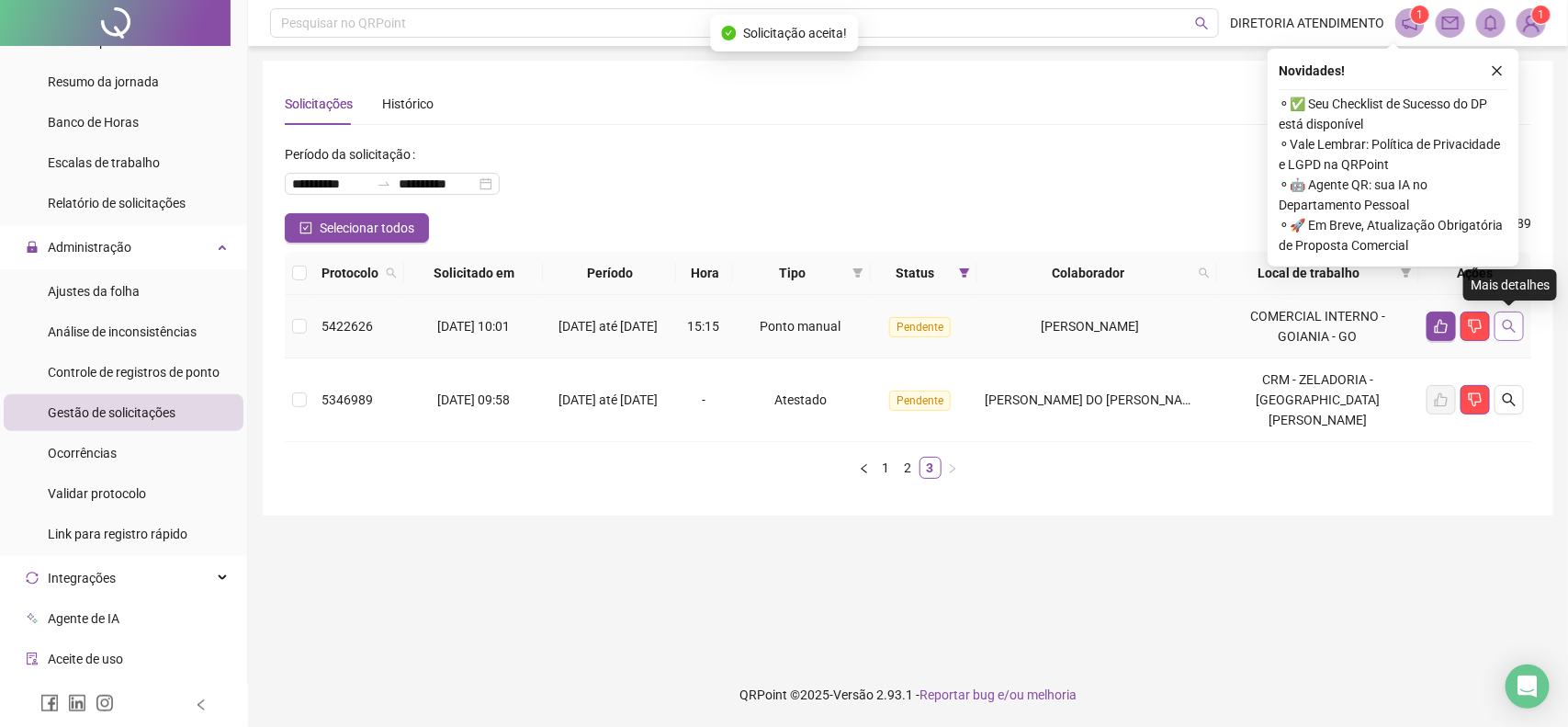
click at [1509, 323] on icon "search" at bounding box center [1510, 326] width 15 height 15
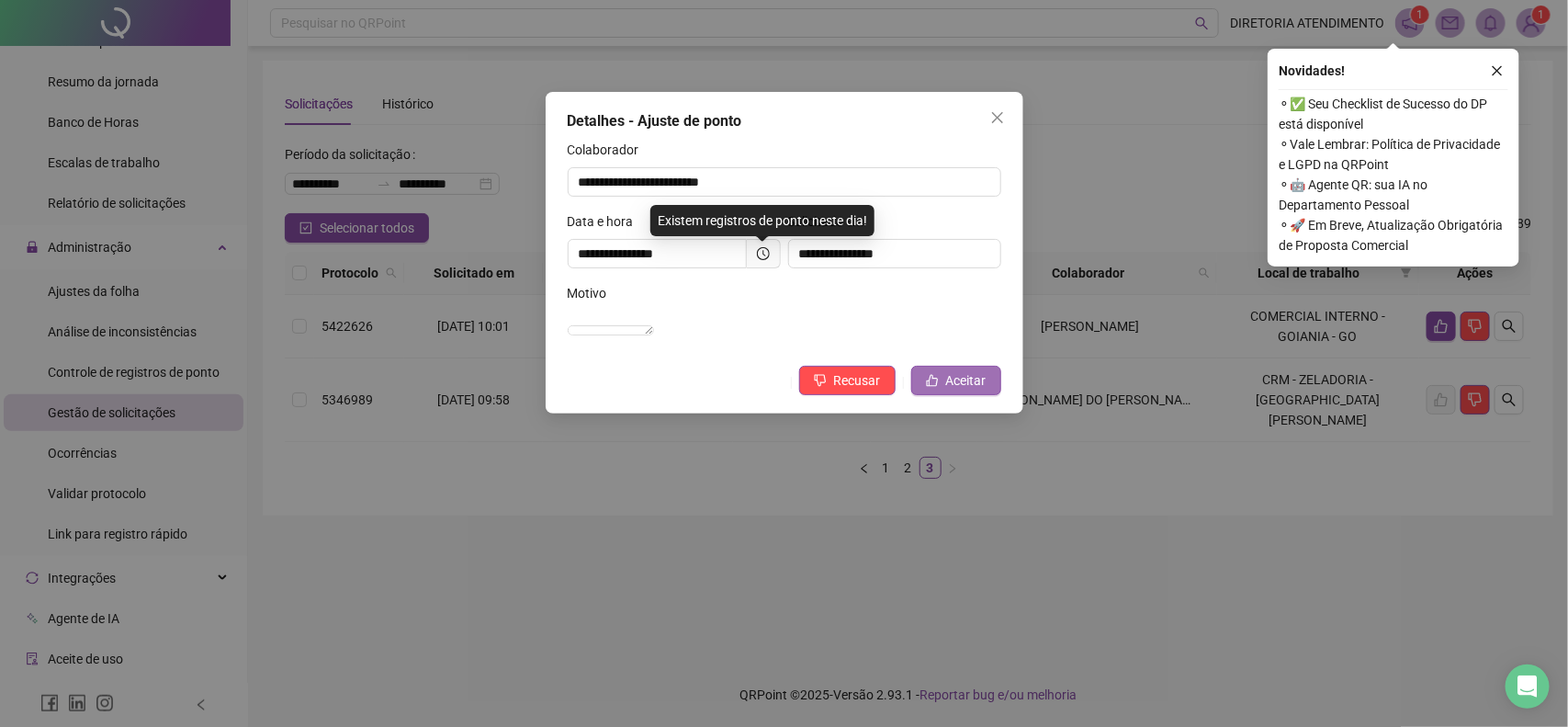
click at [967, 391] on span "Aceitar" at bounding box center [966, 380] width 40 height 21
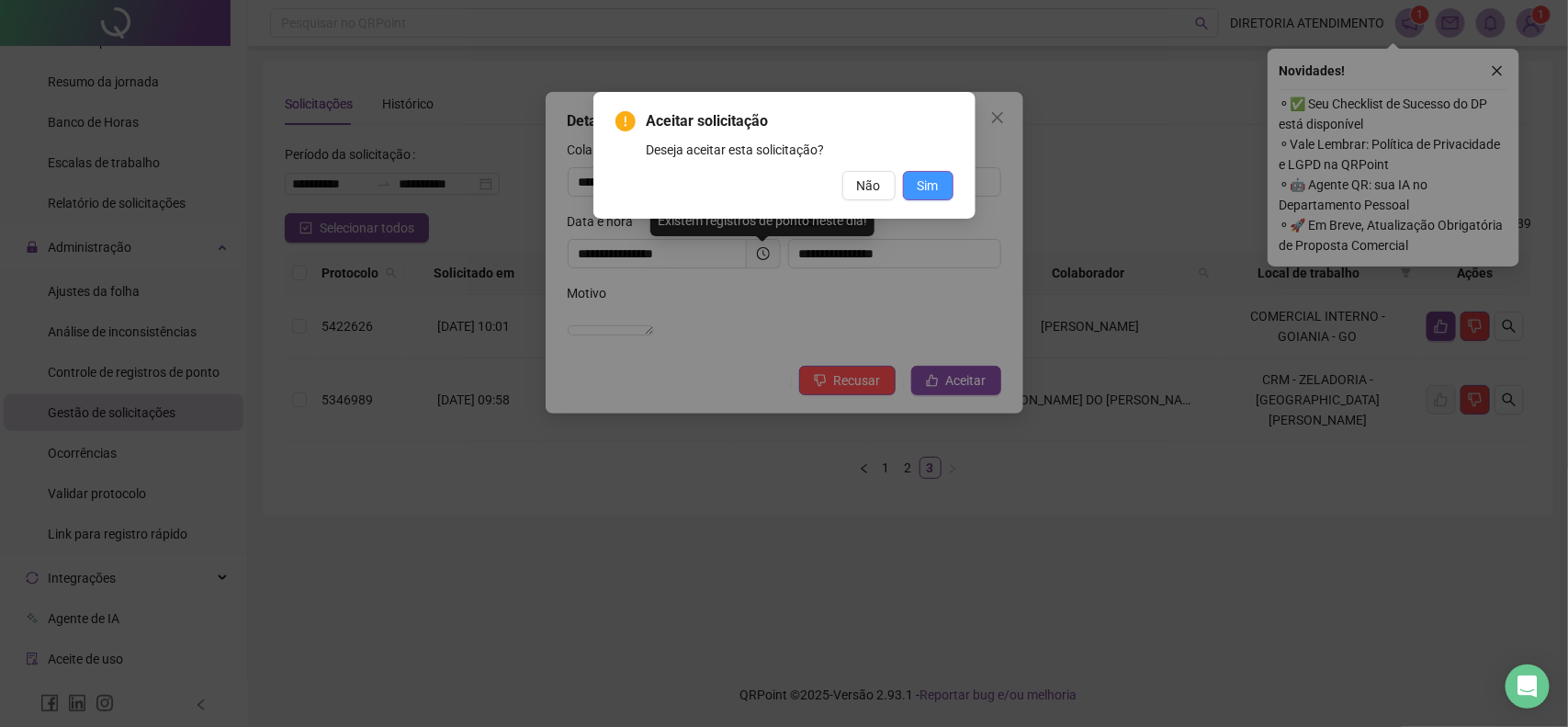
click at [924, 184] on span "Sim" at bounding box center [928, 185] width 22 height 21
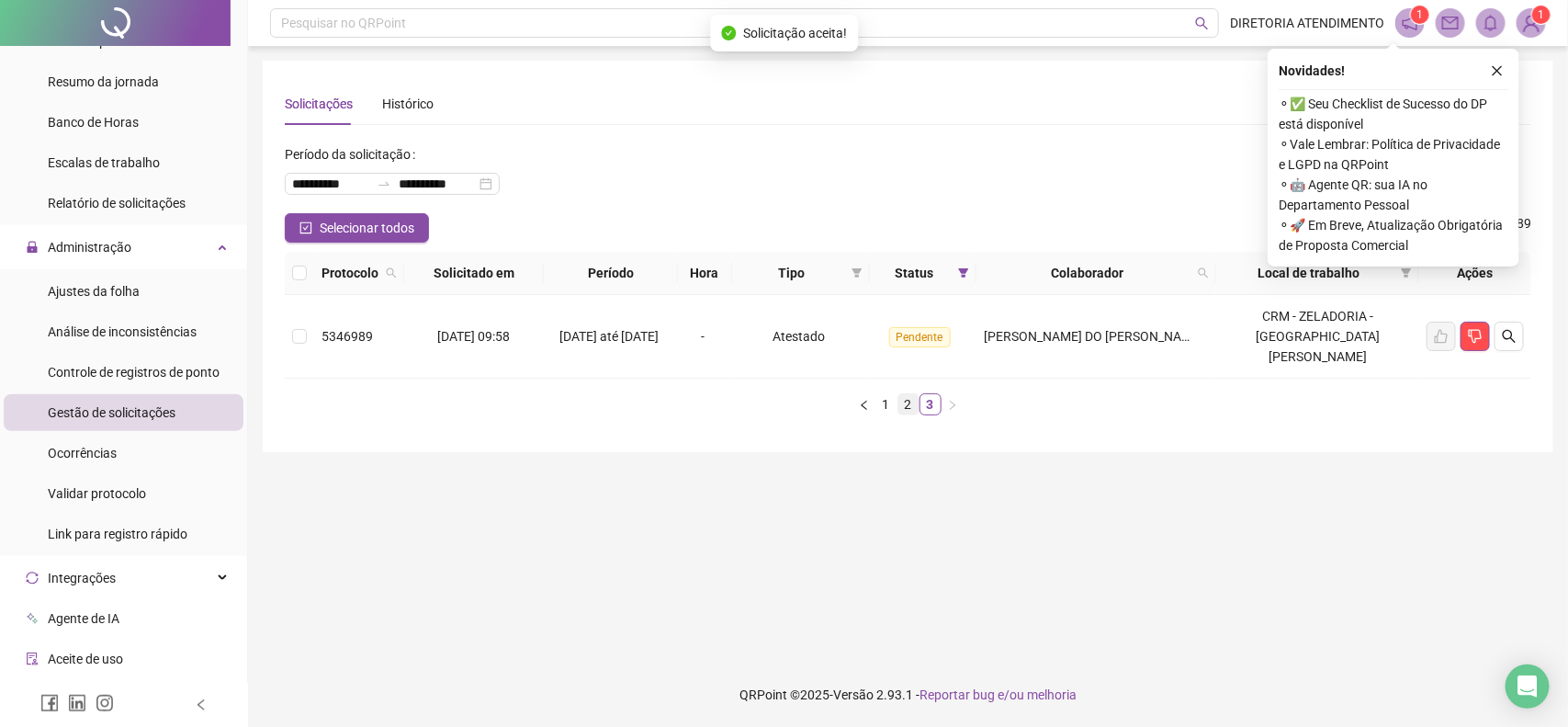
click at [900, 394] on link "2" at bounding box center [909, 405] width 21 height 21
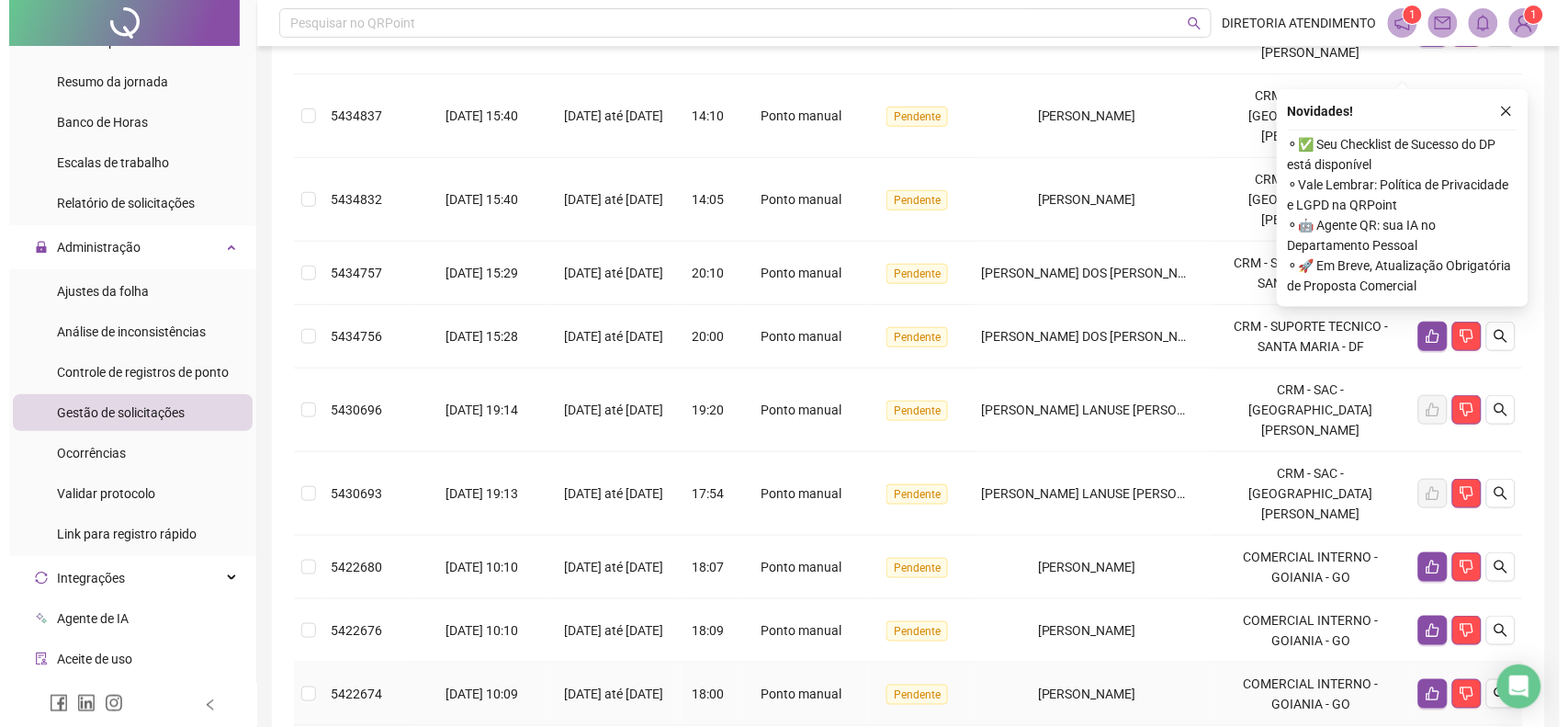
scroll to position [345, 0]
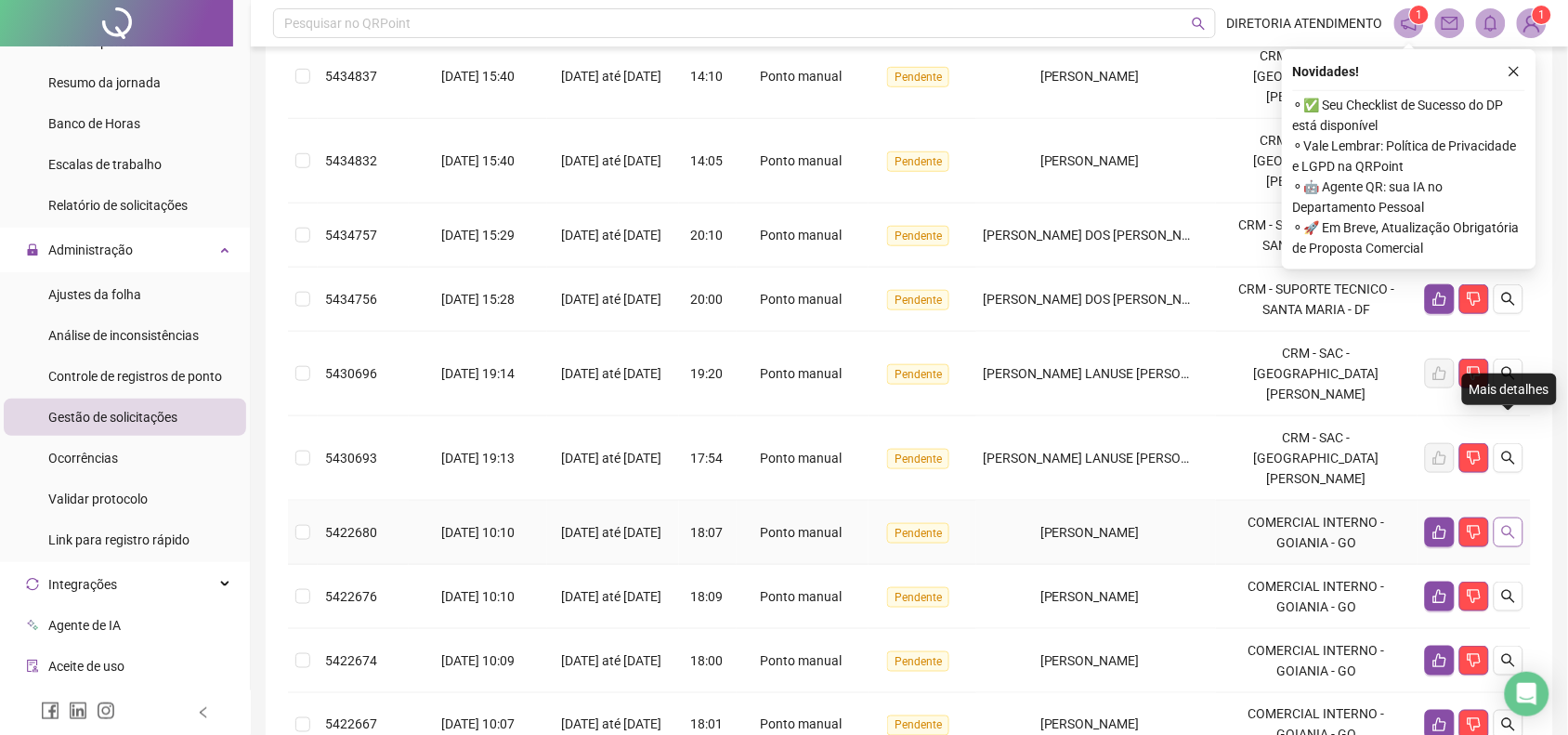
click at [1500, 517] on button "button" at bounding box center [1507, 531] width 29 height 29
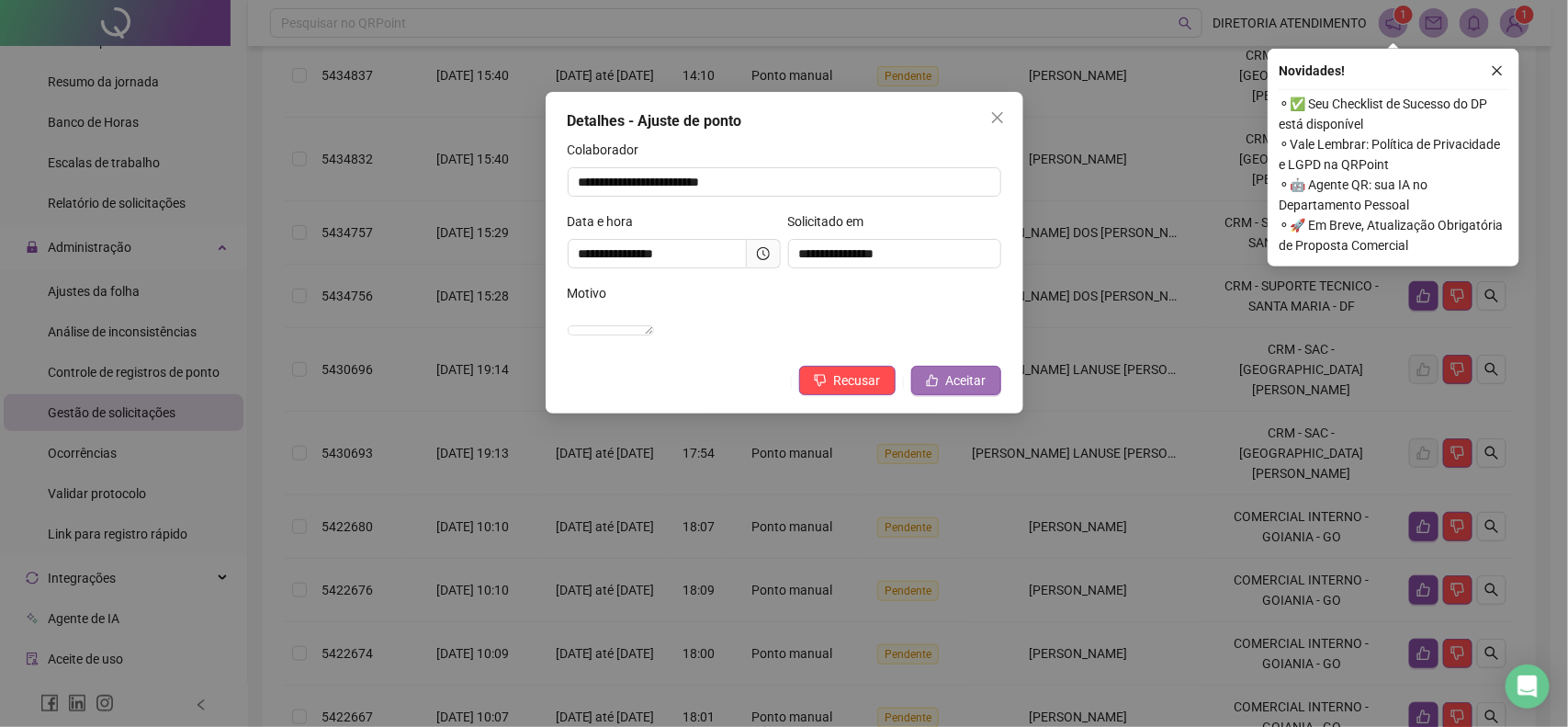
click at [966, 391] on span "Aceitar" at bounding box center [966, 380] width 40 height 21
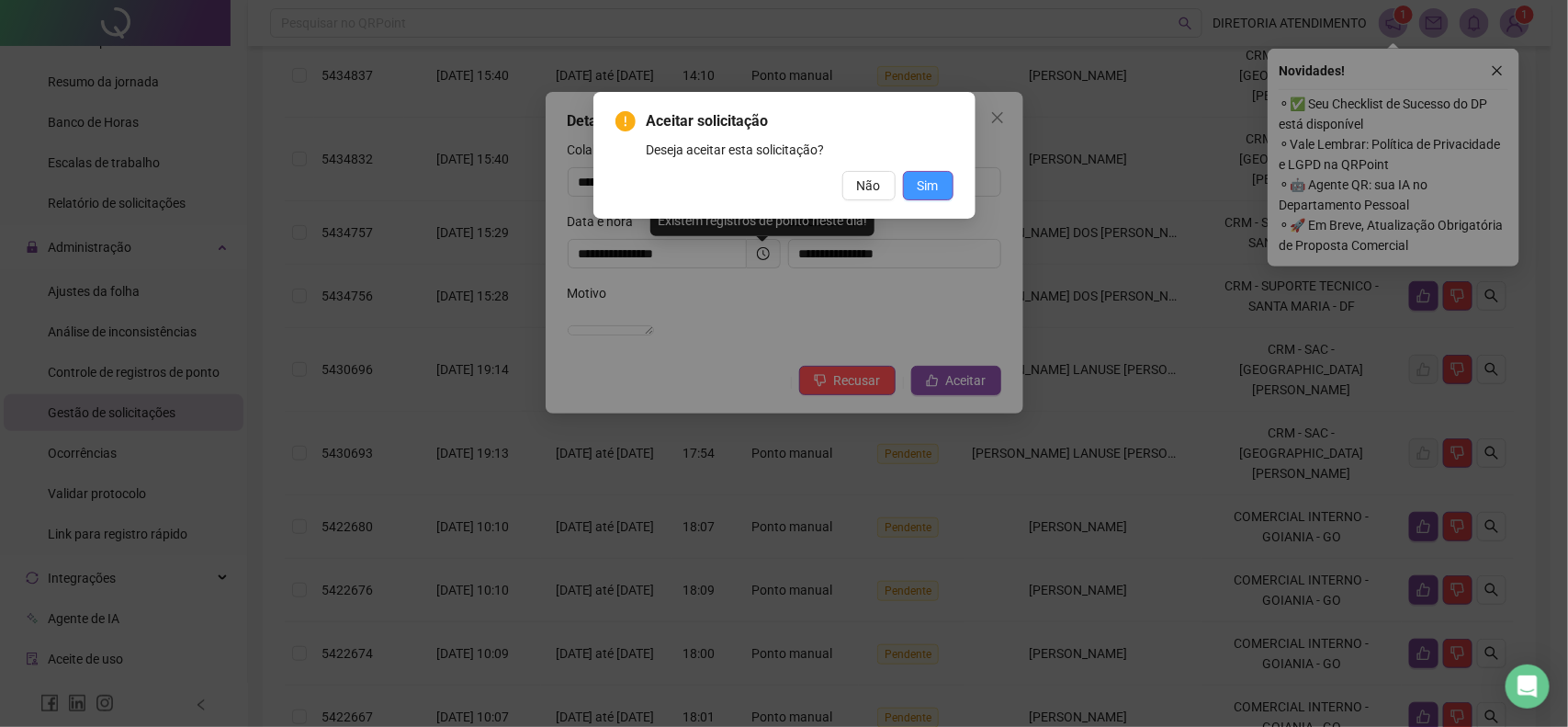
click at [933, 179] on span "Sim" at bounding box center [928, 185] width 22 height 21
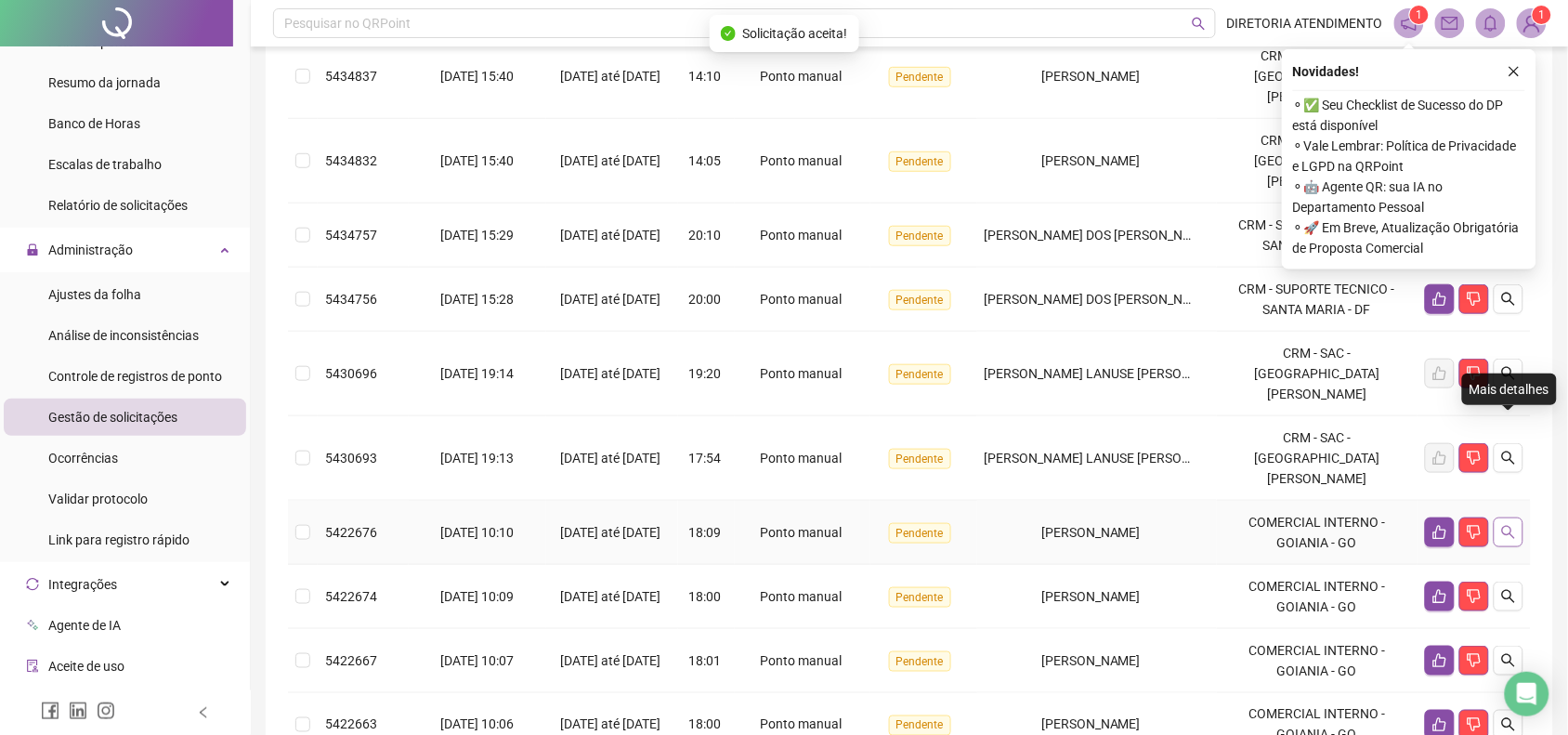
click at [1506, 525] on icon "search" at bounding box center [1508, 532] width 15 height 15
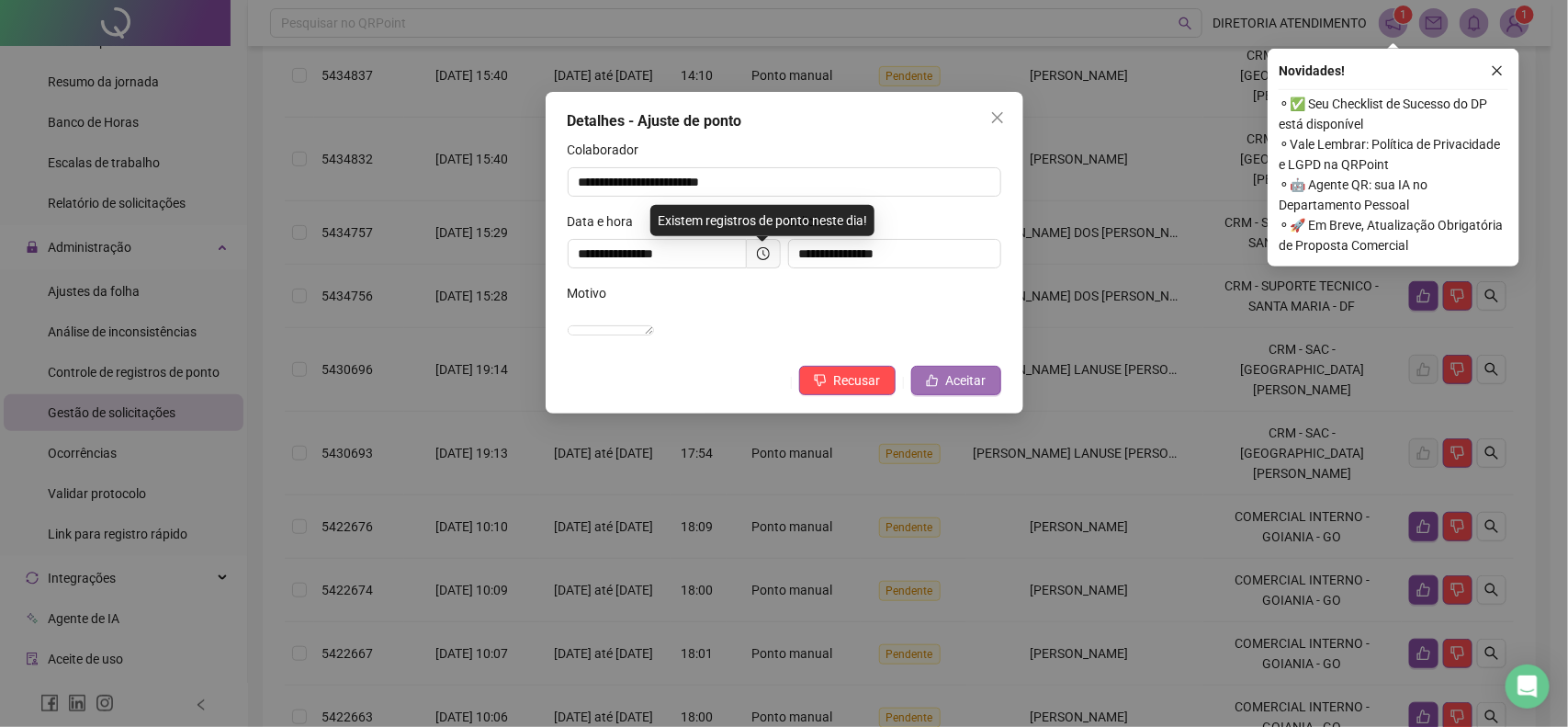
click at [982, 391] on span "Aceitar" at bounding box center [966, 380] width 40 height 21
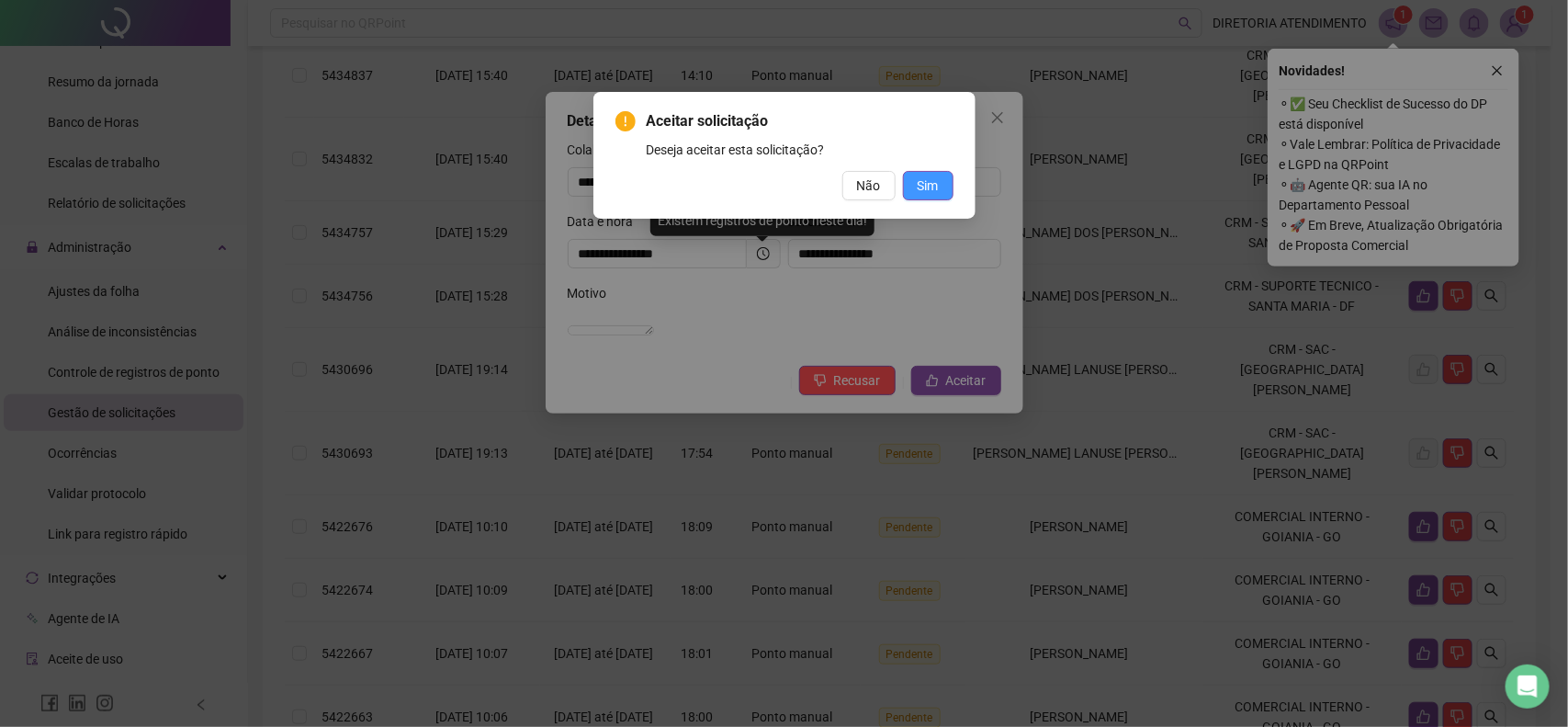
click at [926, 190] on span "Sim" at bounding box center [928, 185] width 22 height 21
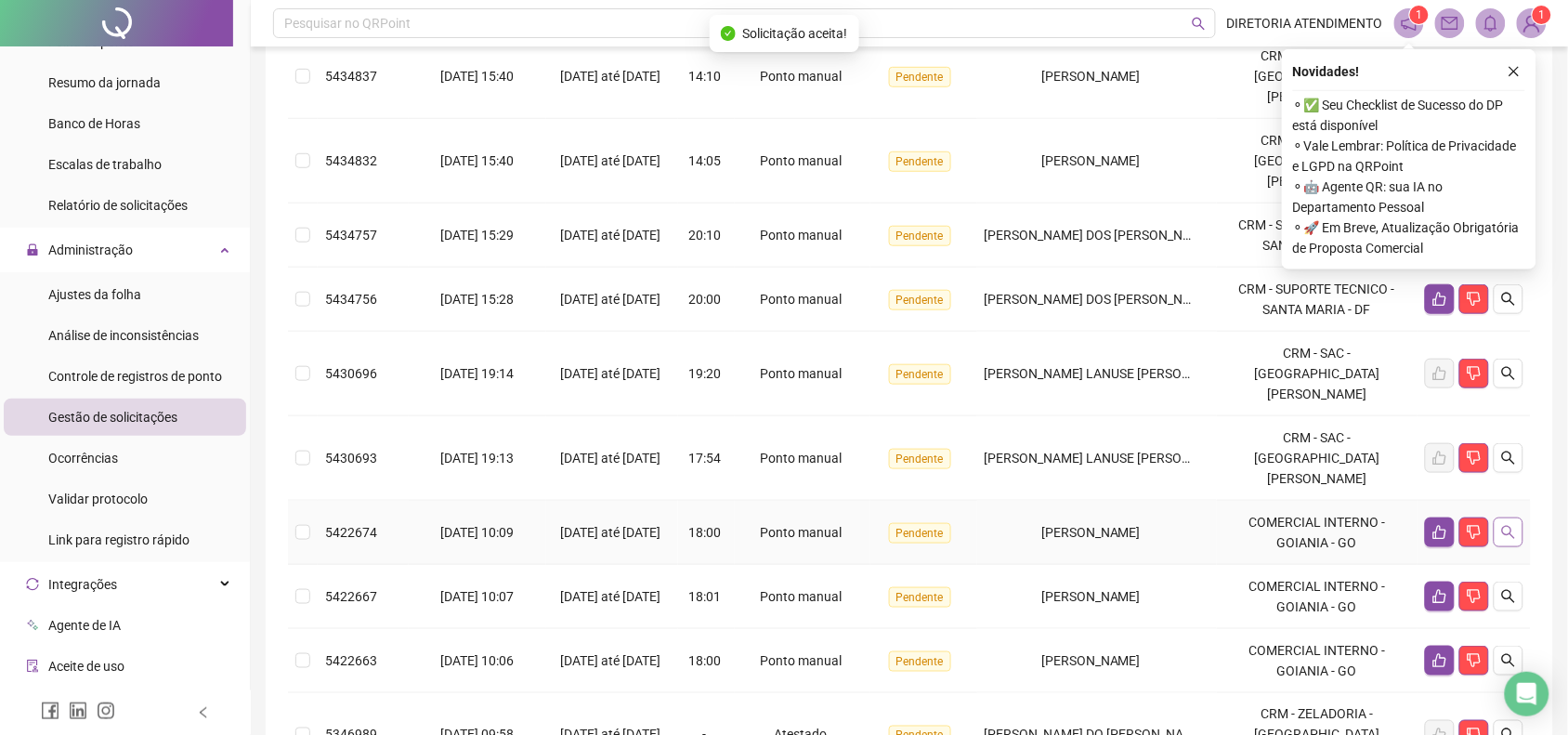
click at [1503, 525] on icon "search" at bounding box center [1508, 532] width 15 height 15
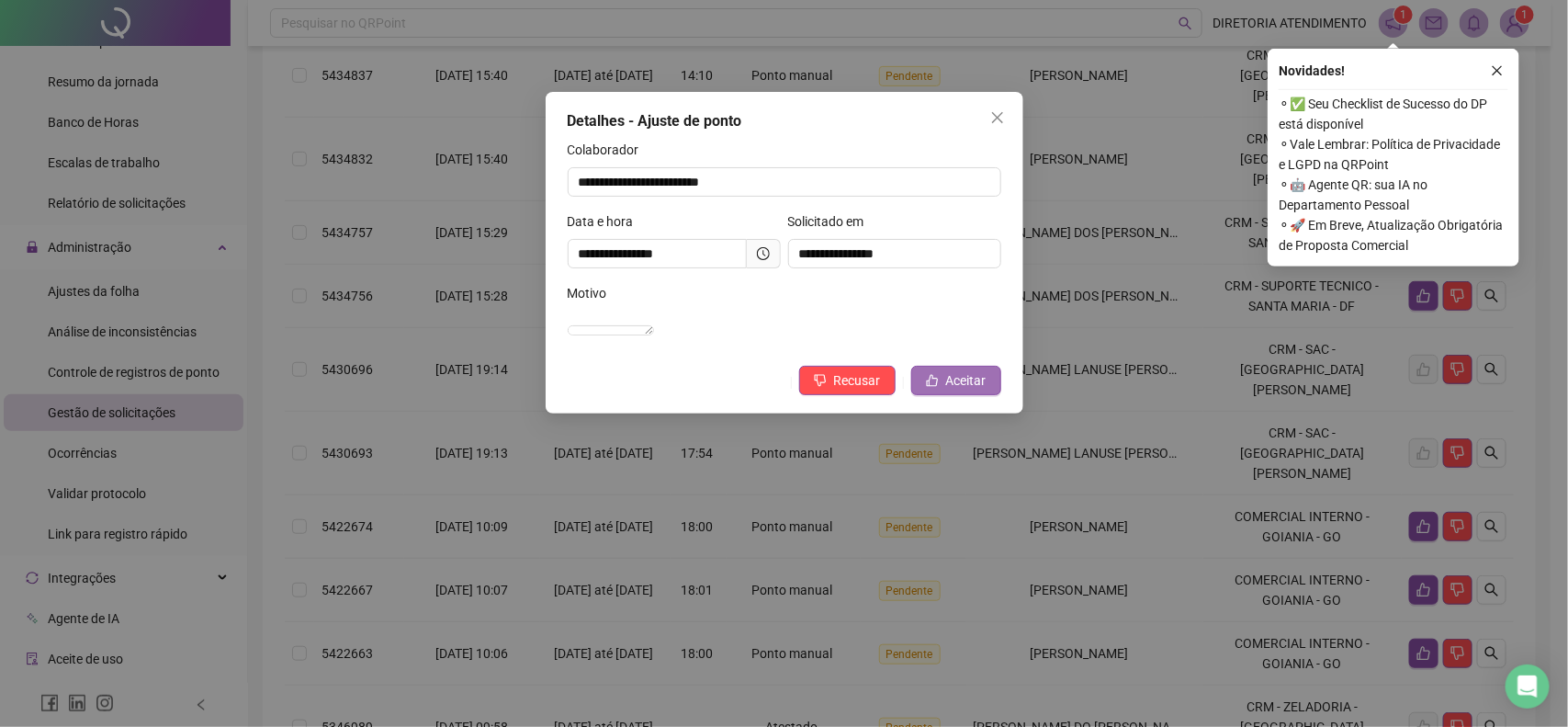
click at [961, 391] on span "Aceitar" at bounding box center [966, 380] width 40 height 21
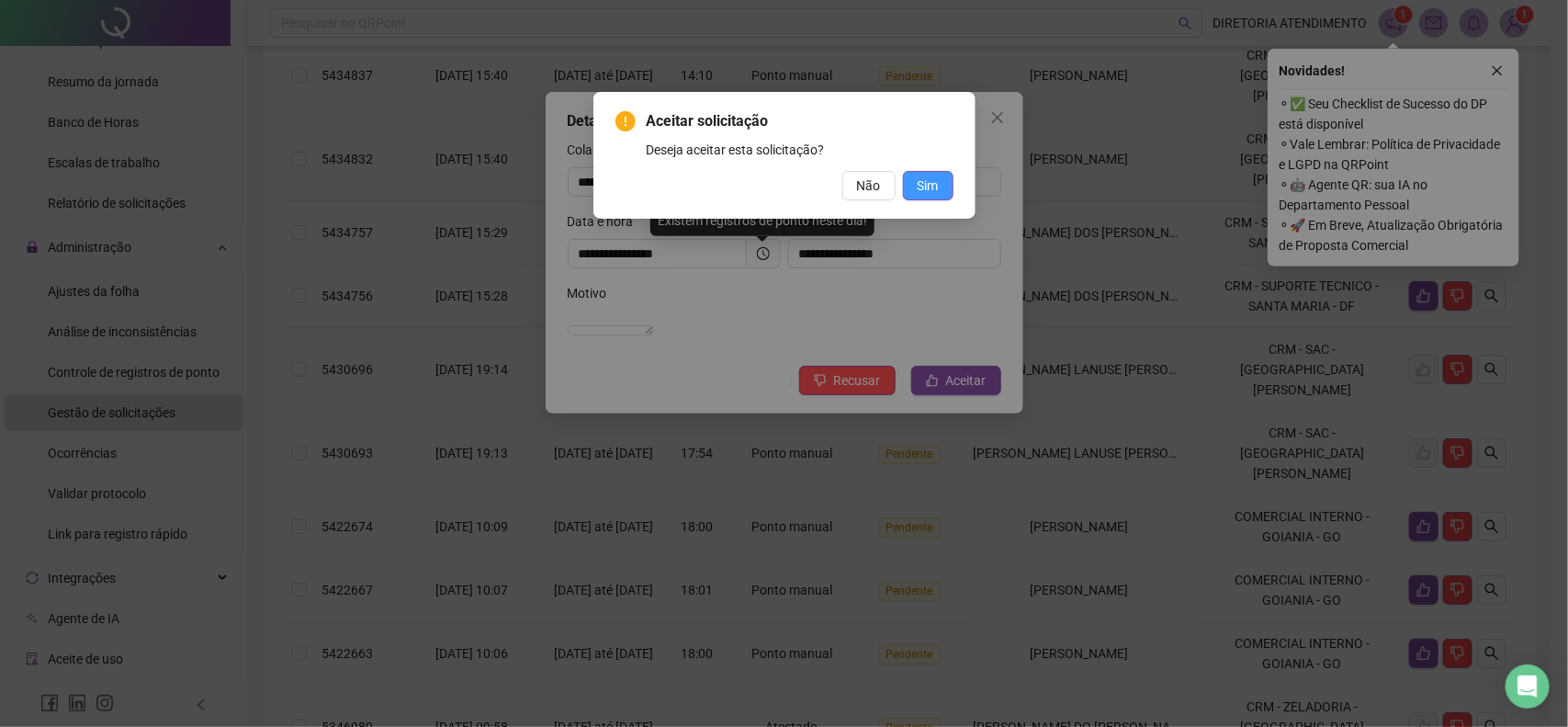
click at [933, 184] on span "Sim" at bounding box center [928, 185] width 22 height 21
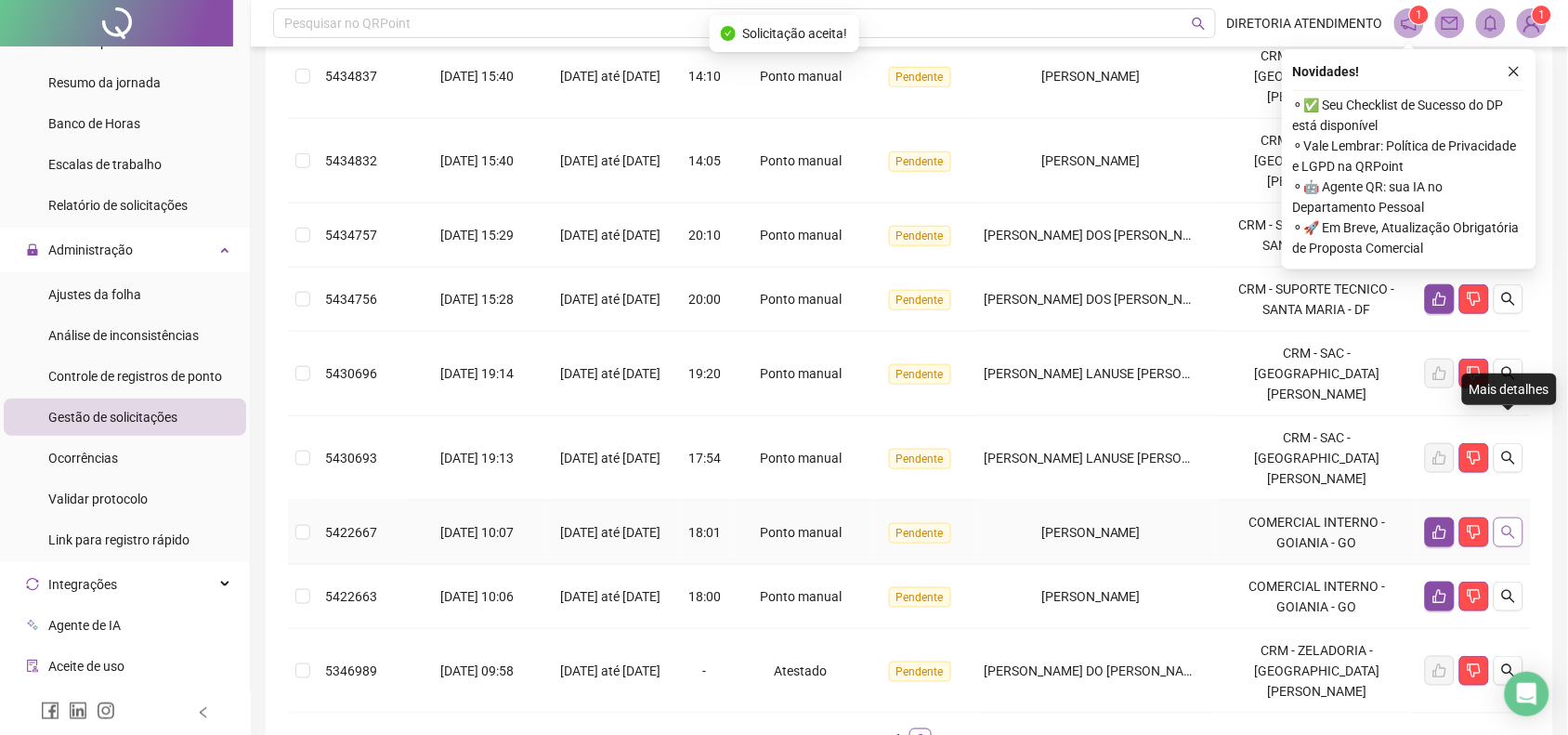
click at [1506, 525] on icon "search" at bounding box center [1508, 532] width 15 height 15
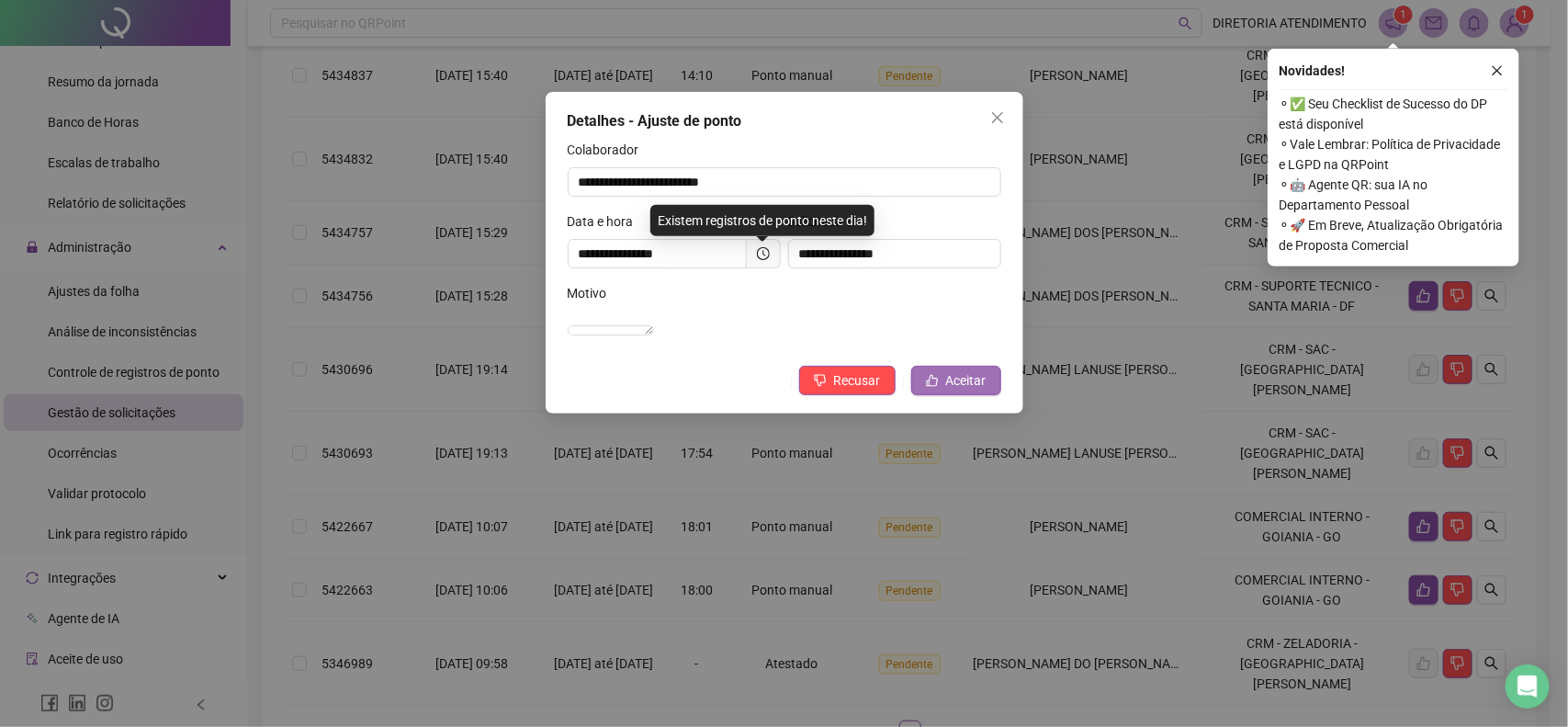
click at [984, 391] on span "Aceitar" at bounding box center [966, 380] width 40 height 21
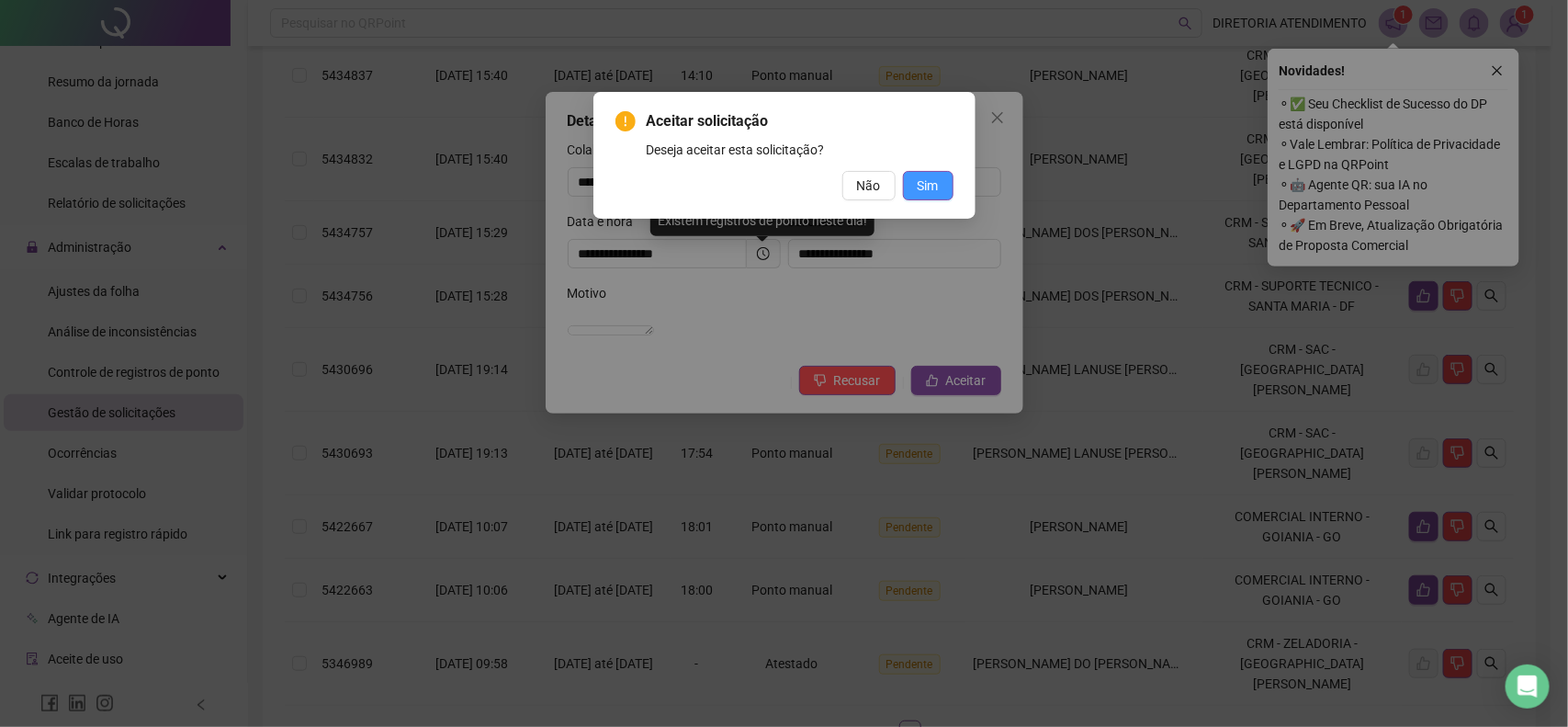
click at [931, 184] on span "Sim" at bounding box center [928, 185] width 22 height 21
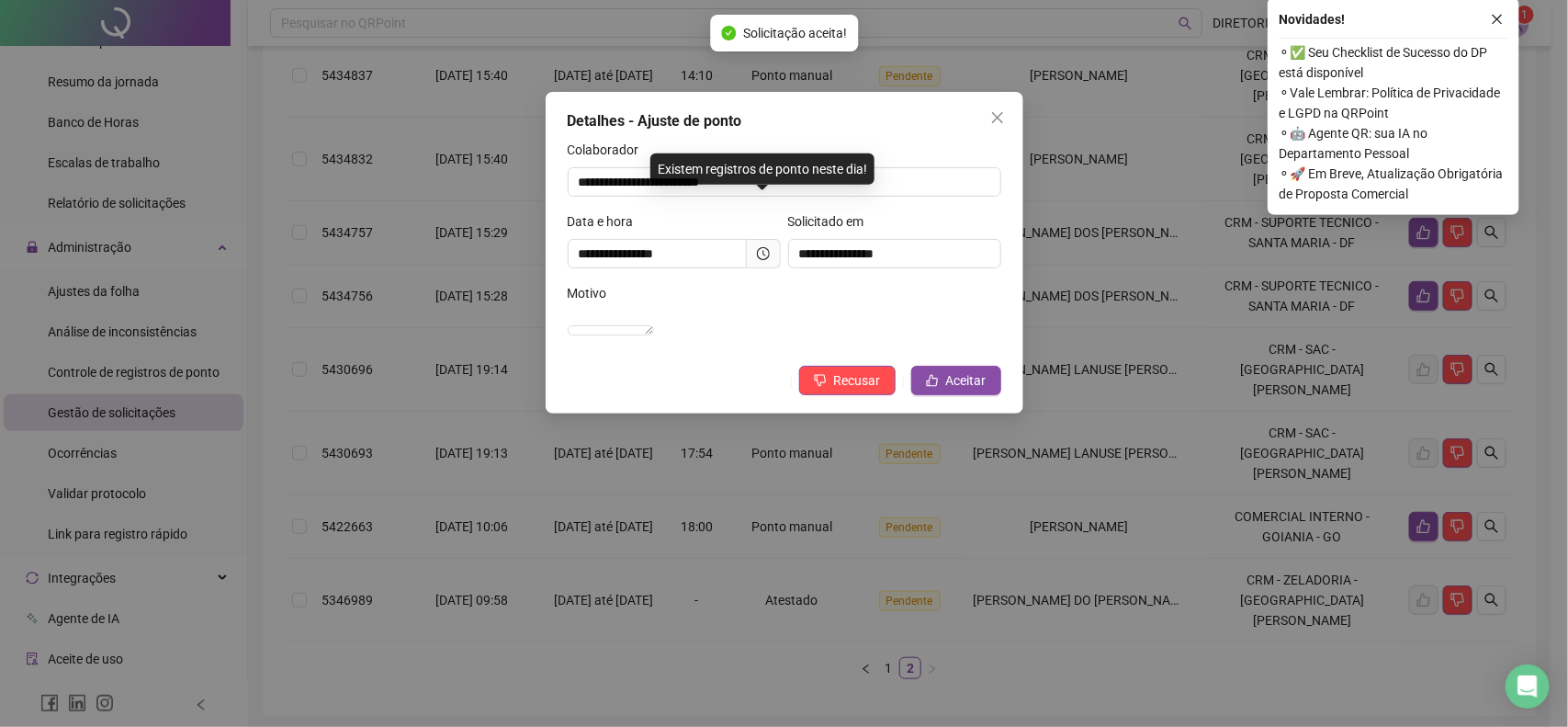
scroll to position [292, 0]
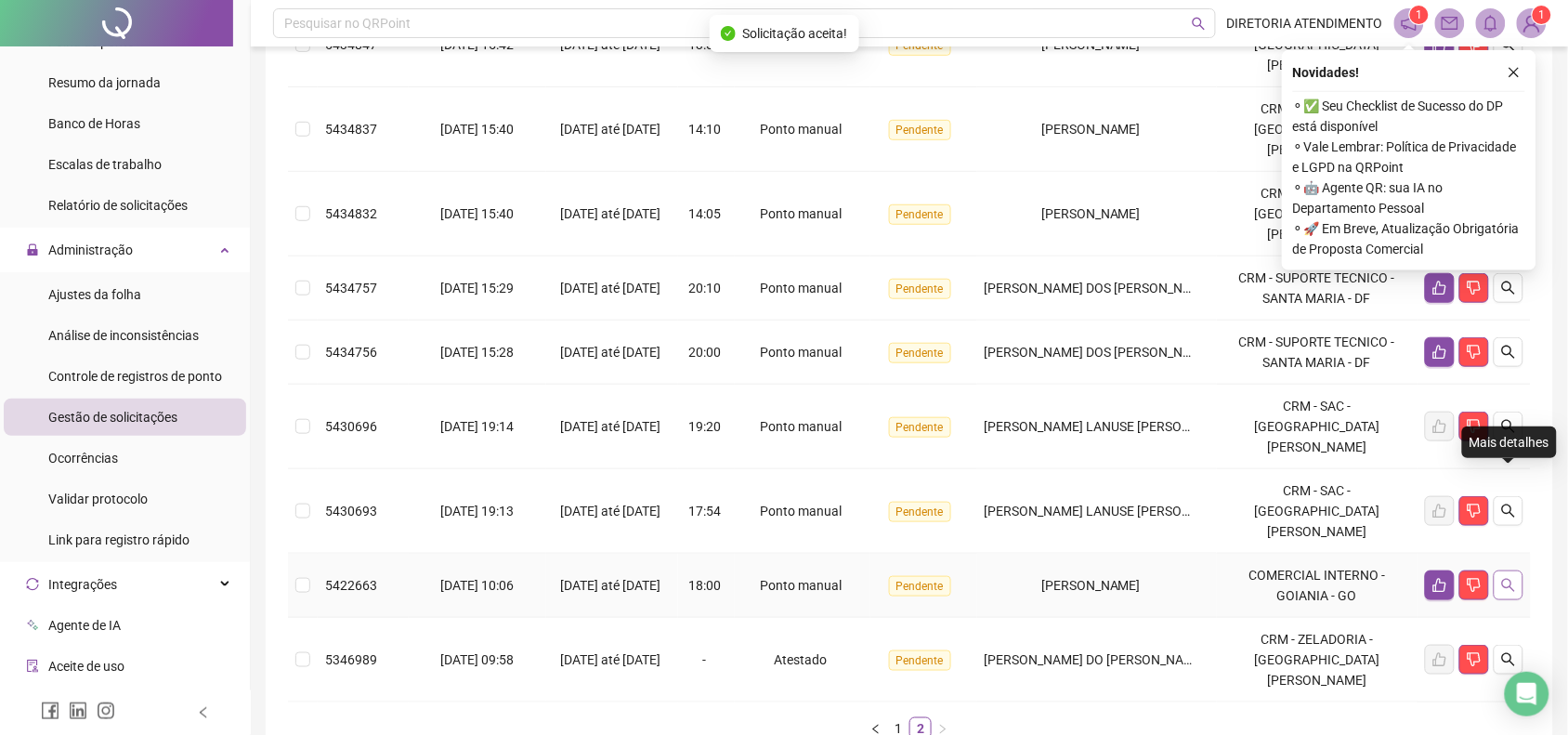
click at [1500, 570] on button "button" at bounding box center [1507, 584] width 29 height 29
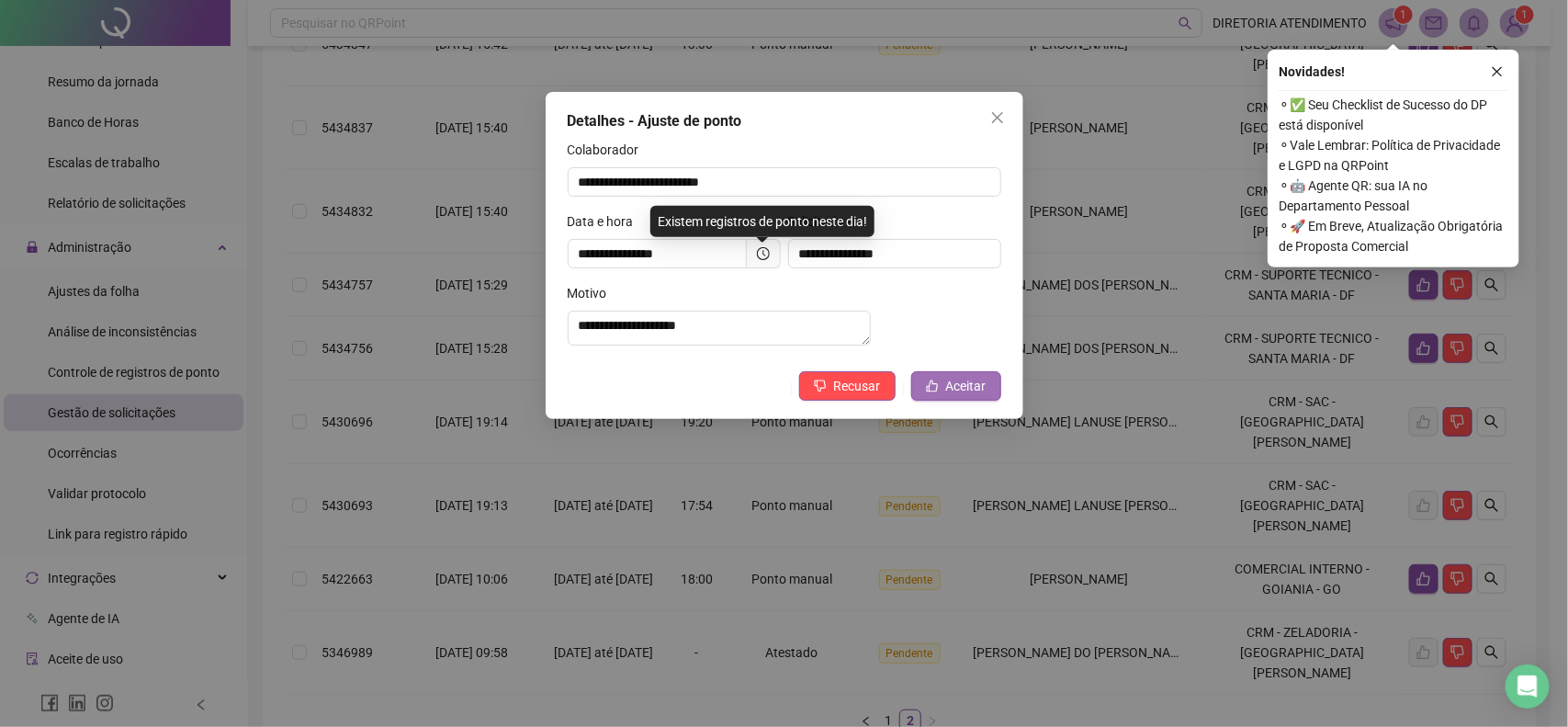
click at [961, 396] on span "Aceitar" at bounding box center [966, 386] width 40 height 21
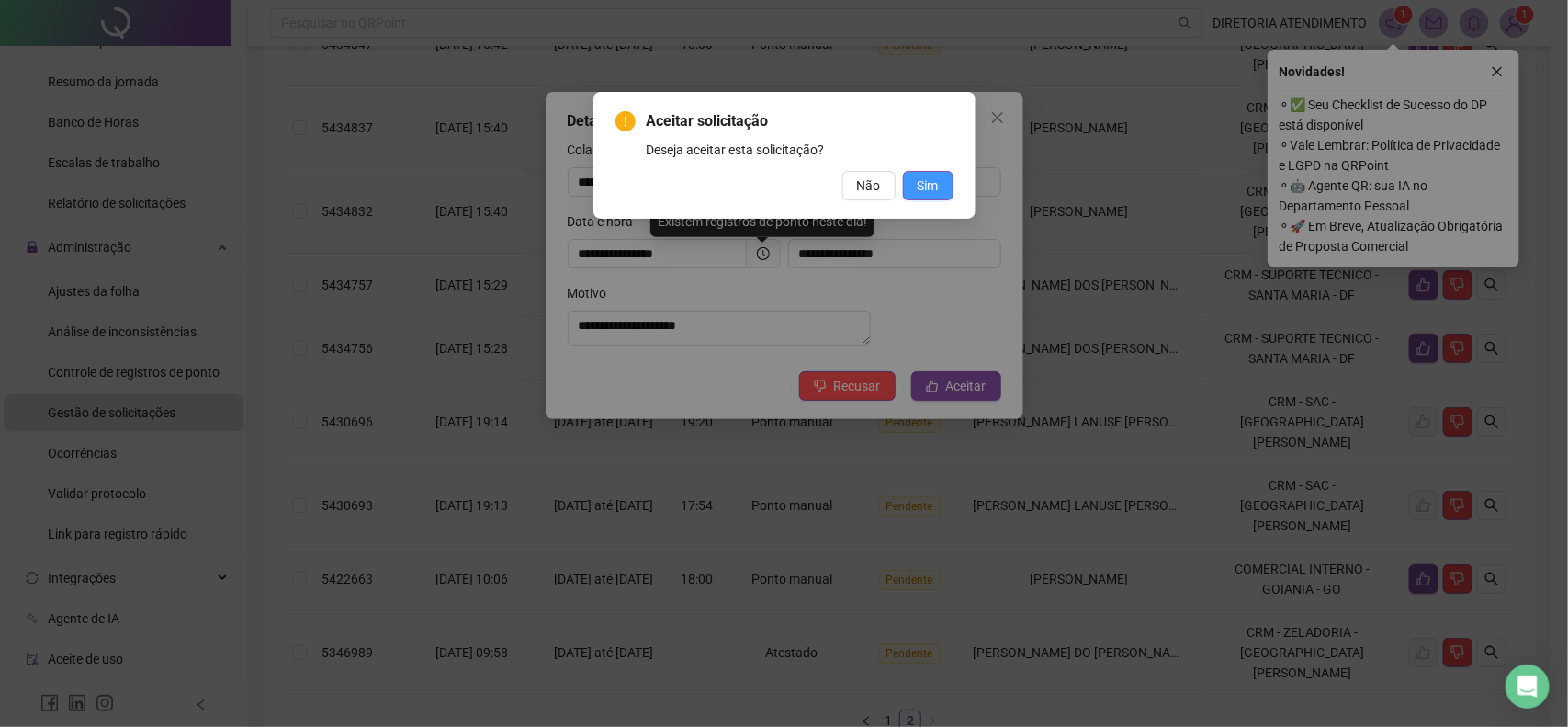
click at [930, 171] on button "Sim" at bounding box center [928, 185] width 51 height 29
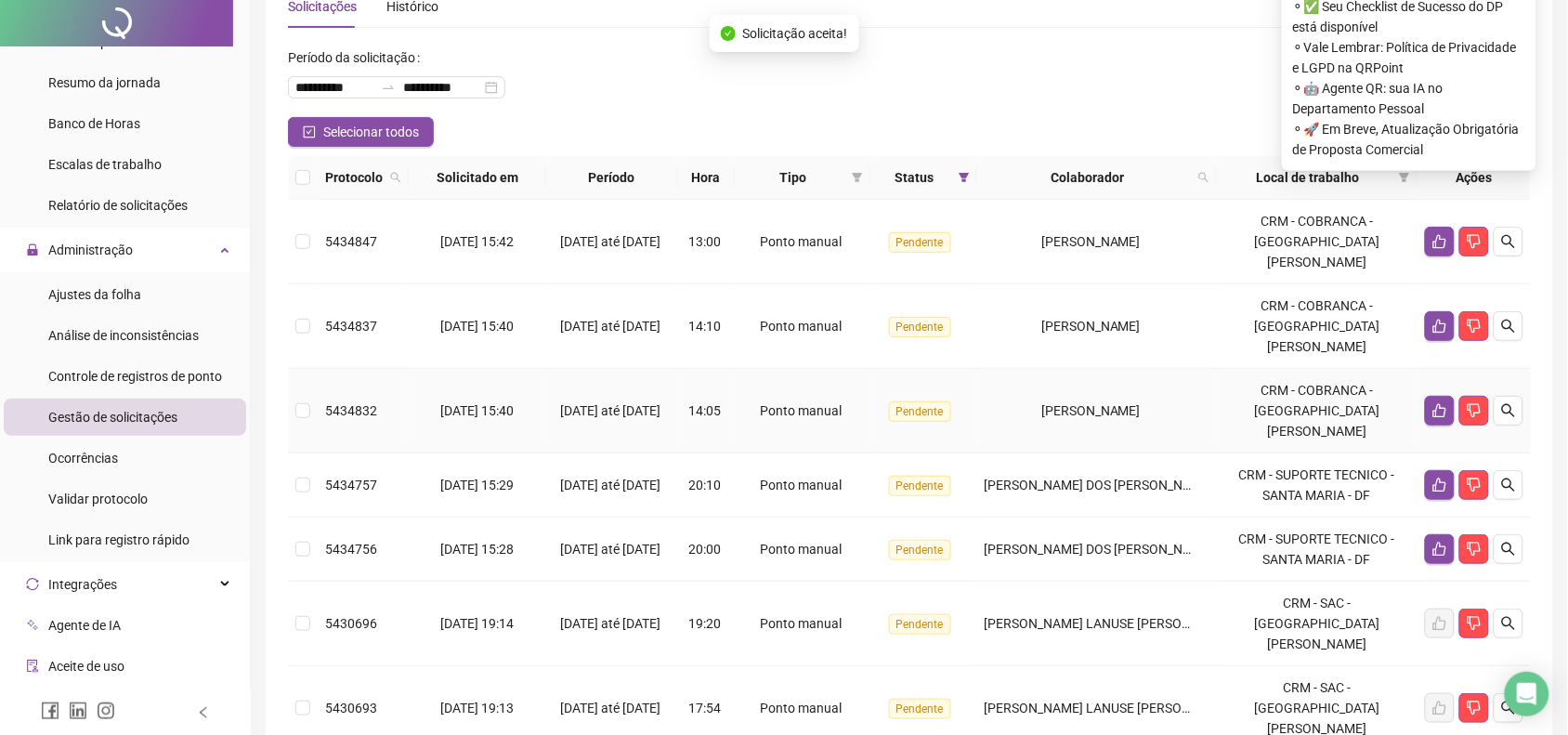
scroll to position [232, 0]
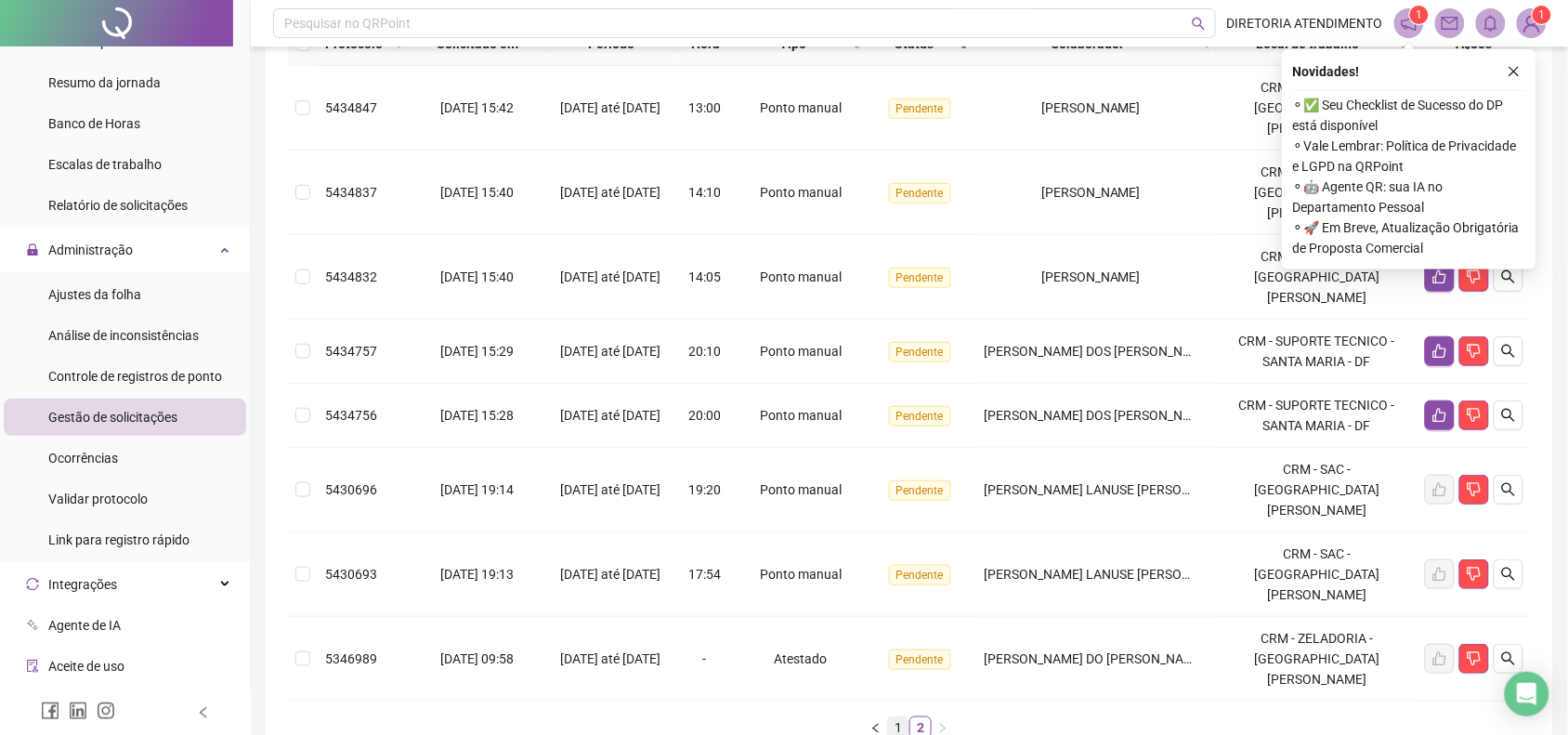
click at [894, 717] on link "1" at bounding box center [899, 727] width 21 height 21
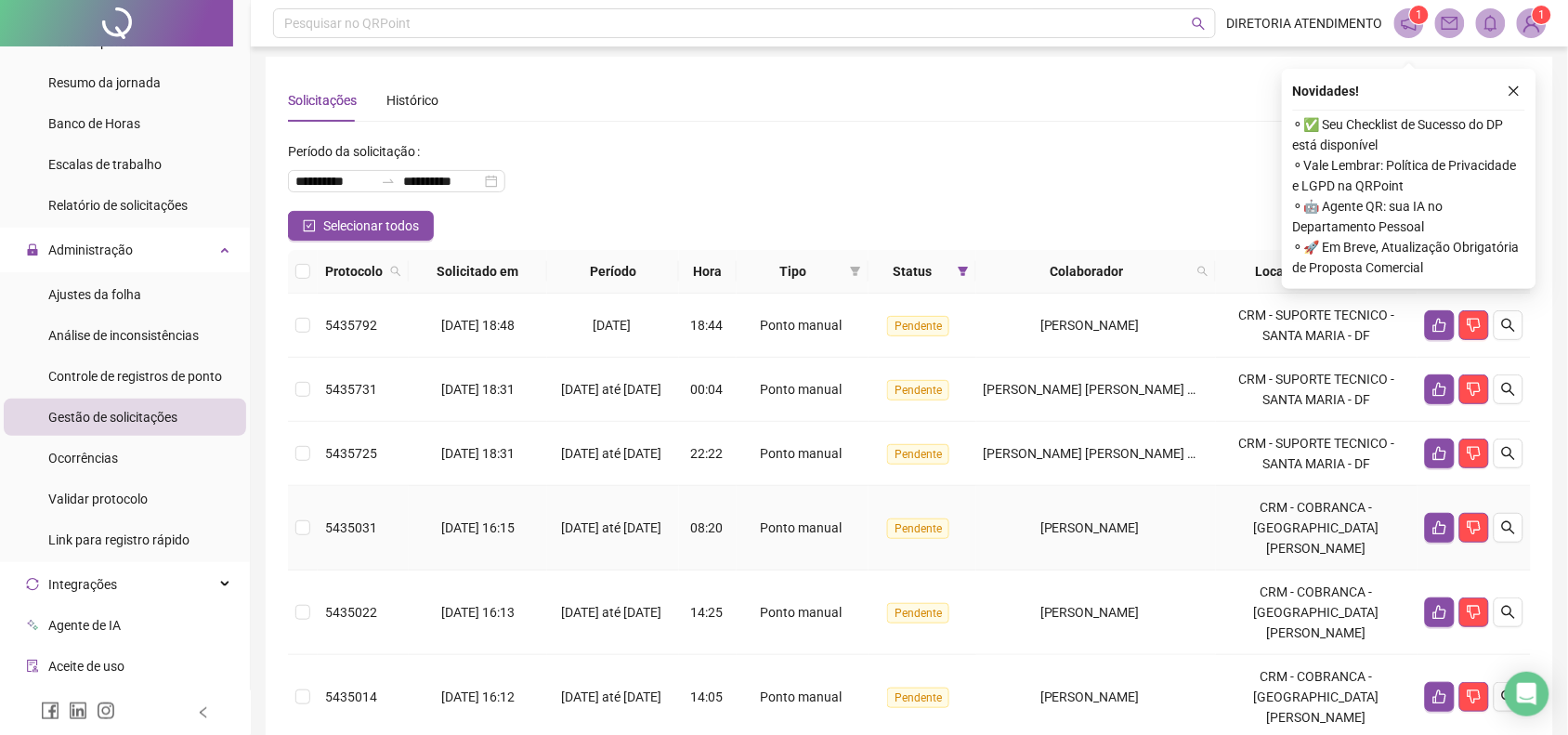
scroll to position [0, 0]
